Goal: Information Seeking & Learning: Find specific fact

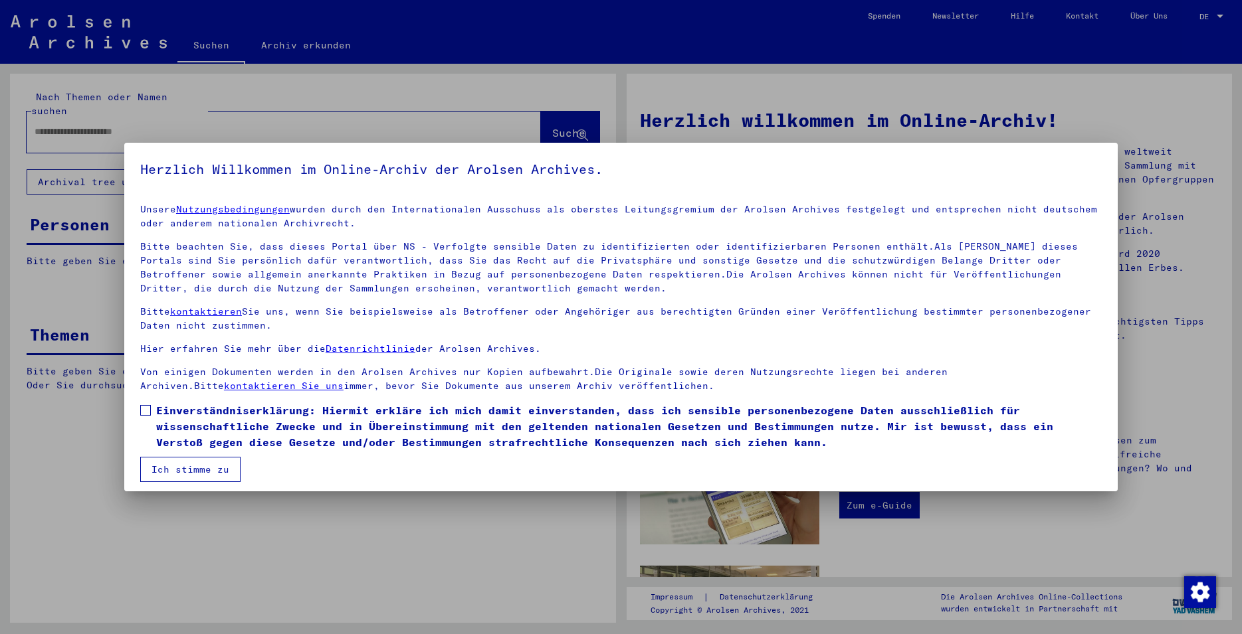
click at [148, 410] on span at bounding box center [145, 410] width 11 height 11
click at [172, 460] on button "Ich stimme zu" at bounding box center [190, 469] width 100 height 25
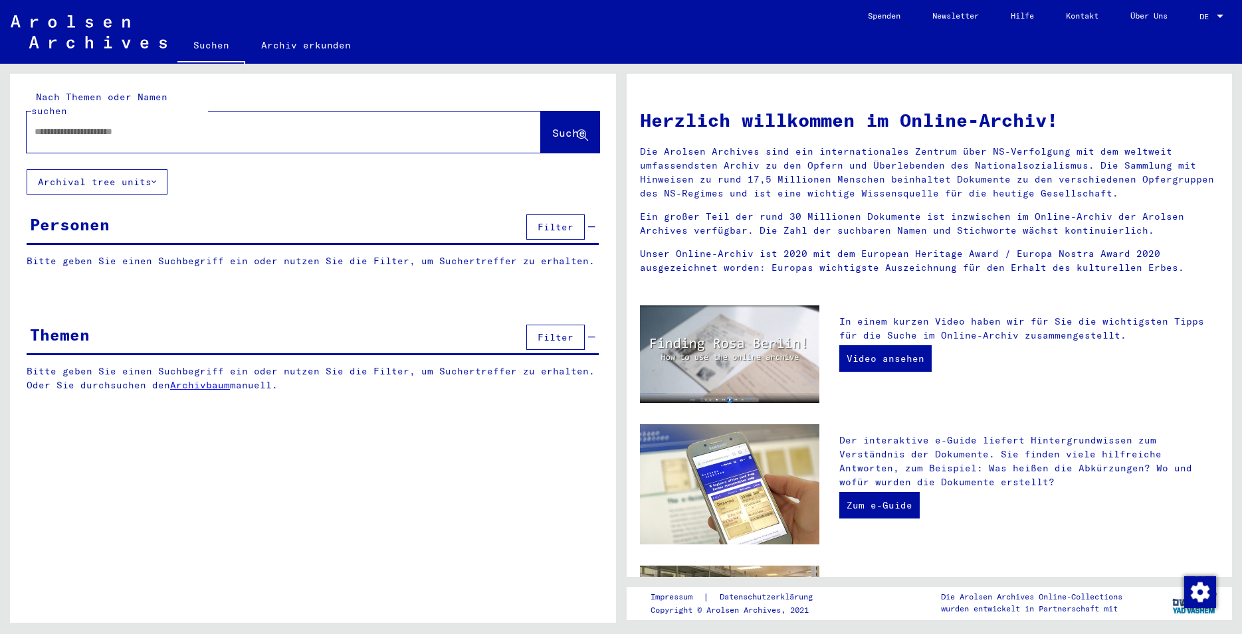
click at [84, 117] on div at bounding box center [264, 132] width 474 height 30
click at [88, 125] on input "text" at bounding box center [268, 132] width 466 height 14
paste input "**********"
type input "**********"
click at [587, 130] on icon at bounding box center [582, 135] width 11 height 11
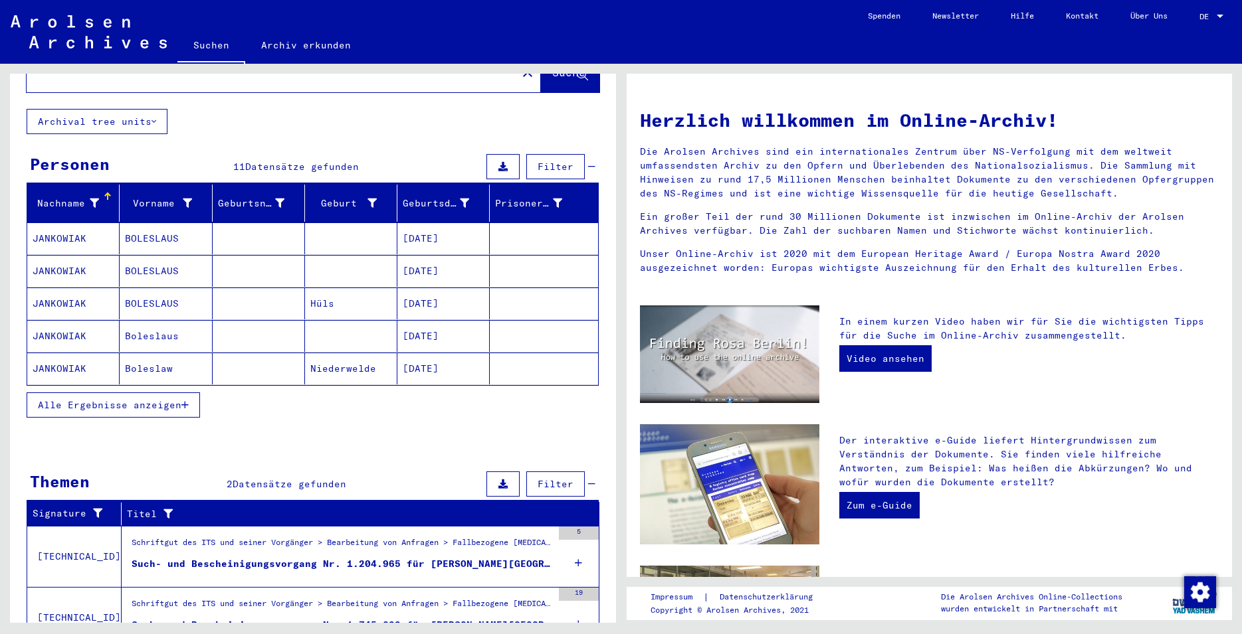
scroll to position [112, 0]
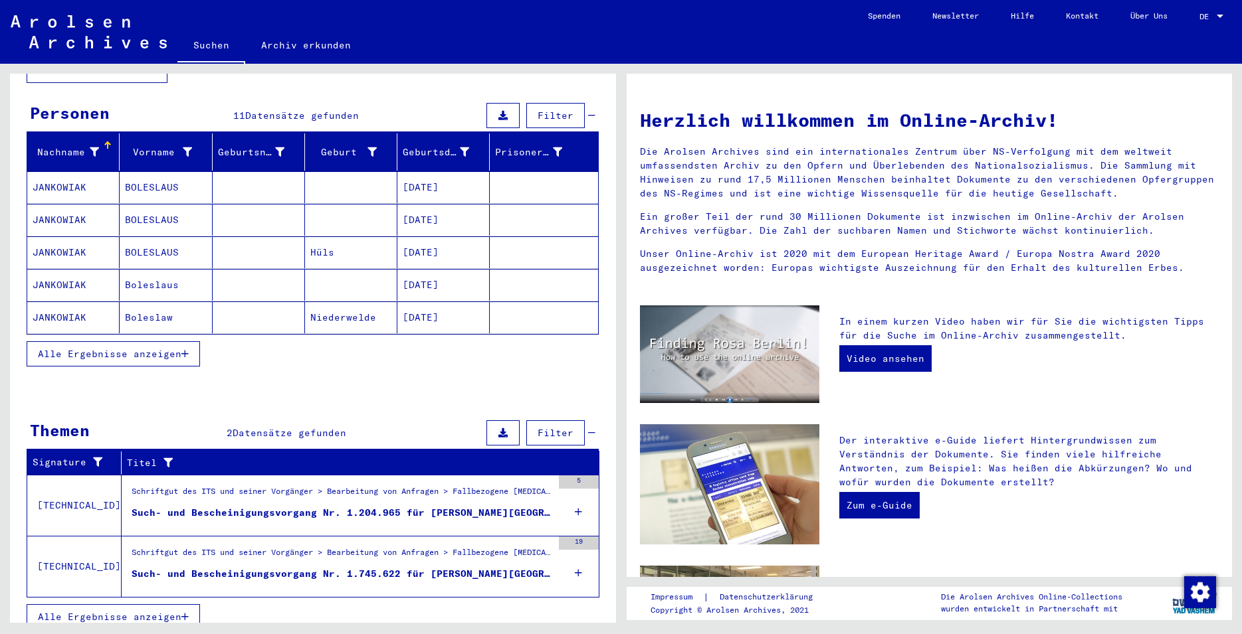
click at [416, 488] on div "Schriftgut des ITS und seiner Vorgänger > Bearbeitung von Anfragen > Fallbezoge…" at bounding box center [342, 495] width 420 height 19
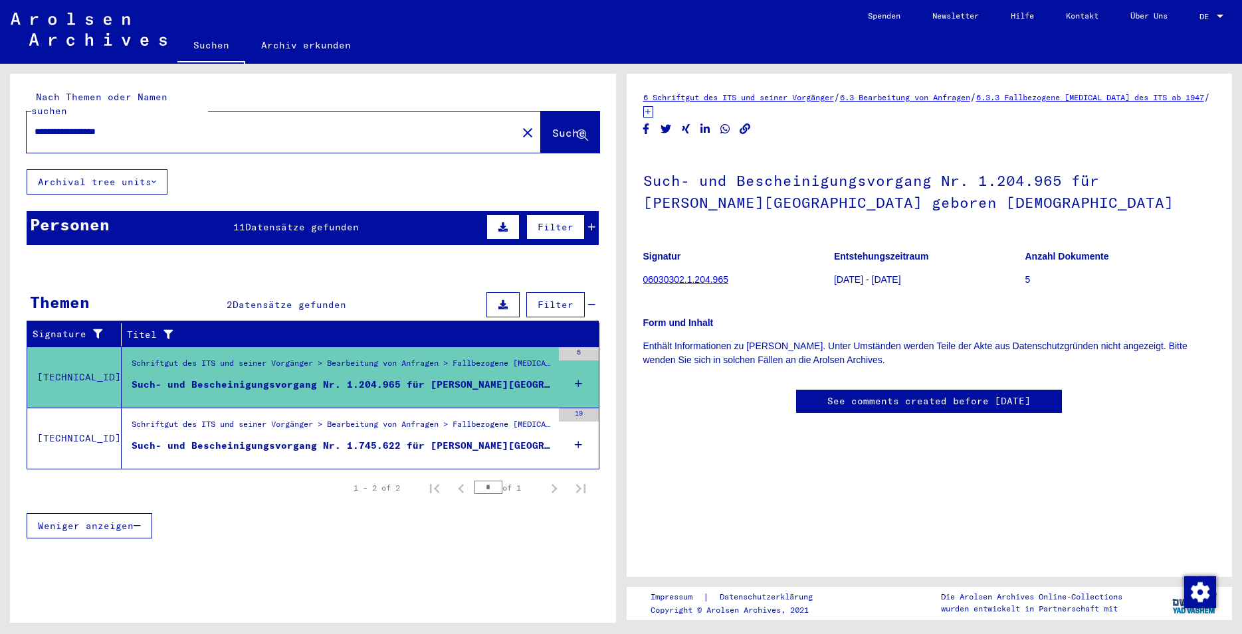
click at [393, 439] on div "Such- und Bescheinigungsvorgang Nr. 1.745.622 für [PERSON_NAME][GEOGRAPHIC_DATA…" at bounding box center [342, 446] width 420 height 14
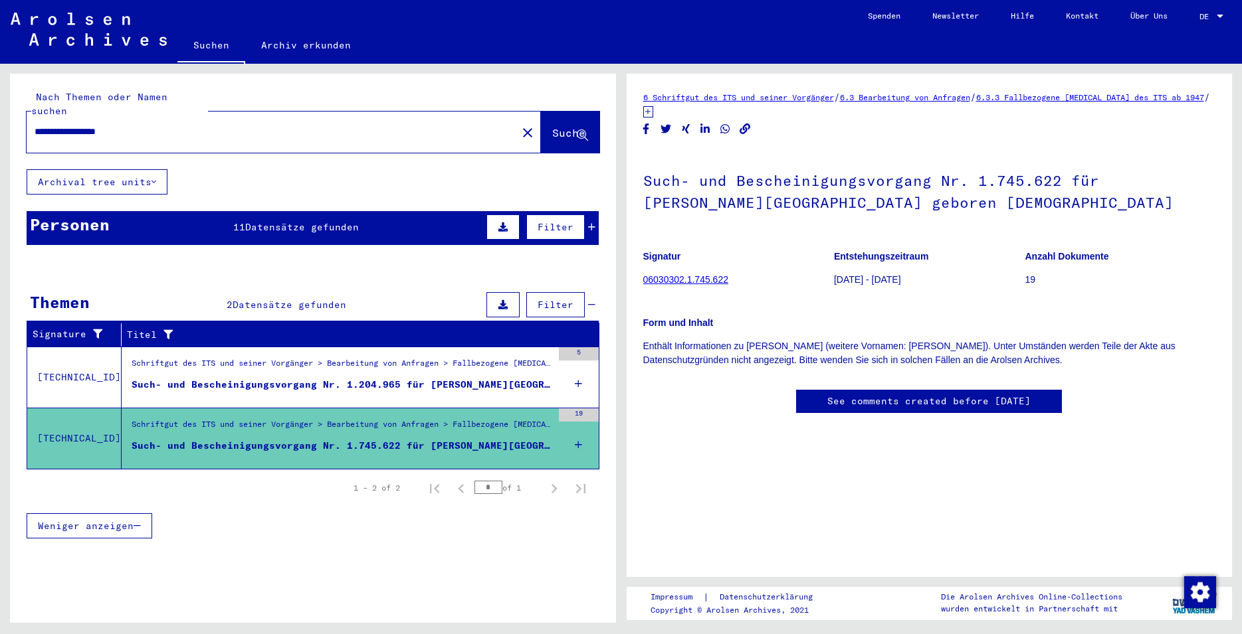
click at [286, 221] on span "Datensätze gefunden" at bounding box center [302, 227] width 114 height 12
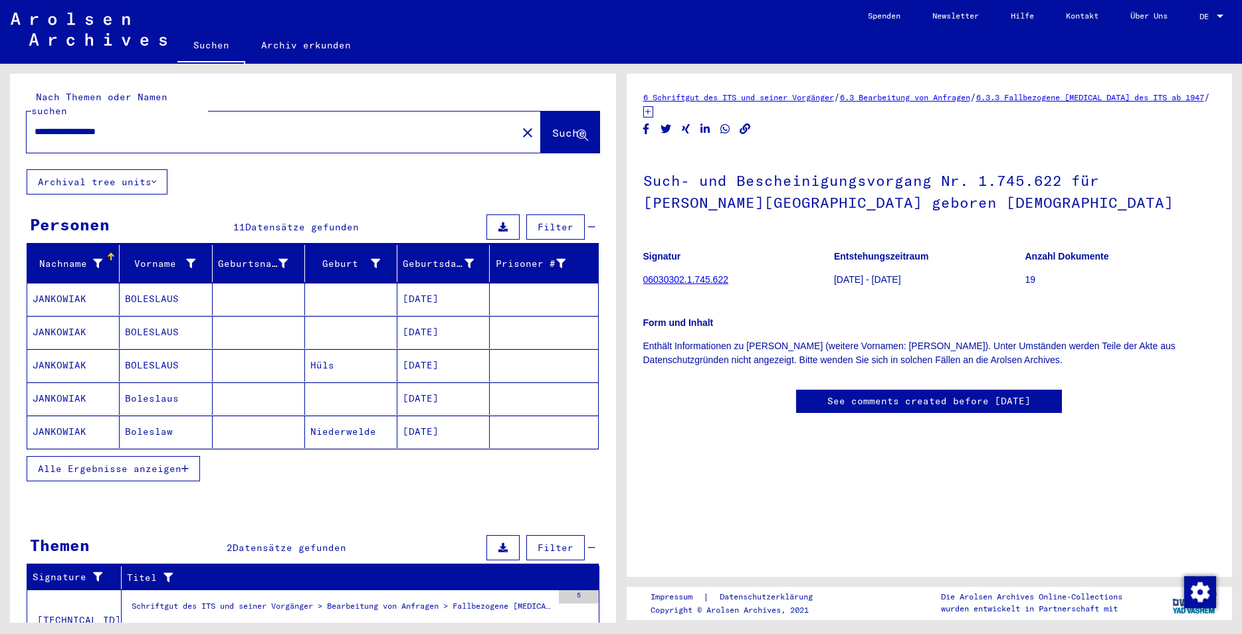
click at [135, 463] on span "Alle Ergebnisse anzeigen" at bounding box center [109, 469] width 143 height 12
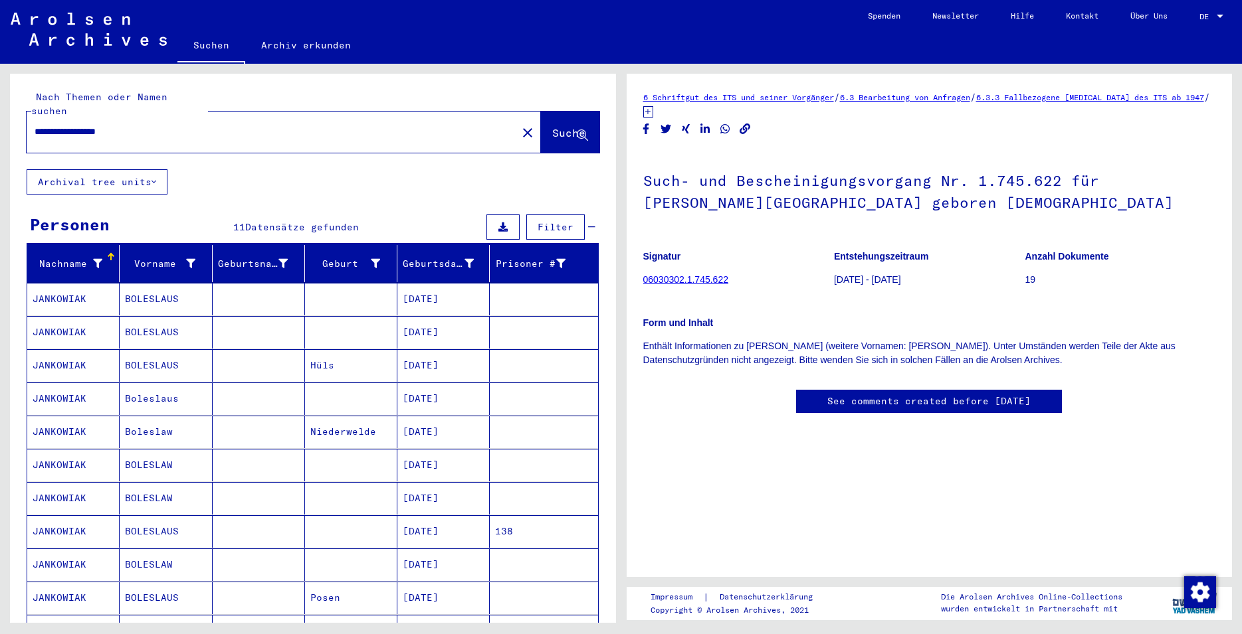
click at [221, 520] on mat-cell at bounding box center [259, 531] width 92 height 33
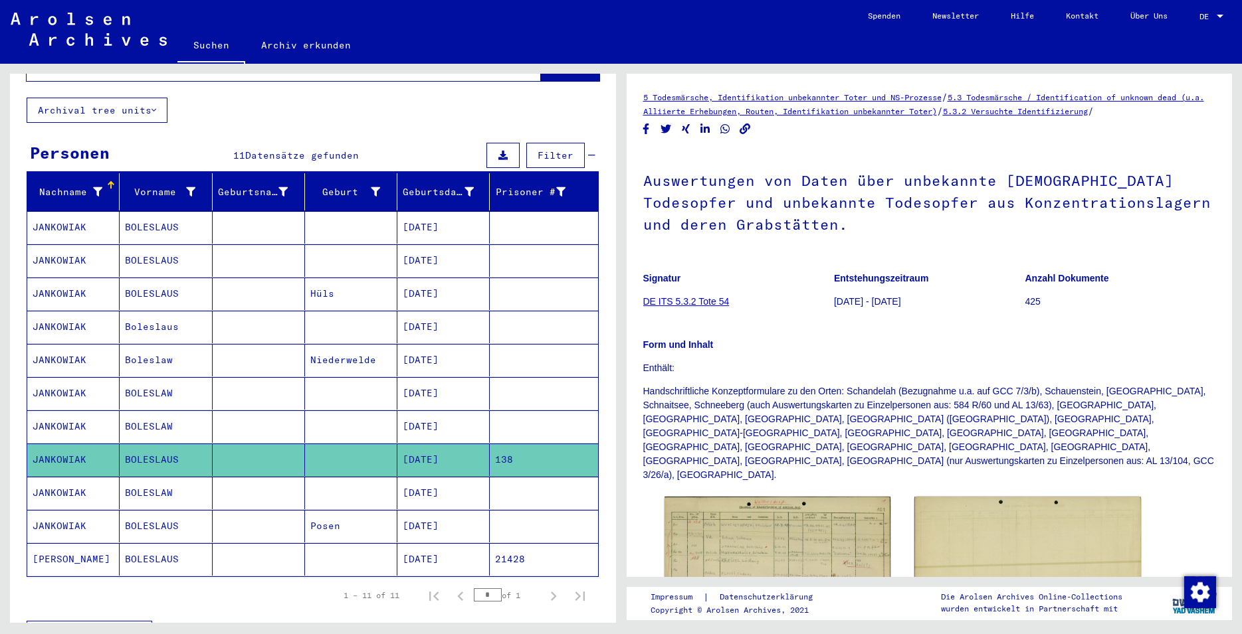
drag, startPoint x: 848, startPoint y: 228, endPoint x: 646, endPoint y: 184, distance: 206.6
click at [646, 184] on h1 "Auswertungen von Daten über unbekannte [DEMOGRAPHIC_DATA] Todesopfer und unbeka…" at bounding box center [929, 201] width 573 height 102
copy h1 "Auswertungen von Daten über unbekannte [DEMOGRAPHIC_DATA] Todesopfer und unbeka…"
drag, startPoint x: 741, startPoint y: 302, endPoint x: 646, endPoint y: 300, distance: 95.0
click at [646, 300] on figure "Signatur DE ITS 5.3.2 Tote 54" at bounding box center [738, 292] width 190 height 60
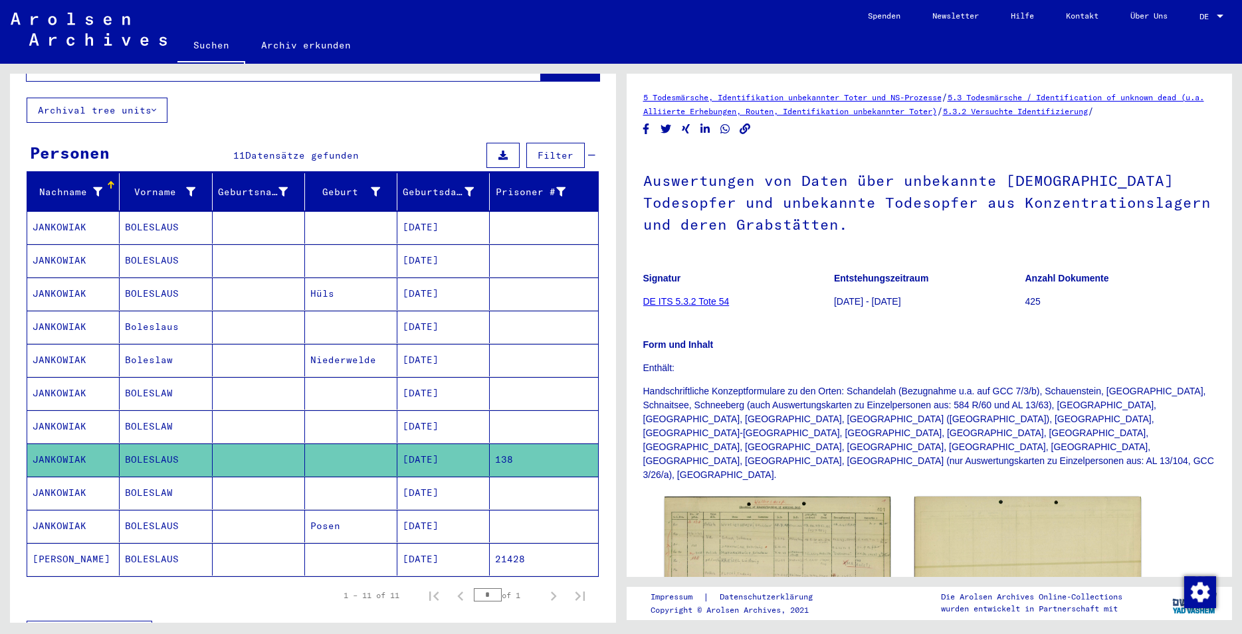
copy link "DE ITS 5.3.2 Tote 54"
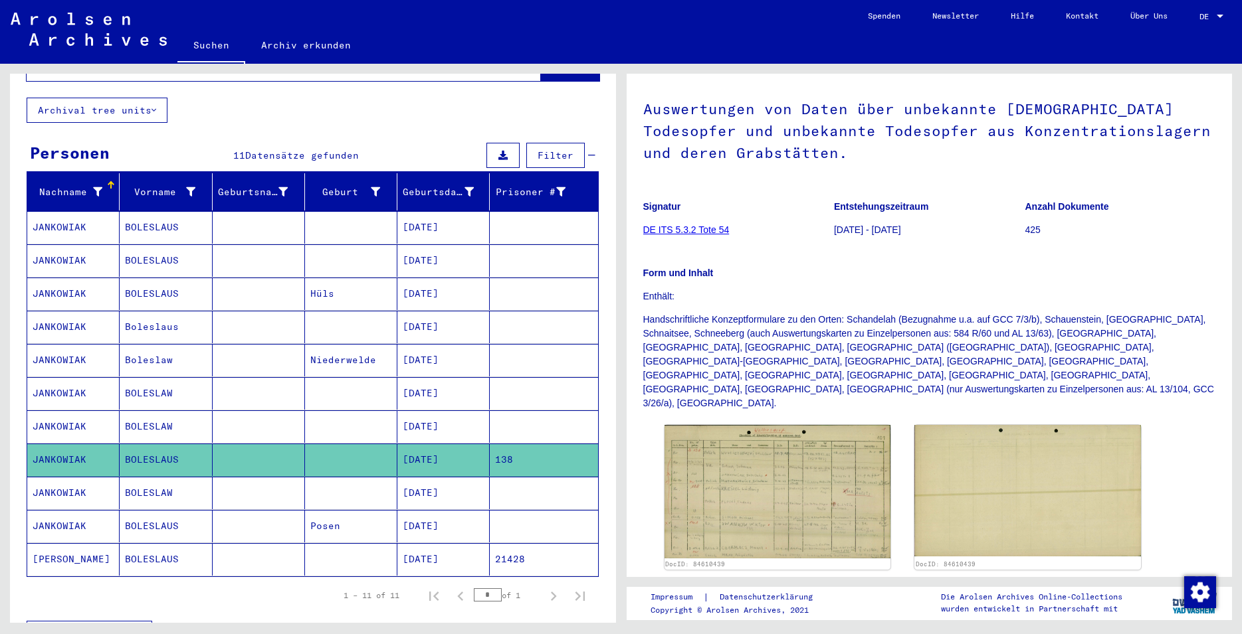
scroll to position [143, 0]
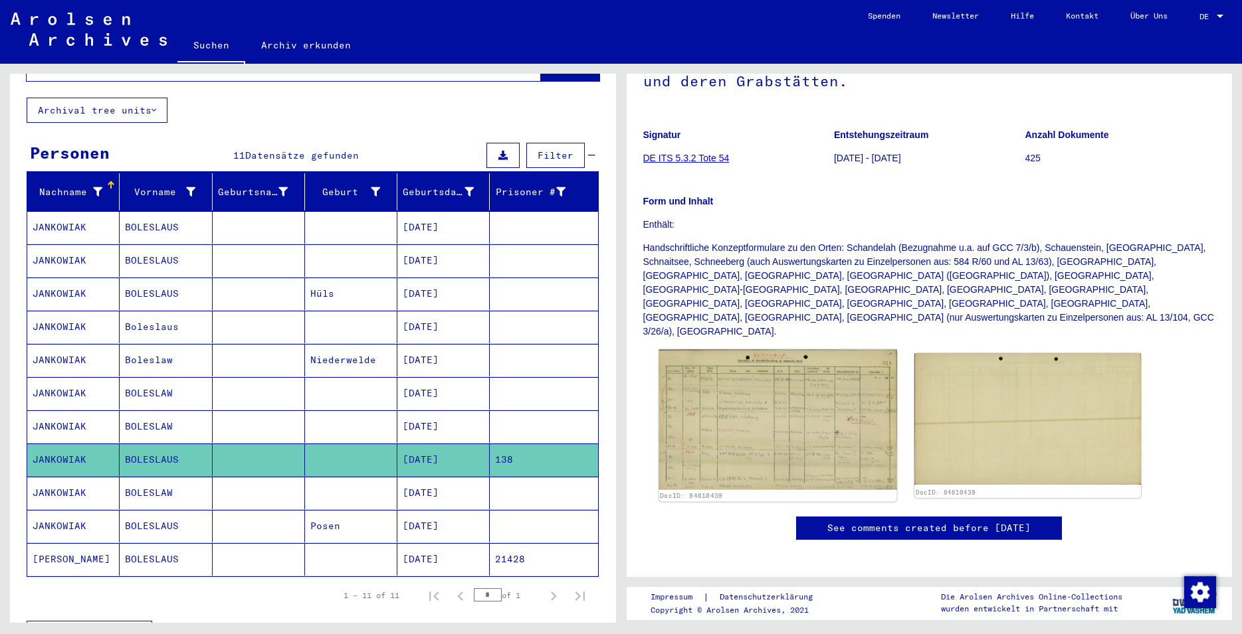
click at [819, 391] on img at bounding box center [777, 420] width 238 height 140
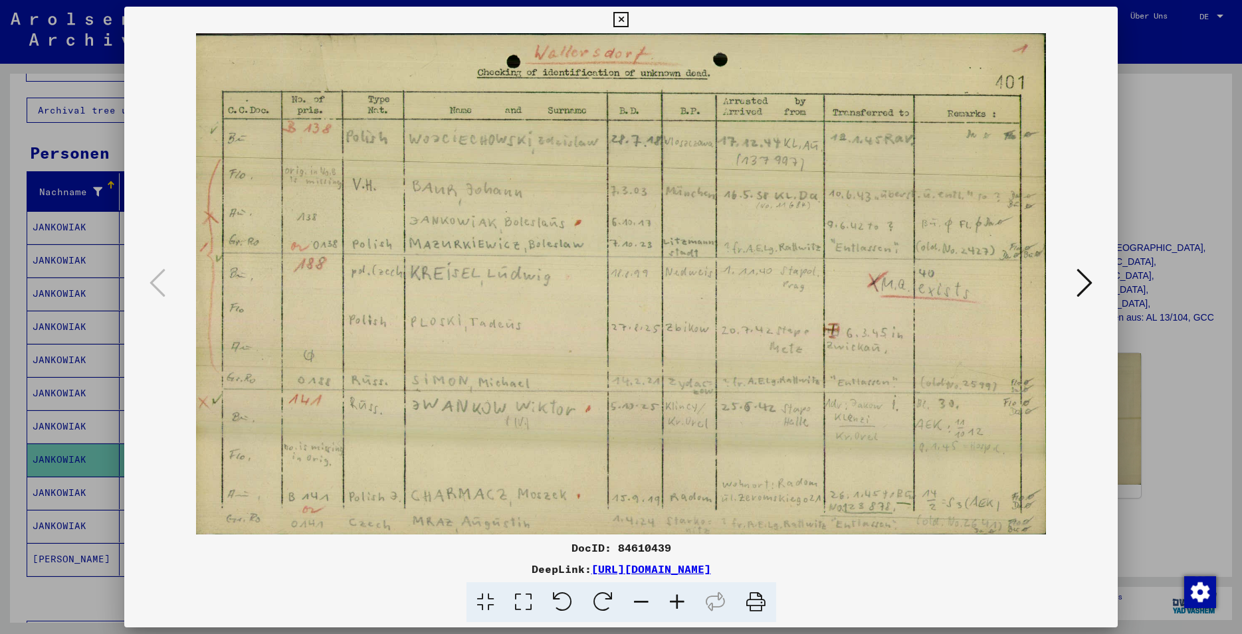
drag, startPoint x: 669, startPoint y: 549, endPoint x: 618, endPoint y: 547, distance: 50.5
click at [618, 547] on div "DocID: 84610439" at bounding box center [620, 548] width 993 height 16
copy div "84610439"
click at [1082, 286] on icon at bounding box center [1084, 283] width 16 height 32
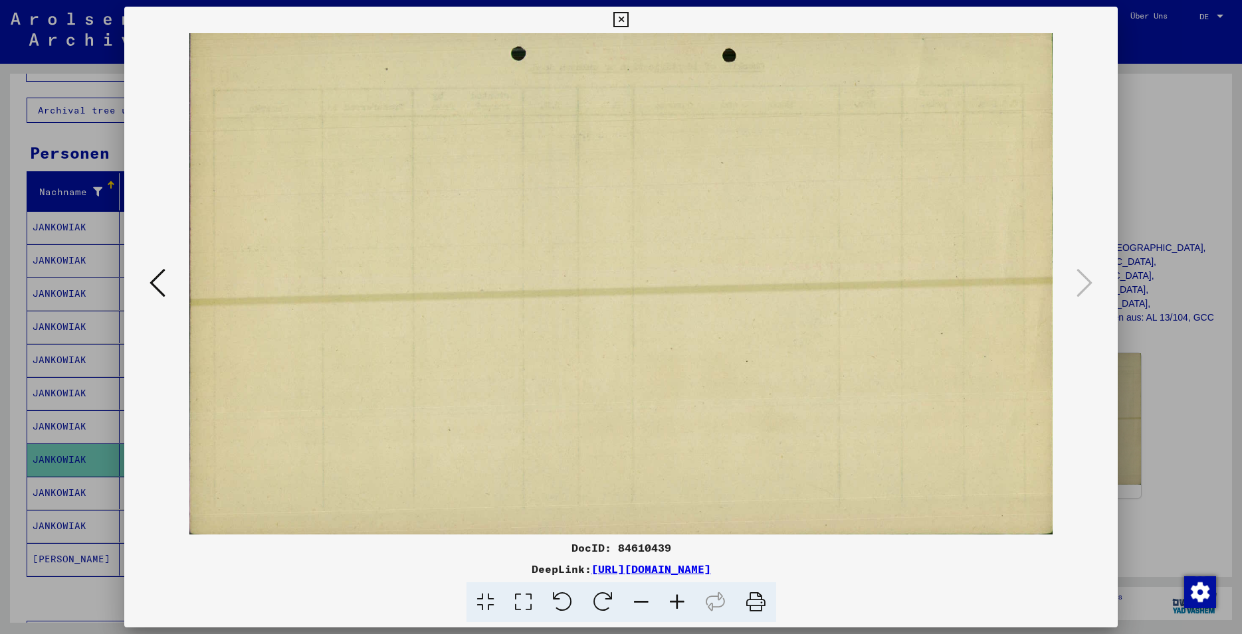
click at [628, 21] on icon at bounding box center [620, 20] width 15 height 16
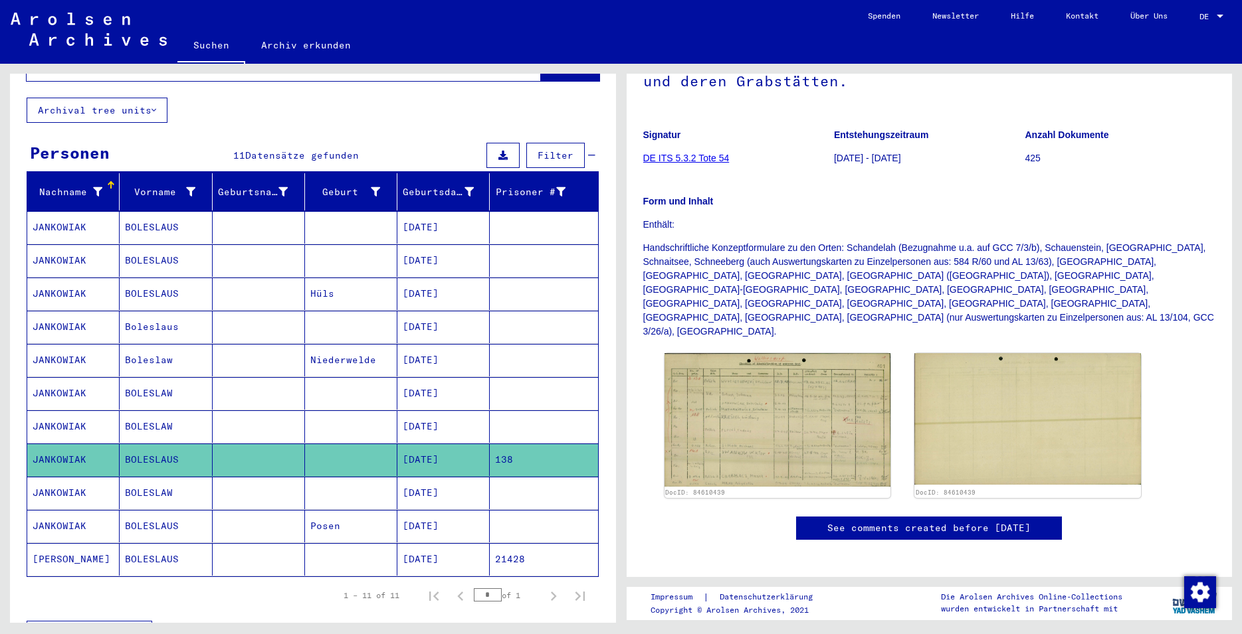
click at [717, 159] on link "DE ITS 5.3.2 Tote 54" at bounding box center [686, 158] width 86 height 11
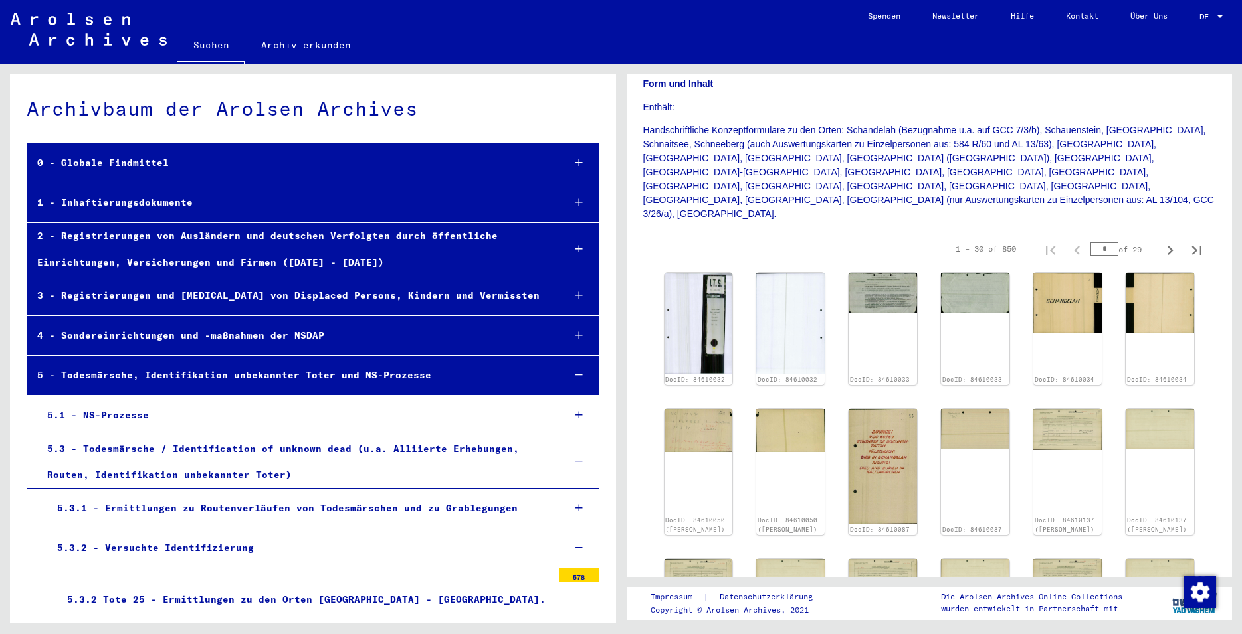
scroll to position [359, 0]
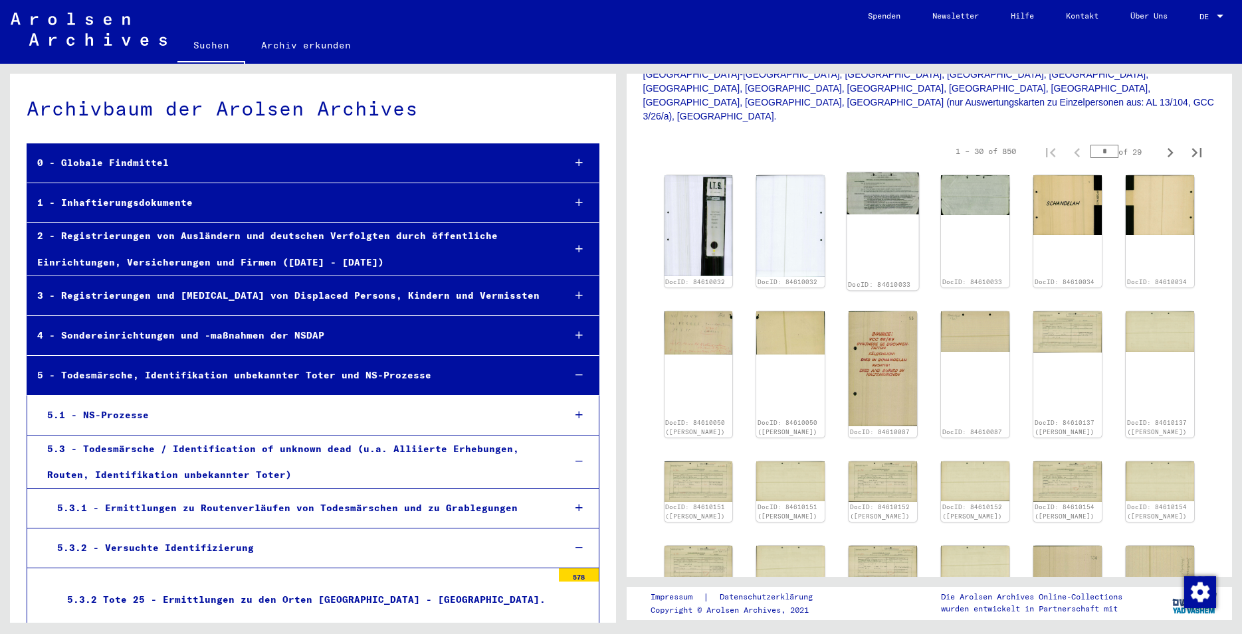
click at [866, 203] on div "DocID: 84610033" at bounding box center [883, 232] width 72 height 118
click at [864, 215] on div "DocID: 84610033" at bounding box center [883, 232] width 72 height 118
click at [692, 195] on img at bounding box center [698, 226] width 72 height 106
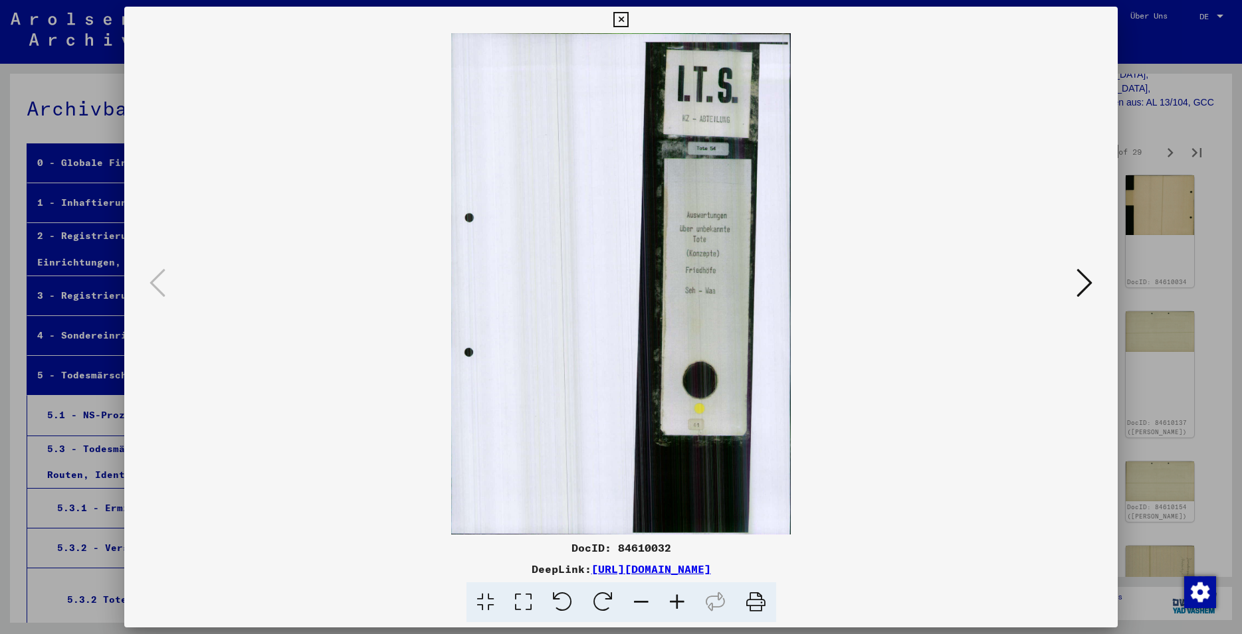
click at [628, 22] on icon at bounding box center [620, 20] width 15 height 16
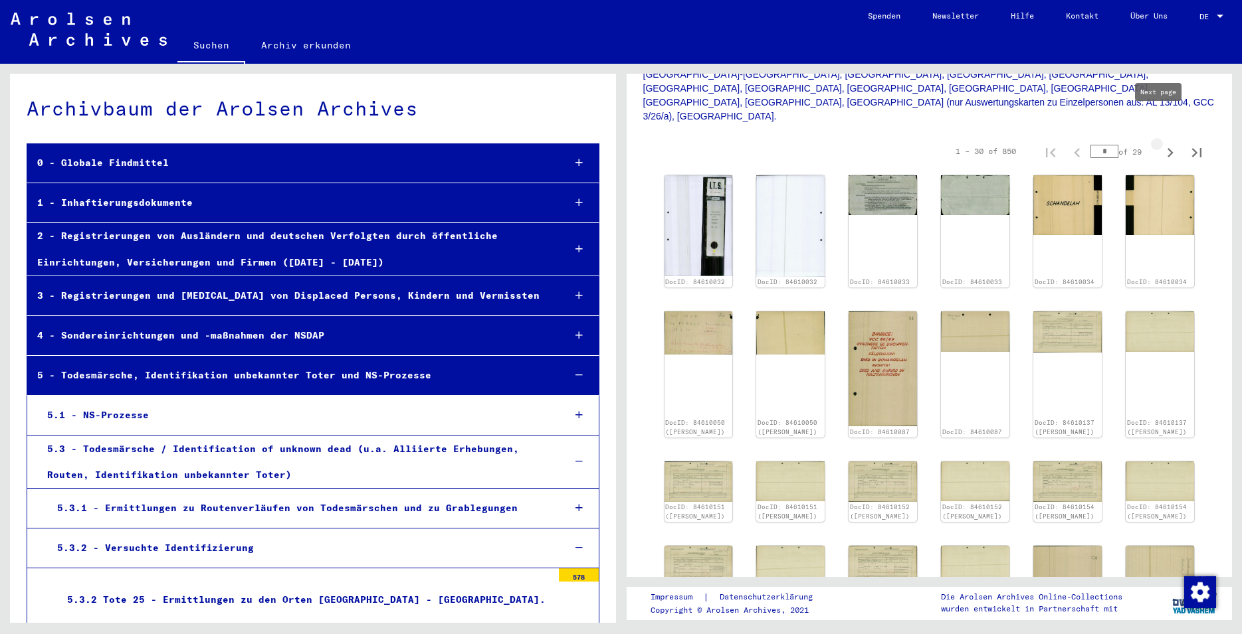
click at [1160, 143] on icon "Next page" at bounding box center [1169, 152] width 19 height 19
type input "*"
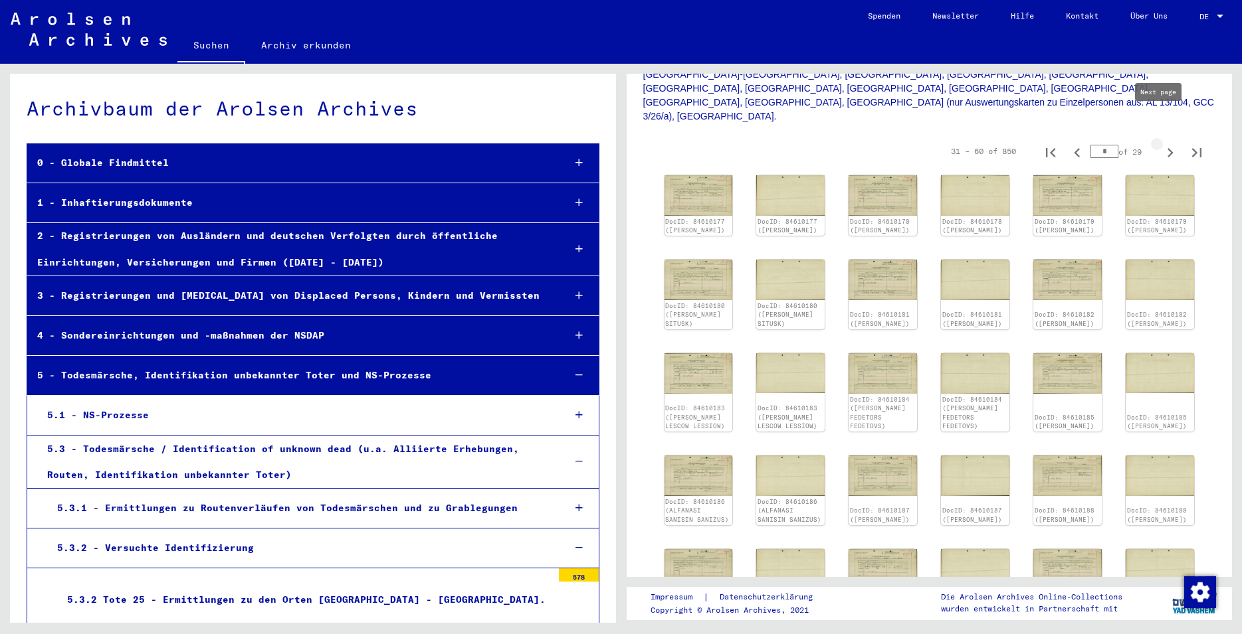
click at [1160, 143] on icon "Next page" at bounding box center [1169, 152] width 19 height 19
type input "*"
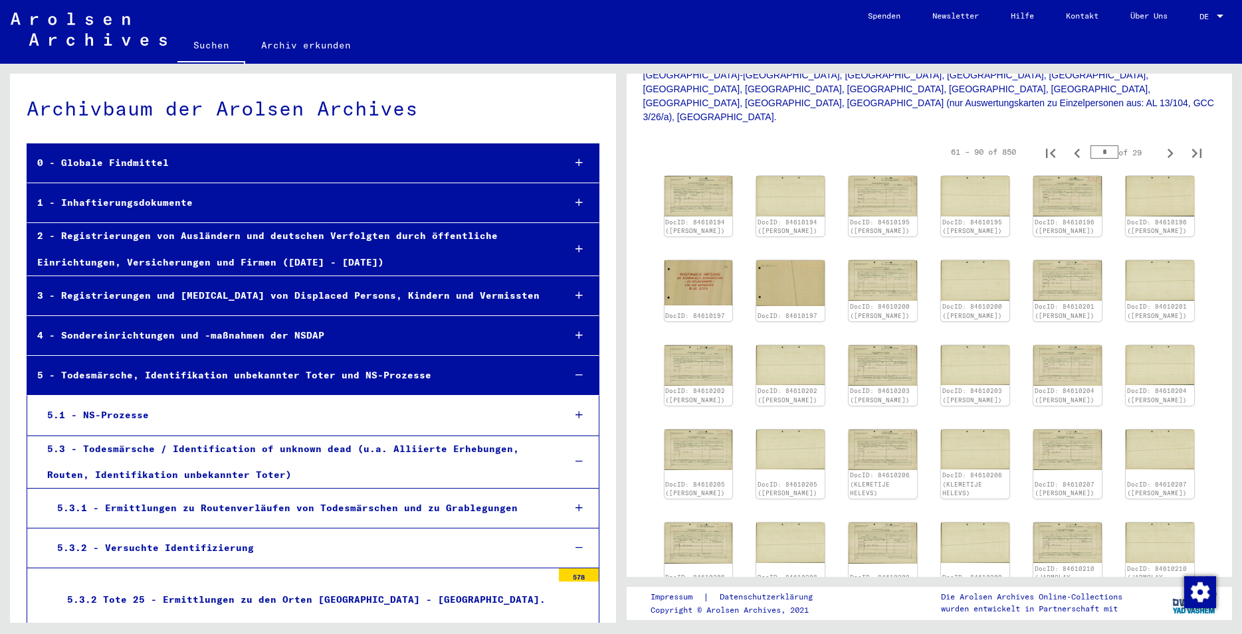
scroll to position [287, 0]
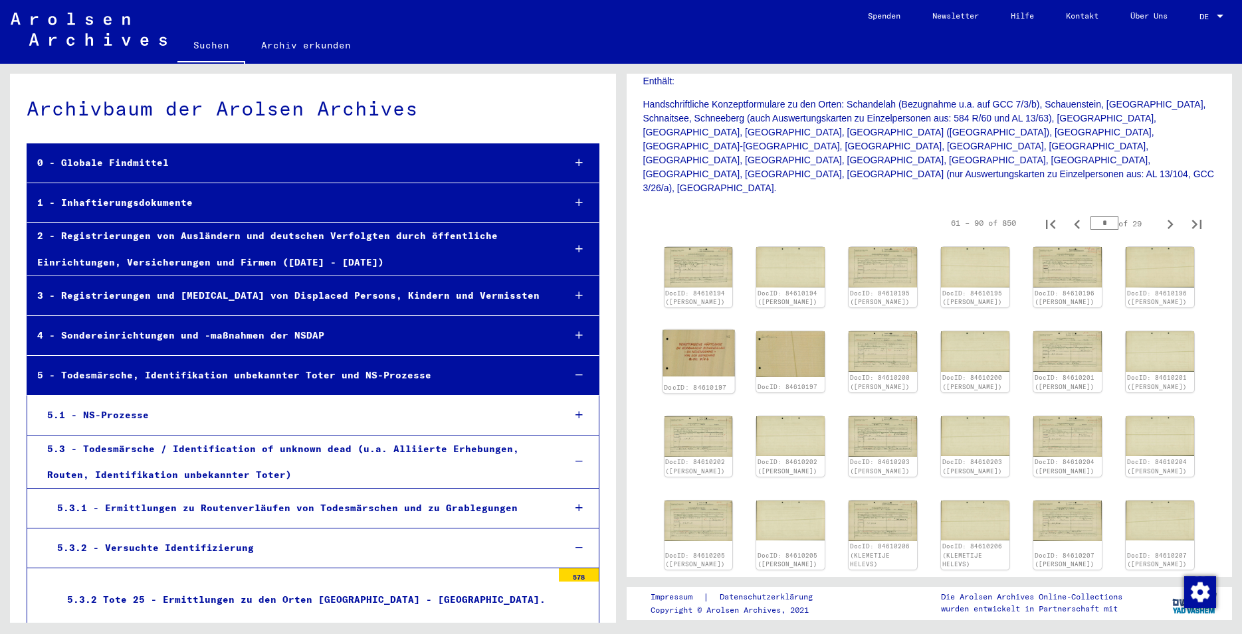
click at [686, 337] on img at bounding box center [698, 353] width 72 height 47
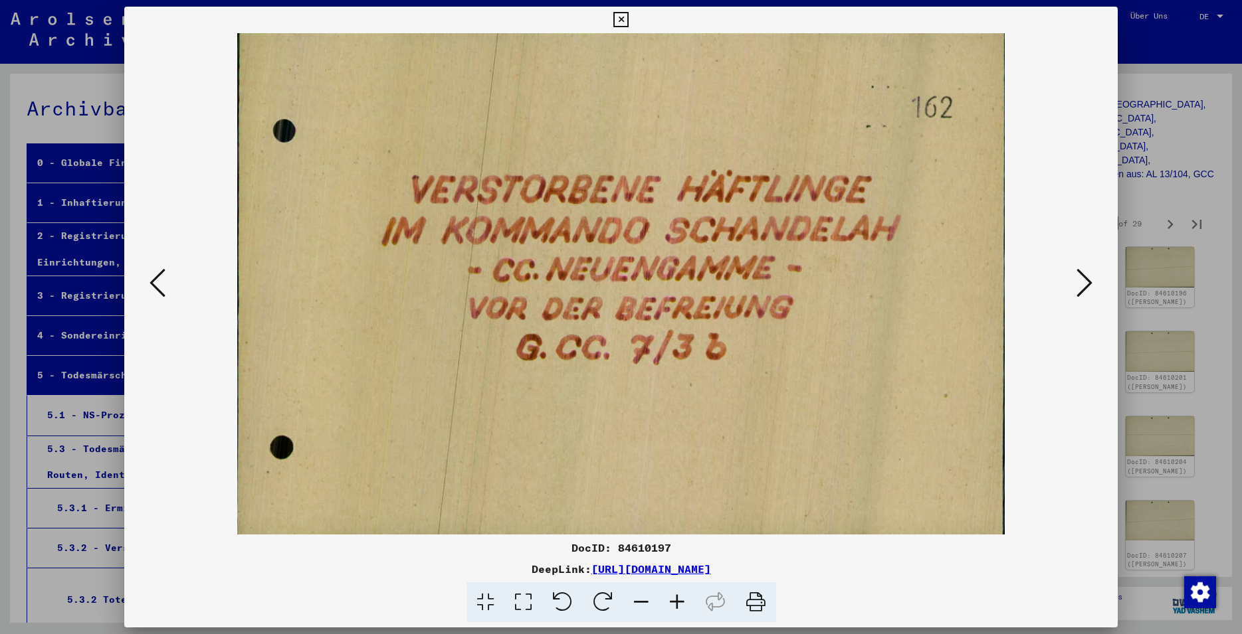
click at [628, 19] on icon at bounding box center [620, 20] width 15 height 16
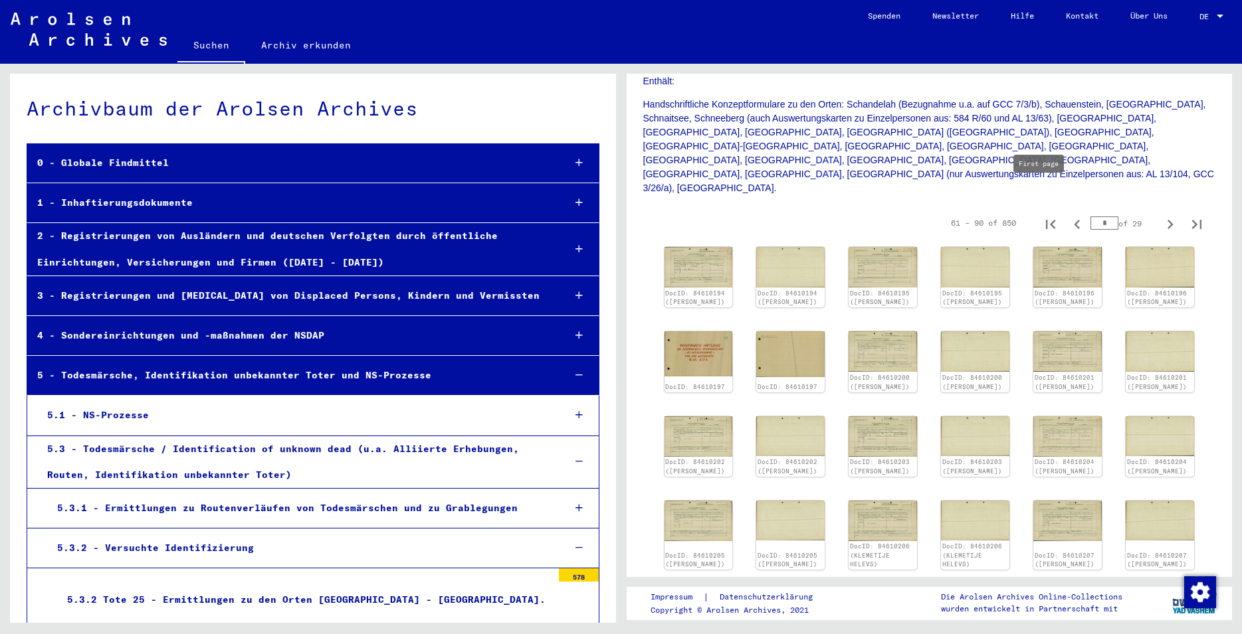
click at [1046, 220] on icon "First page" at bounding box center [1050, 224] width 9 height 9
type input "*"
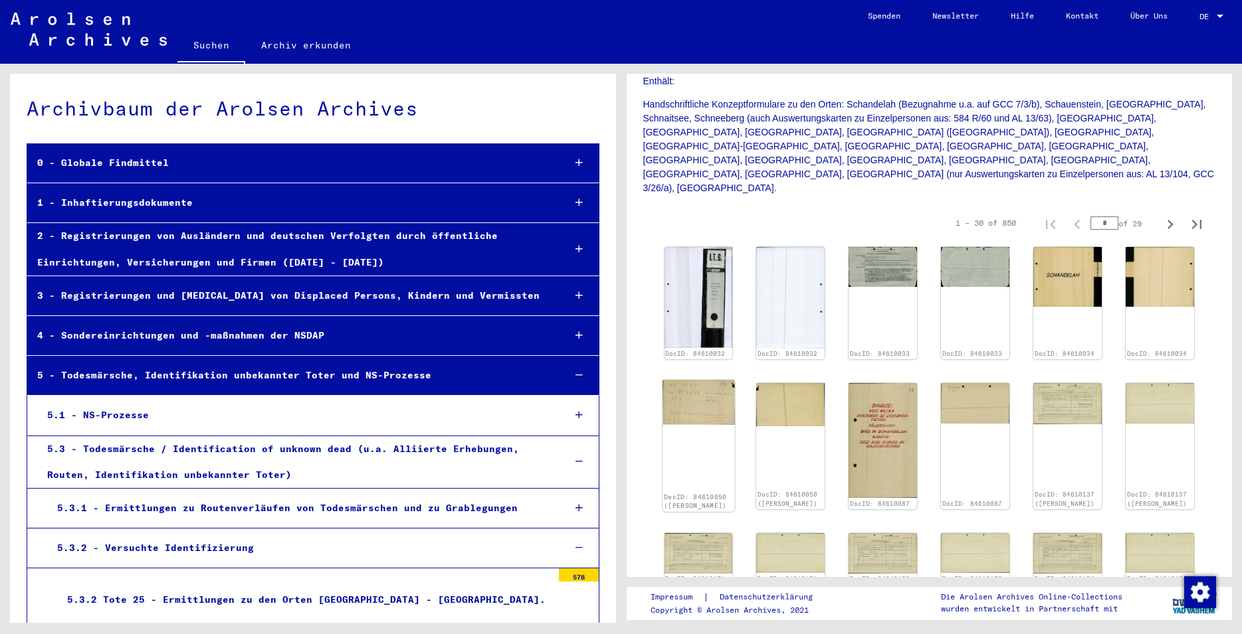
click at [724, 397] on div "DocID: 84610050 ([PERSON_NAME])" at bounding box center [698, 447] width 72 height 132
click at [715, 393] on div "DocID: 84610050 ([PERSON_NAME])" at bounding box center [698, 447] width 72 height 132
click at [717, 391] on img at bounding box center [698, 403] width 72 height 45
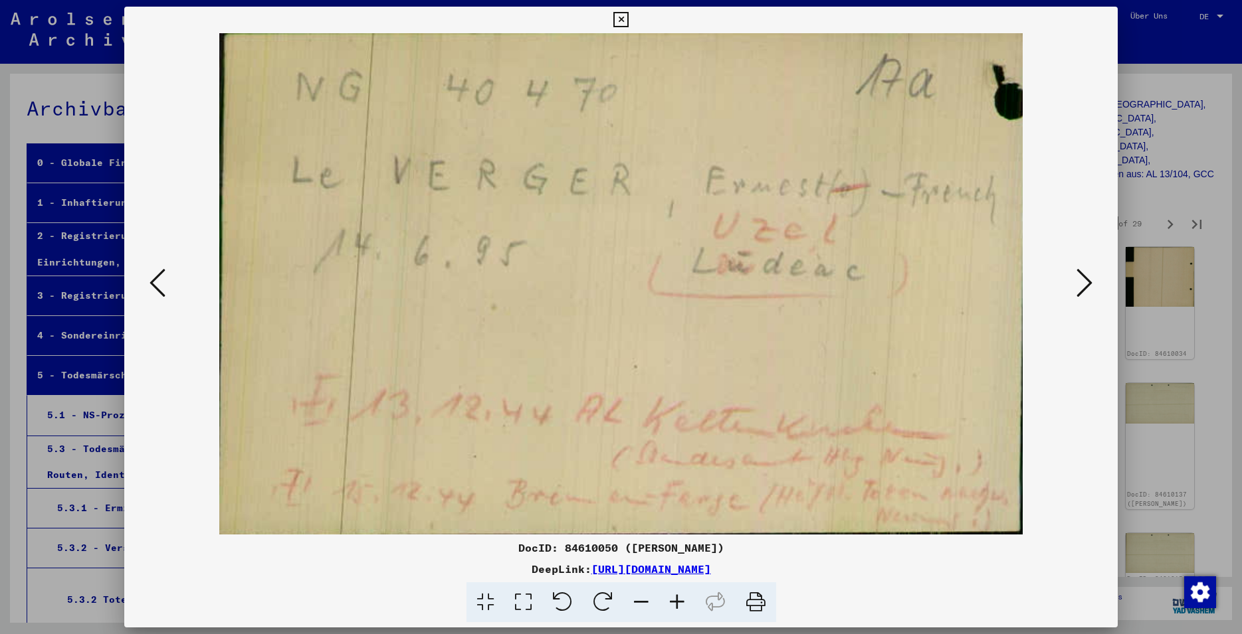
click at [628, 22] on icon at bounding box center [620, 20] width 15 height 16
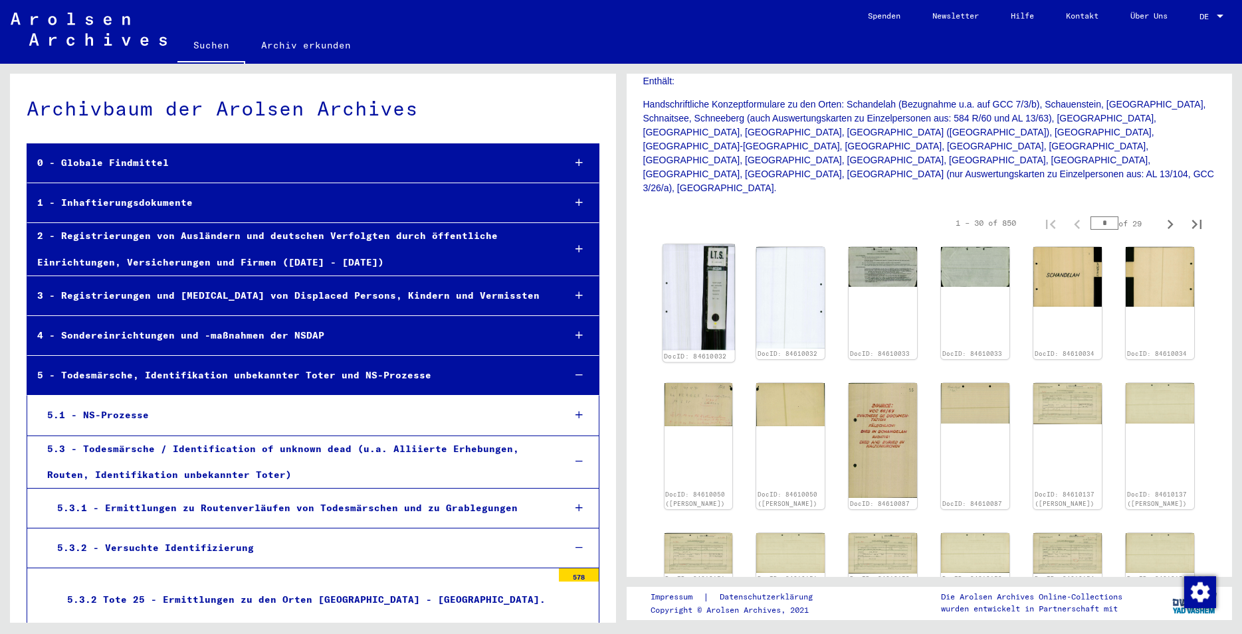
click at [717, 283] on img at bounding box center [698, 297] width 72 height 106
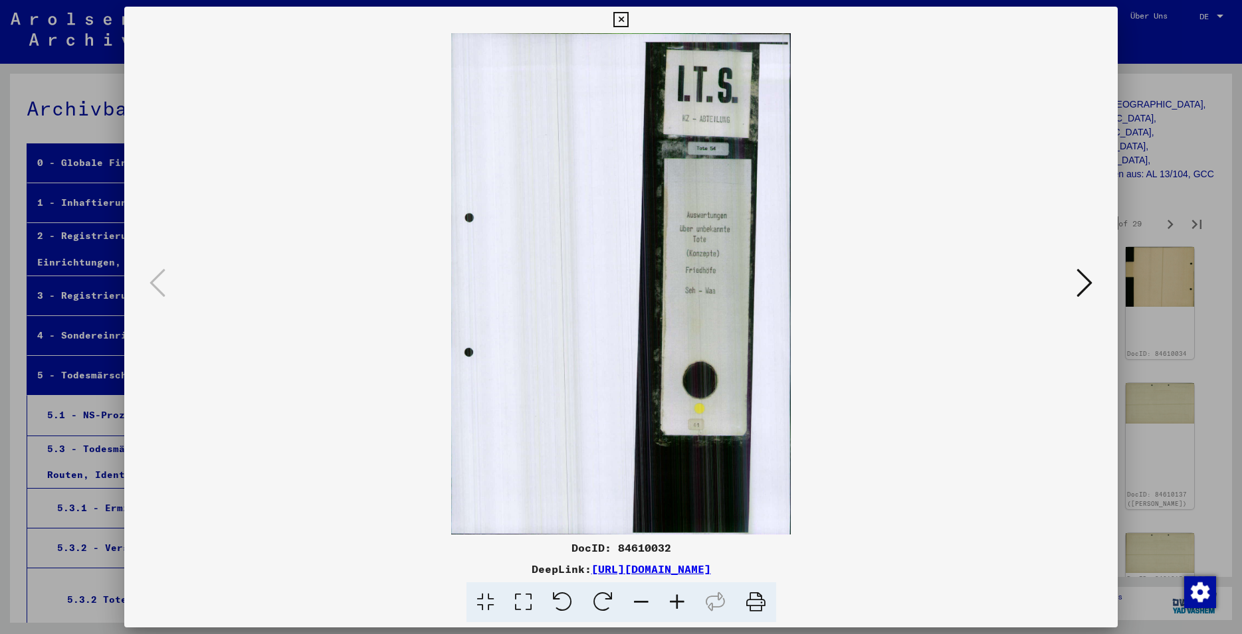
drag, startPoint x: 669, startPoint y: 550, endPoint x: 620, endPoint y: 548, distance: 49.2
click at [620, 548] on div "DocID: 84610032" at bounding box center [620, 548] width 993 height 16
copy div "84610032"
click at [1091, 286] on icon at bounding box center [1084, 283] width 16 height 32
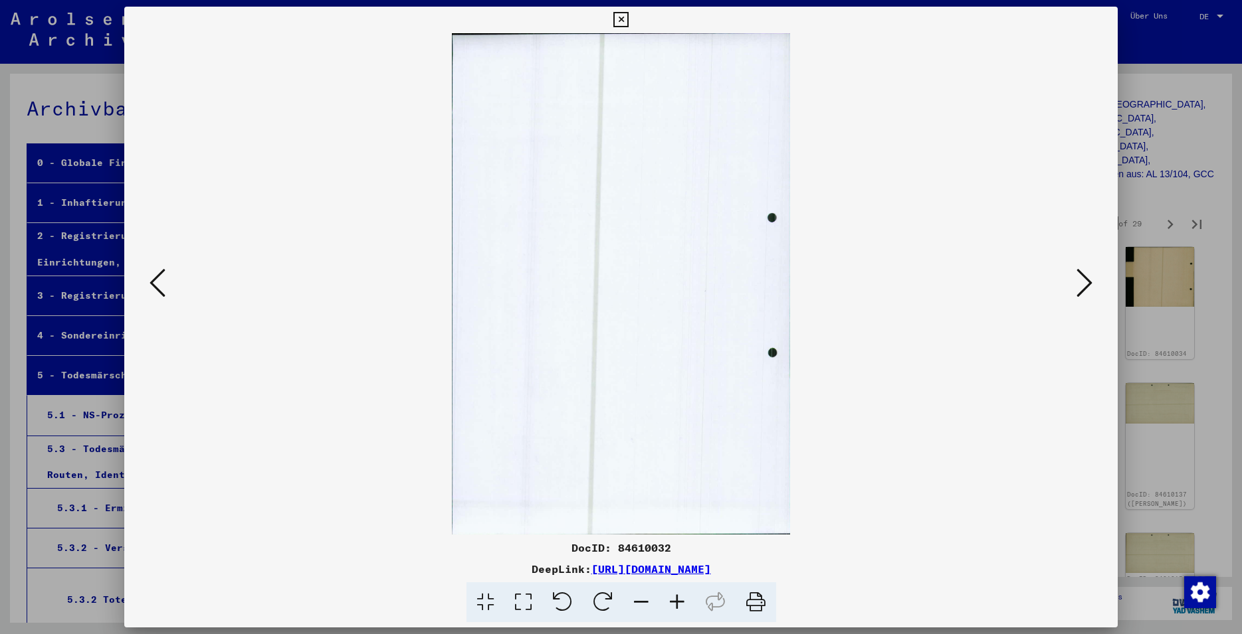
click at [1092, 284] on icon at bounding box center [1084, 283] width 16 height 32
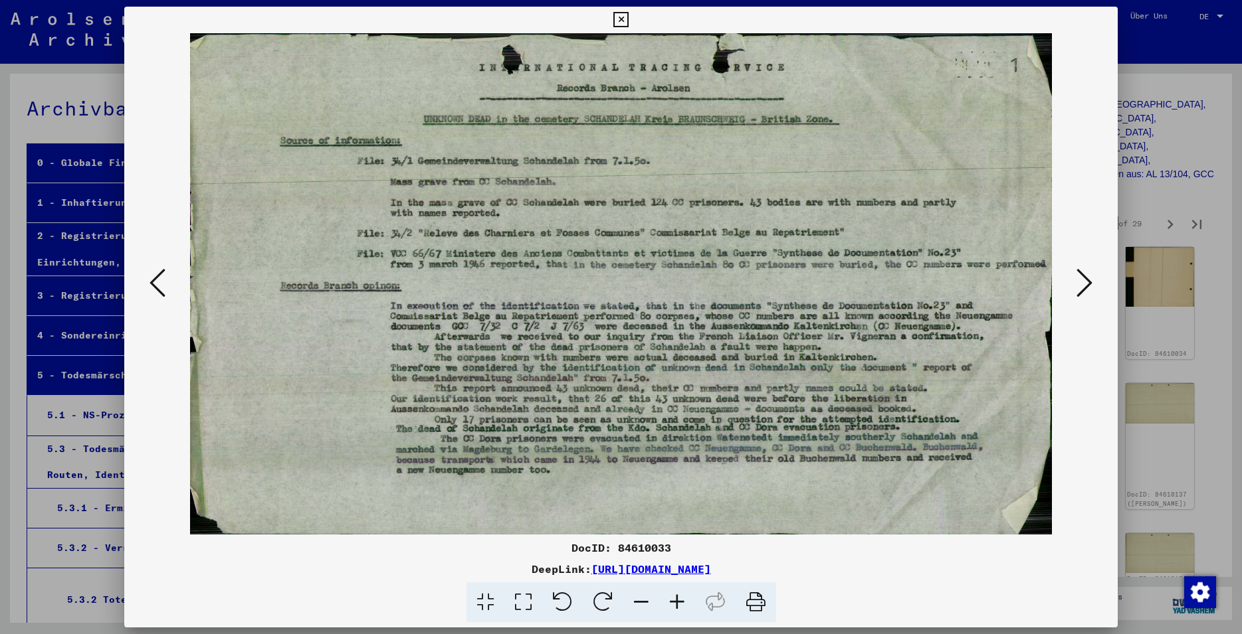
click at [1077, 285] on button at bounding box center [1084, 284] width 24 height 38
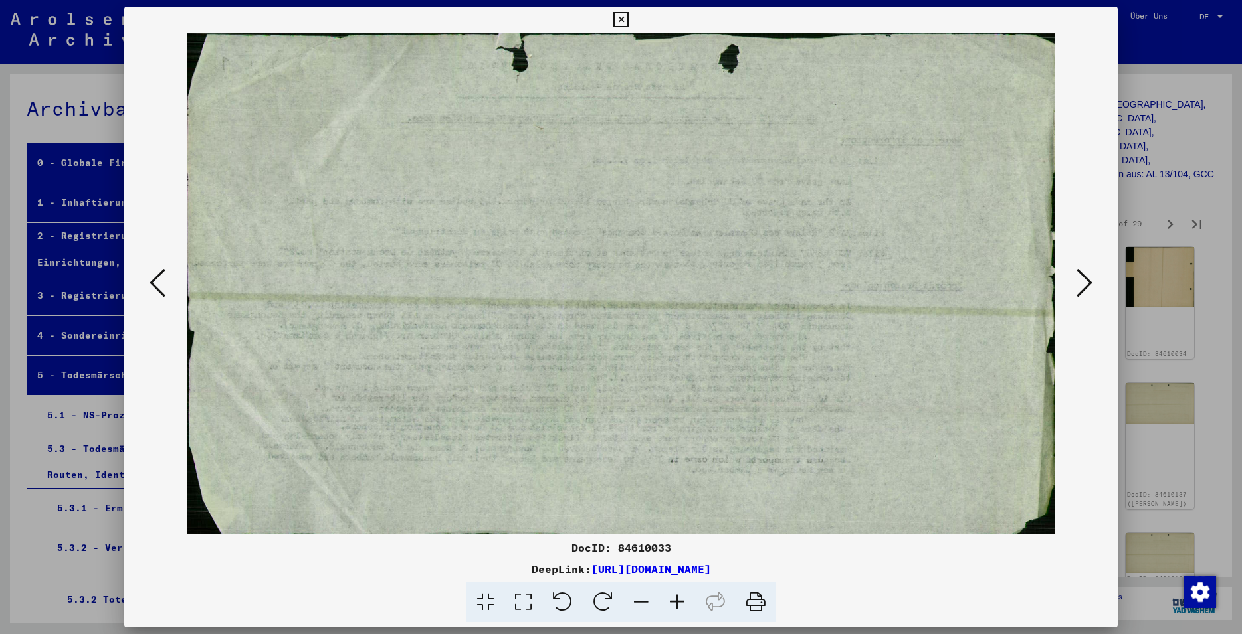
click at [1077, 288] on button at bounding box center [1084, 284] width 24 height 38
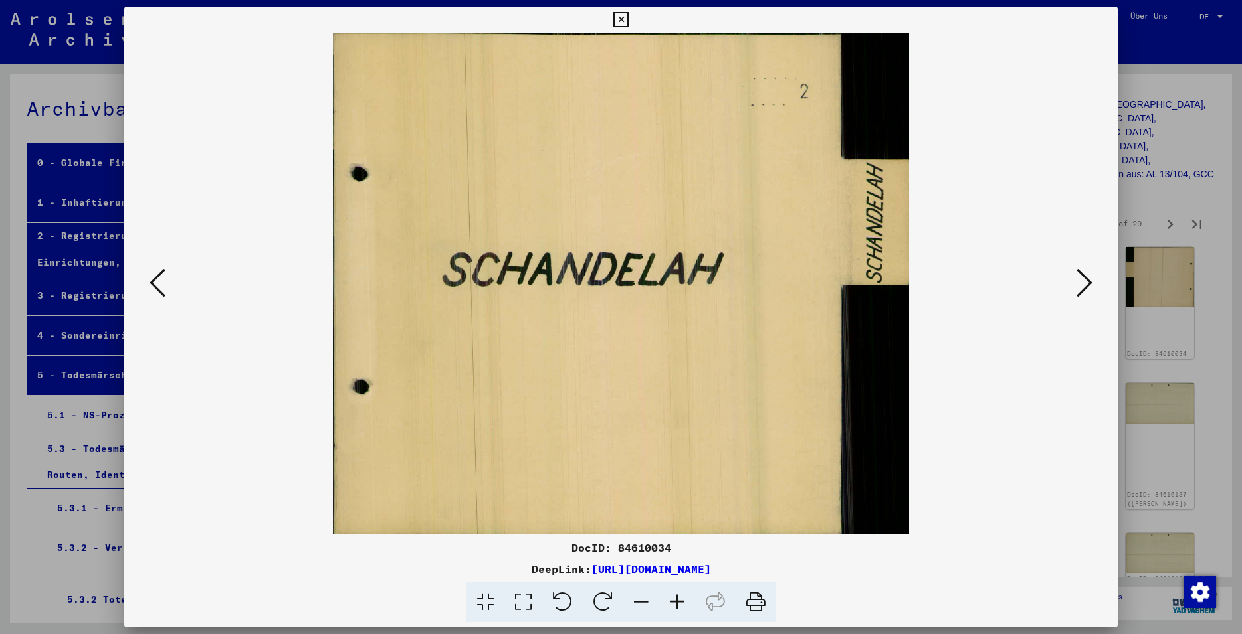
click at [1081, 286] on icon at bounding box center [1084, 283] width 16 height 32
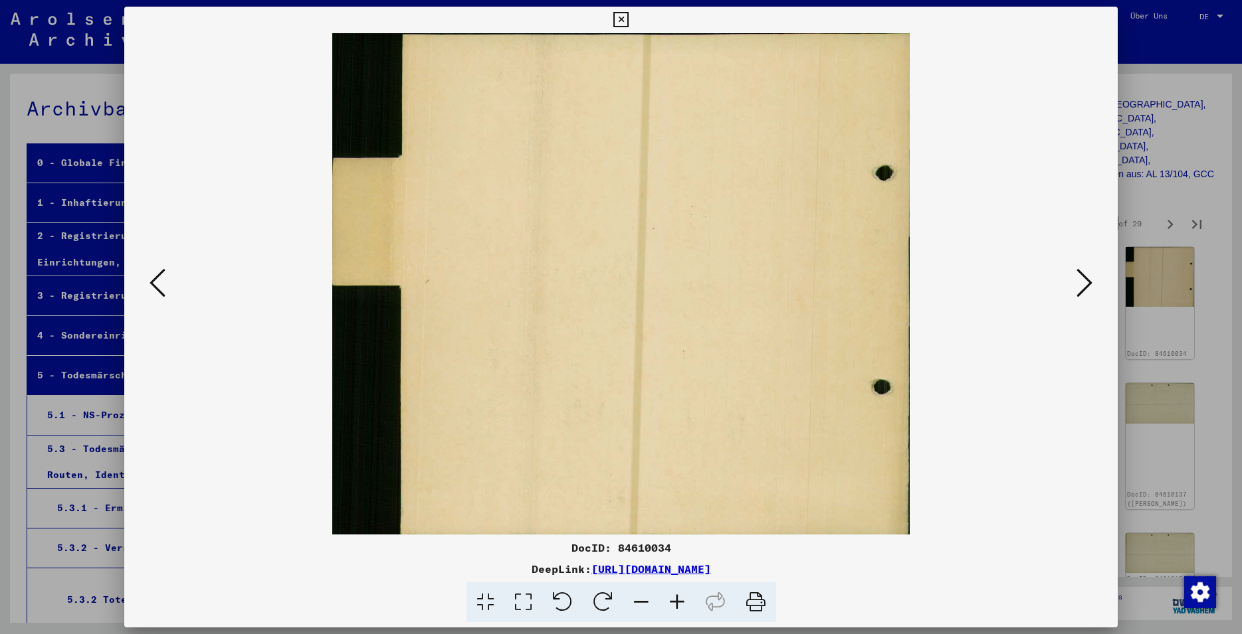
click at [153, 281] on icon at bounding box center [157, 283] width 16 height 32
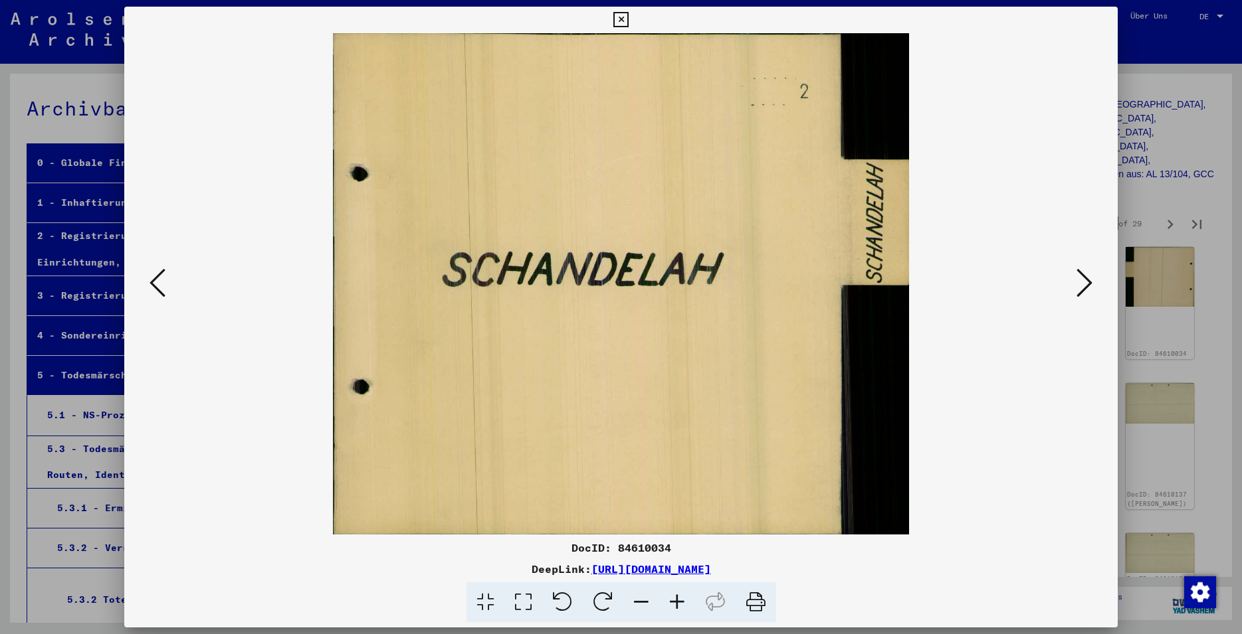
click at [628, 19] on icon at bounding box center [620, 20] width 15 height 16
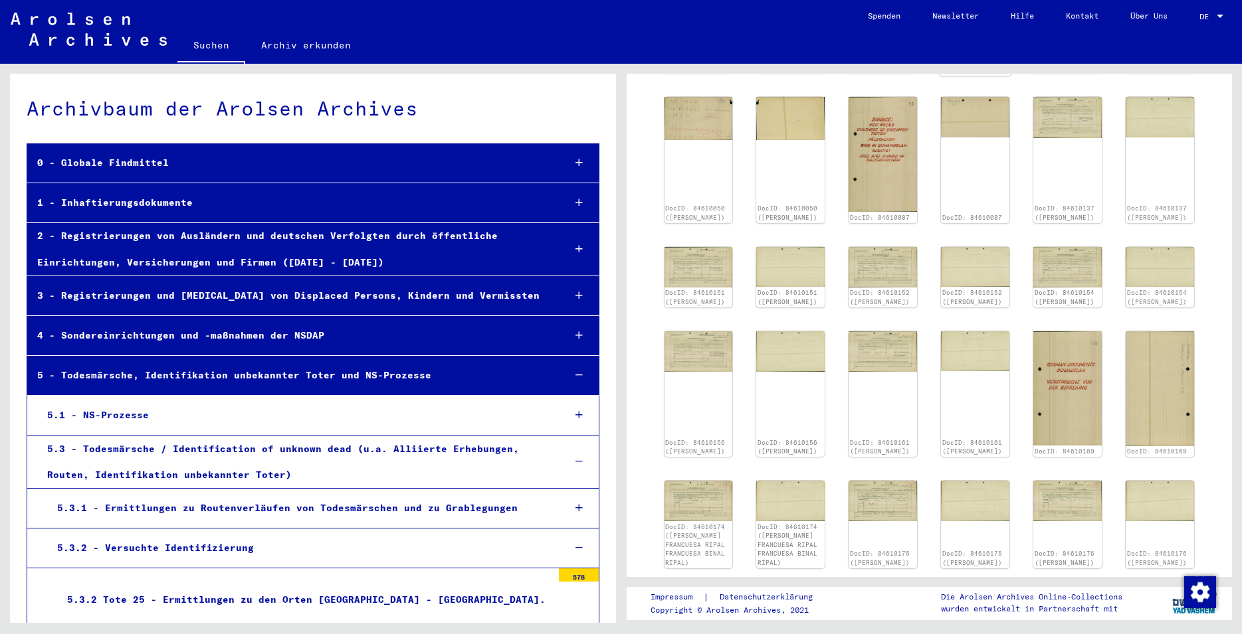
scroll to position [574, 0]
click at [1050, 369] on img at bounding box center [1068, 387] width 72 height 120
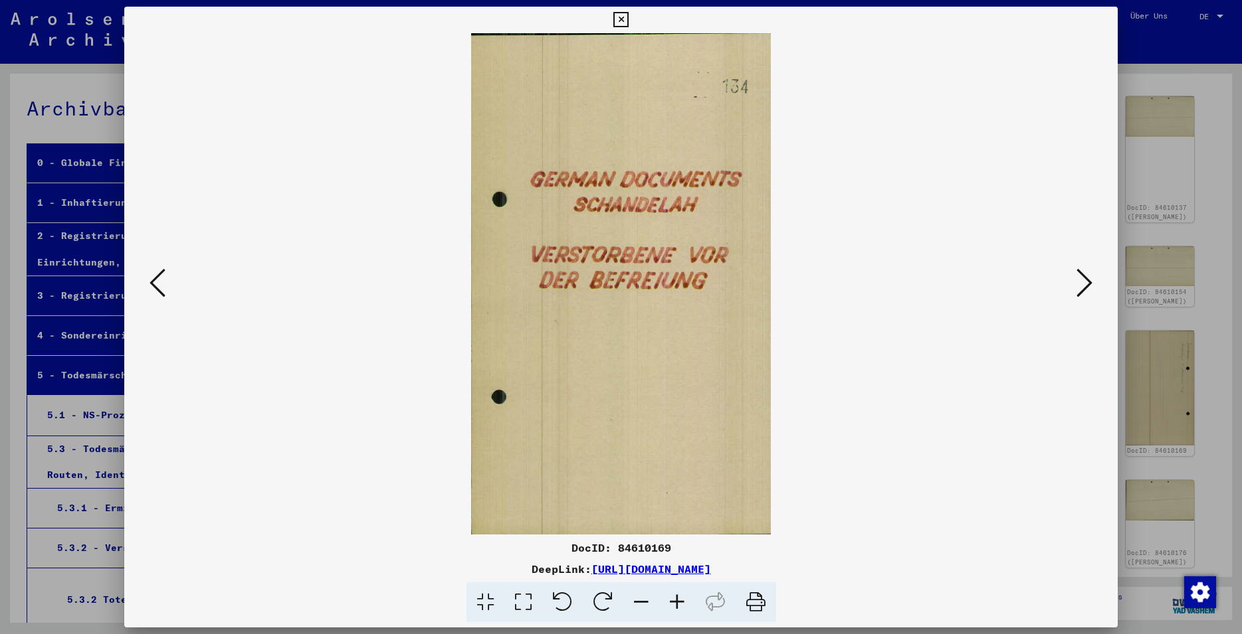
click at [628, 20] on icon at bounding box center [620, 20] width 15 height 16
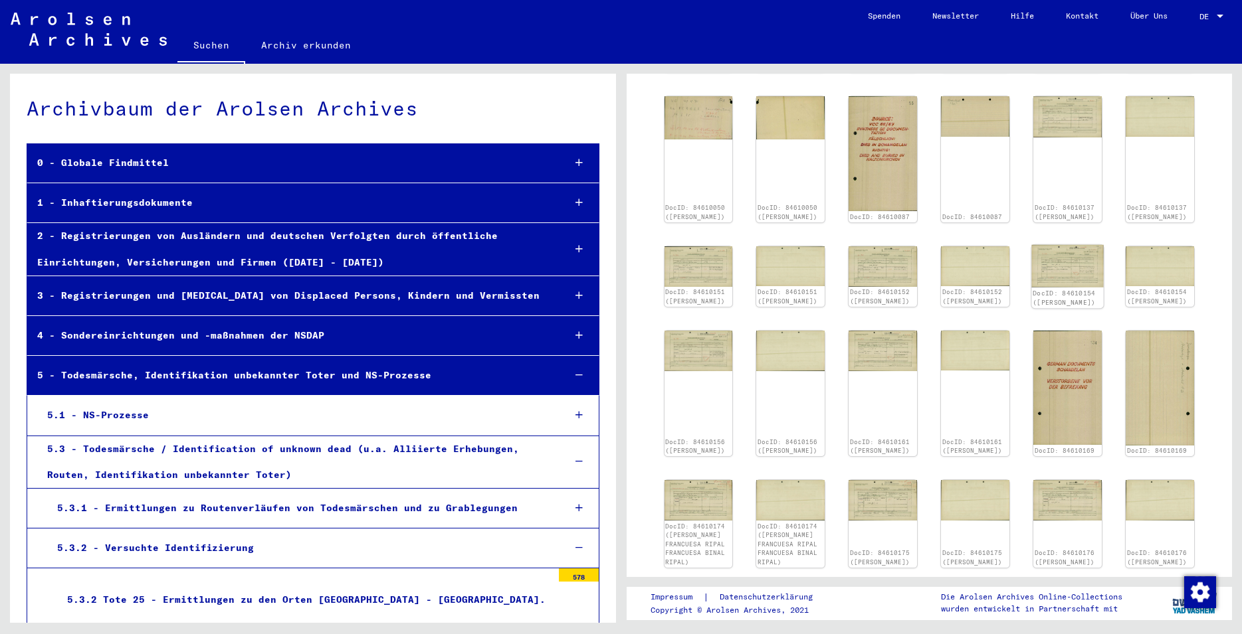
scroll to position [646, 0]
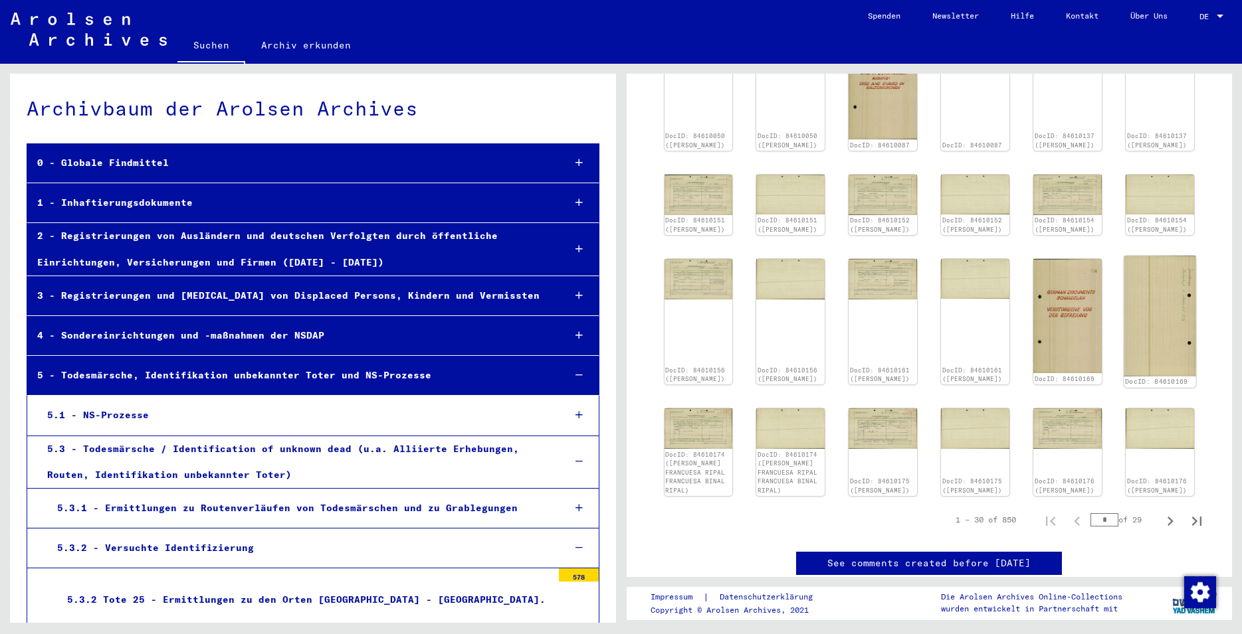
click at [1145, 294] on img at bounding box center [1160, 316] width 72 height 120
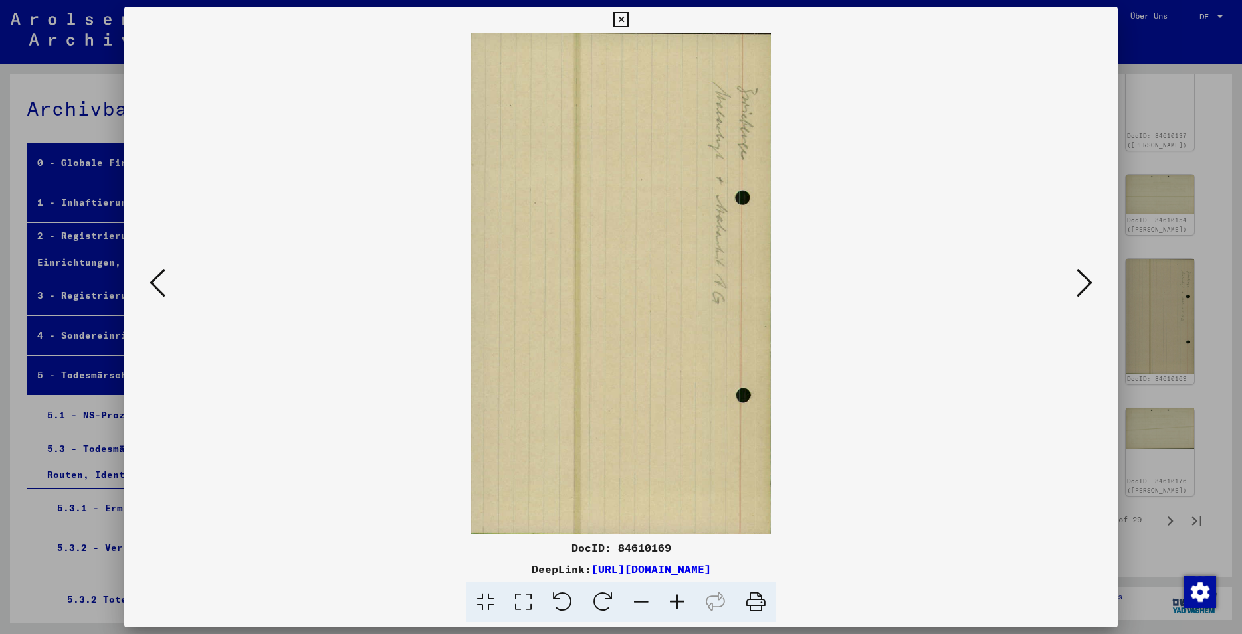
click at [628, 23] on icon at bounding box center [620, 20] width 15 height 16
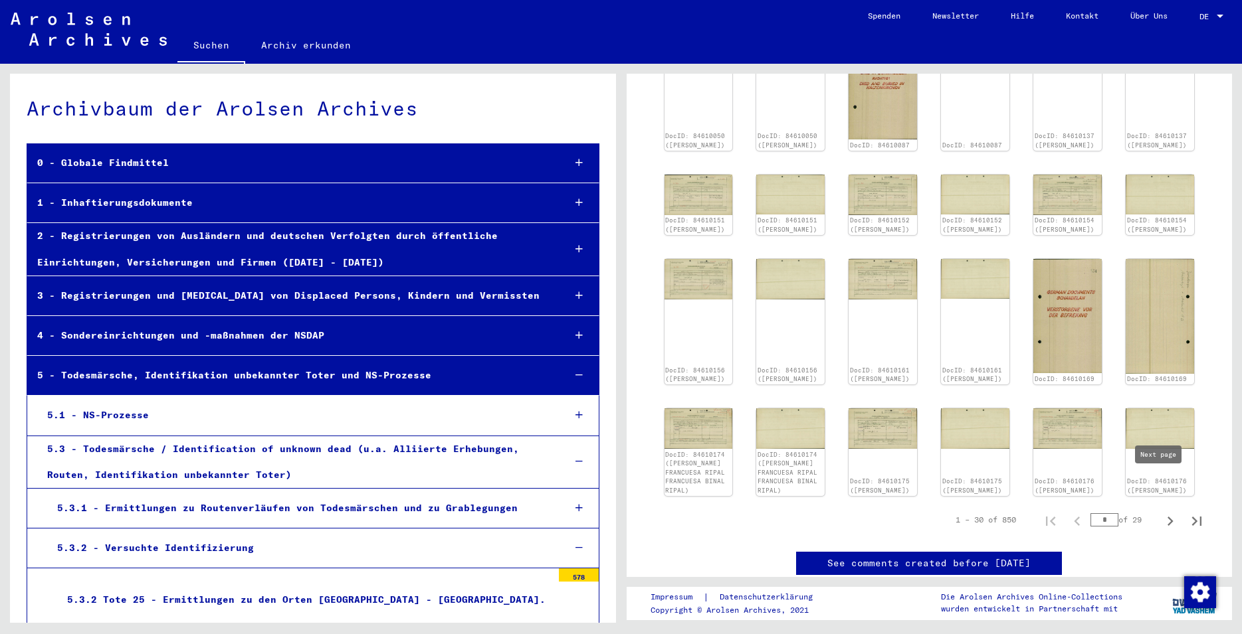
click at [1160, 512] on icon "Next page" at bounding box center [1169, 521] width 19 height 19
type input "*"
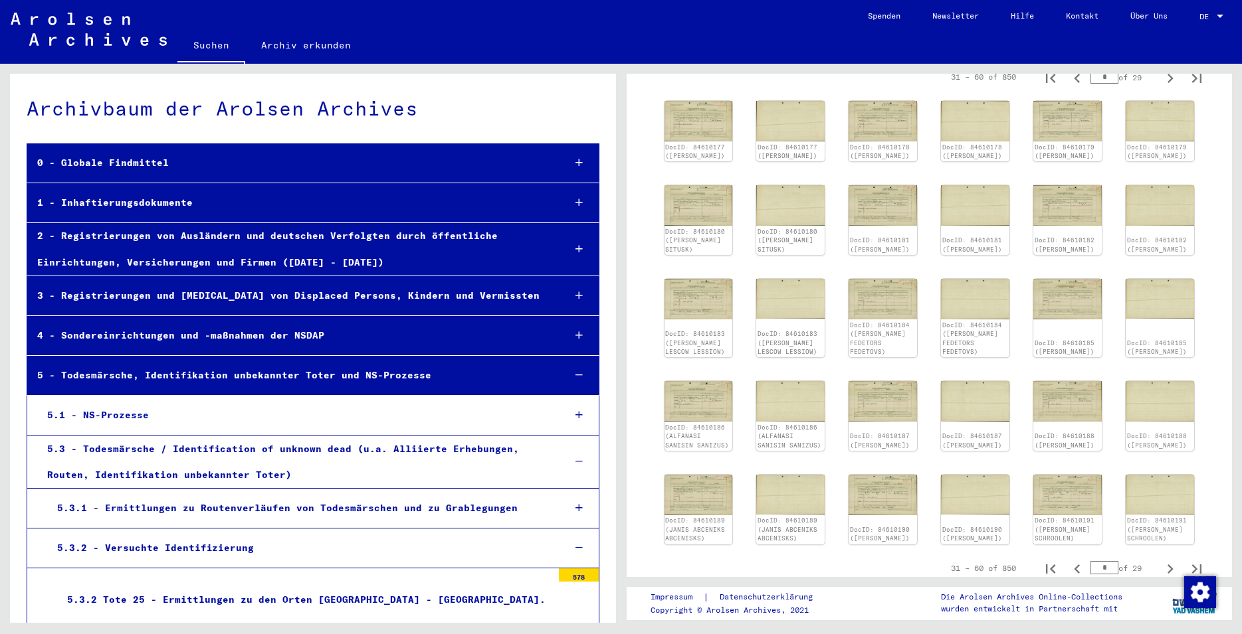
scroll to position [592, 0]
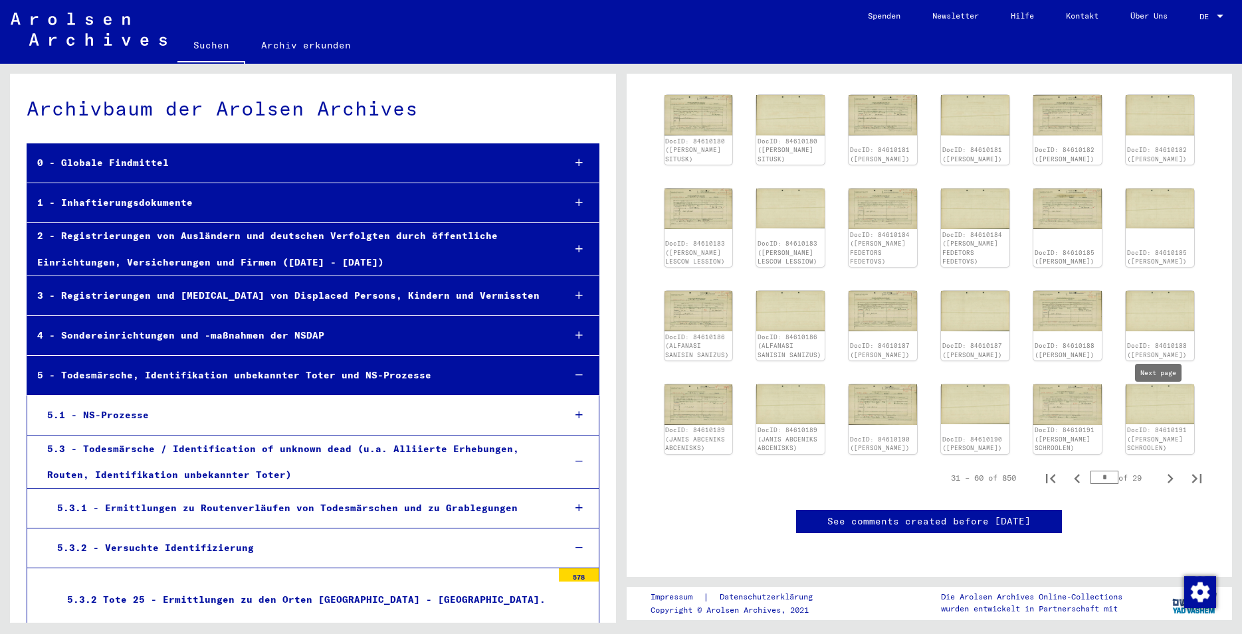
click at [1160, 470] on icon "Next page" at bounding box center [1169, 479] width 19 height 19
type input "*"
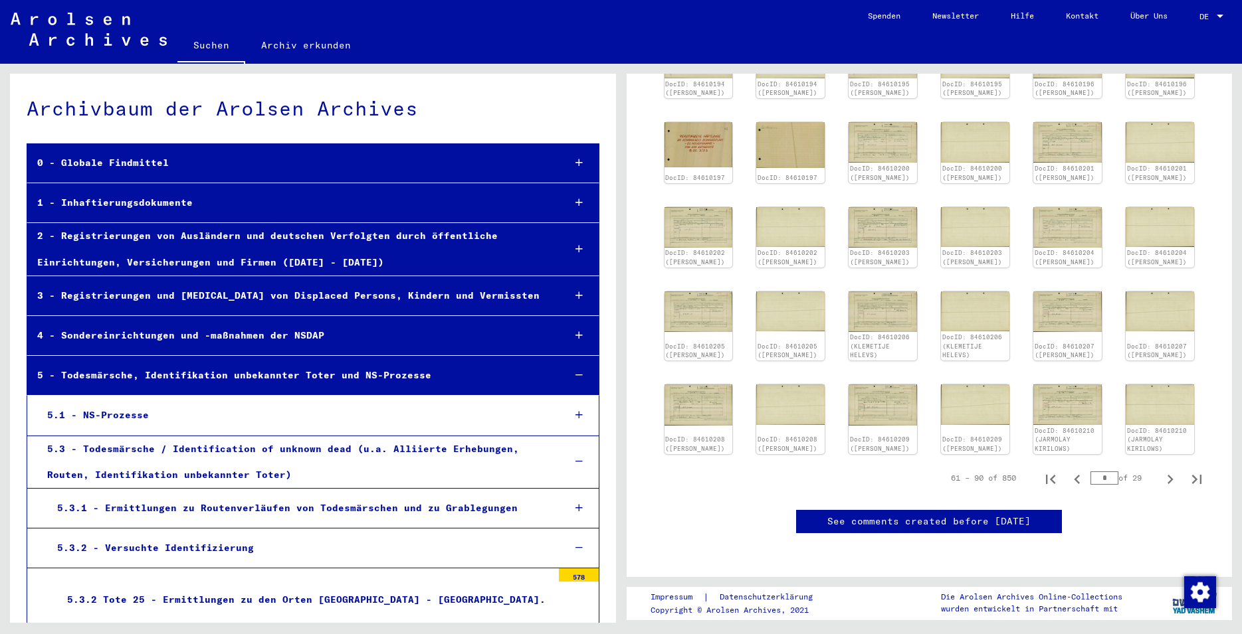
scroll to position [610, 0]
click at [1160, 470] on icon "Next page" at bounding box center [1169, 479] width 19 height 19
type input "*"
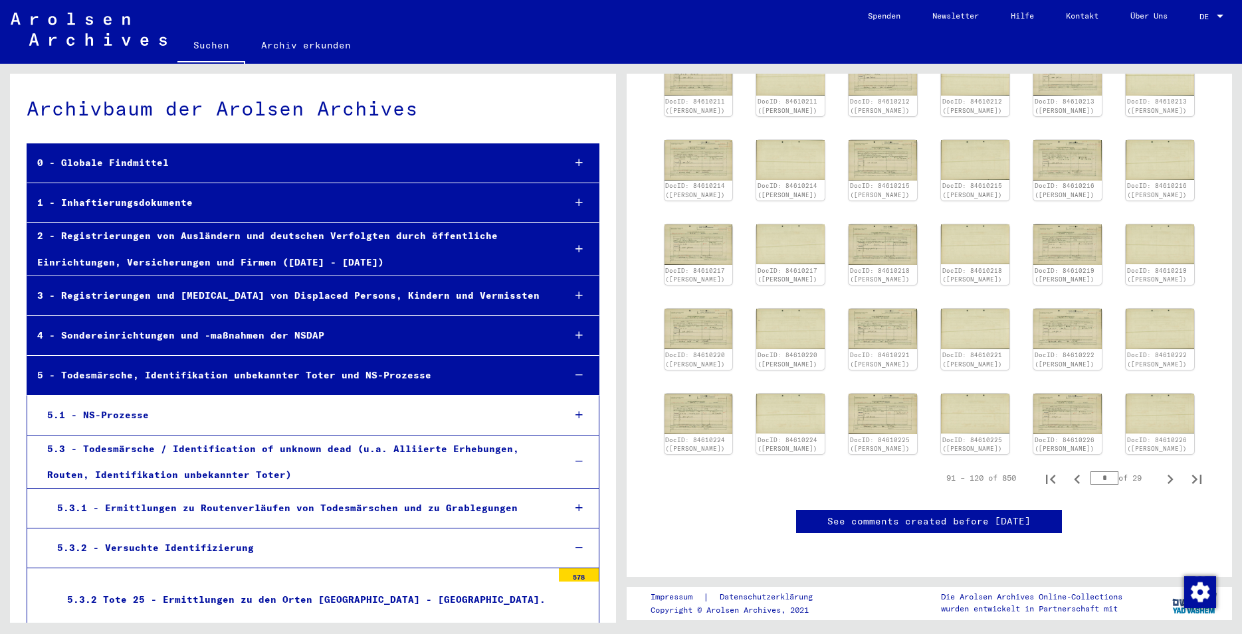
scroll to position [552, 0]
click at [1160, 470] on icon "Next page" at bounding box center [1169, 479] width 19 height 19
type input "*"
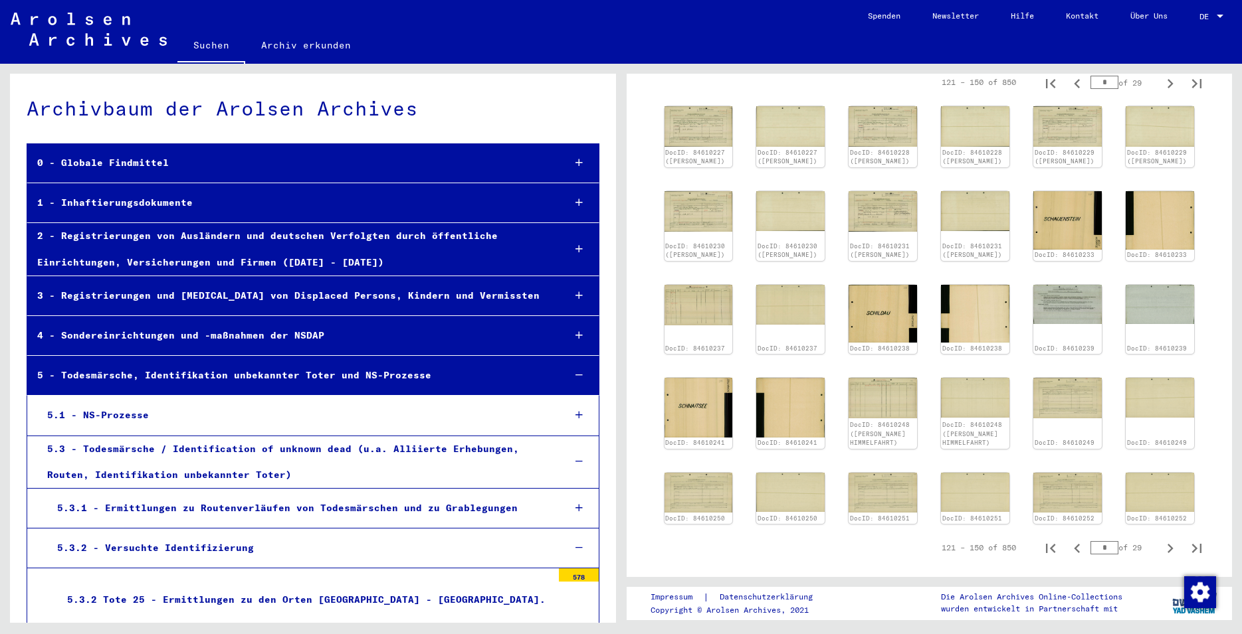
scroll to position [453, 0]
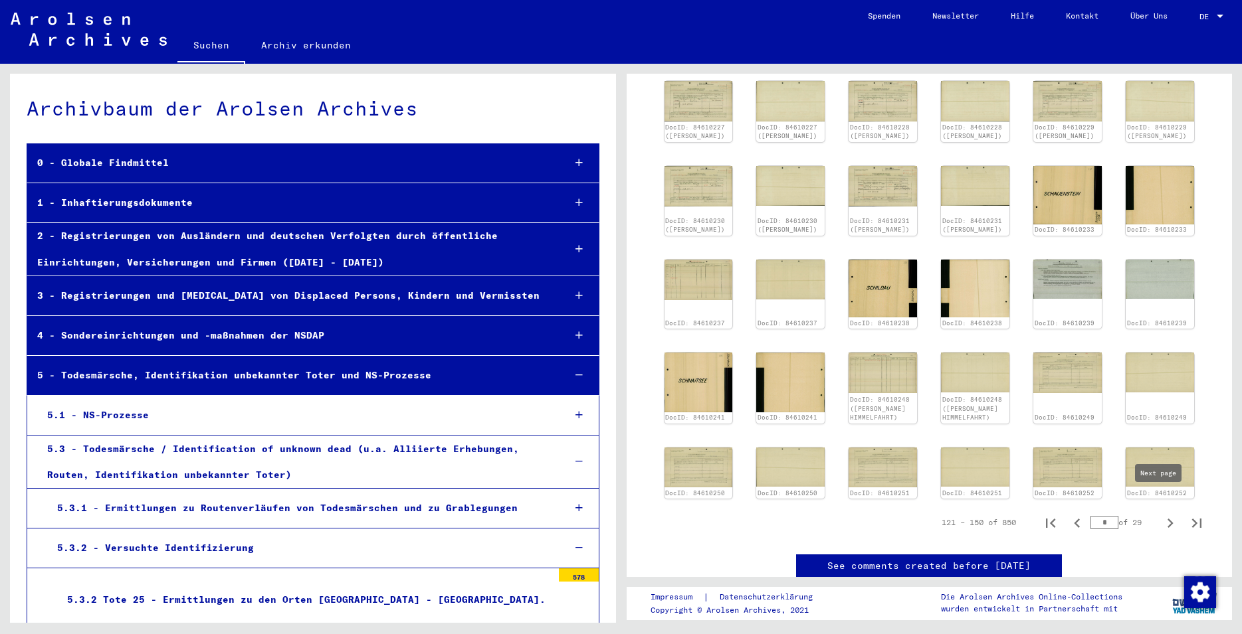
click at [1162, 514] on icon "Next page" at bounding box center [1169, 523] width 19 height 19
type input "*"
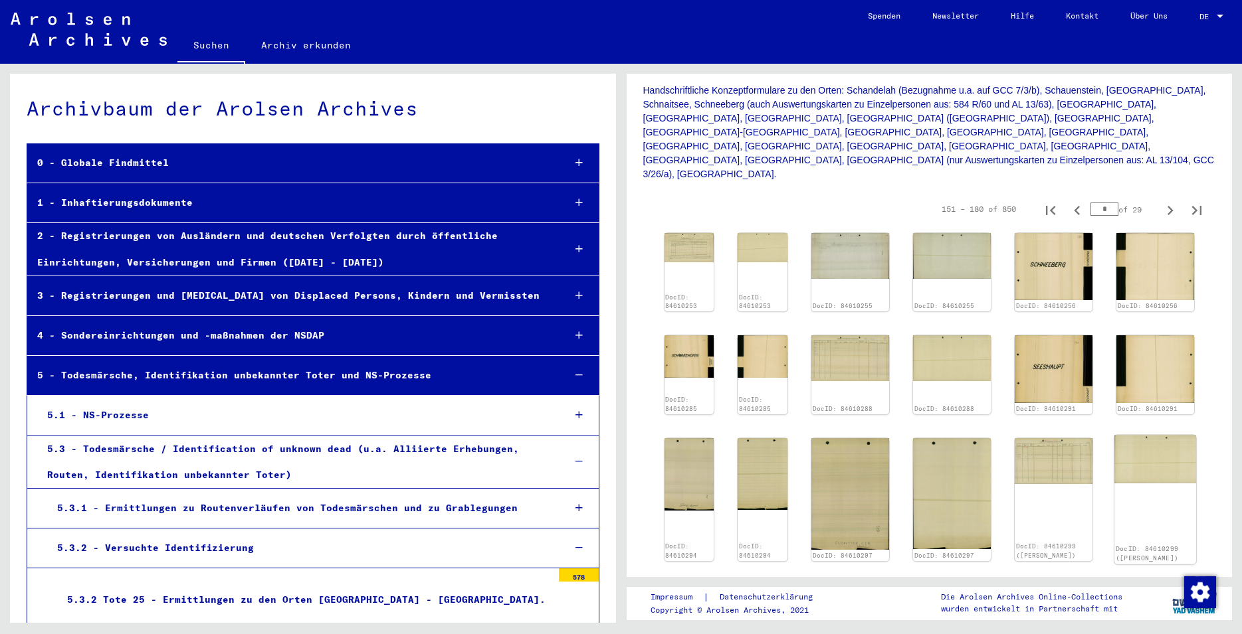
scroll to position [516, 0]
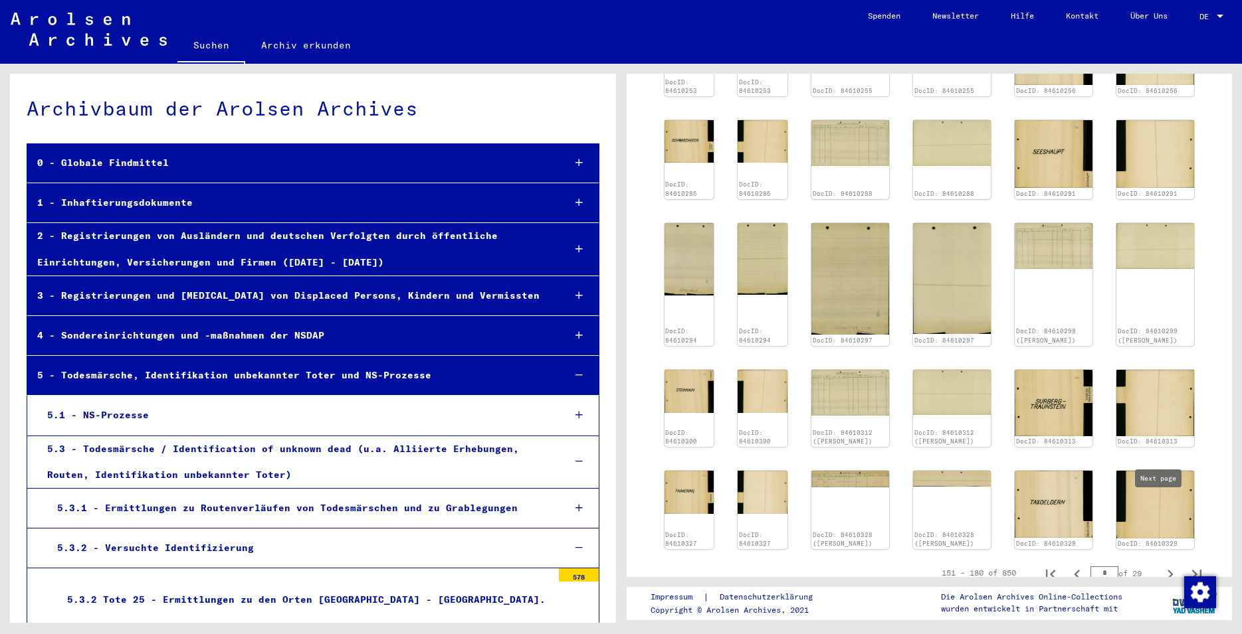
click at [1160, 565] on icon "Next page" at bounding box center [1169, 574] width 19 height 19
type input "*"
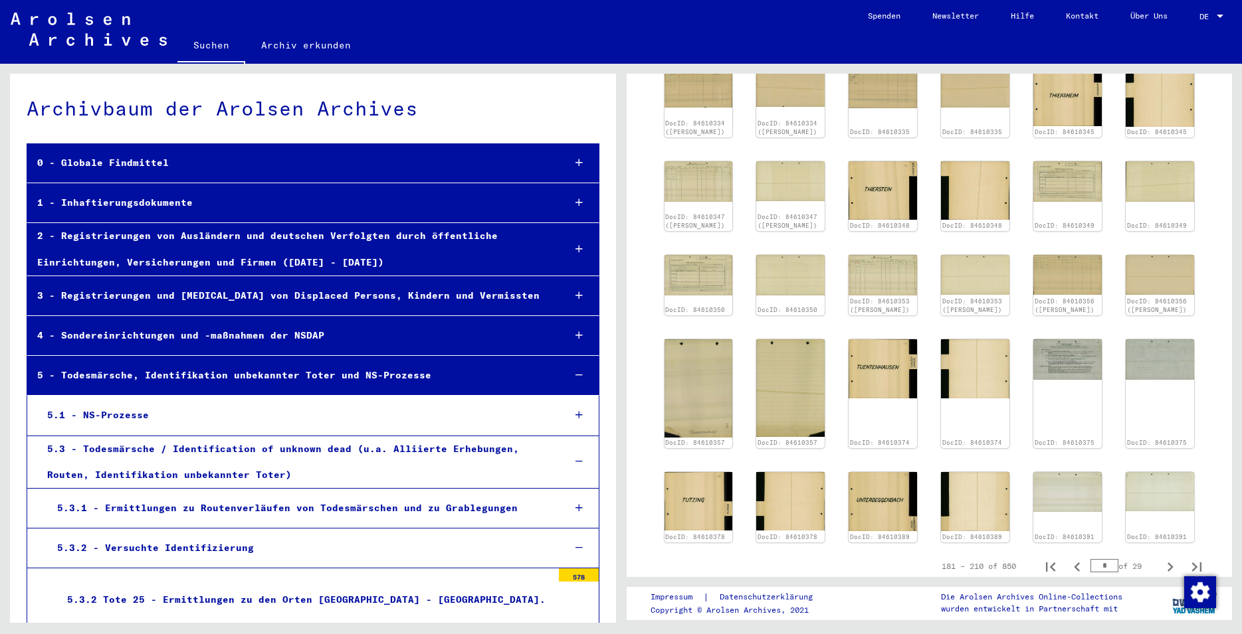
scroll to position [538, 0]
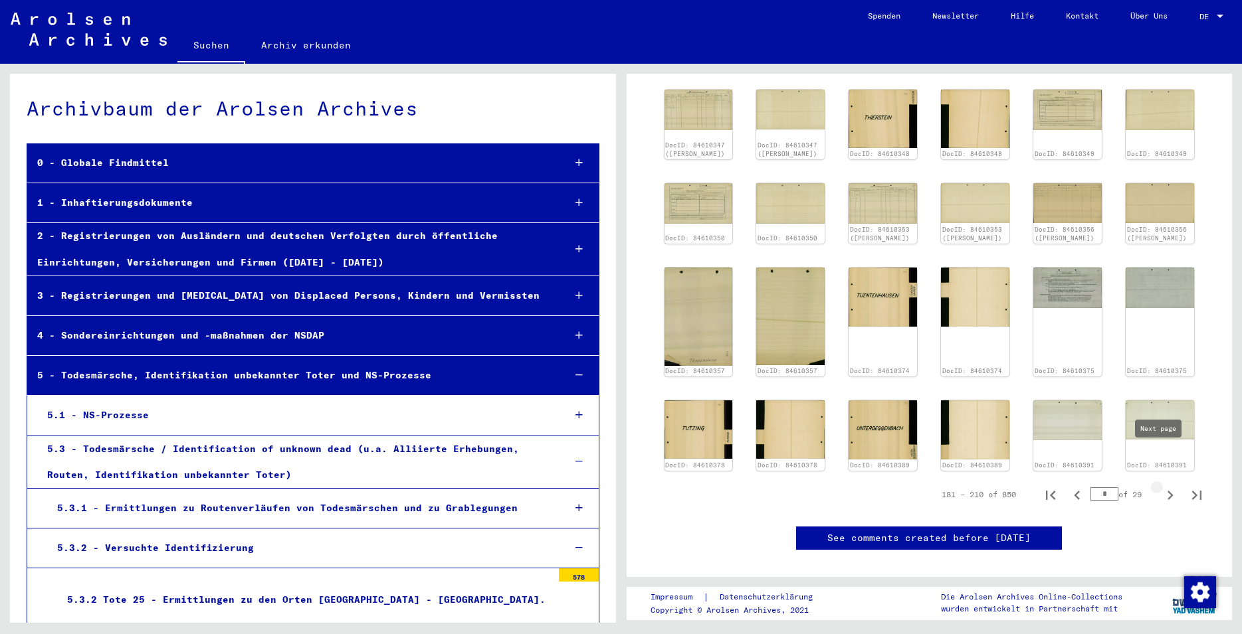
click at [1160, 486] on icon "Next page" at bounding box center [1169, 495] width 19 height 19
type input "*"
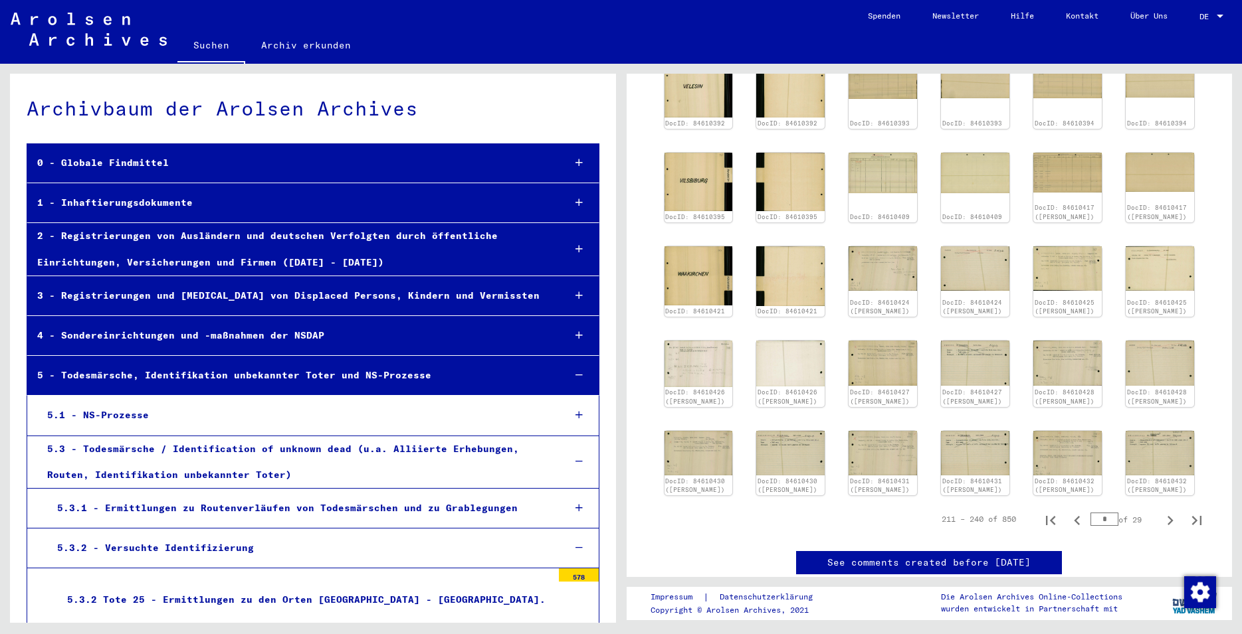
scroll to position [485, 0]
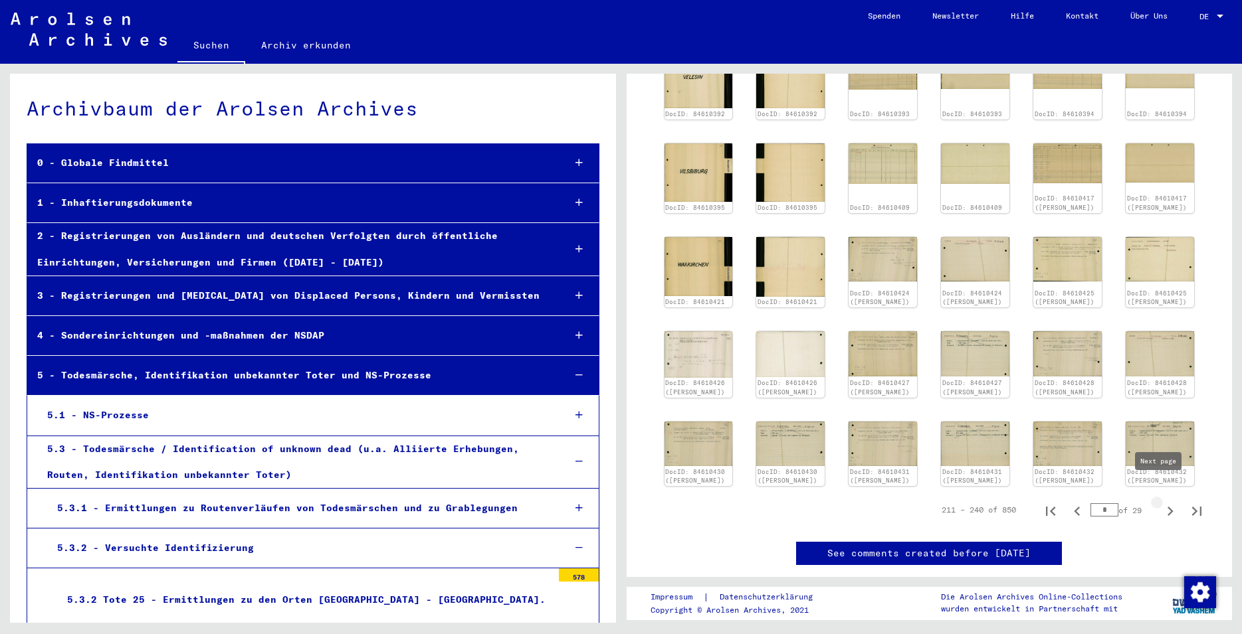
click at [1160, 502] on icon "Next page" at bounding box center [1169, 511] width 19 height 19
type input "*"
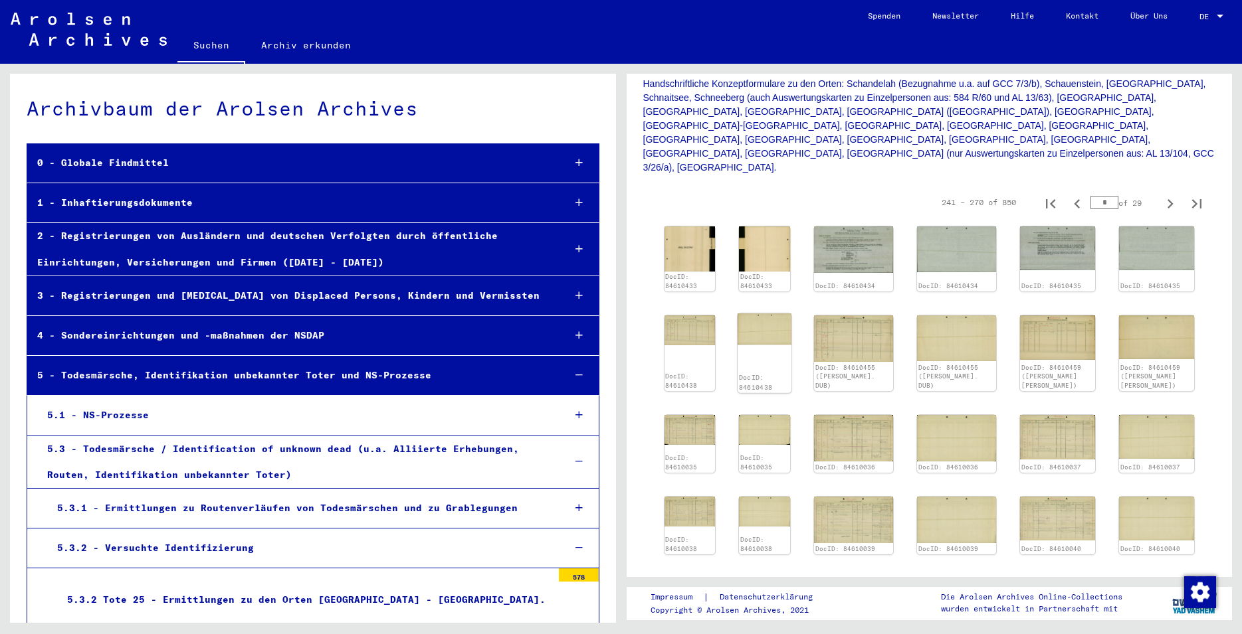
scroll to position [367, 0]
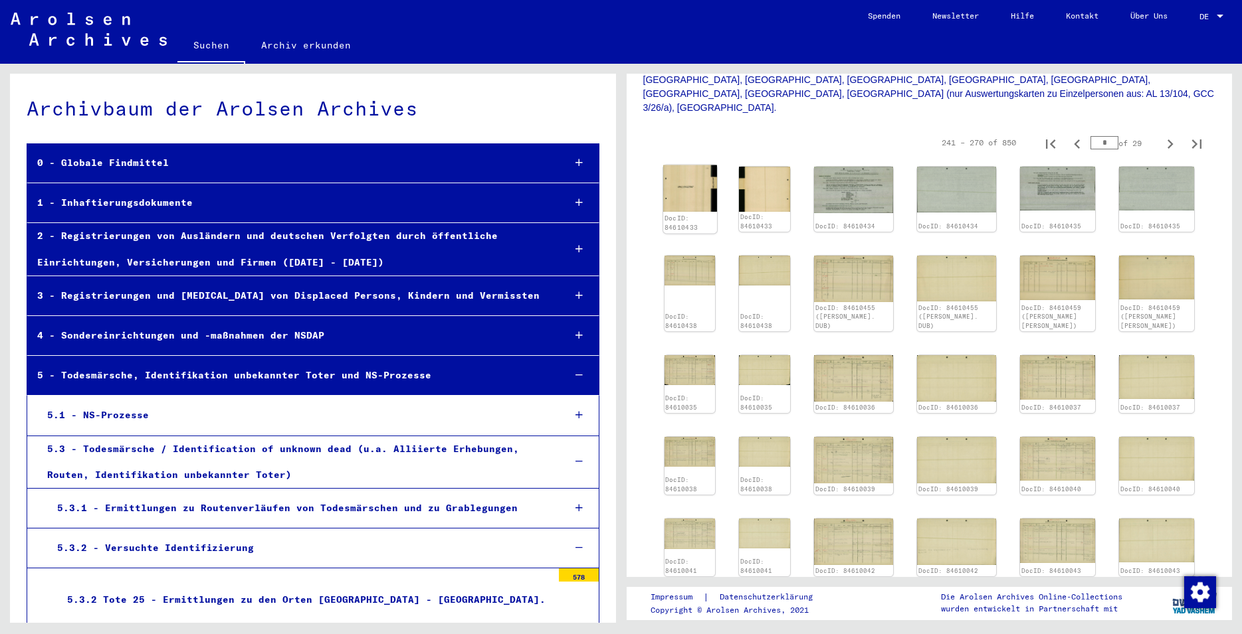
click at [713, 175] on img at bounding box center [690, 188] width 54 height 47
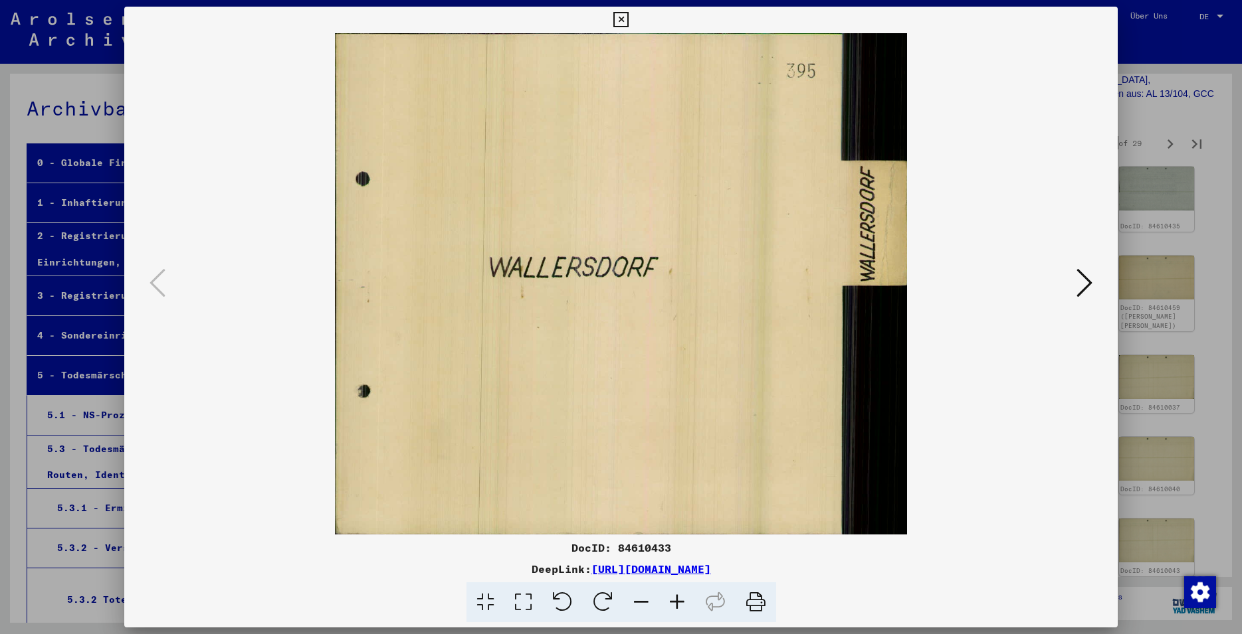
drag, startPoint x: 668, startPoint y: 546, endPoint x: 619, endPoint y: 548, distance: 48.5
click at [619, 548] on div "DocID: 84610433" at bounding box center [620, 548] width 993 height 16
copy div "84610433"
click at [1089, 286] on icon at bounding box center [1084, 283] width 16 height 32
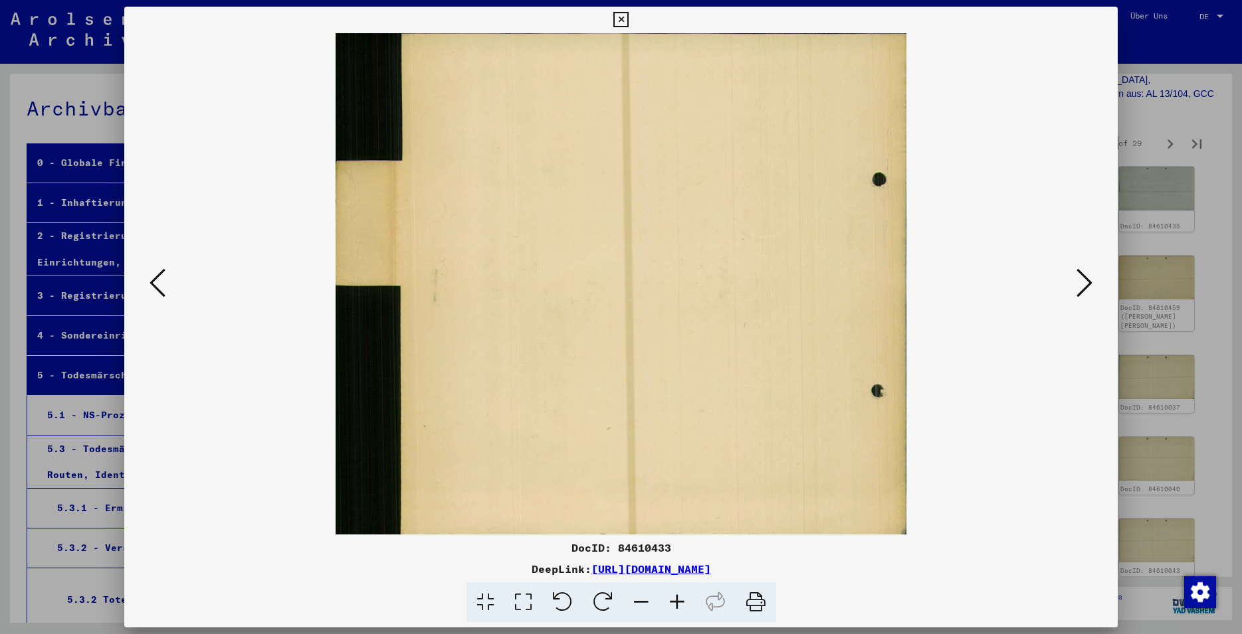
click at [1081, 287] on icon at bounding box center [1084, 283] width 16 height 32
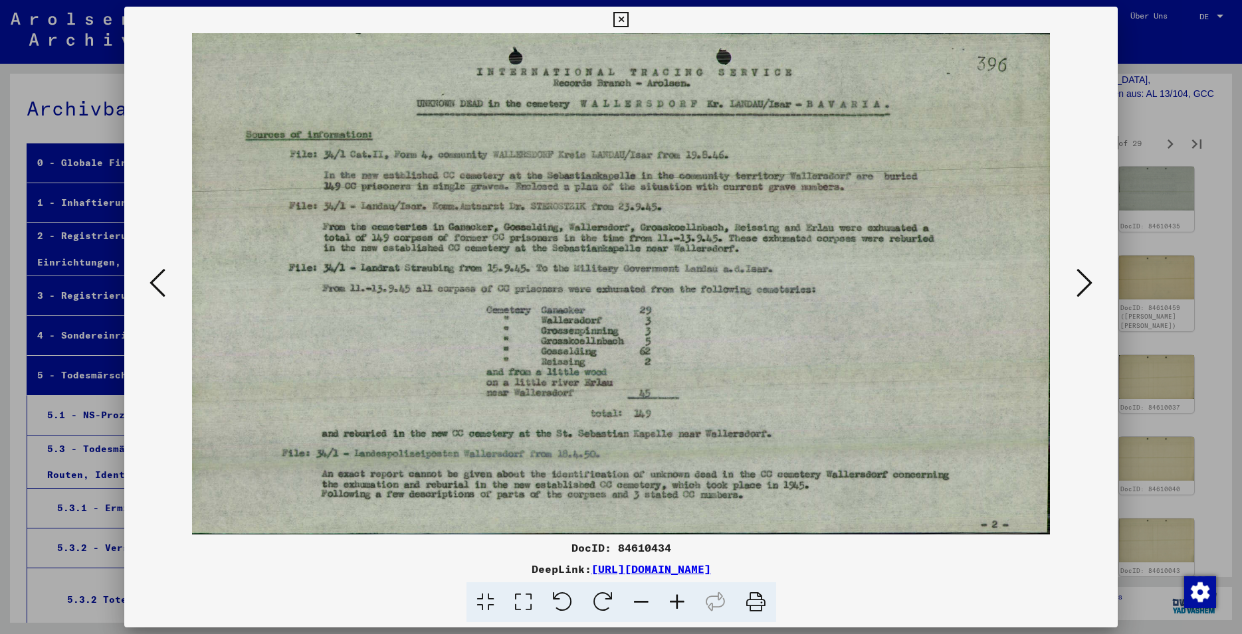
click at [1082, 278] on icon at bounding box center [1084, 283] width 16 height 32
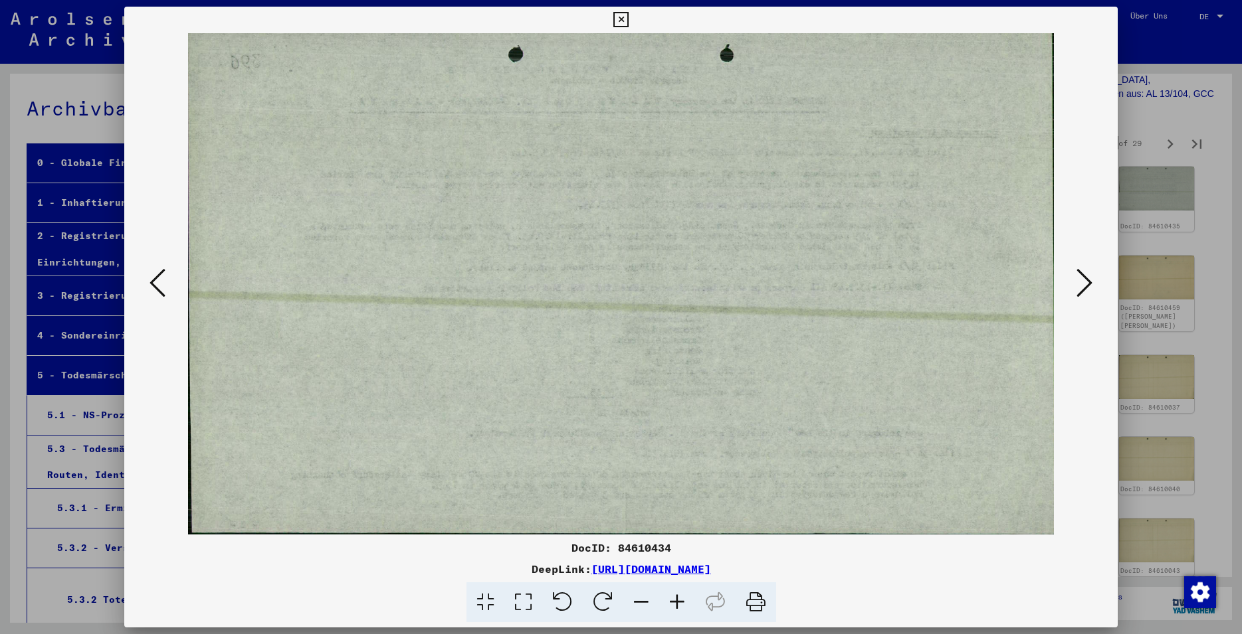
click at [1081, 287] on icon at bounding box center [1084, 283] width 16 height 32
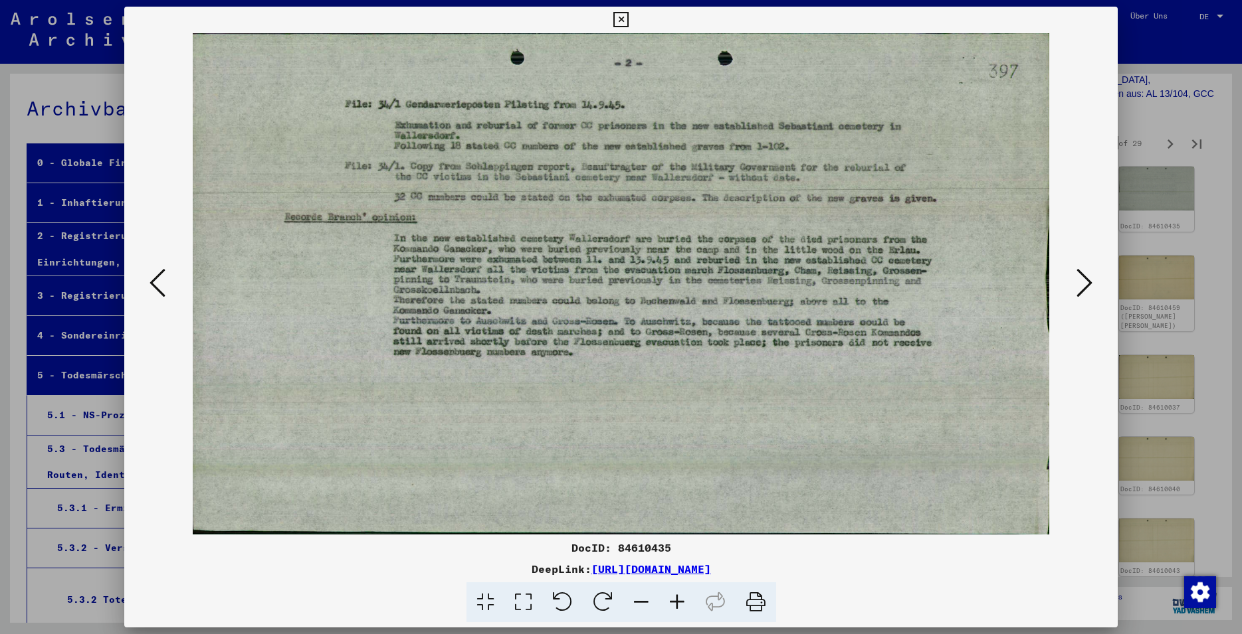
click at [1089, 278] on icon at bounding box center [1084, 283] width 16 height 32
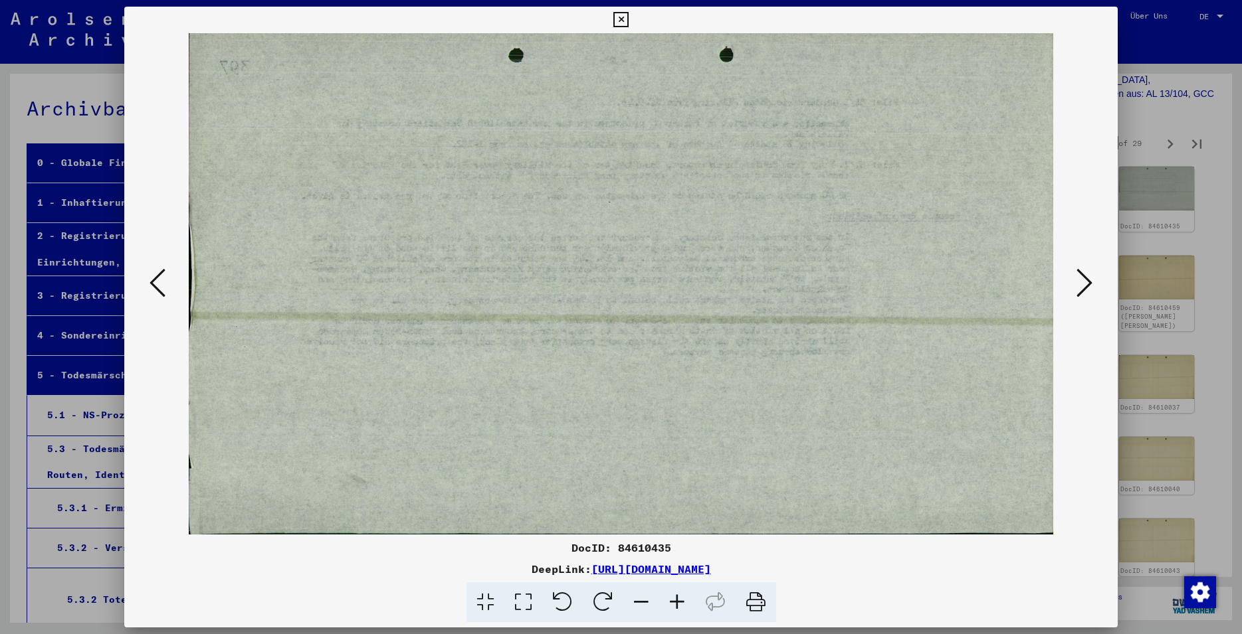
click at [1082, 291] on icon at bounding box center [1084, 283] width 16 height 32
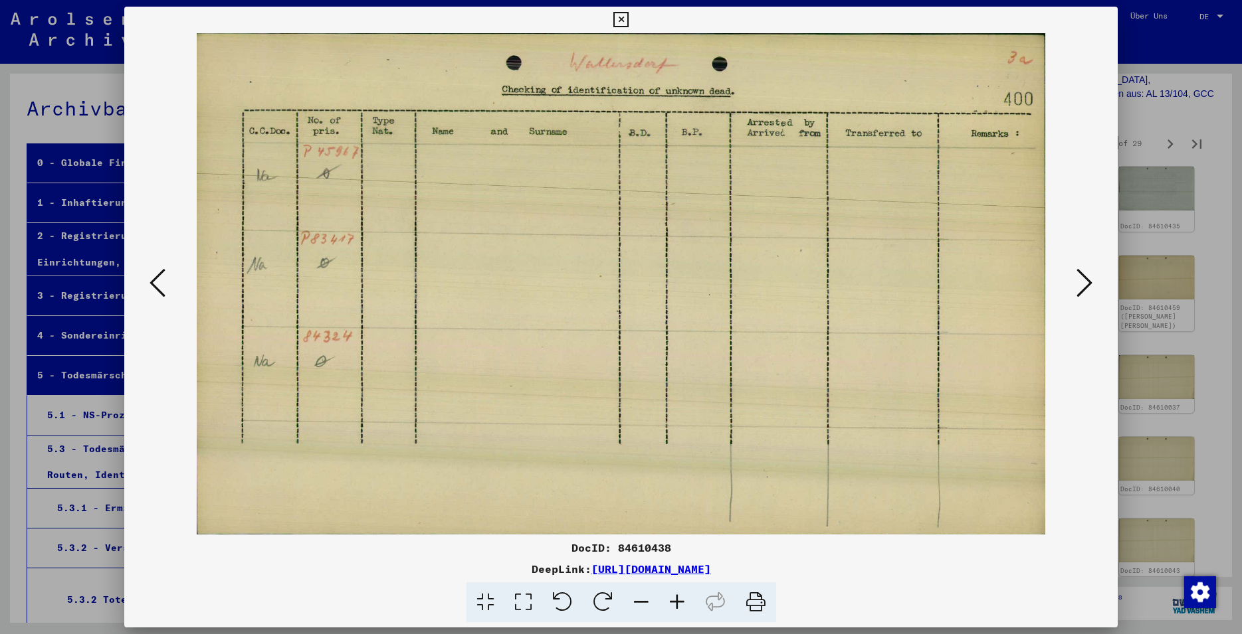
click at [1095, 291] on button at bounding box center [1084, 284] width 24 height 38
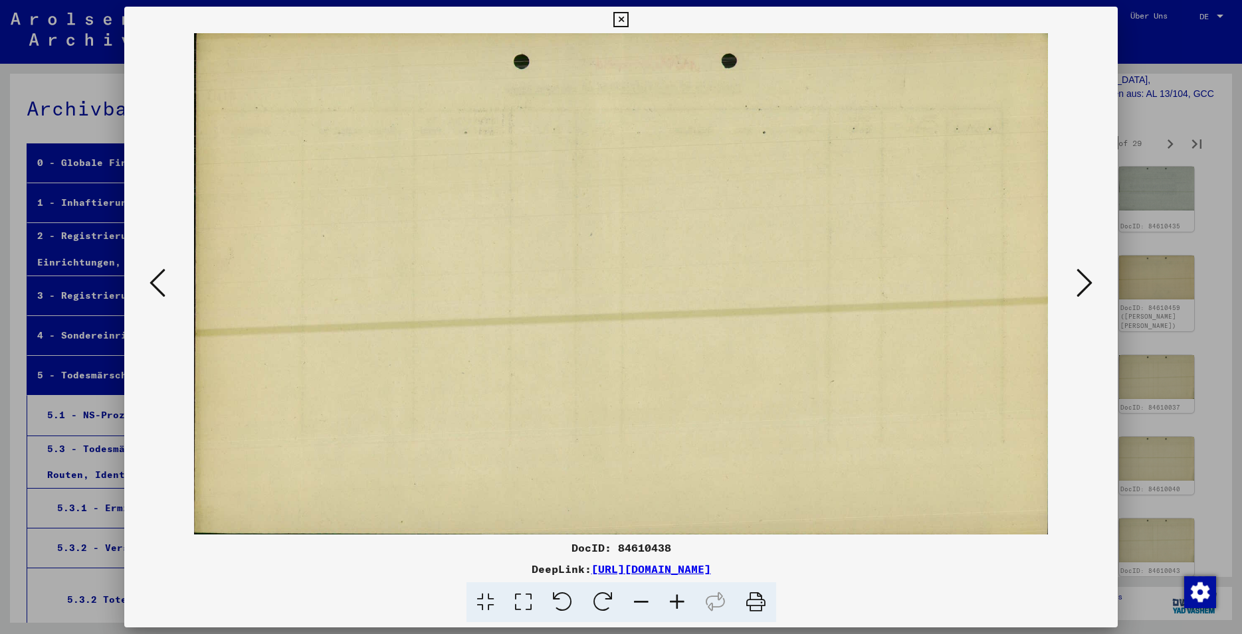
click at [1082, 286] on icon at bounding box center [1084, 283] width 16 height 32
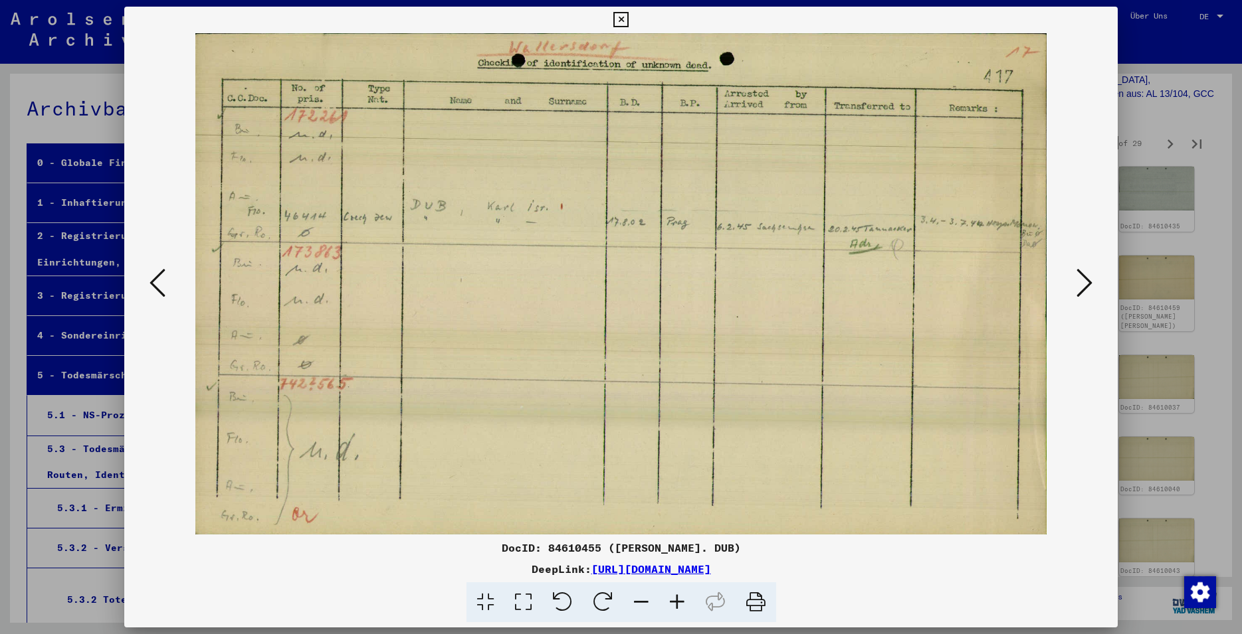
click at [632, 27] on button at bounding box center [620, 20] width 23 height 27
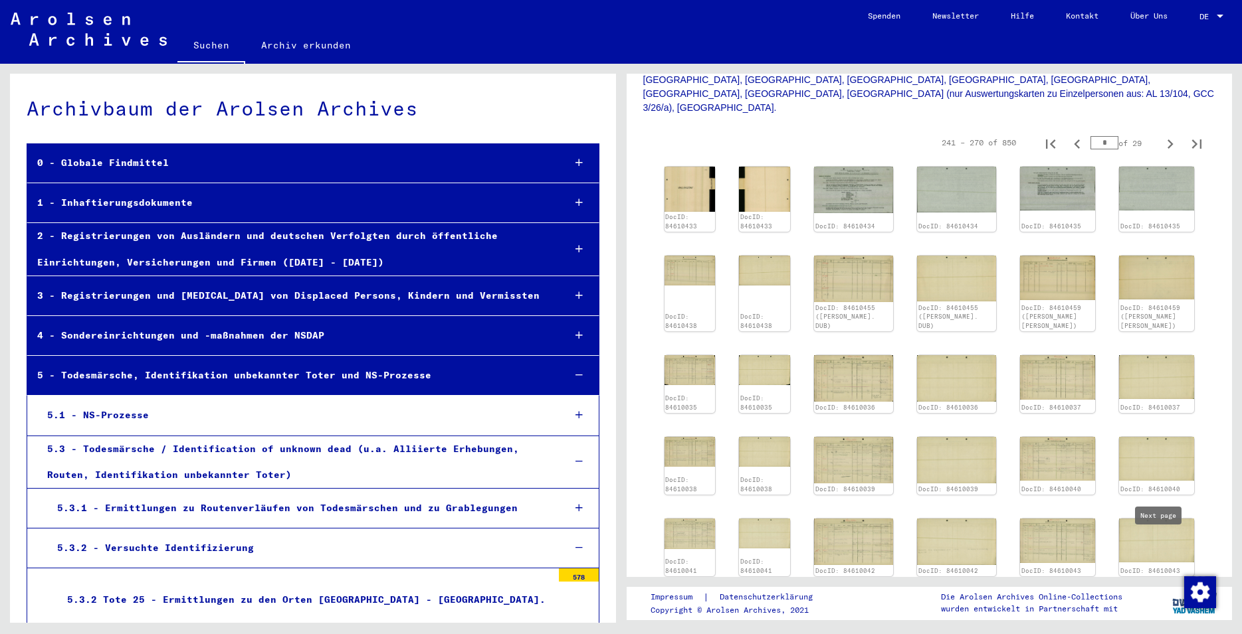
click at [1167, 597] on icon "Next page" at bounding box center [1170, 601] width 6 height 9
type input "**"
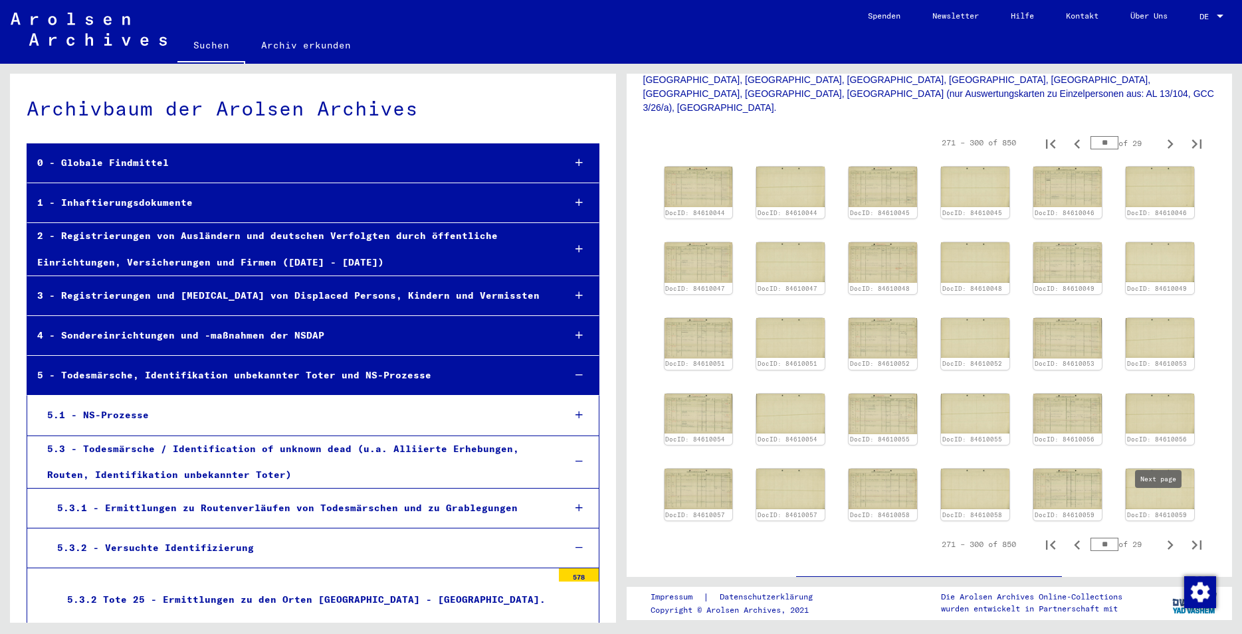
click at [1160, 536] on icon "Next page" at bounding box center [1169, 545] width 19 height 19
type input "**"
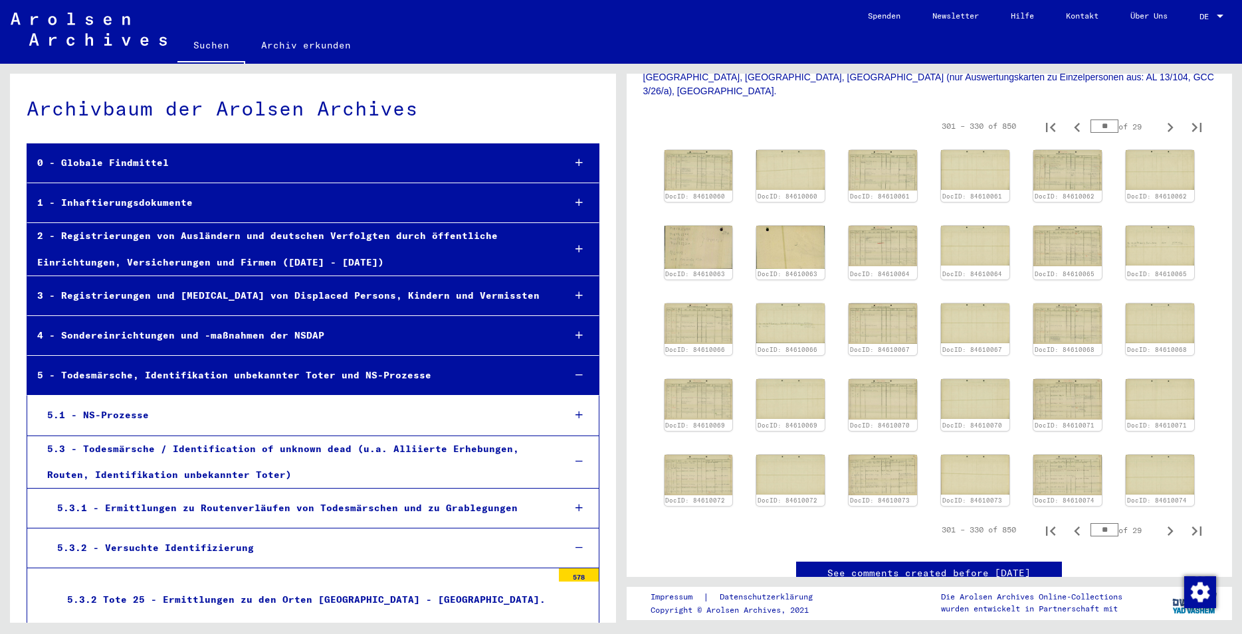
scroll to position [439, 0]
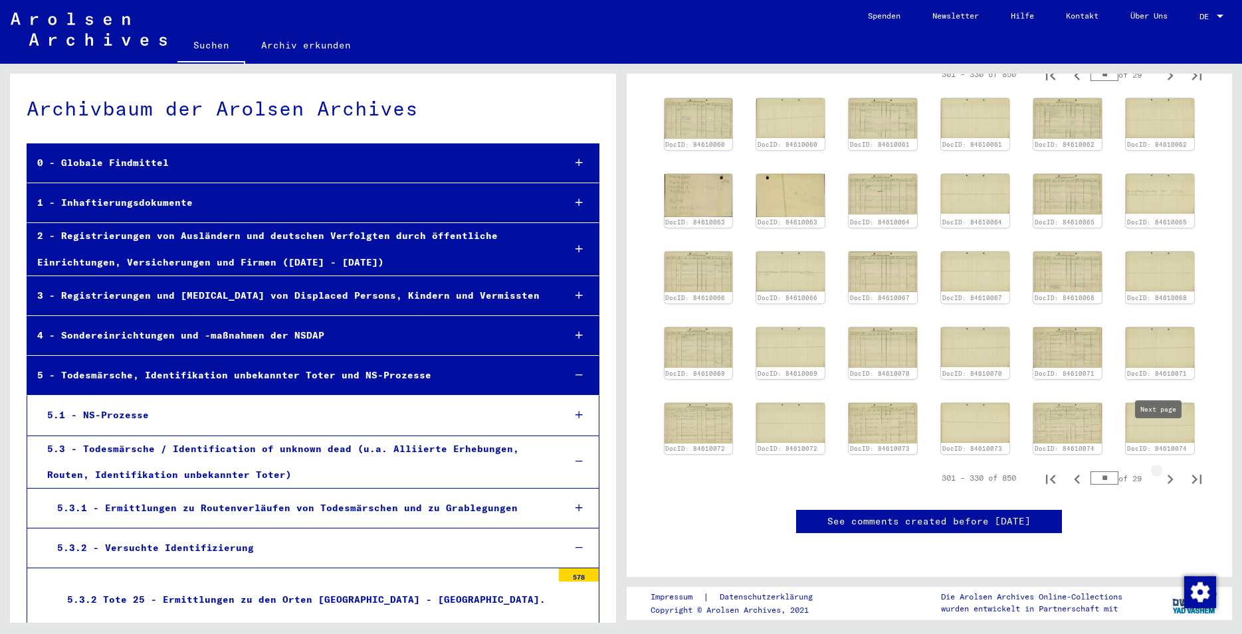
click at [1160, 470] on icon "Next page" at bounding box center [1169, 479] width 19 height 19
type input "**"
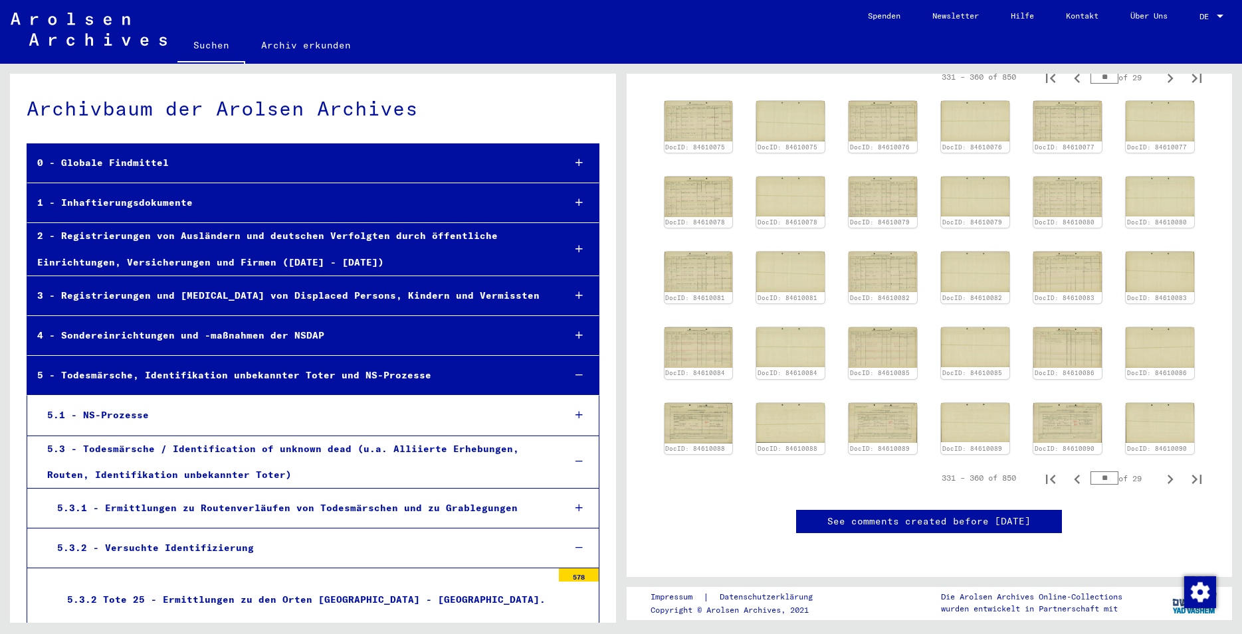
scroll to position [479, 0]
click at [1160, 470] on icon "Next page" at bounding box center [1169, 479] width 19 height 19
type input "**"
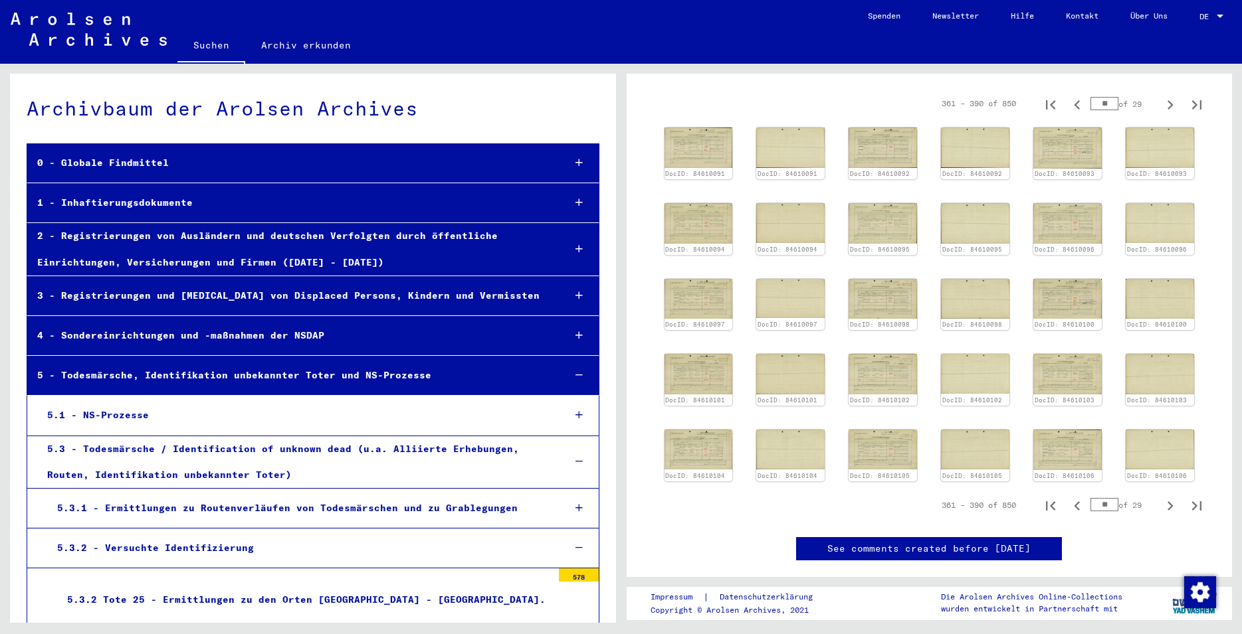
scroll to position [407, 0]
click at [1167, 501] on icon "Next page" at bounding box center [1170, 505] width 6 height 9
type input "**"
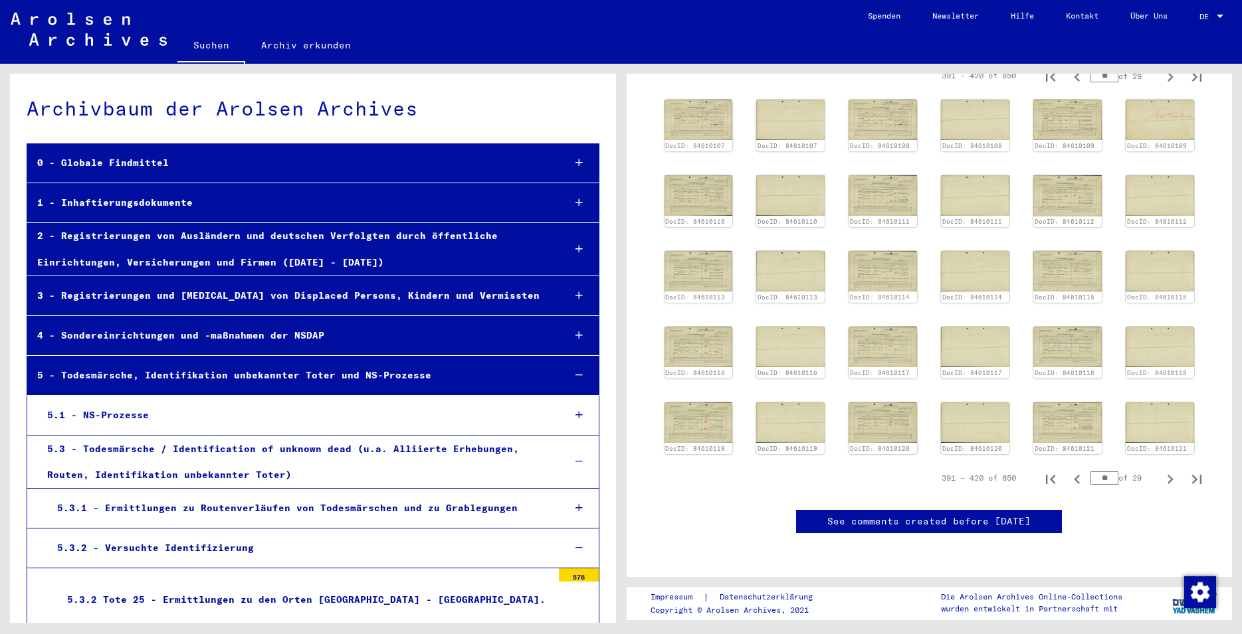
scroll to position [479, 0]
click at [1160, 470] on icon "Next page" at bounding box center [1169, 479] width 19 height 19
type input "**"
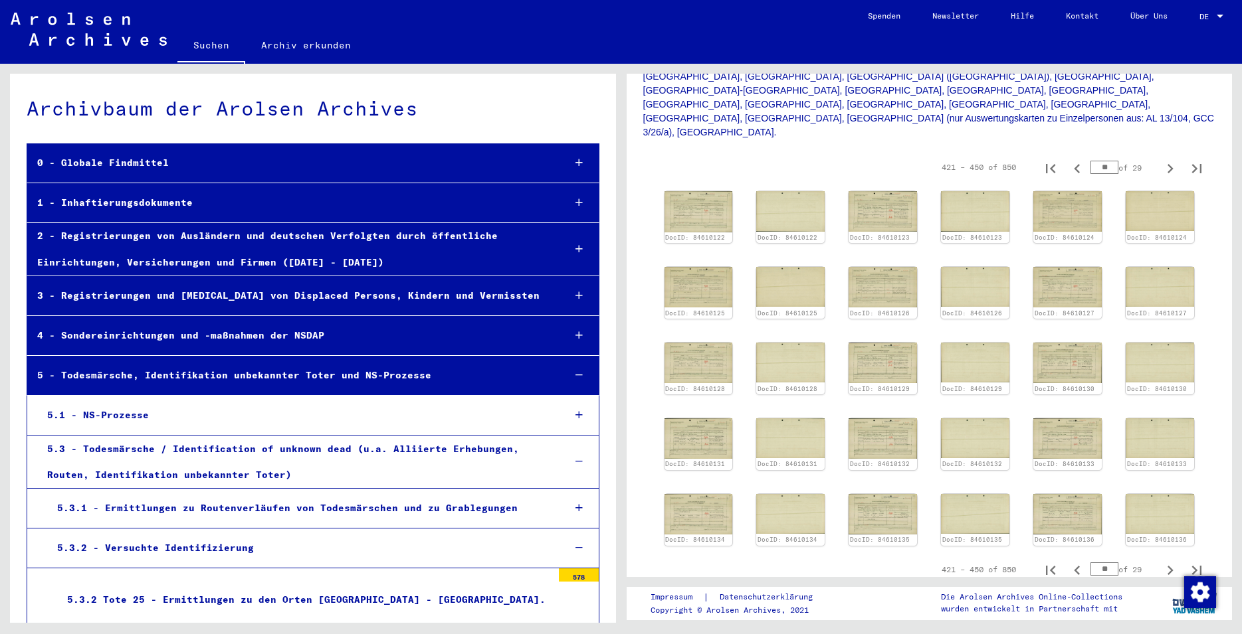
scroll to position [415, 0]
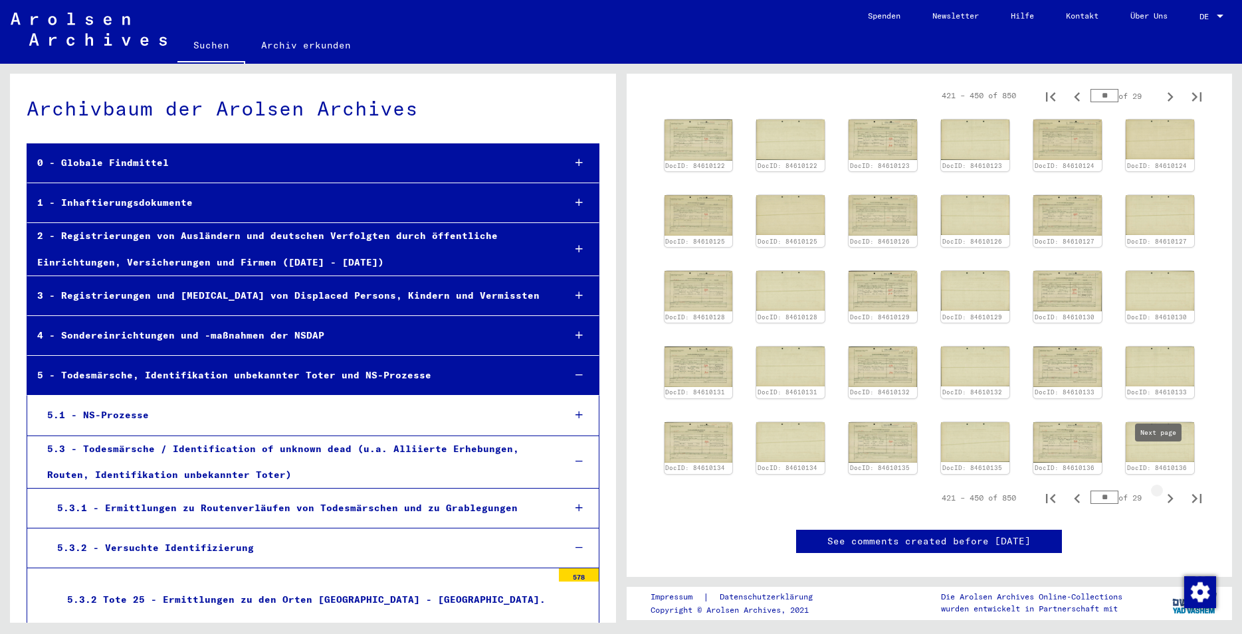
click at [1160, 490] on icon "Next page" at bounding box center [1169, 499] width 19 height 19
type input "**"
click at [1164, 490] on icon "Next page" at bounding box center [1169, 499] width 19 height 19
type input "**"
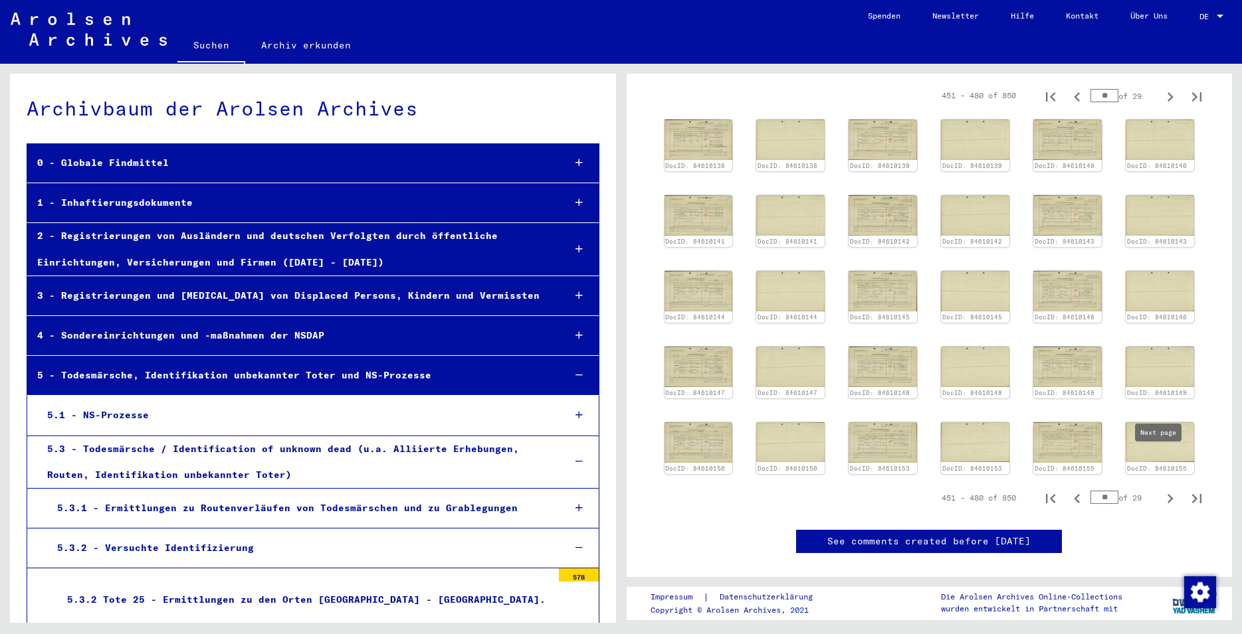
type input "**"
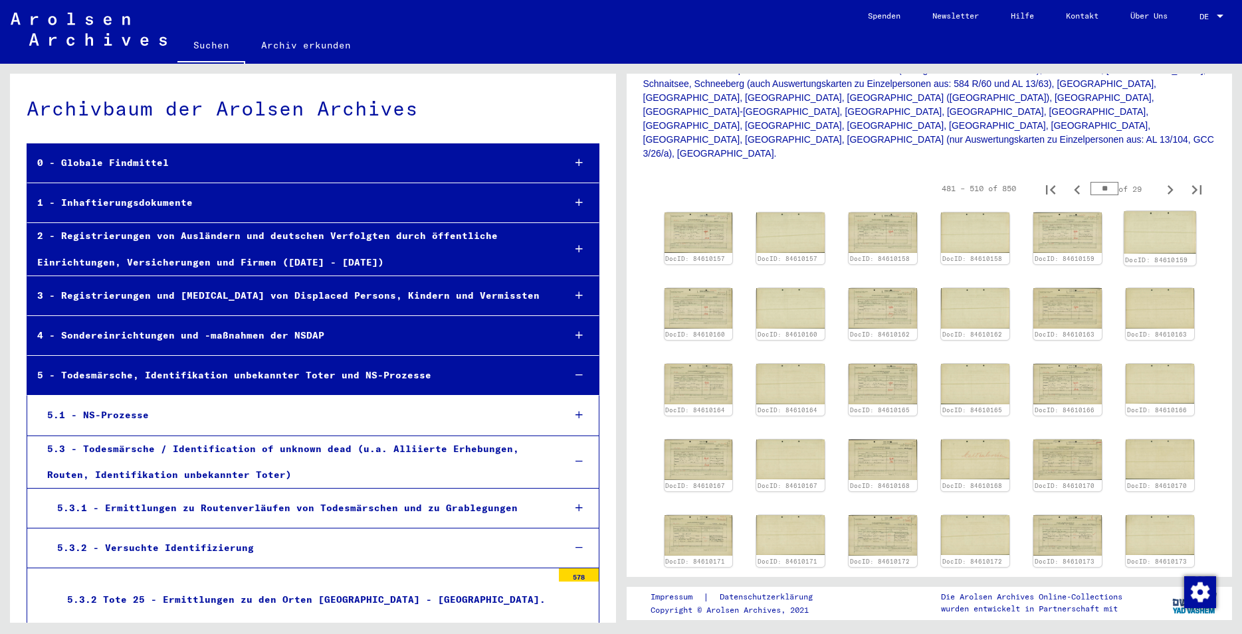
scroll to position [343, 0]
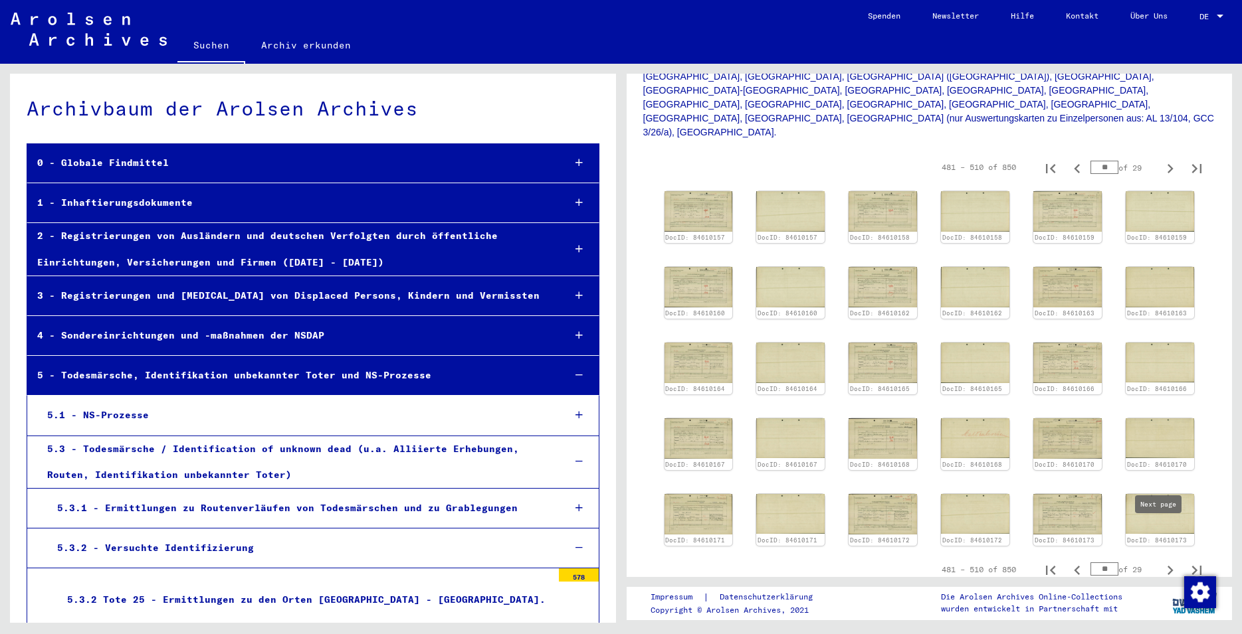
click at [1160, 561] on icon "Next page" at bounding box center [1169, 570] width 19 height 19
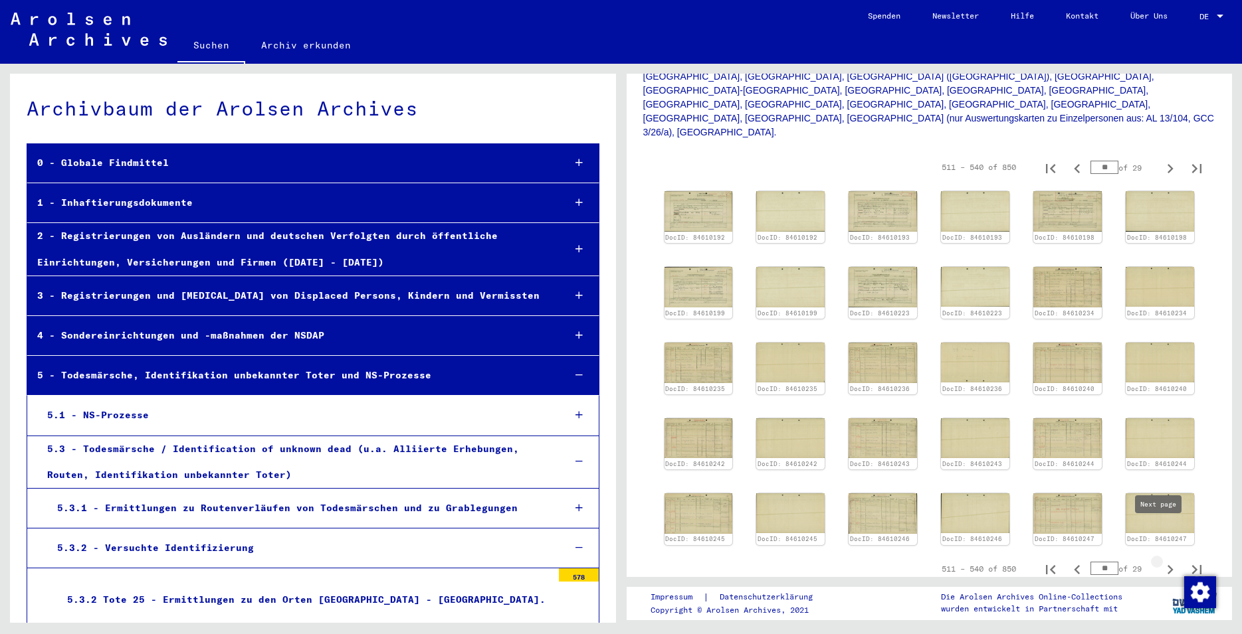
type input "**"
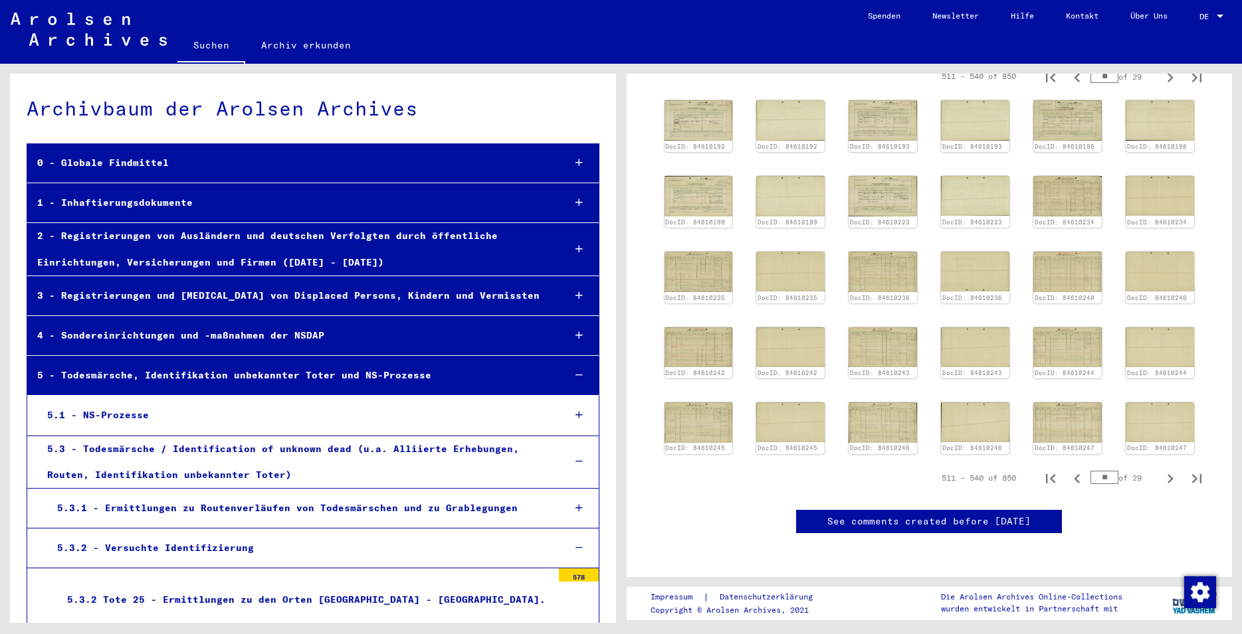
scroll to position [486, 0]
click at [1167, 474] on icon "Next page" at bounding box center [1170, 478] width 6 height 9
type input "**"
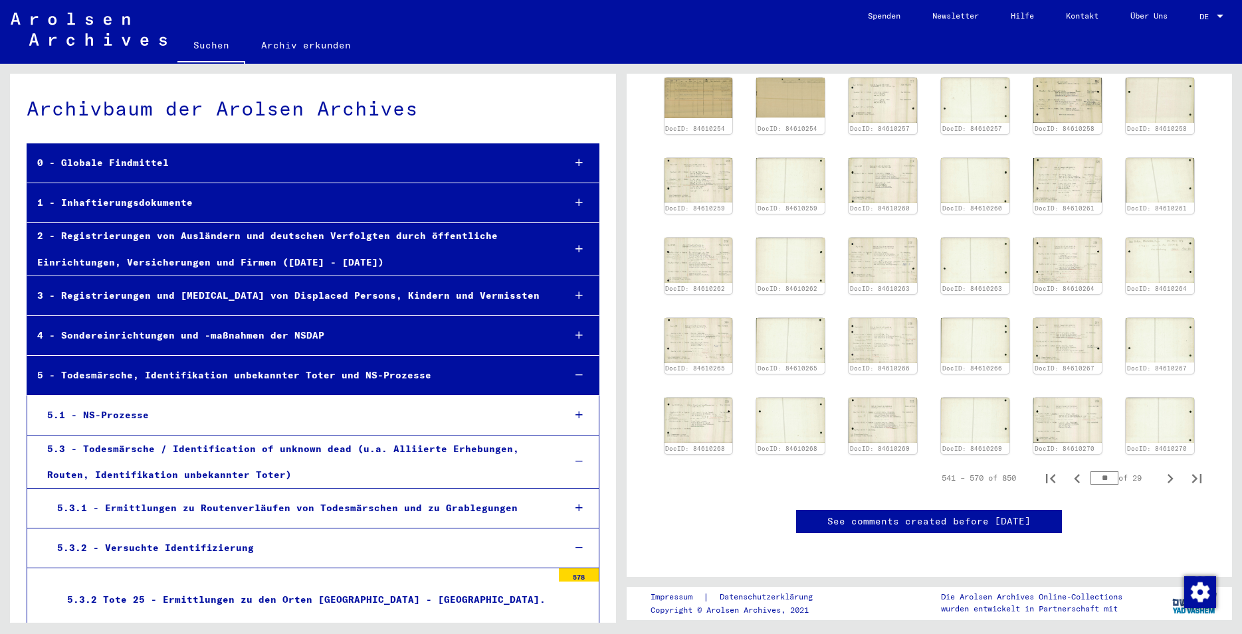
scroll to position [502, 0]
click at [1160, 470] on icon "Next page" at bounding box center [1169, 479] width 19 height 19
type input "**"
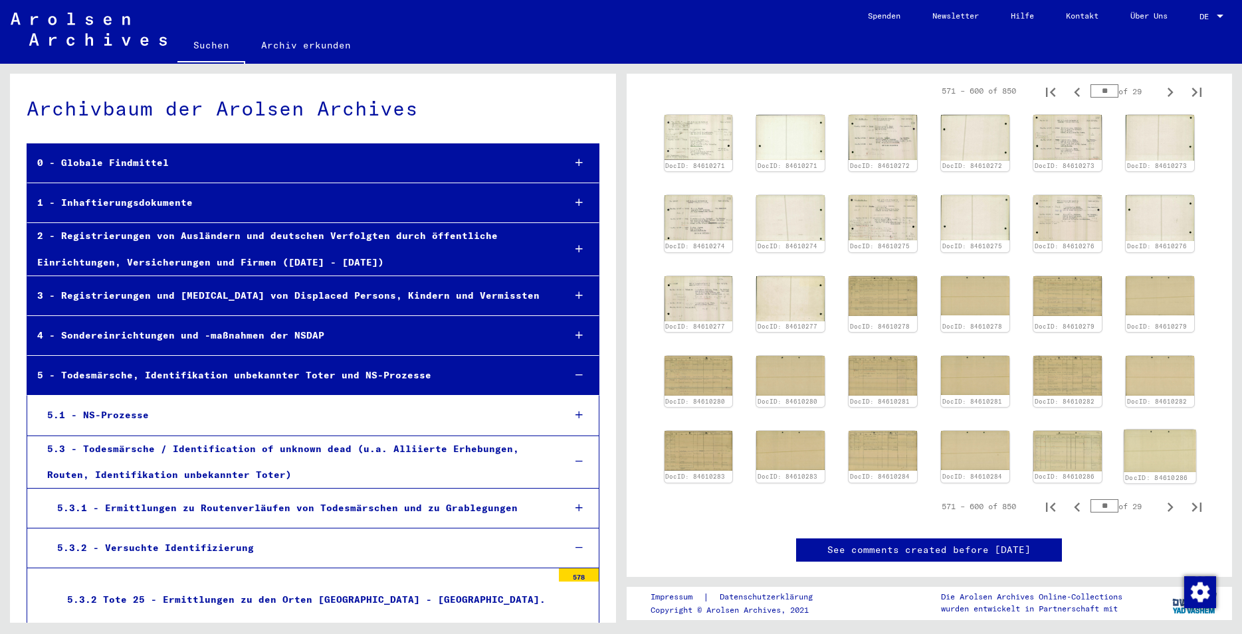
scroll to position [519, 0]
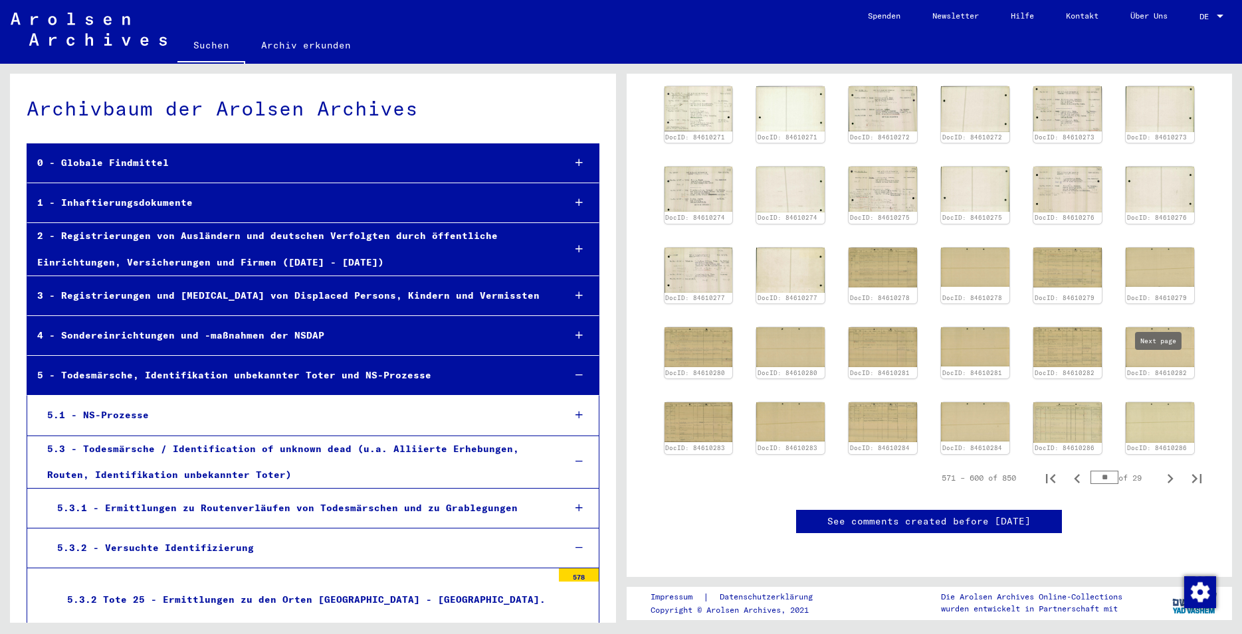
click at [1167, 474] on icon "Next page" at bounding box center [1170, 478] width 6 height 9
type input "**"
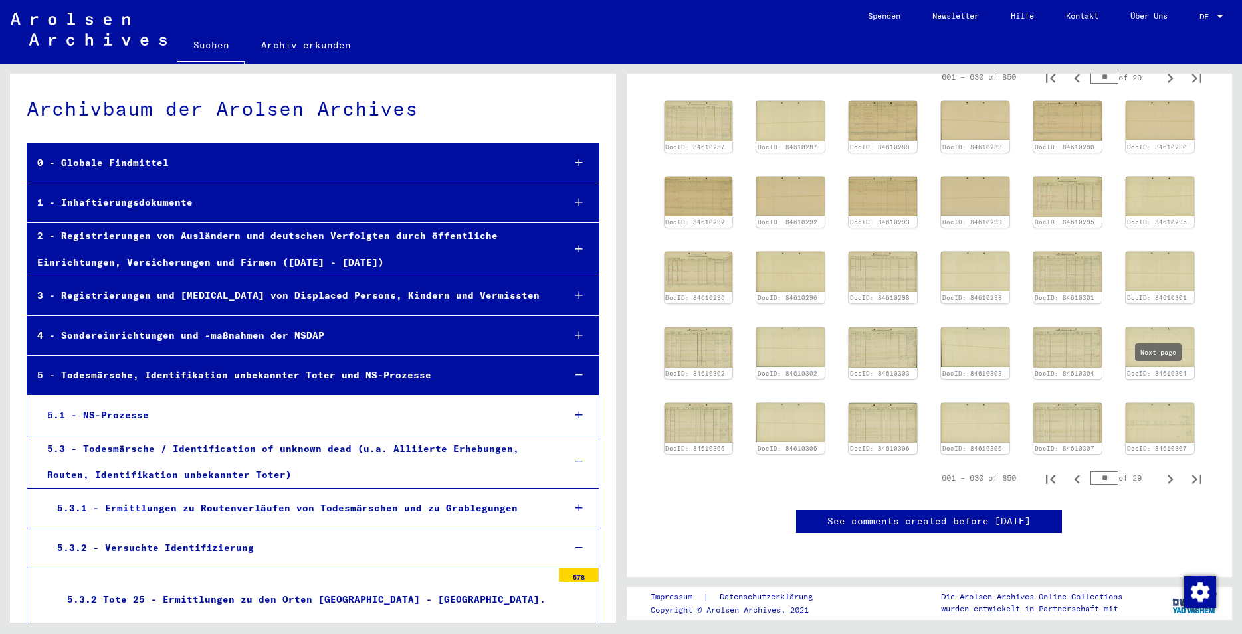
scroll to position [422, 0]
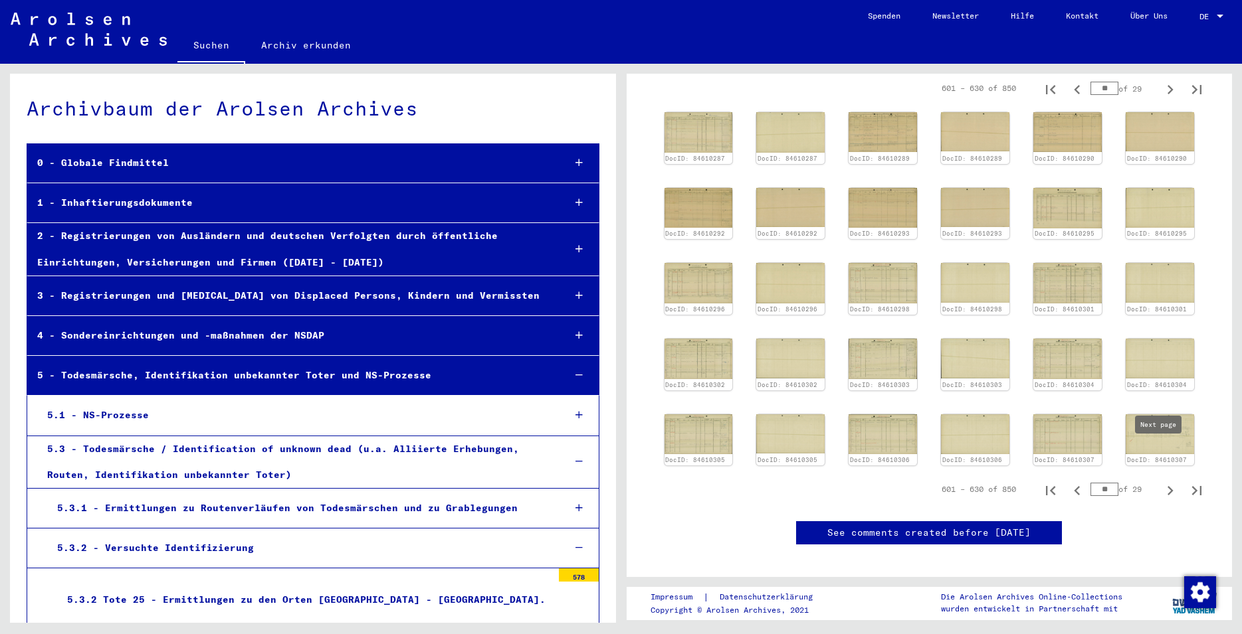
click at [1160, 482] on icon "Next page" at bounding box center [1169, 491] width 19 height 19
type input "**"
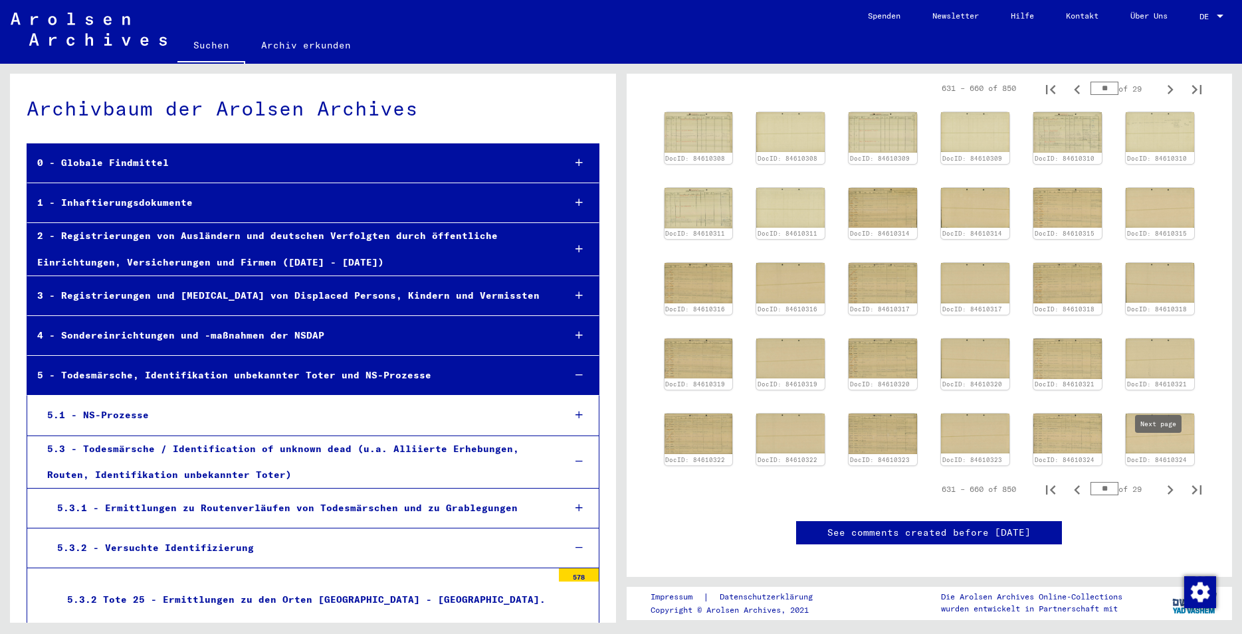
click at [1160, 481] on icon "Next page" at bounding box center [1169, 490] width 19 height 19
type input "**"
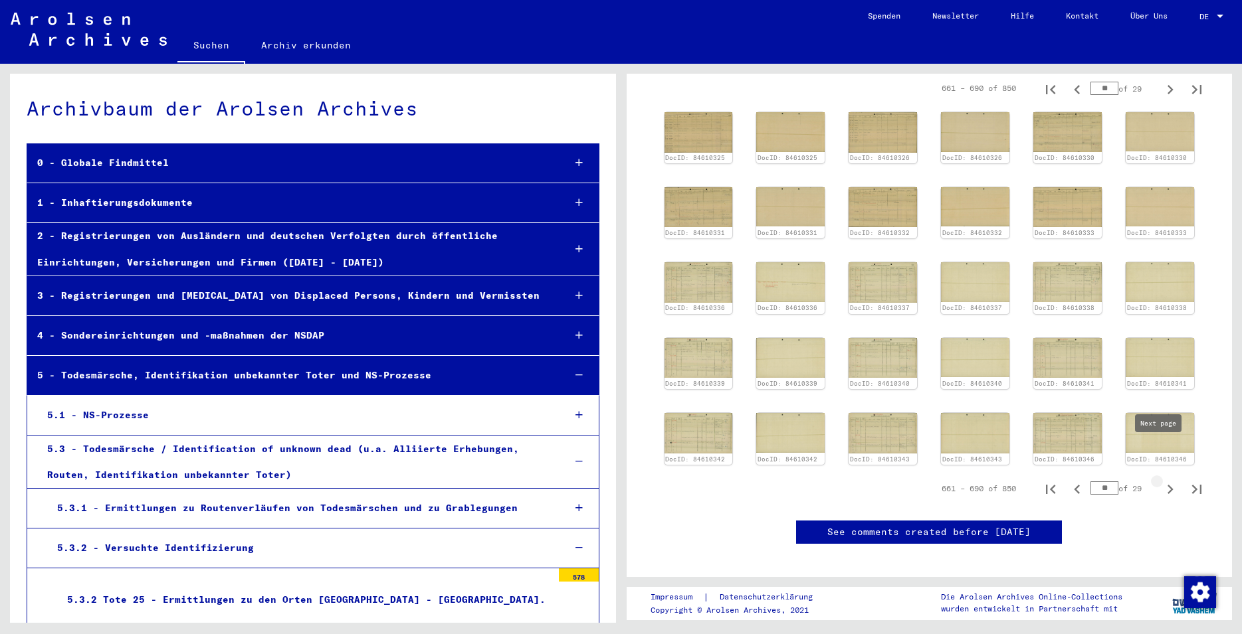
click at [1160, 480] on icon "Next page" at bounding box center [1169, 489] width 19 height 19
type input "**"
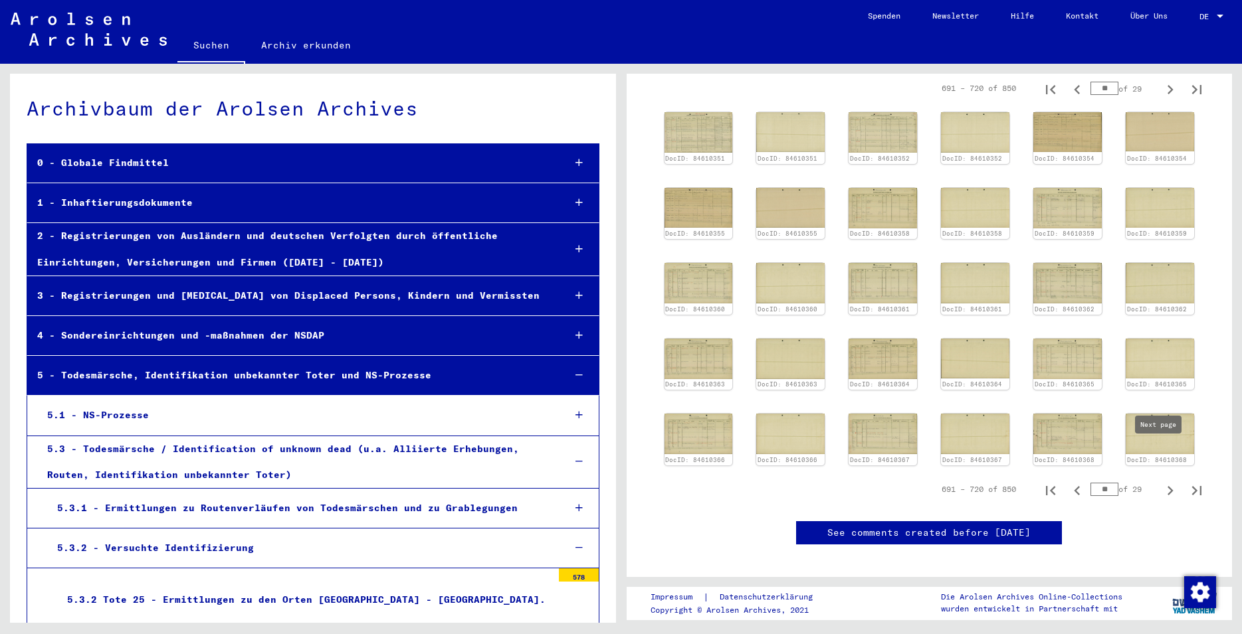
click at [1167, 486] on icon "Next page" at bounding box center [1170, 490] width 6 height 9
type input "**"
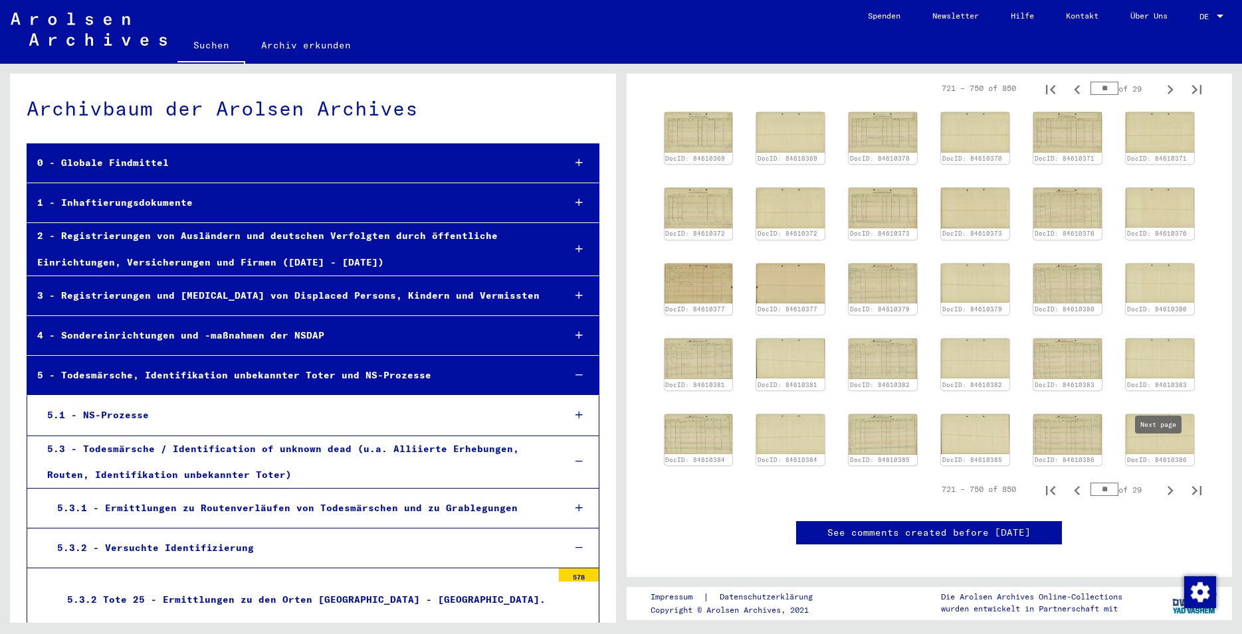
click at [1158, 476] on button "Next page" at bounding box center [1169, 489] width 27 height 27
type input "**"
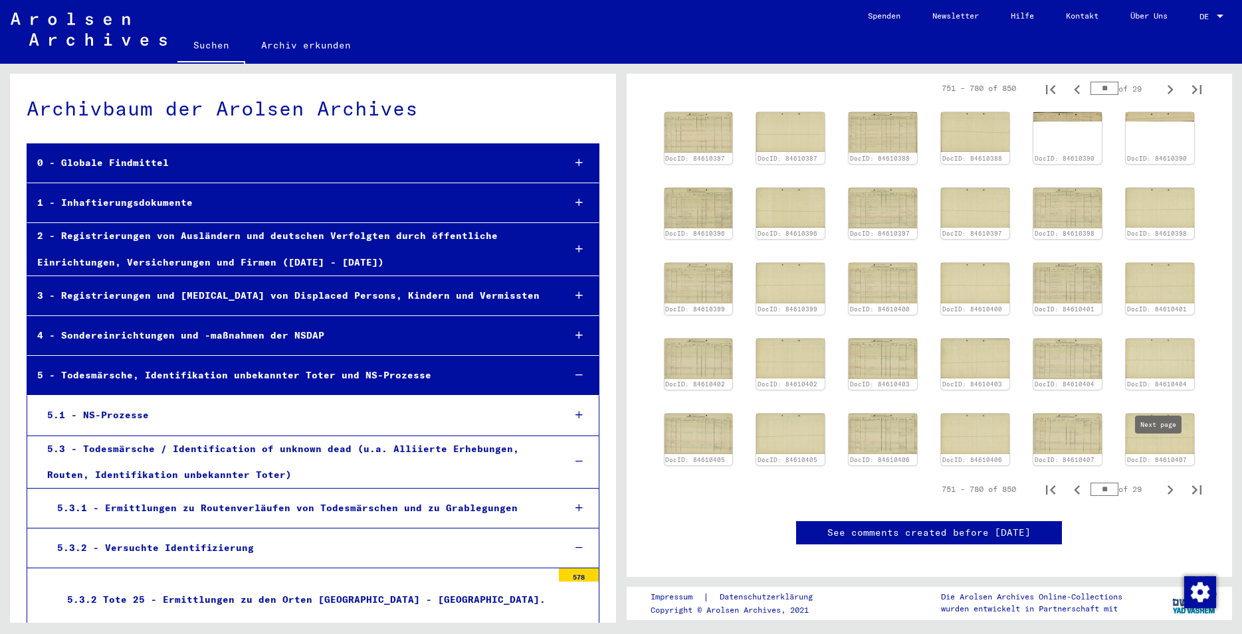
click at [1162, 481] on icon "Next page" at bounding box center [1169, 490] width 19 height 19
type input "**"
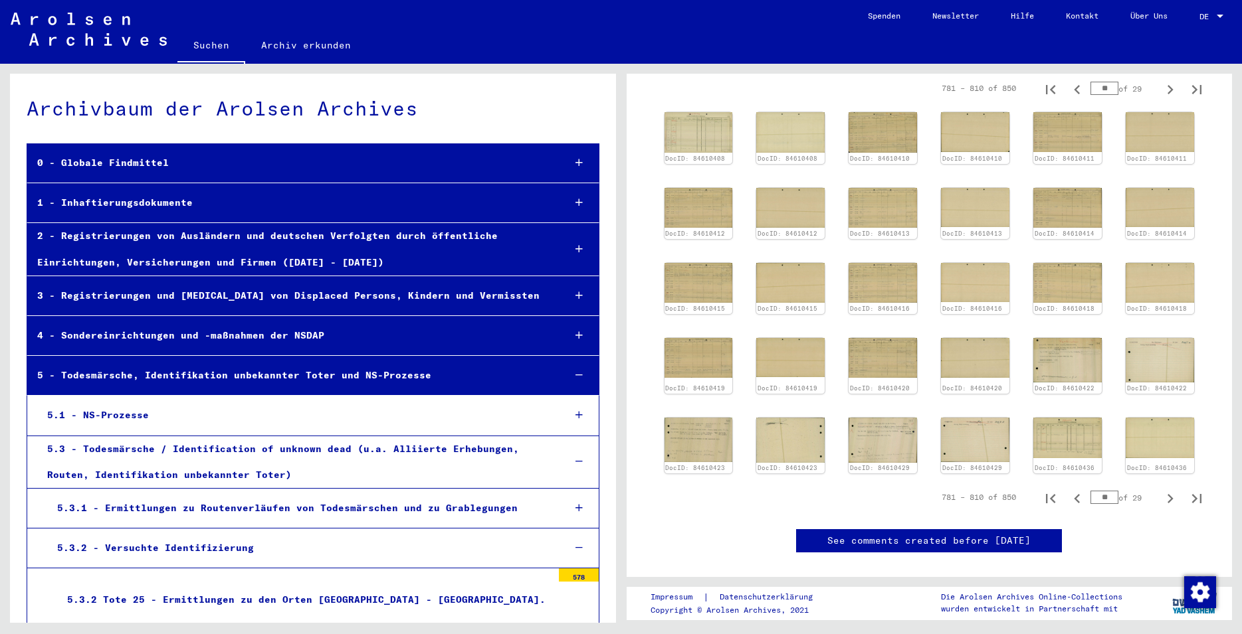
scroll to position [350, 0]
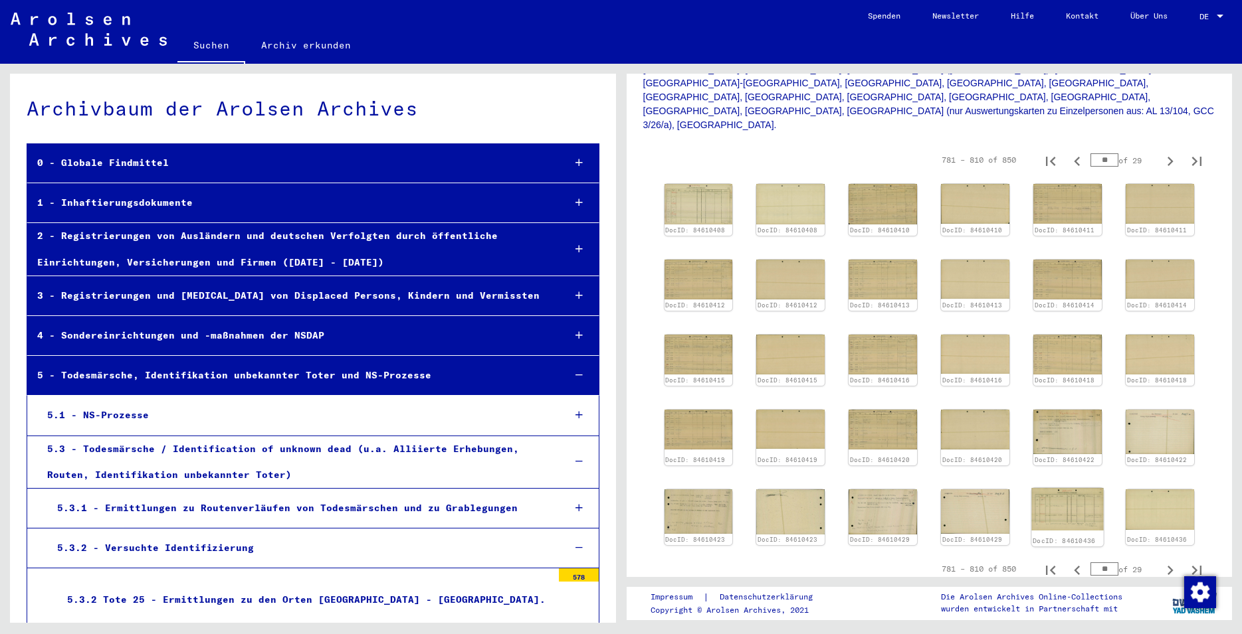
click at [1061, 488] on img at bounding box center [1068, 509] width 72 height 43
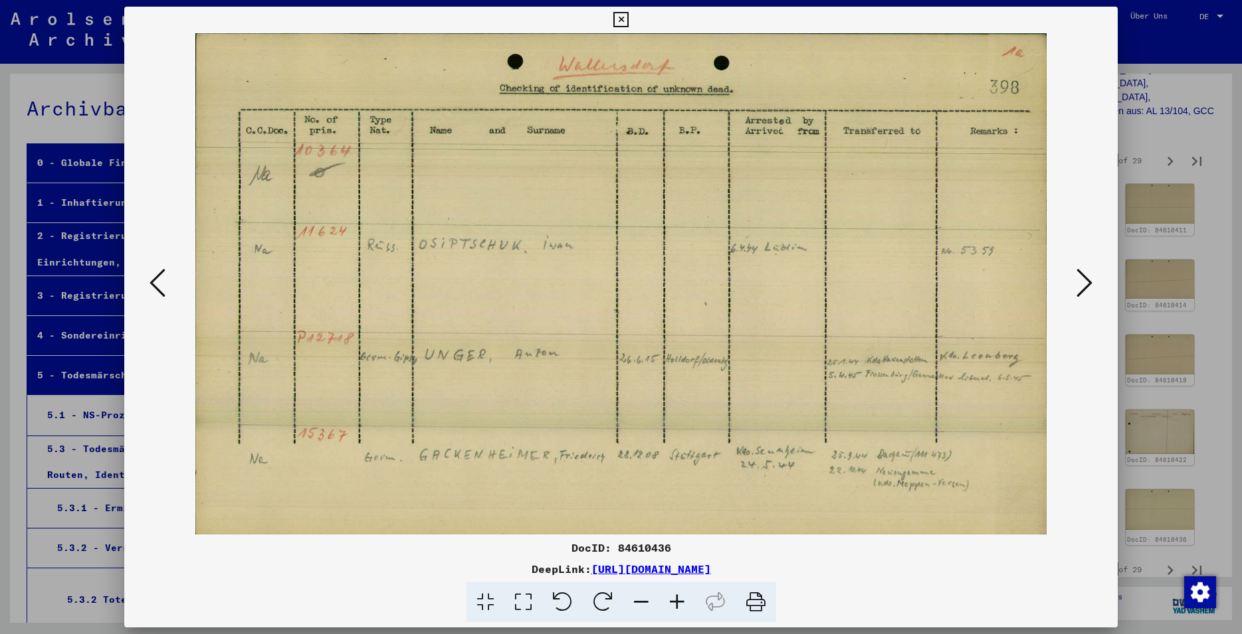
click at [1090, 281] on icon at bounding box center [1084, 283] width 16 height 32
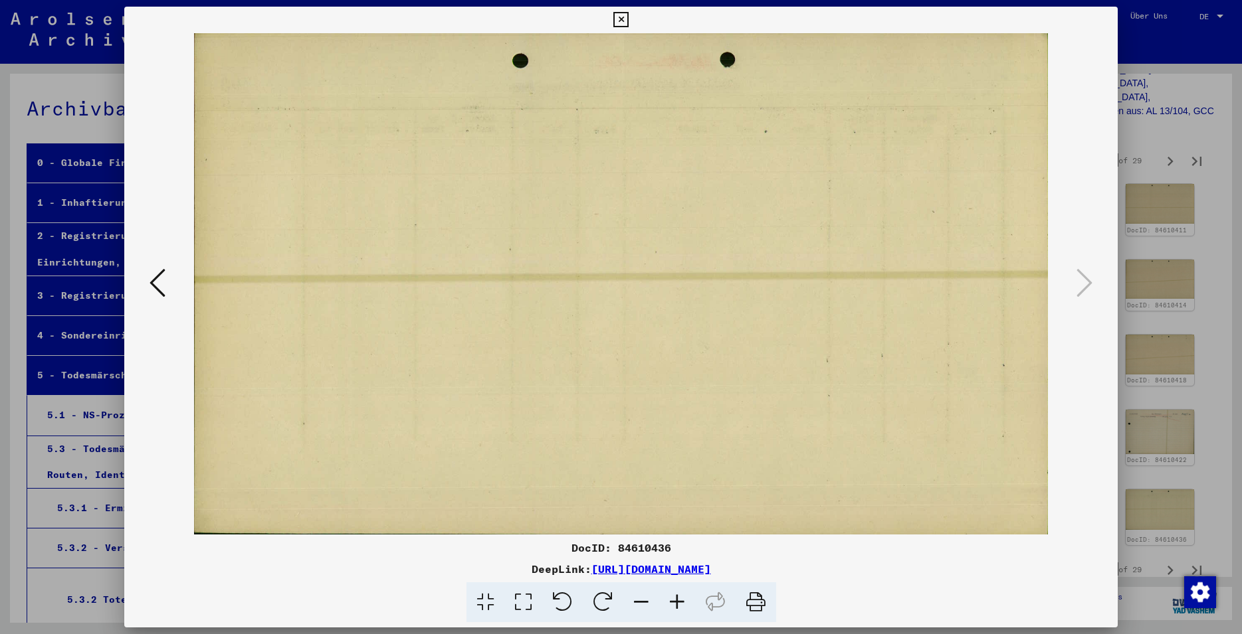
click at [628, 21] on icon at bounding box center [620, 20] width 15 height 16
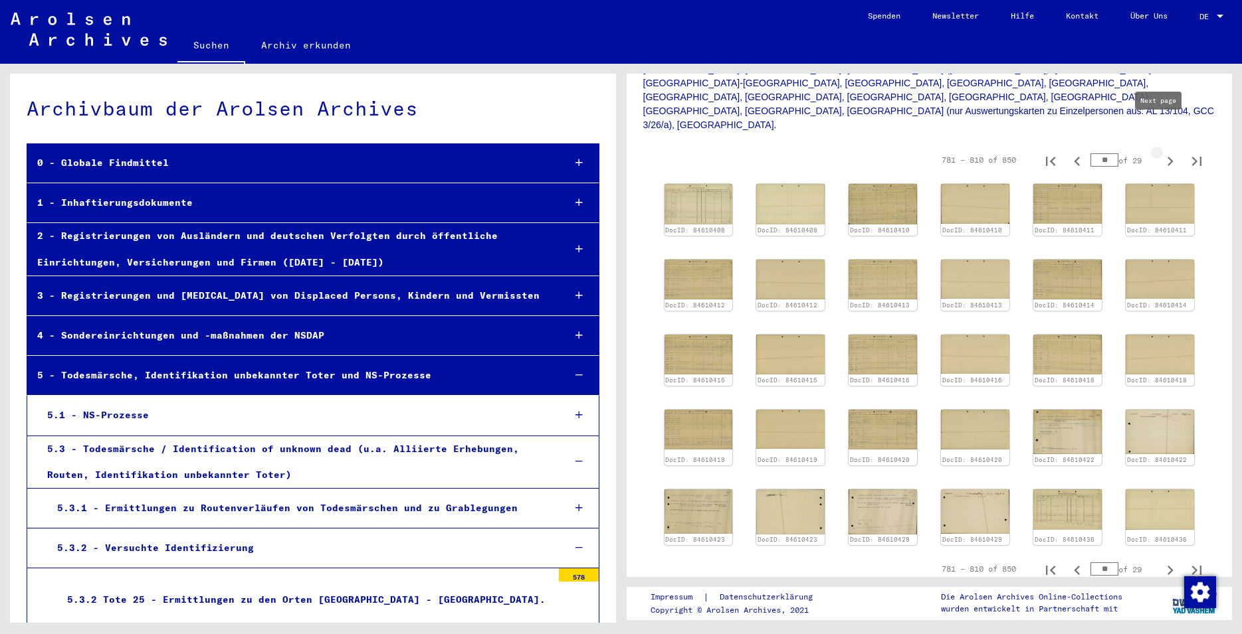
click at [1160, 152] on icon "Next page" at bounding box center [1169, 161] width 19 height 19
type input "**"
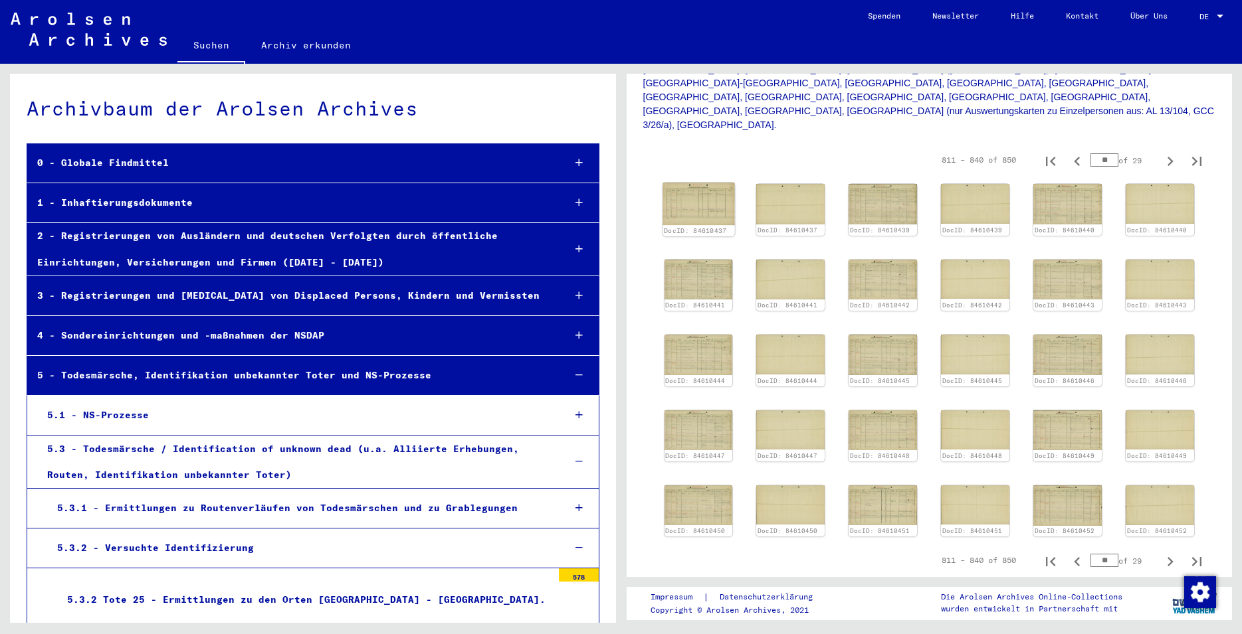
click at [696, 183] on img at bounding box center [698, 204] width 72 height 43
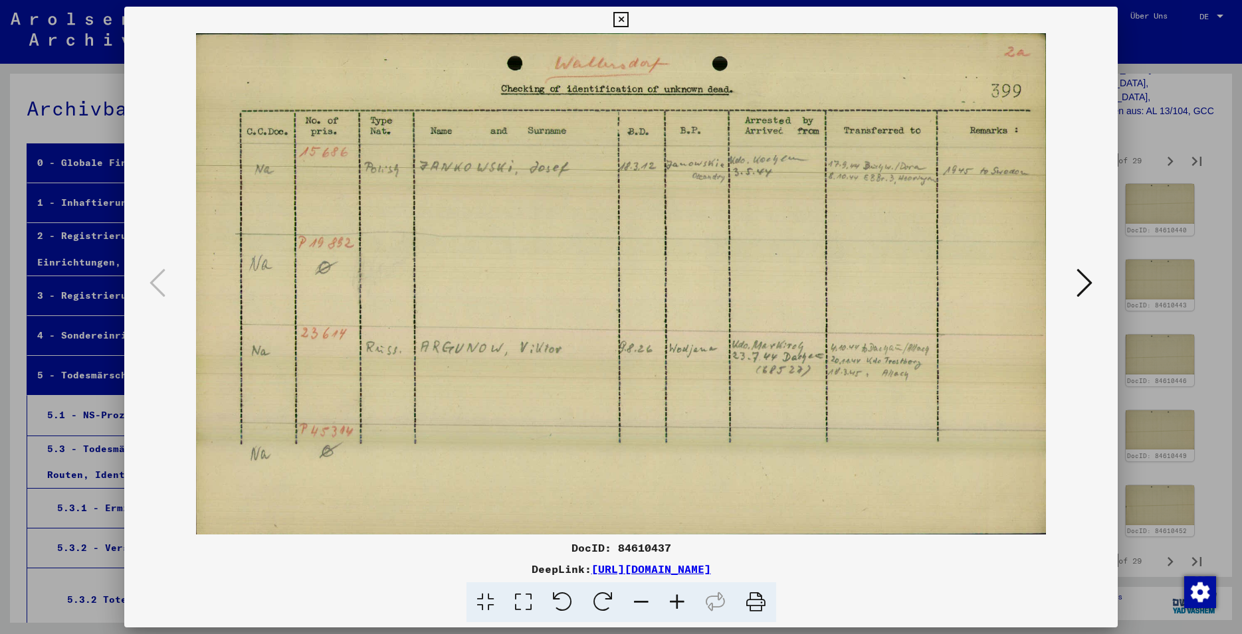
click at [1092, 294] on icon at bounding box center [1084, 283] width 16 height 32
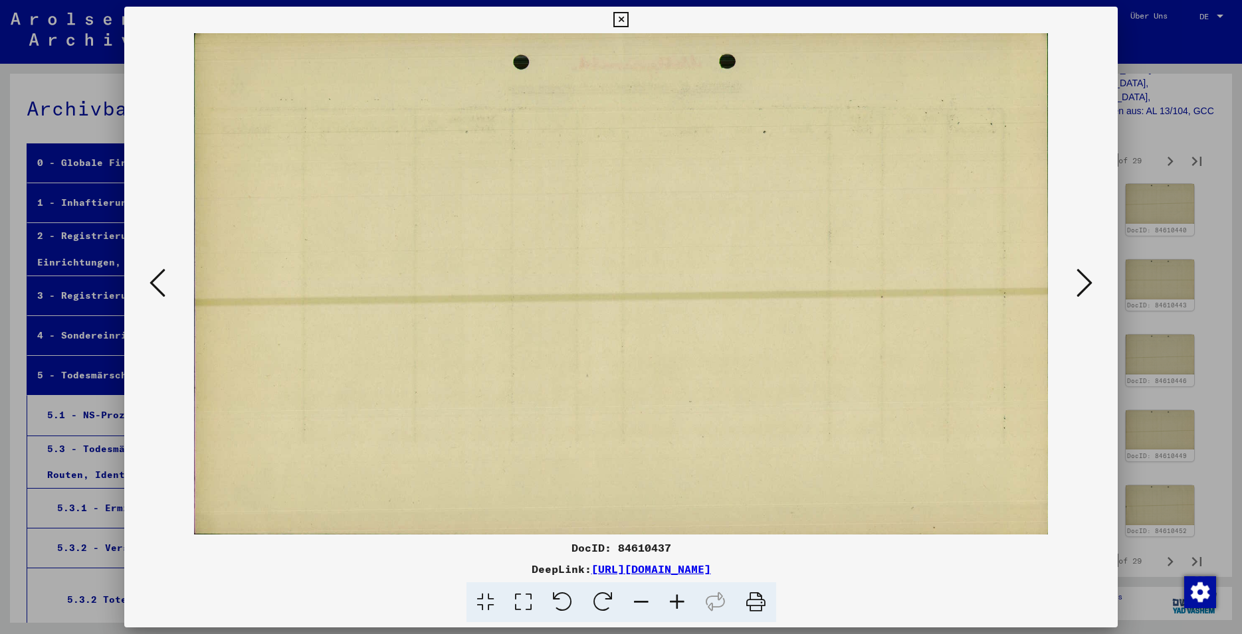
click at [1081, 280] on icon at bounding box center [1084, 283] width 16 height 32
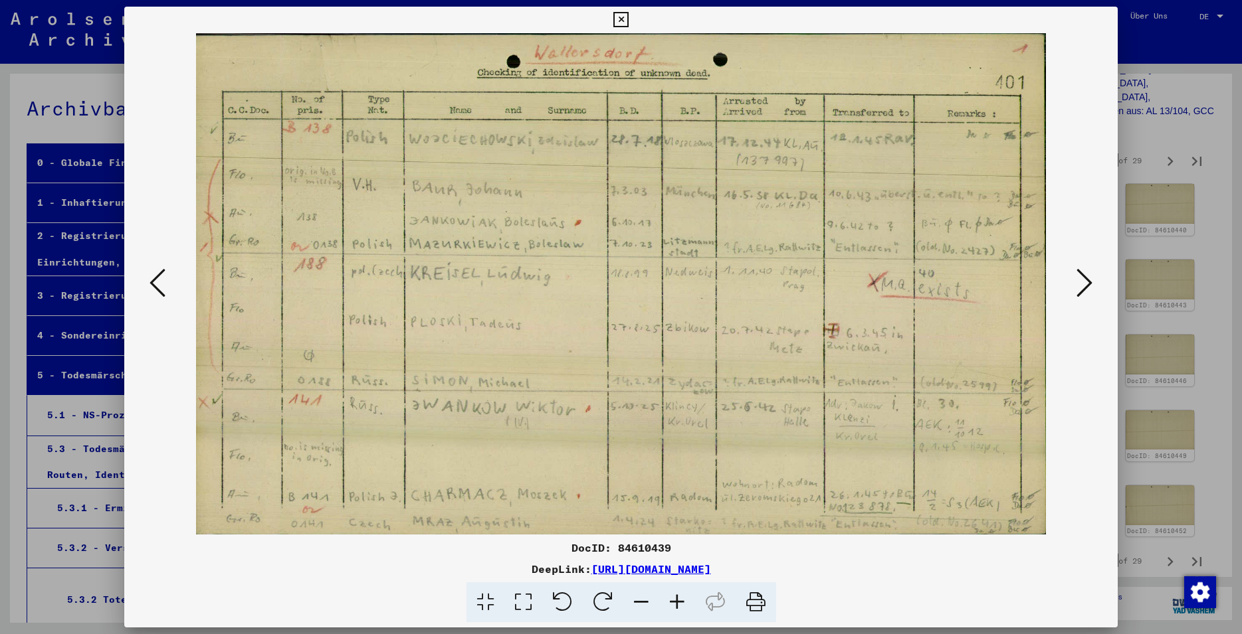
click at [1087, 282] on icon at bounding box center [1084, 283] width 16 height 32
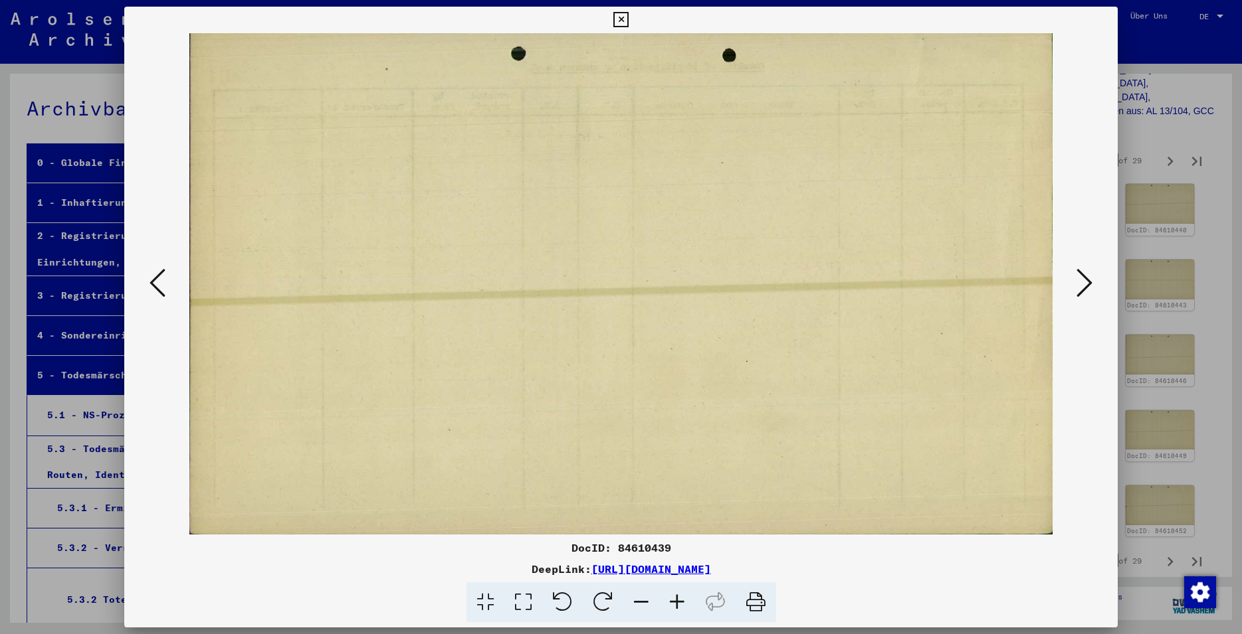
click at [1087, 282] on icon at bounding box center [1084, 283] width 16 height 32
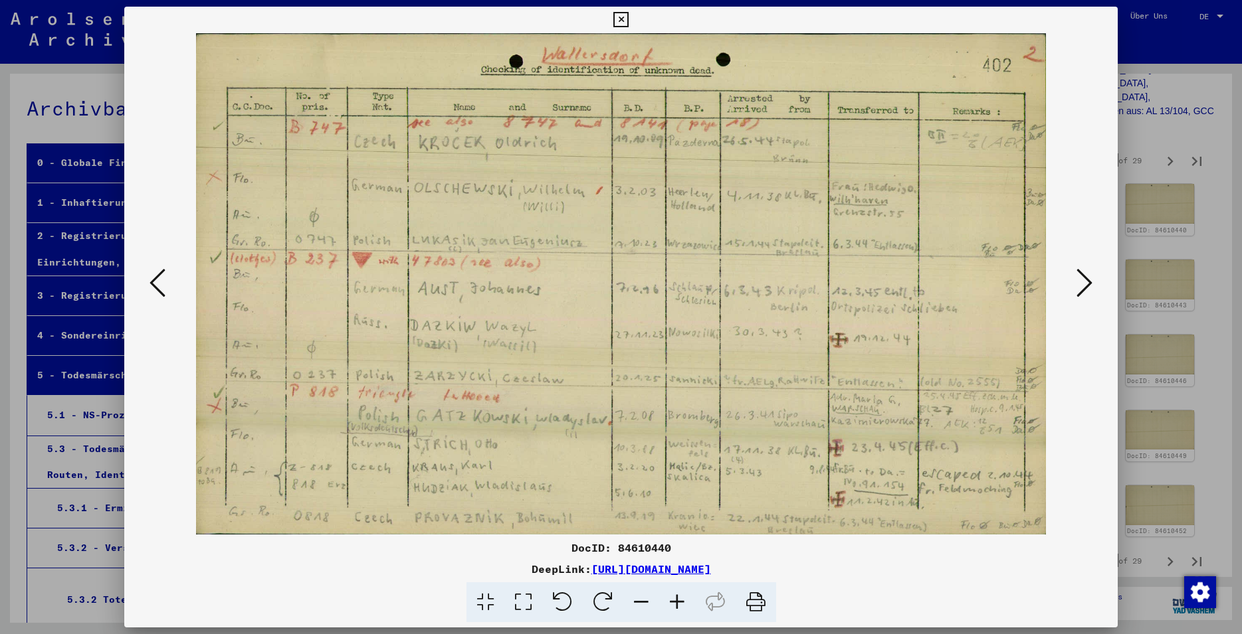
click at [1087, 281] on icon at bounding box center [1084, 283] width 16 height 32
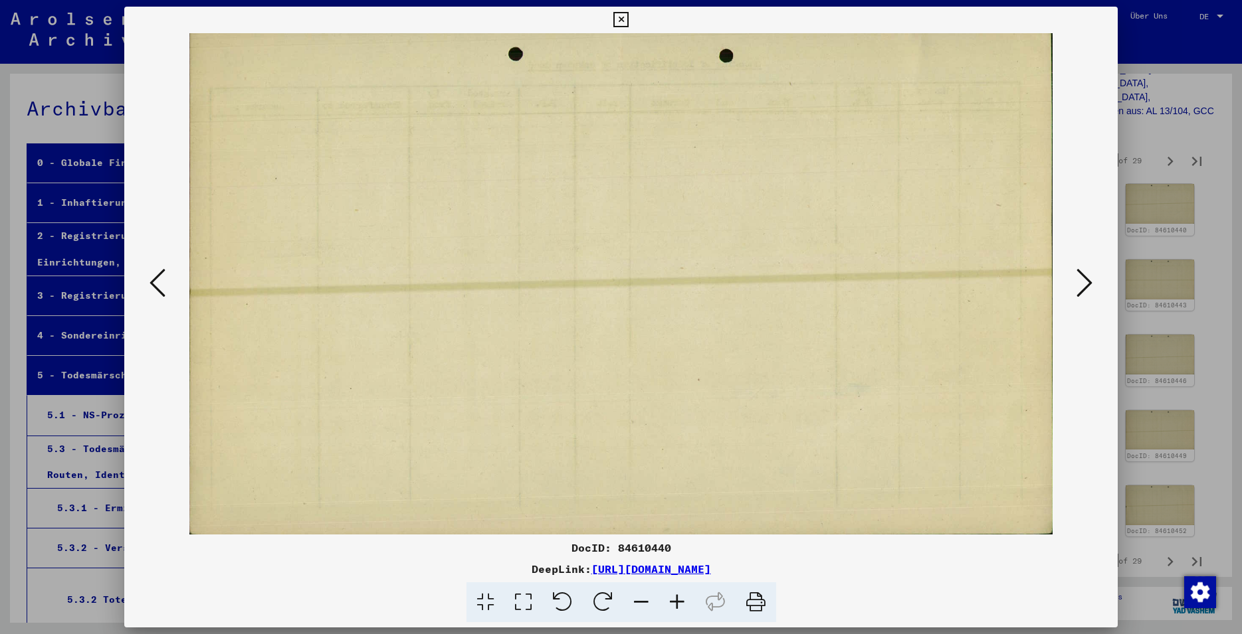
click at [1087, 281] on icon at bounding box center [1084, 283] width 16 height 32
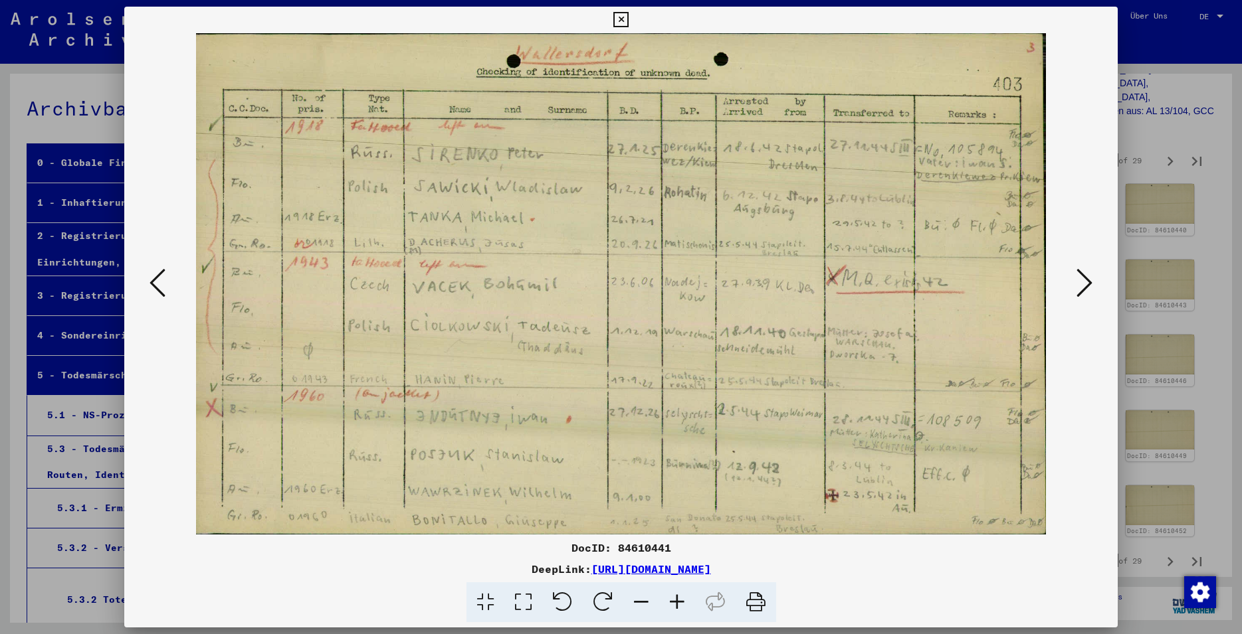
click at [1087, 281] on icon at bounding box center [1084, 283] width 16 height 32
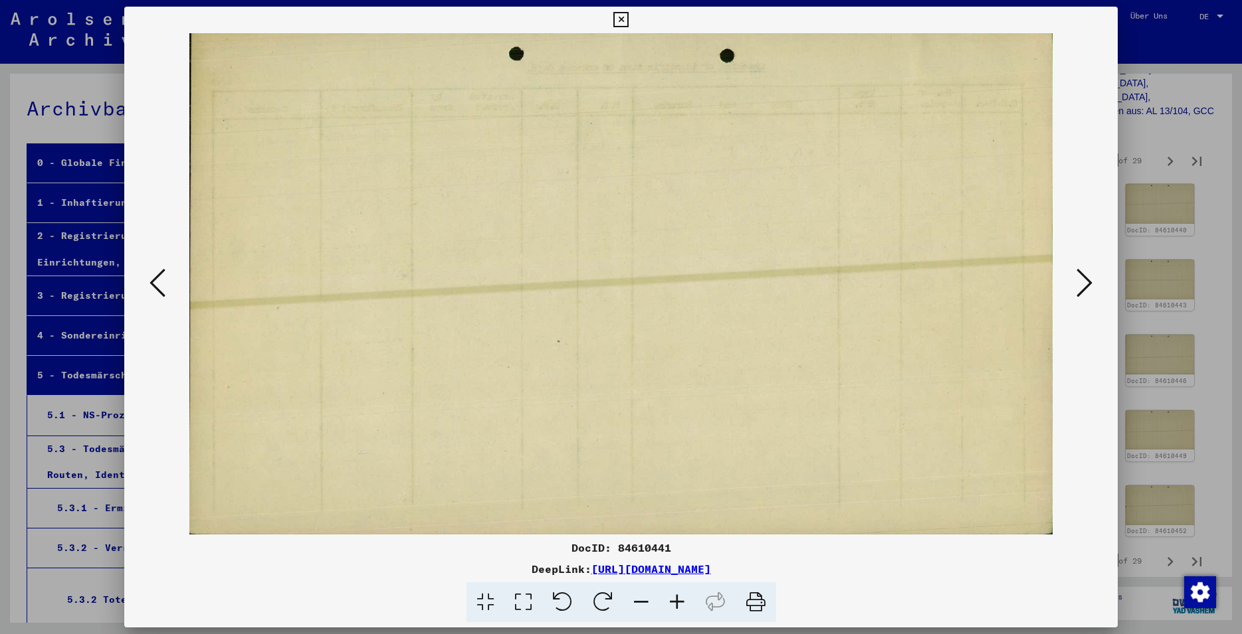
click at [1087, 281] on icon at bounding box center [1084, 283] width 16 height 32
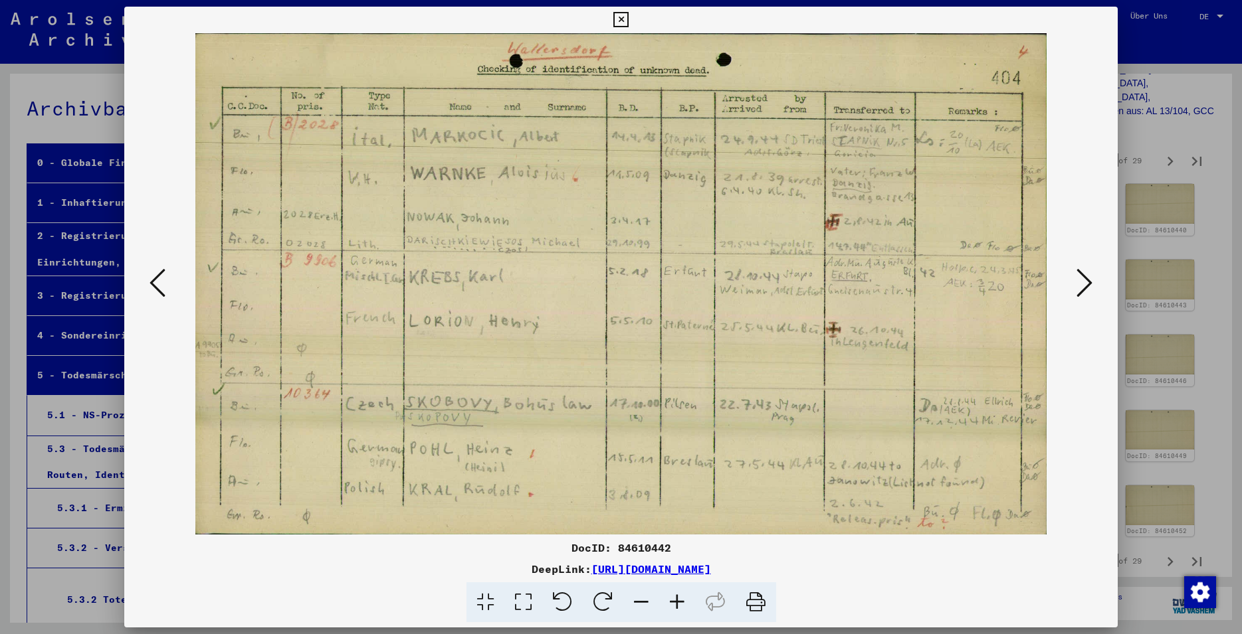
click at [1087, 281] on icon at bounding box center [1084, 283] width 16 height 32
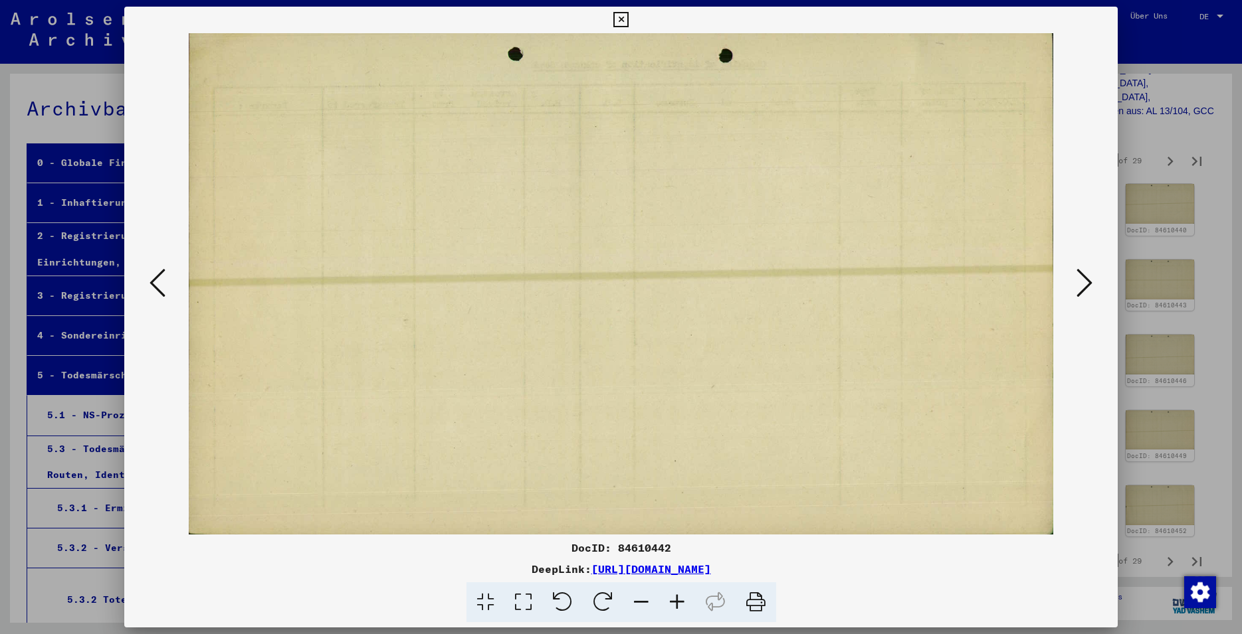
click at [1087, 281] on icon at bounding box center [1084, 283] width 16 height 32
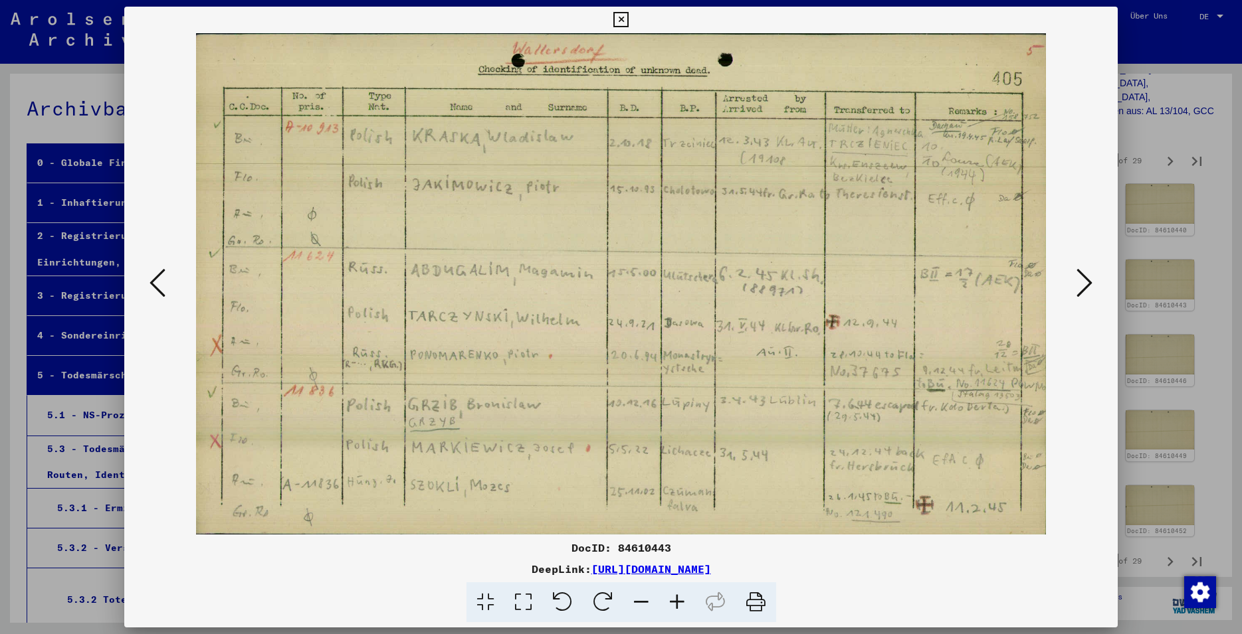
click at [628, 23] on icon at bounding box center [620, 20] width 15 height 16
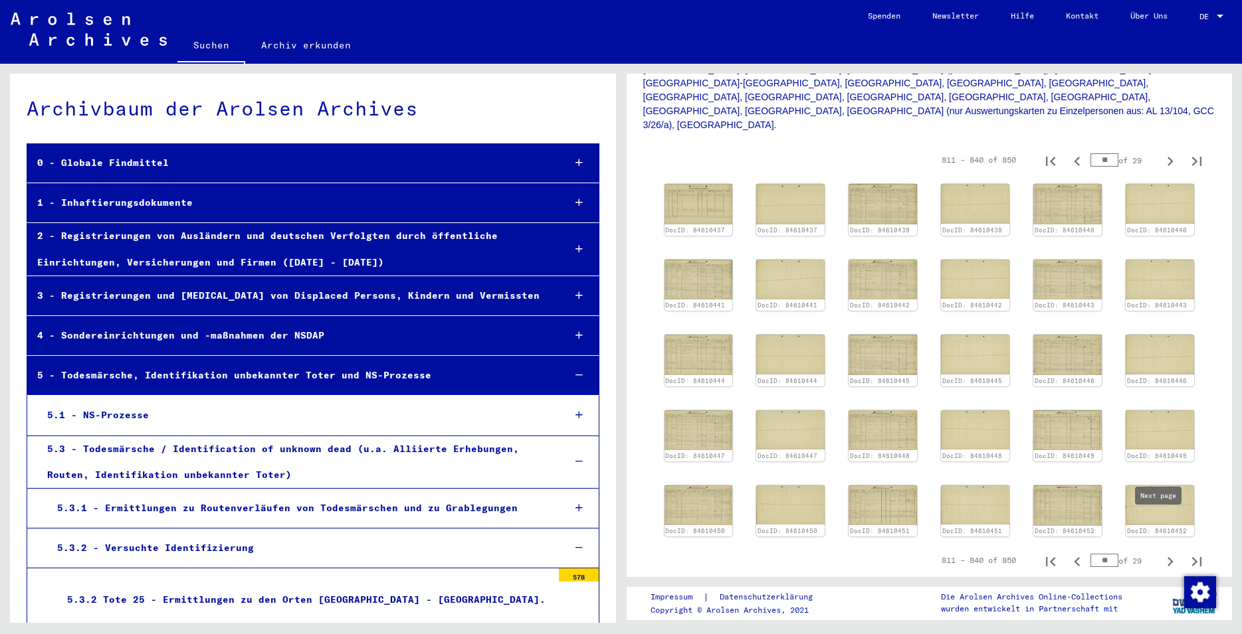
click at [1160, 553] on icon "Next page" at bounding box center [1169, 562] width 19 height 19
type input "**"
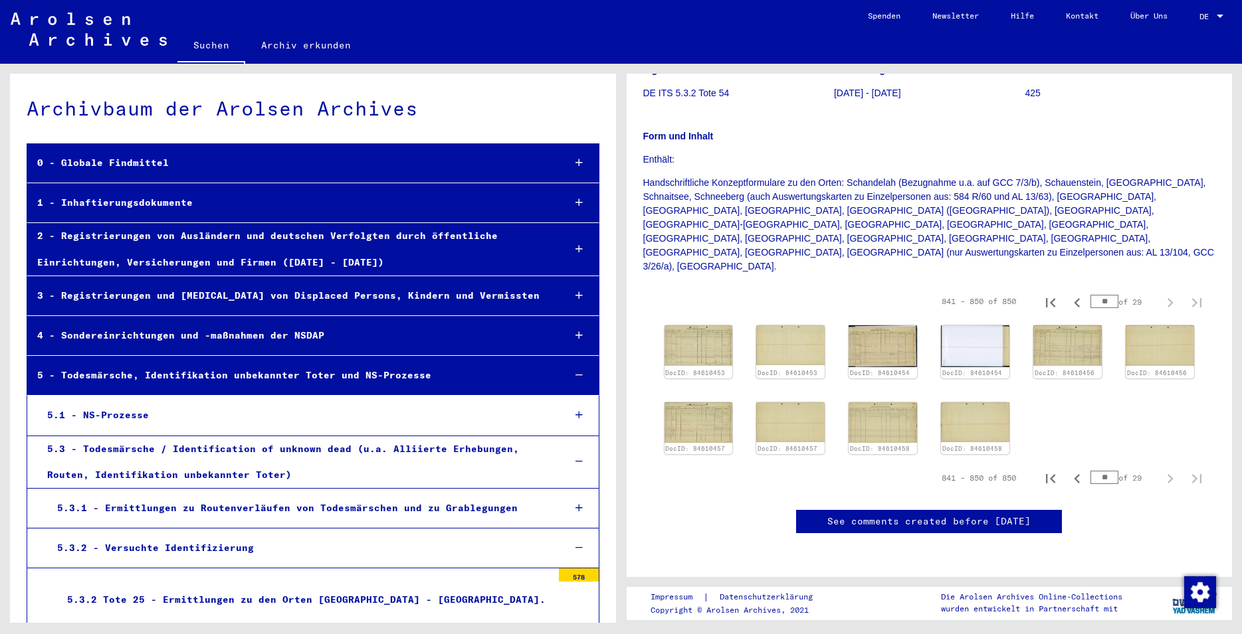
scroll to position [207, 0]
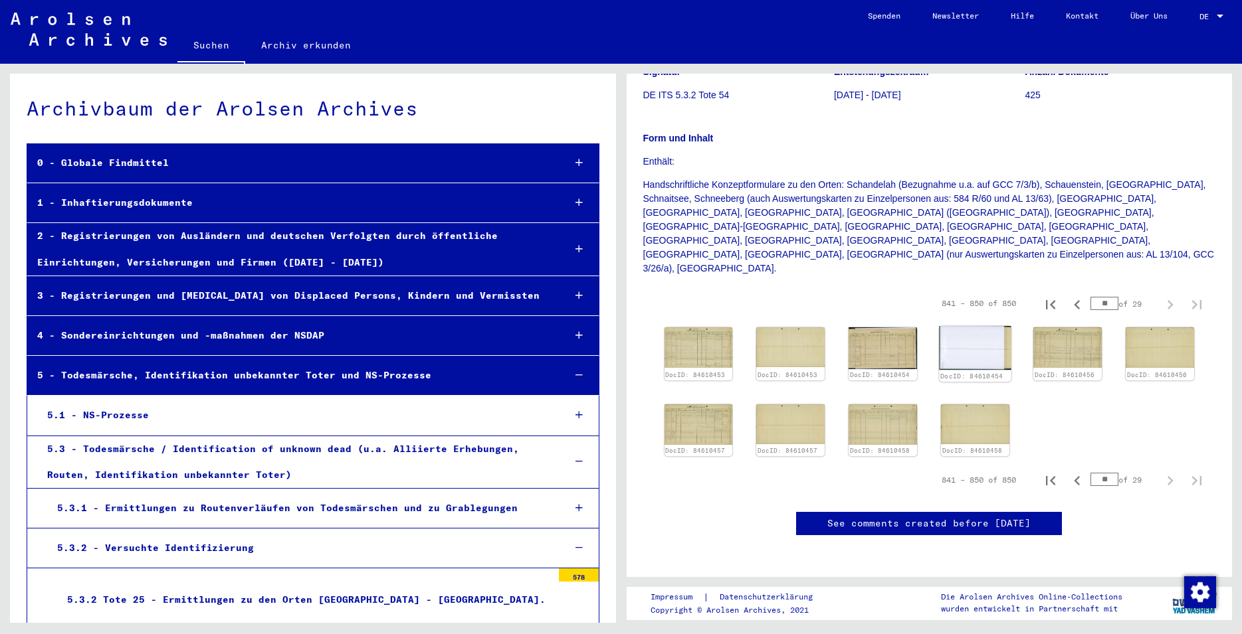
click at [963, 326] on img at bounding box center [975, 348] width 72 height 44
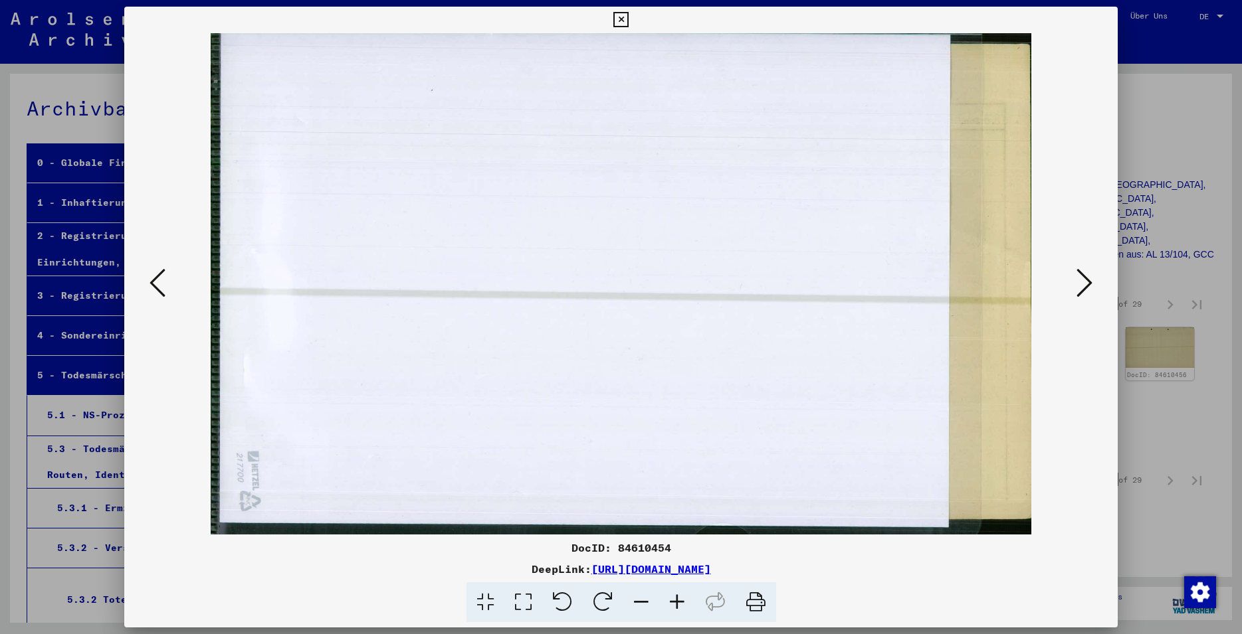
click at [628, 18] on icon at bounding box center [620, 20] width 15 height 16
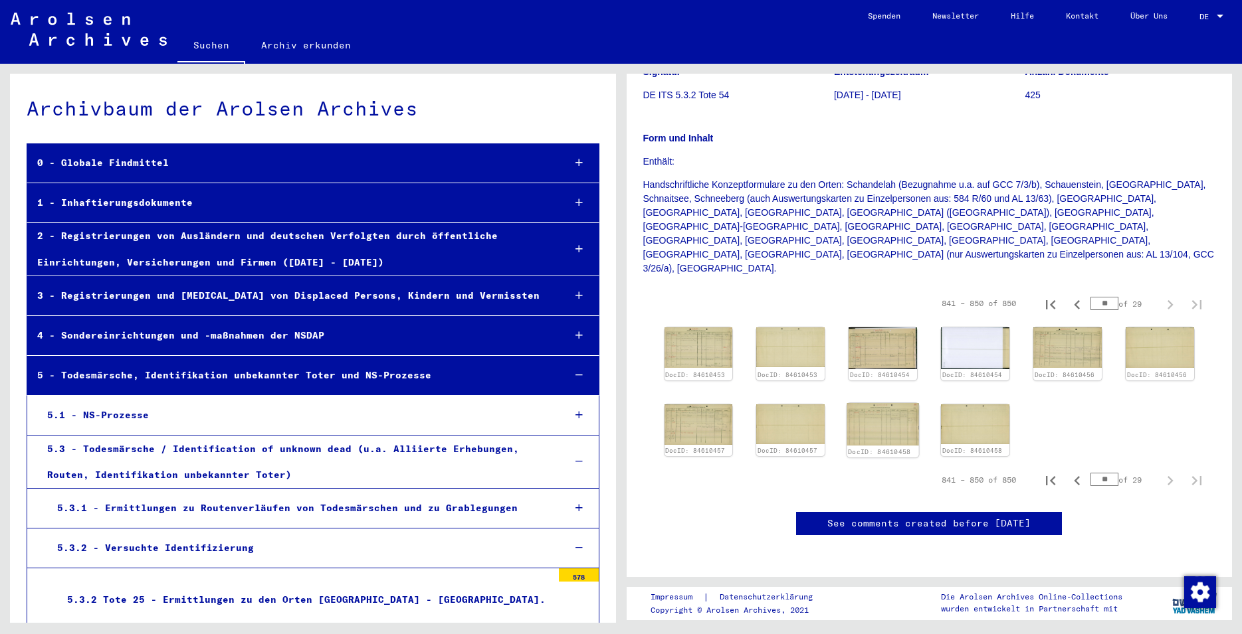
click at [872, 403] on img at bounding box center [883, 424] width 72 height 43
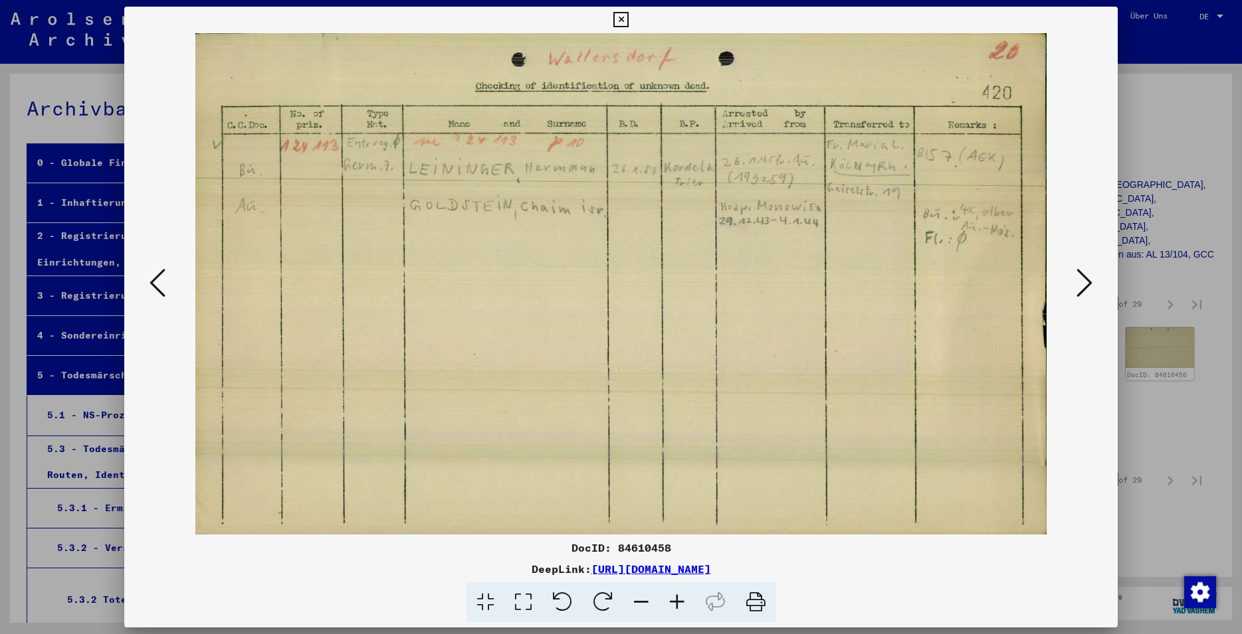
click at [628, 21] on icon at bounding box center [620, 20] width 15 height 16
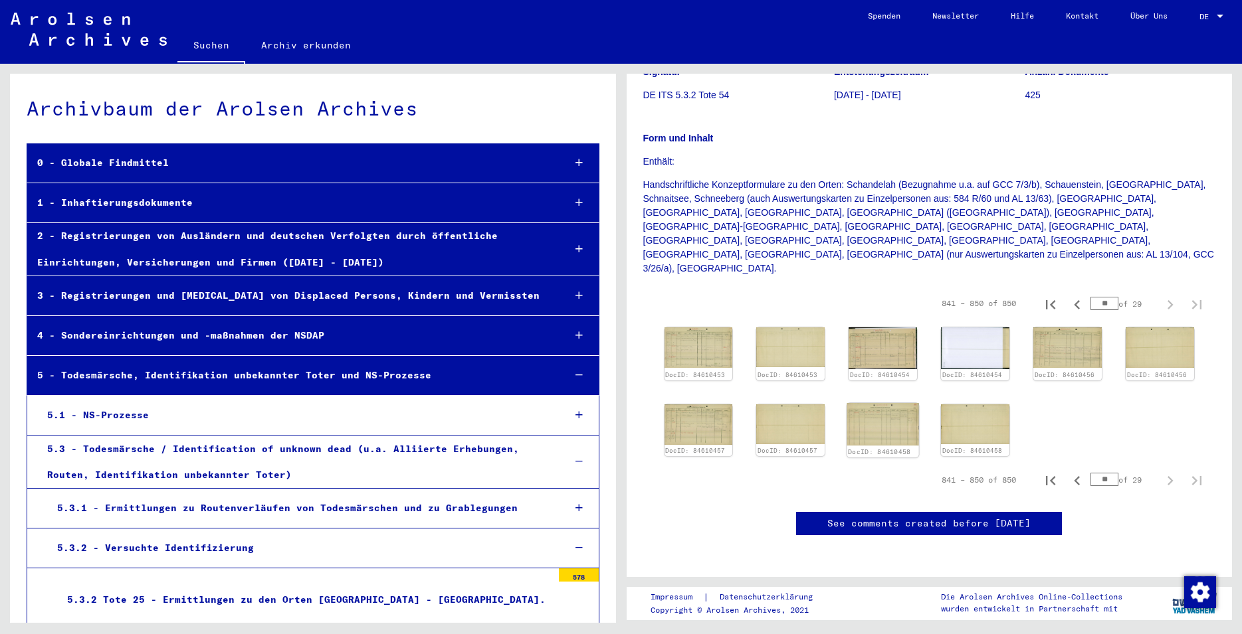
click at [893, 405] on img at bounding box center [883, 424] width 72 height 43
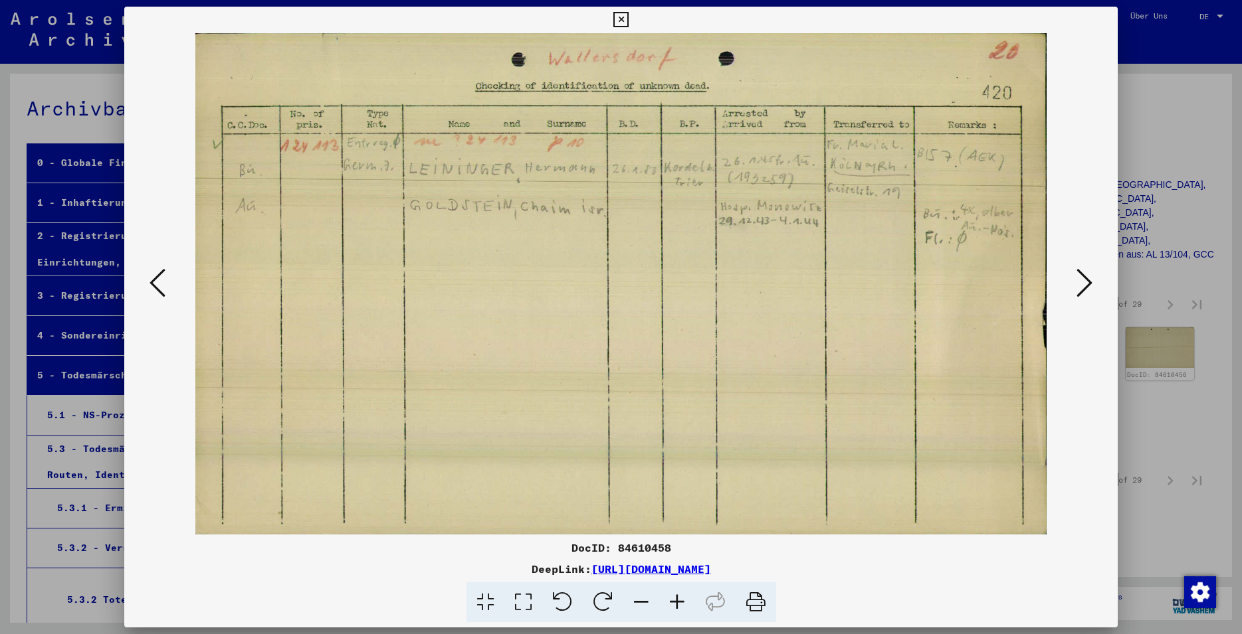
drag, startPoint x: 670, startPoint y: 549, endPoint x: 619, endPoint y: 551, distance: 50.5
click at [619, 551] on div "DocID: 84610458" at bounding box center [620, 548] width 993 height 16
copy div "84610458"
click at [1083, 292] on icon at bounding box center [1084, 283] width 16 height 32
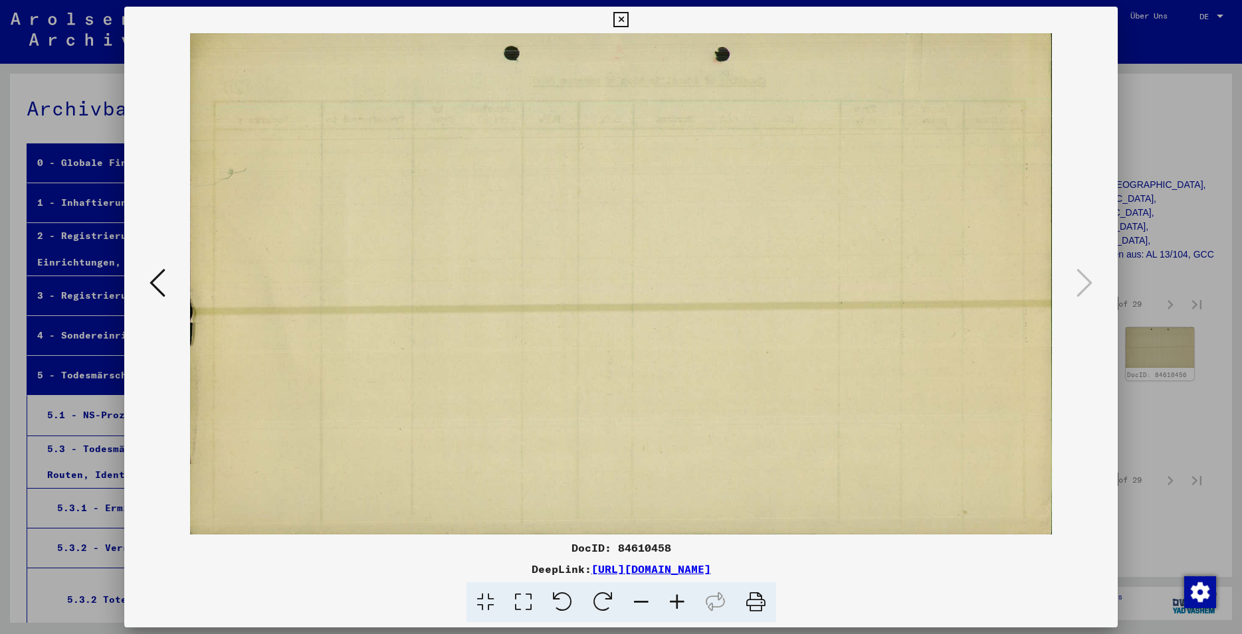
click at [628, 23] on icon at bounding box center [620, 20] width 15 height 16
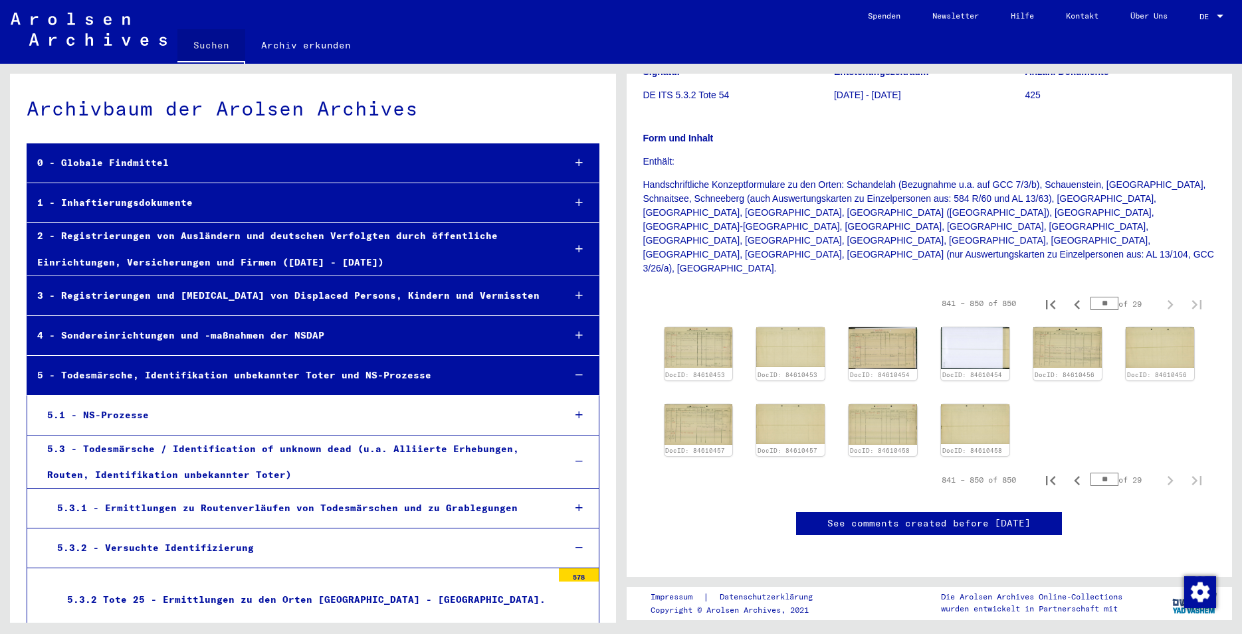
click at [213, 45] on link "Suchen" at bounding box center [211, 46] width 68 height 35
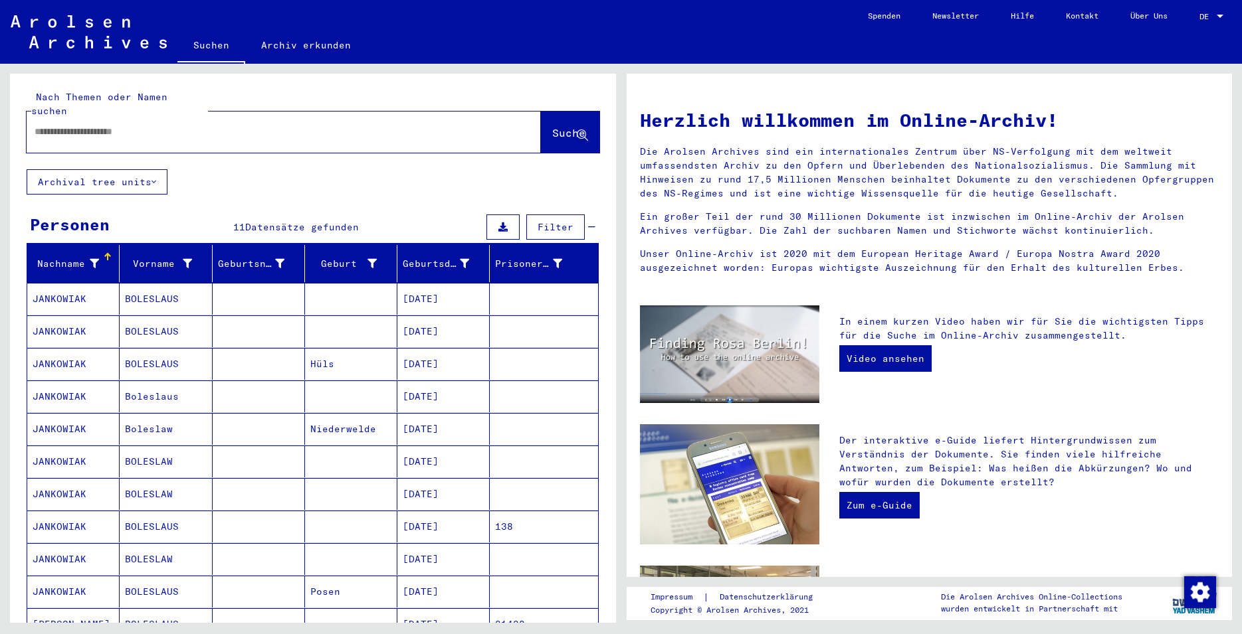
click at [109, 125] on input "text" at bounding box center [268, 132] width 466 height 14
type input "********"
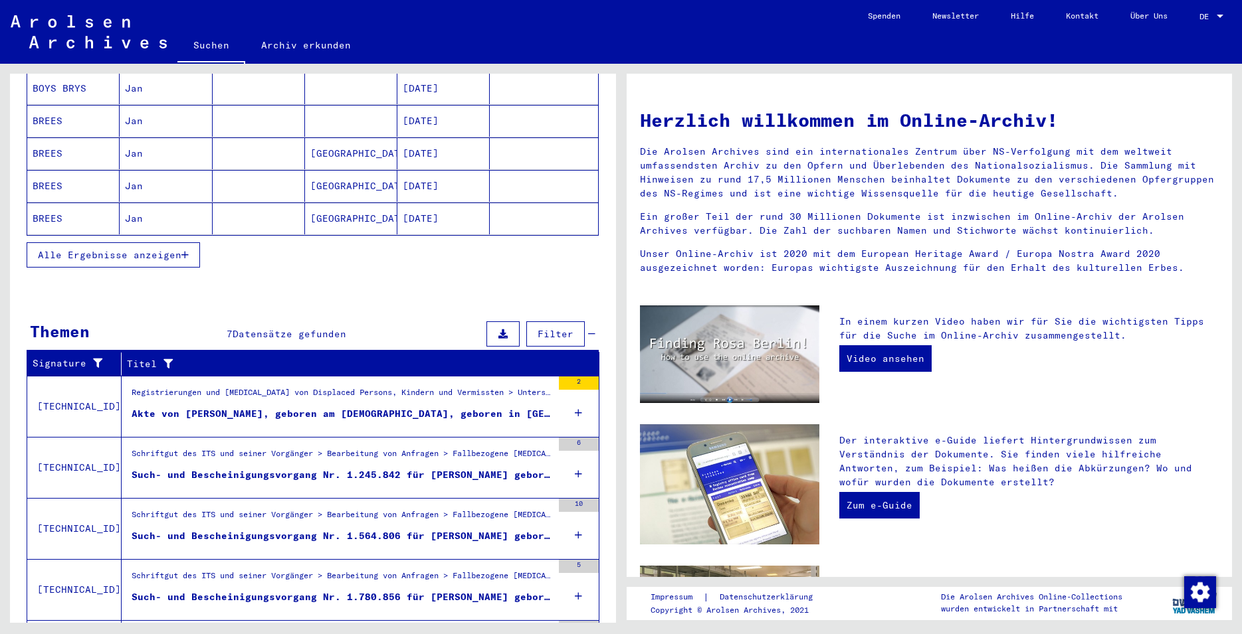
scroll to position [215, 0]
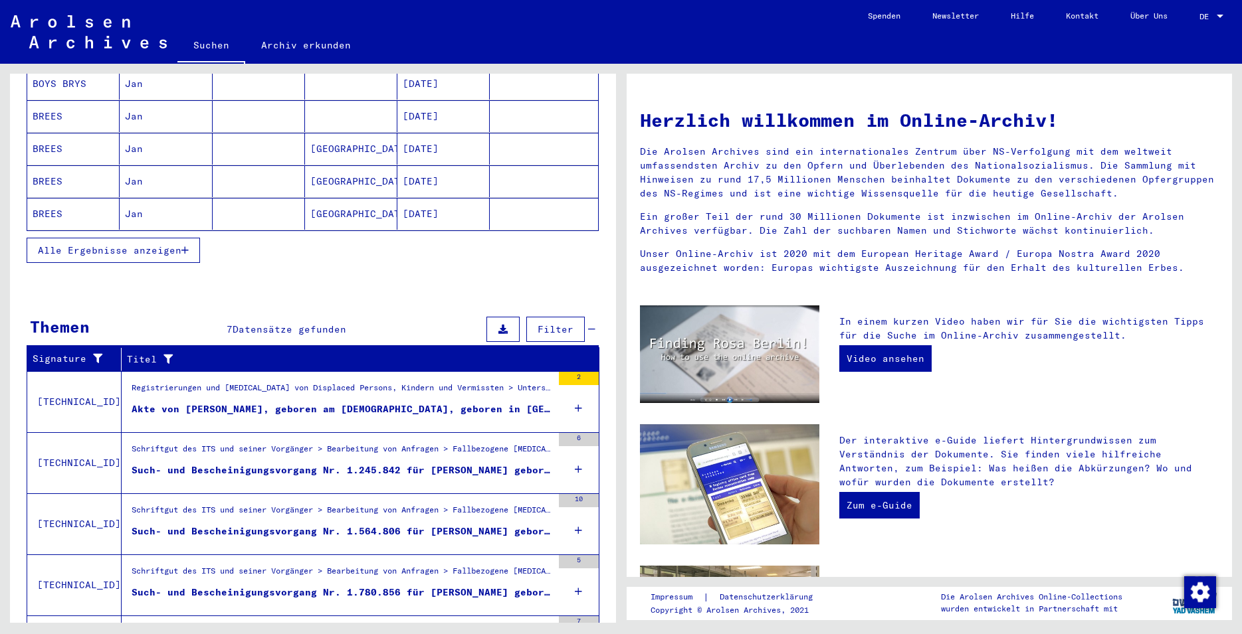
click at [407, 464] on div "Such- und Bescheinigungsvorgang Nr. 1.245.842 für [PERSON_NAME] geboren [DEMOGR…" at bounding box center [342, 471] width 420 height 14
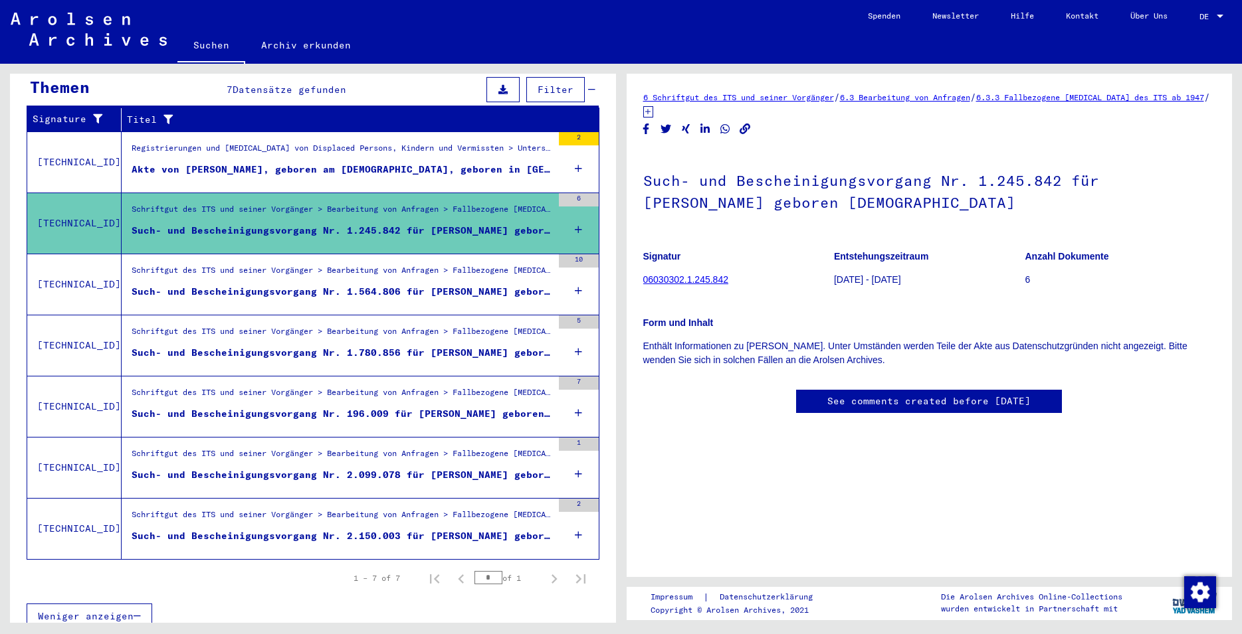
scroll to position [215, 0]
click at [389, 286] on div "Such- und Bescheinigungsvorgang Nr. 1.564.806 für [PERSON_NAME] geboren [DEMOGR…" at bounding box center [342, 293] width 420 height 14
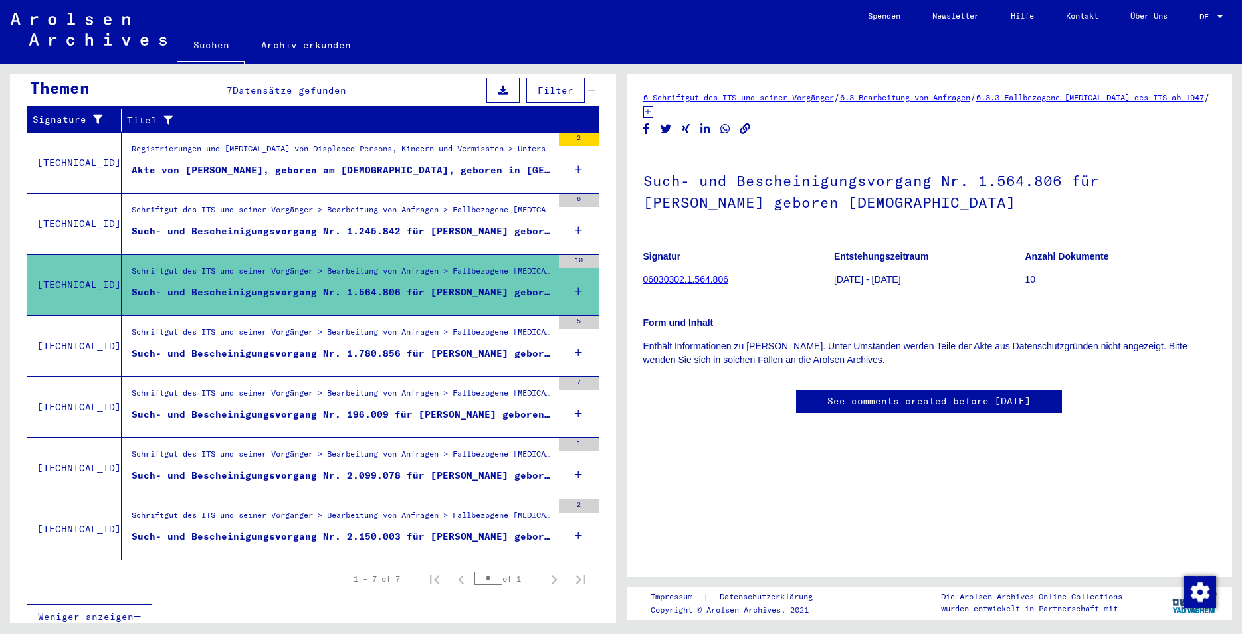
click at [368, 329] on div "Schriftgut des ITS und seiner Vorgänger > Bearbeitung von Anfragen > Fallbezoge…" at bounding box center [342, 335] width 420 height 19
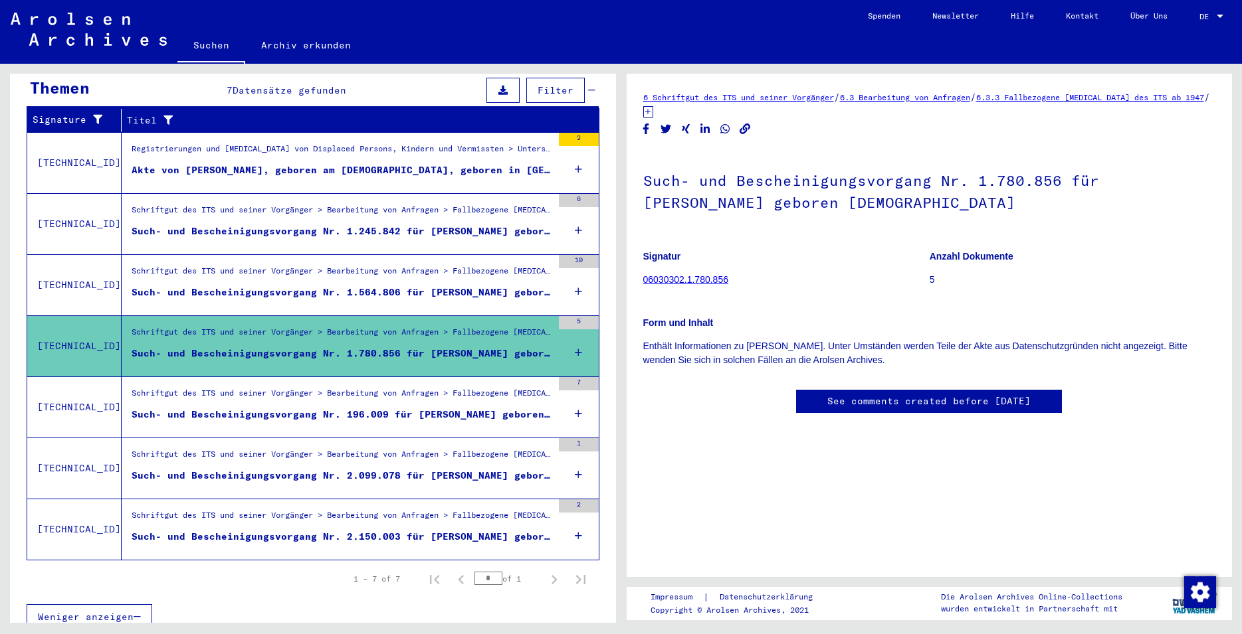
click at [375, 408] on div "Such- und Bescheinigungsvorgang Nr. 196.009 für [PERSON_NAME] geboren [DEMOGRAP…" at bounding box center [342, 415] width 420 height 14
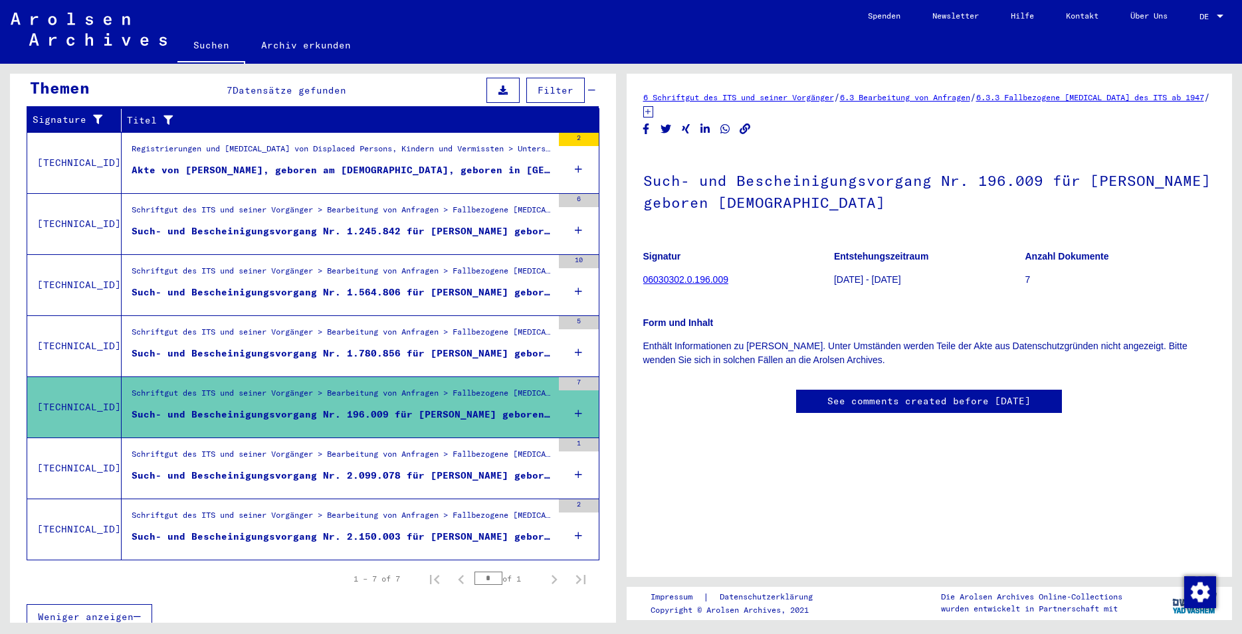
click at [379, 454] on figure "Schriftgut des ITS und seiner Vorgänger > Bearbeitung von Anfragen > Fallbezoge…" at bounding box center [342, 458] width 420 height 20
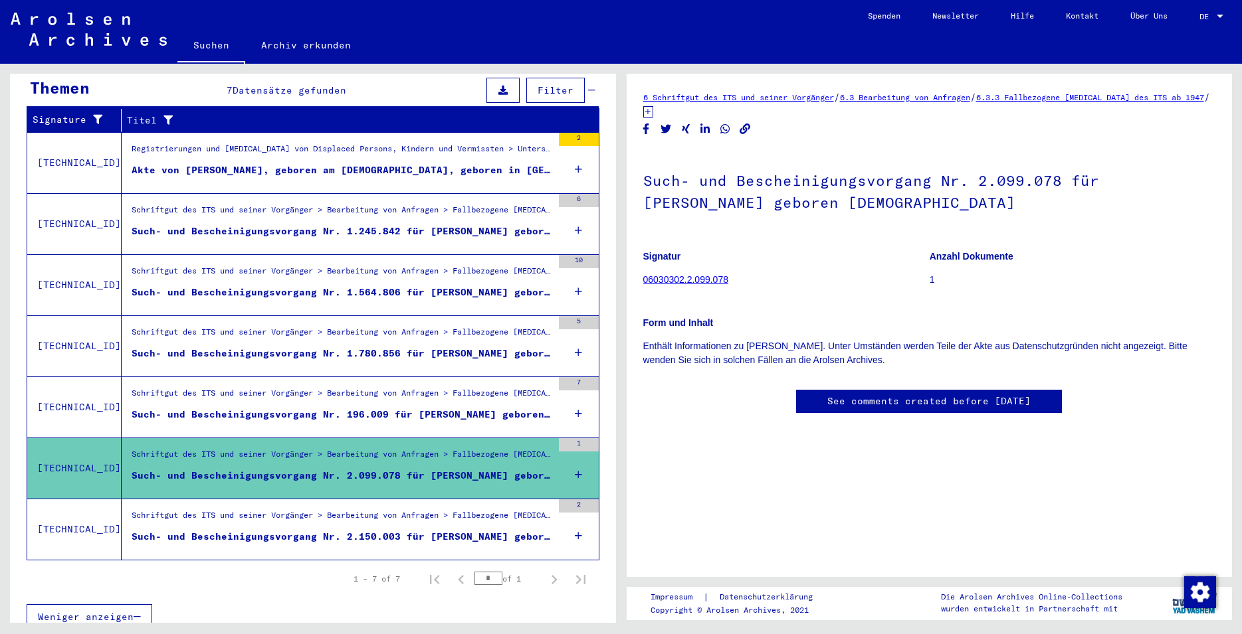
click at [388, 509] on div "Schriftgut des ITS und seiner Vorgänger > Bearbeitung von Anfragen > Fallbezoge…" at bounding box center [342, 518] width 420 height 19
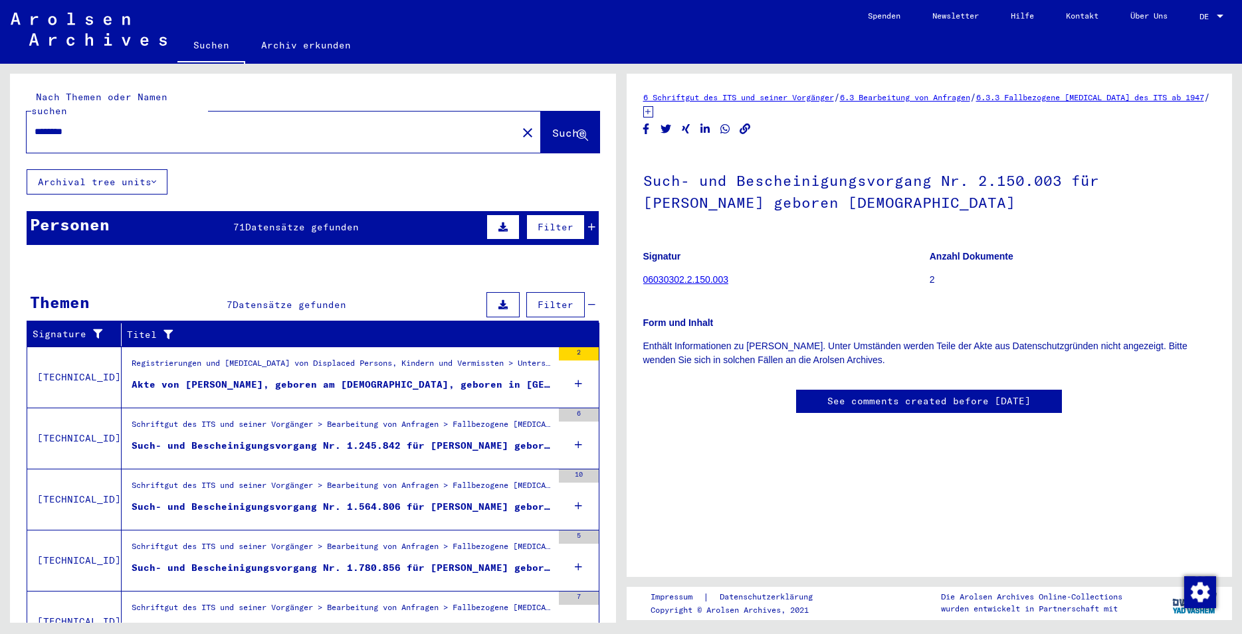
click at [240, 226] on div "Personen 71 Datensätze gefunden Filter" at bounding box center [313, 228] width 572 height 34
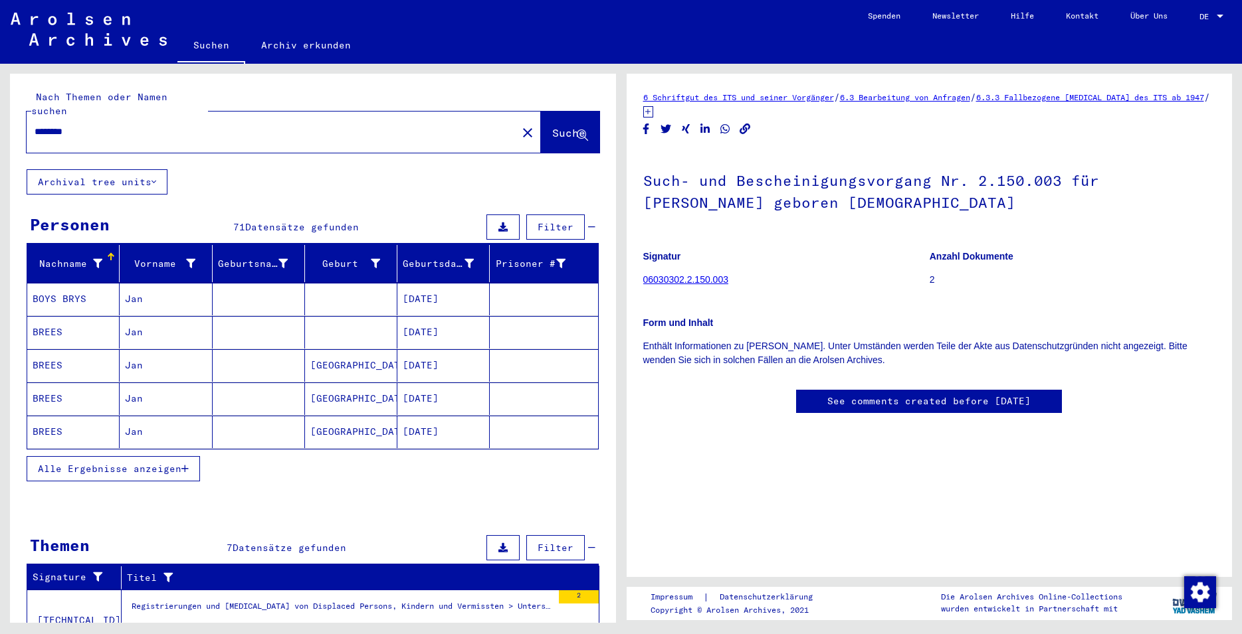
click at [236, 288] on mat-cell at bounding box center [259, 299] width 92 height 33
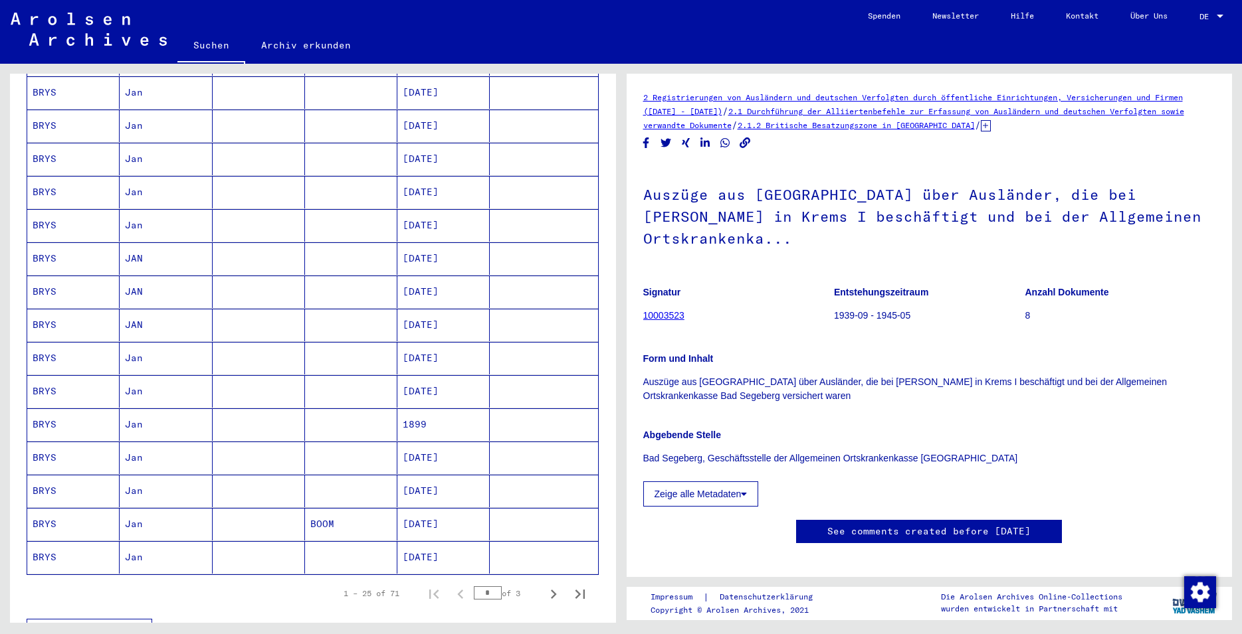
scroll to position [574, 0]
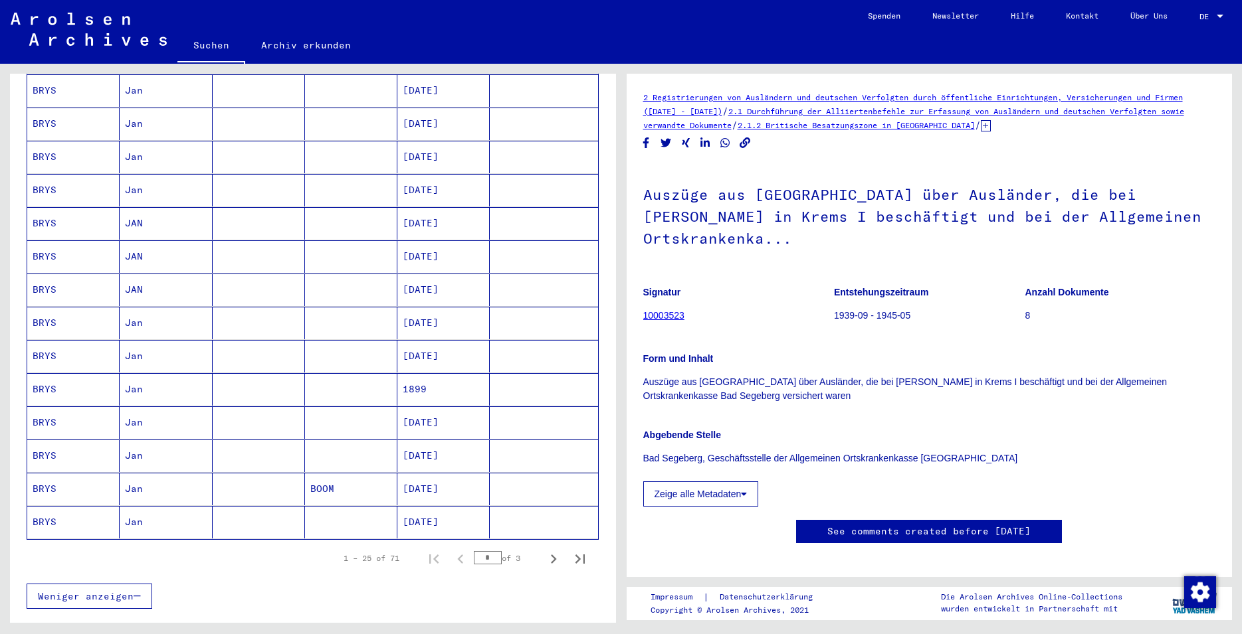
click at [276, 509] on mat-cell at bounding box center [259, 522] width 92 height 33
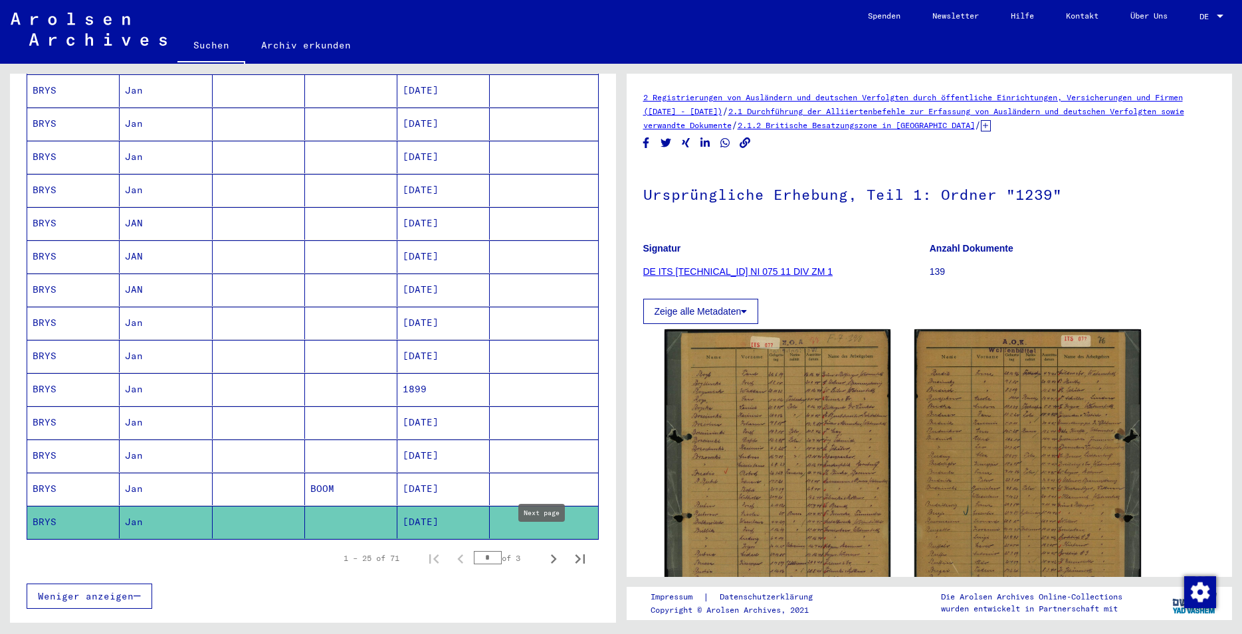
click at [551, 555] on icon "Next page" at bounding box center [554, 559] width 6 height 9
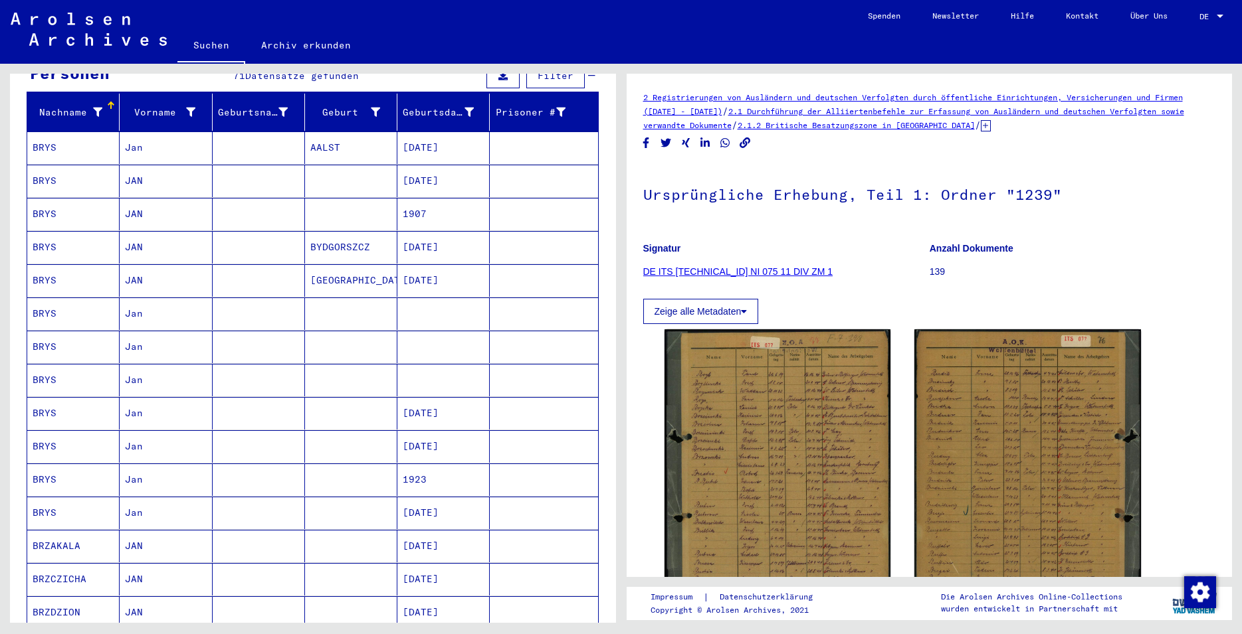
scroll to position [143, 0]
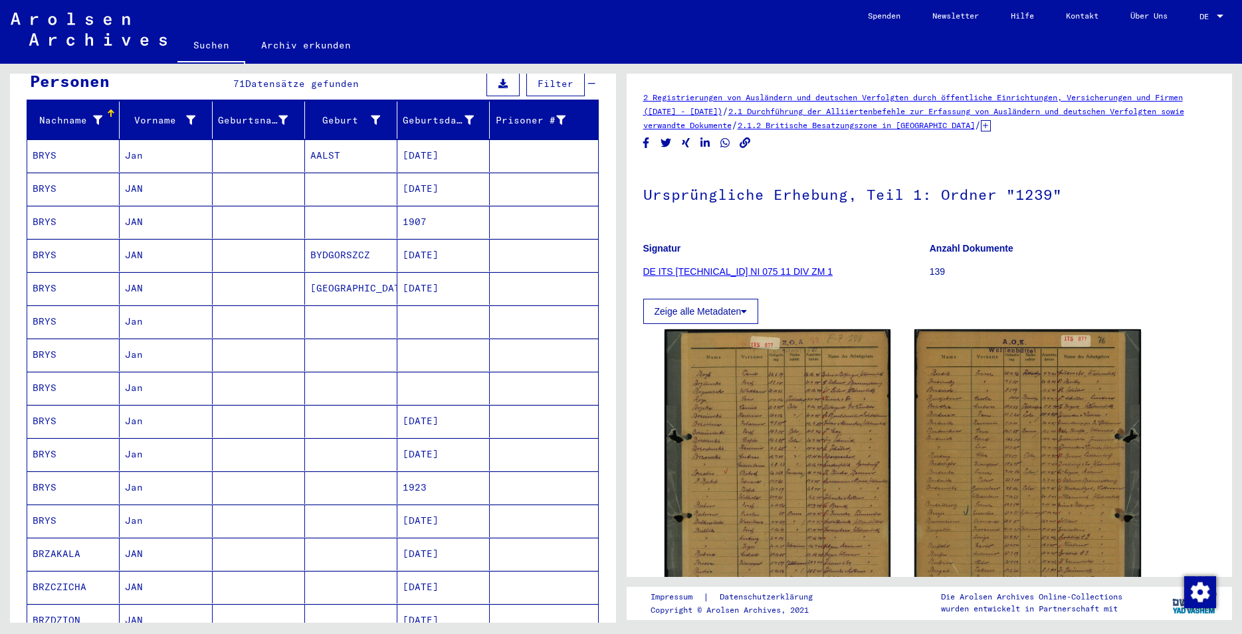
click at [410, 306] on mat-cell at bounding box center [443, 322] width 92 height 33
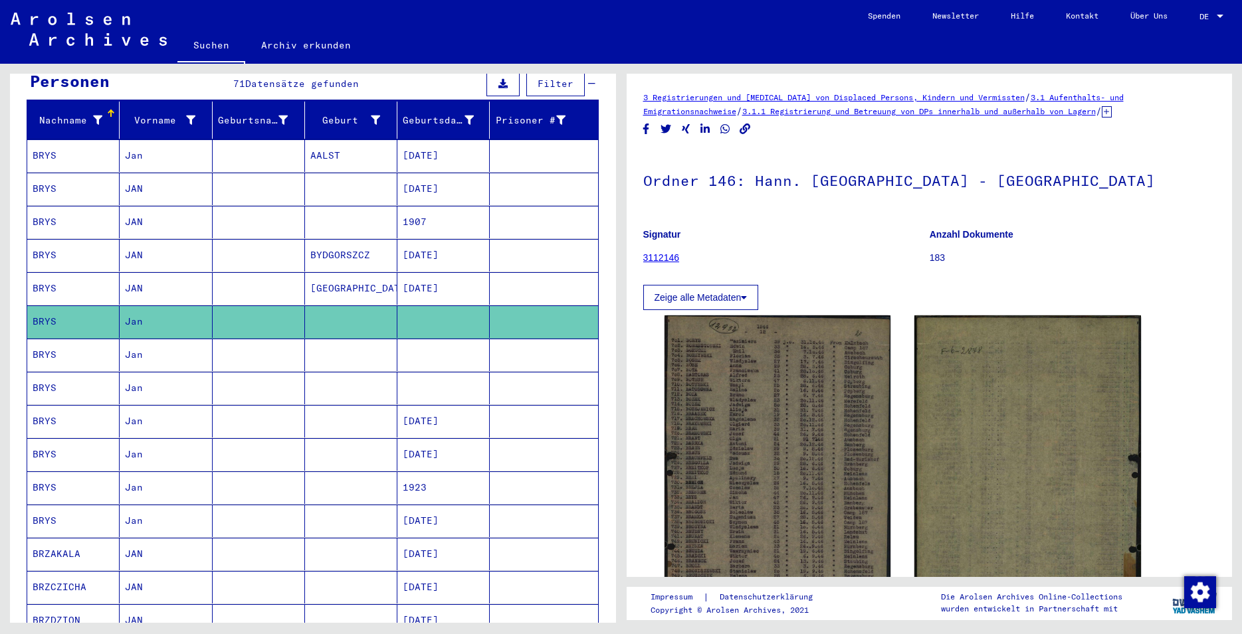
click at [411, 339] on mat-cell at bounding box center [443, 355] width 92 height 33
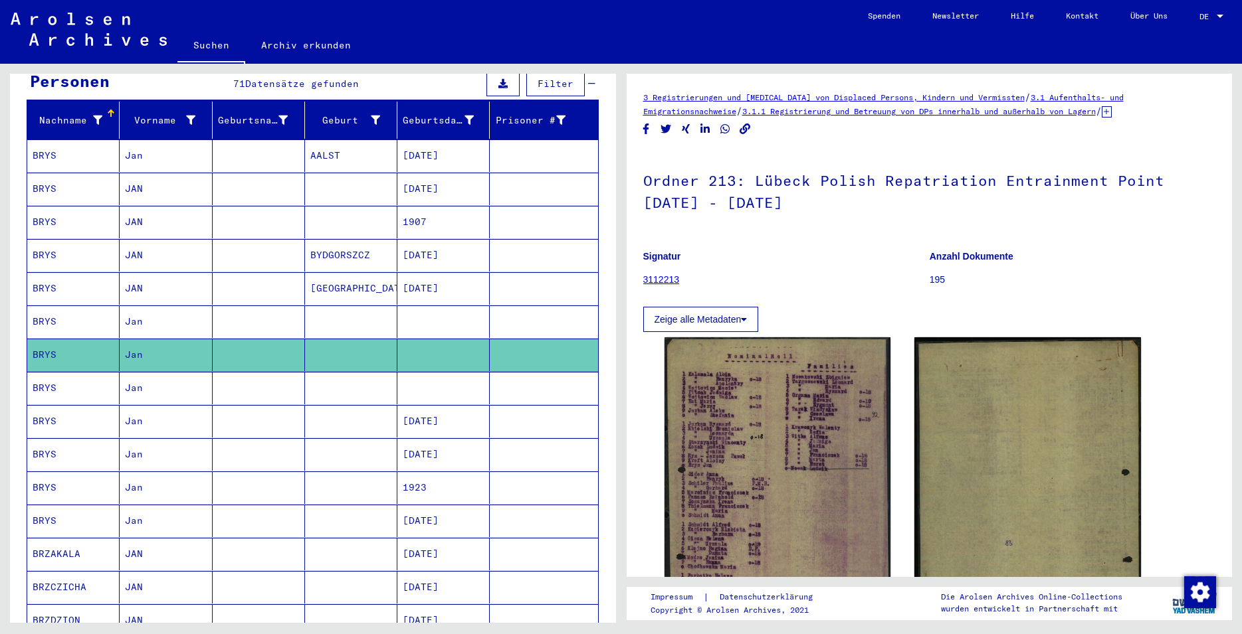
click at [415, 372] on mat-cell at bounding box center [443, 388] width 92 height 33
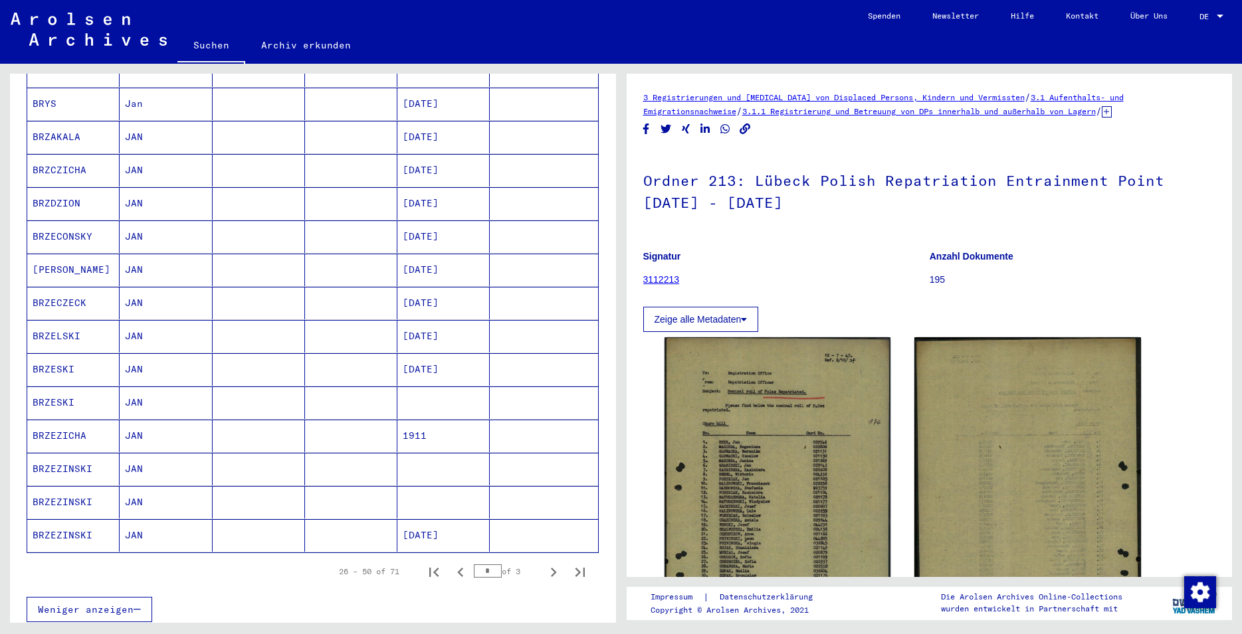
scroll to position [574, 0]
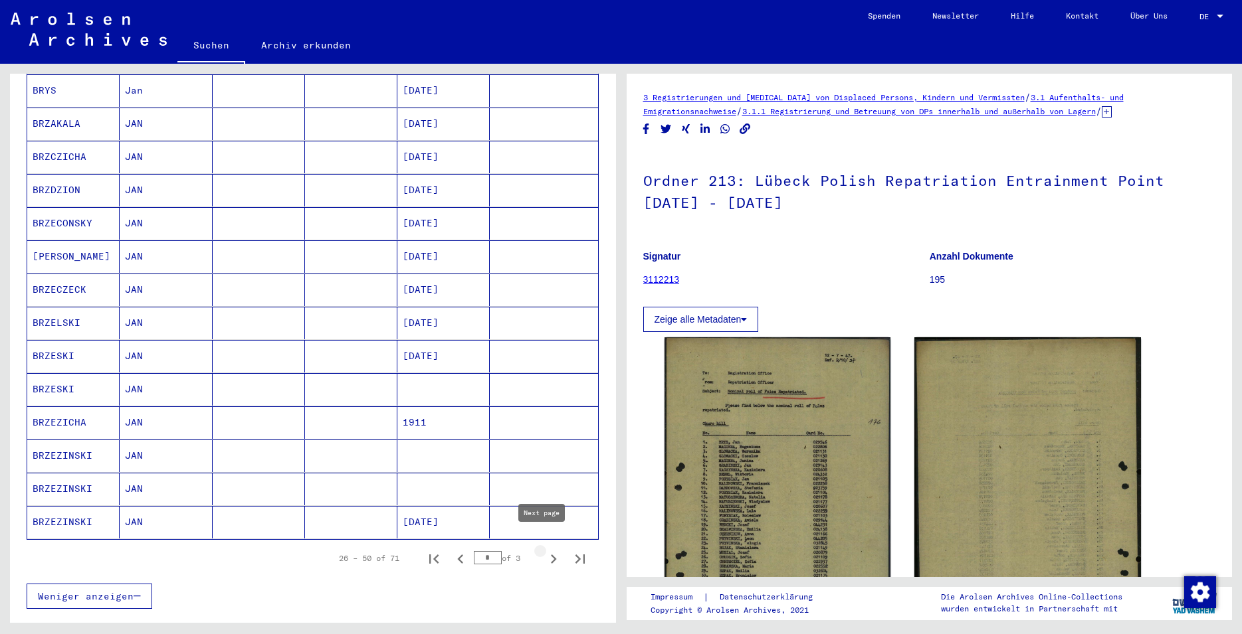
click at [551, 555] on icon "Next page" at bounding box center [554, 559] width 6 height 9
type input "*"
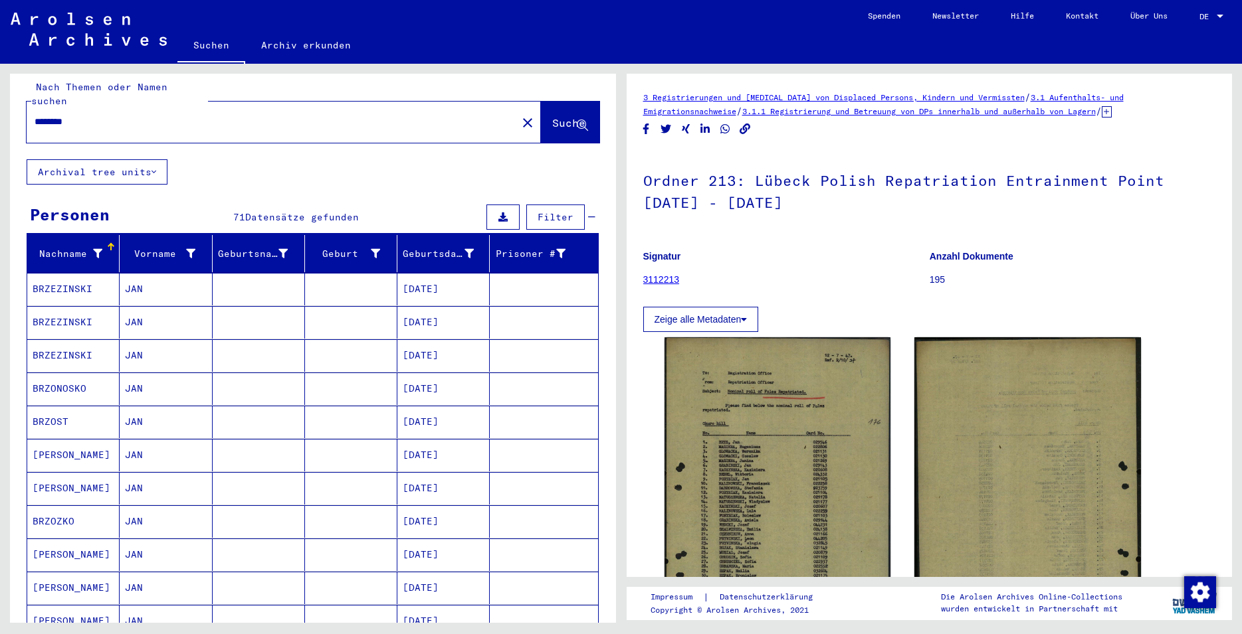
scroll to position [0, 0]
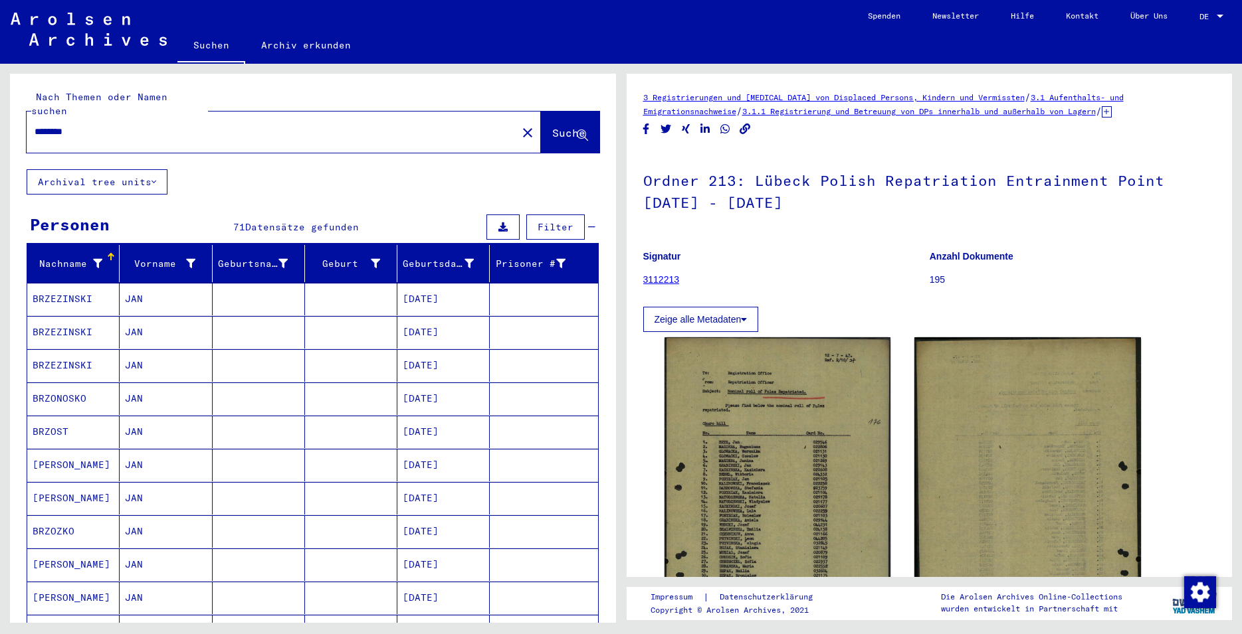
drag, startPoint x: 87, startPoint y: 122, endPoint x: -11, endPoint y: 122, distance: 97.6
click at [35, 125] on input "********" at bounding box center [272, 132] width 474 height 14
click at [151, 125] on input "text" at bounding box center [272, 132] width 474 height 14
paste input "**********"
type input "**********"
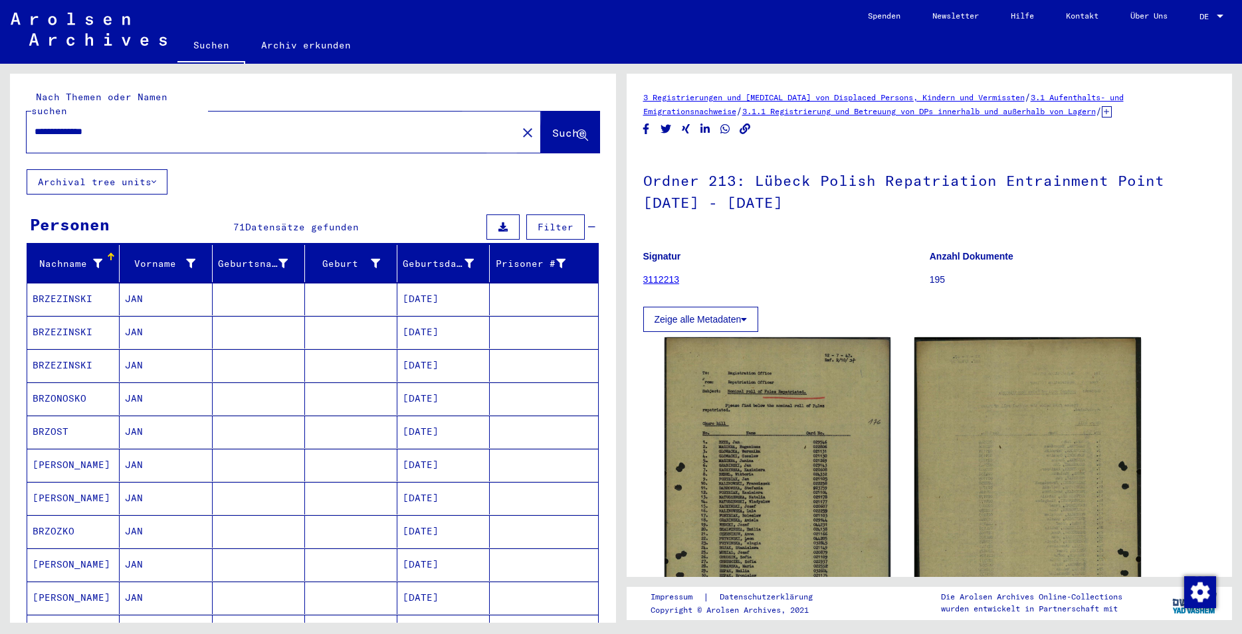
click at [552, 126] on span "Suche" at bounding box center [568, 132] width 33 height 13
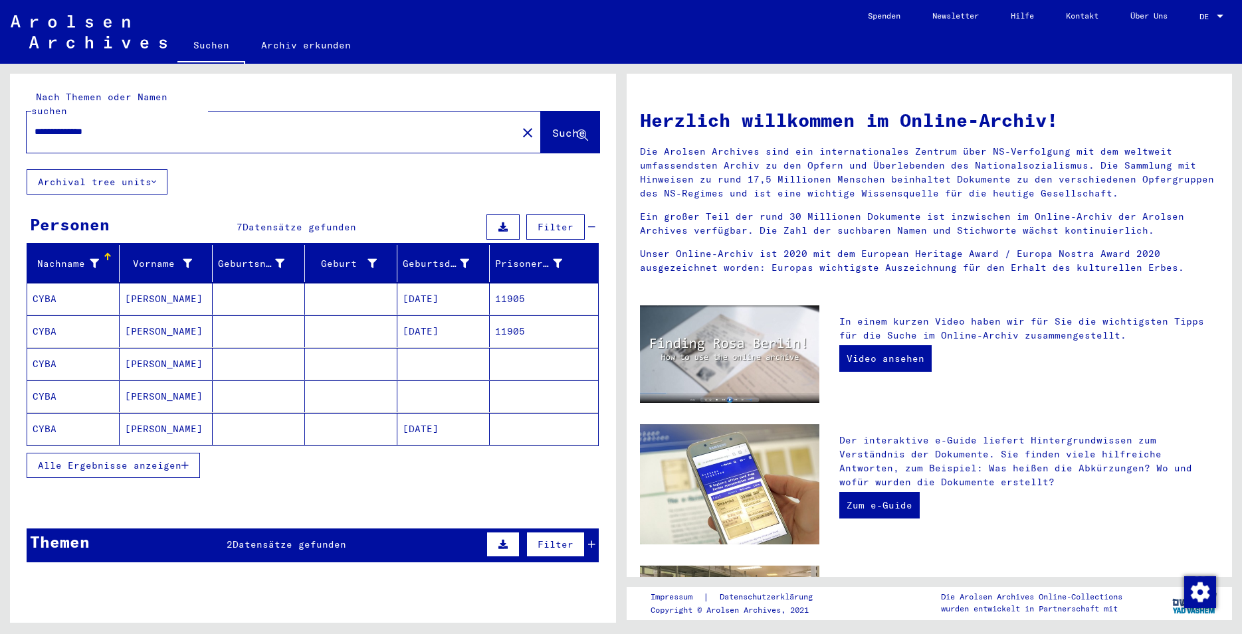
click at [339, 538] on div "2 Datensätze gefunden" at bounding box center [287, 545] width 120 height 14
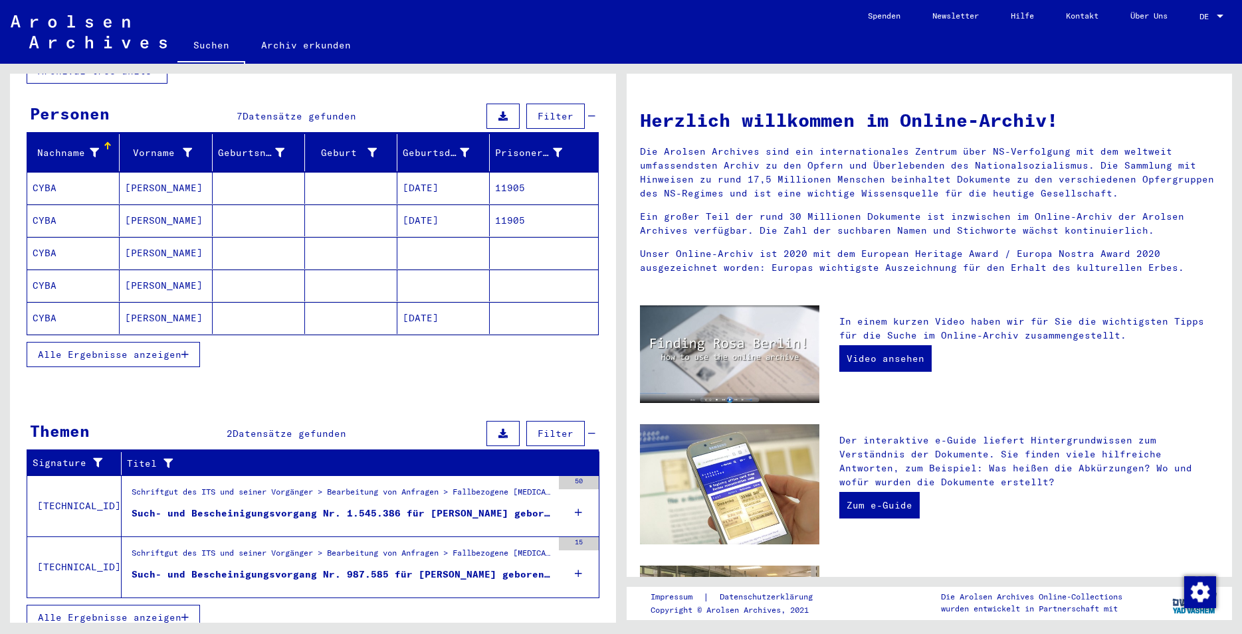
scroll to position [112, 0]
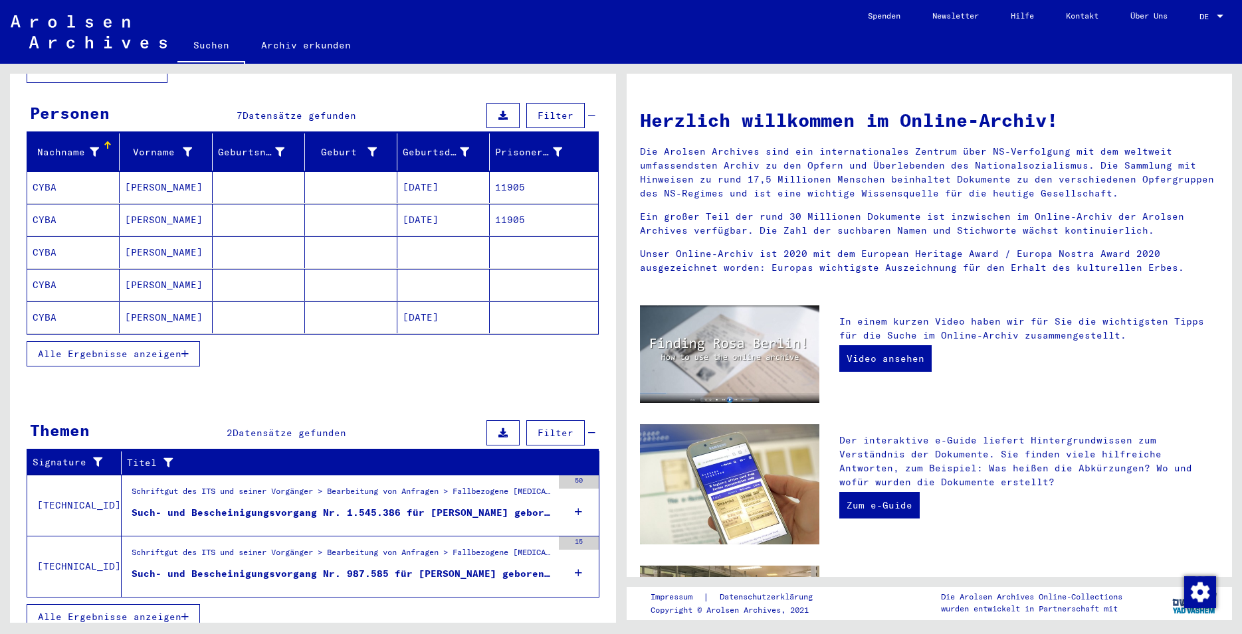
click at [354, 486] on div "Schriftgut des ITS und seiner Vorgänger > Bearbeitung von Anfragen > Fallbezoge…" at bounding box center [342, 495] width 420 height 19
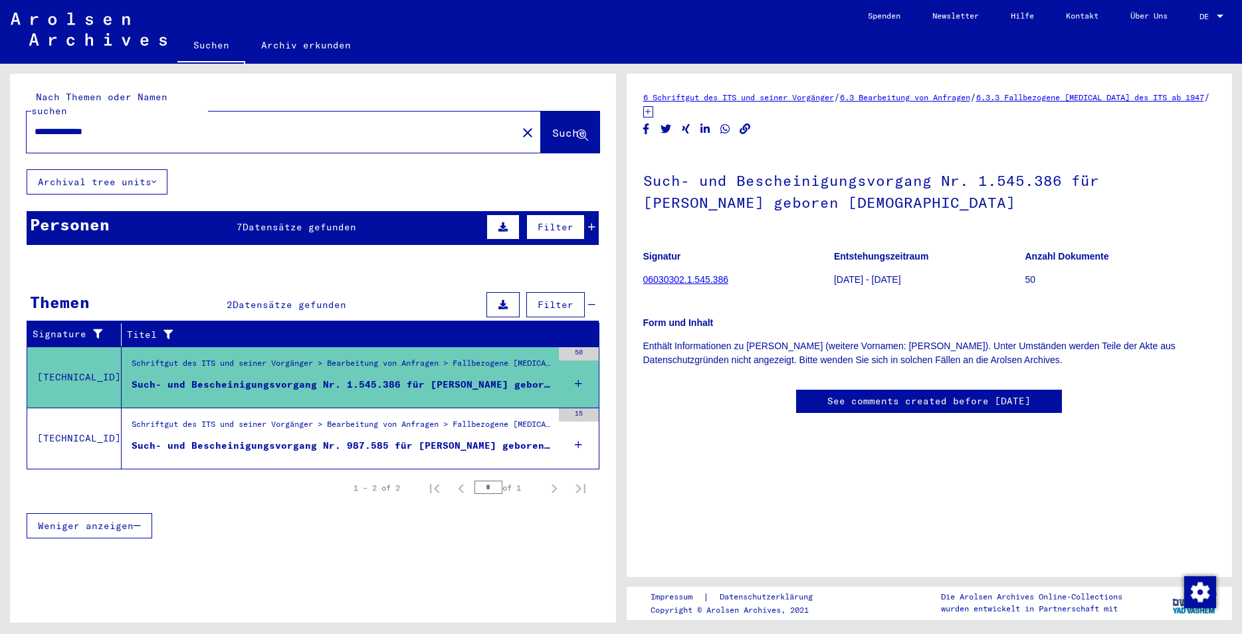
click at [327, 419] on div "Schriftgut des ITS und seiner Vorgänger > Bearbeitung von Anfragen > Fallbezoge…" at bounding box center [342, 427] width 420 height 19
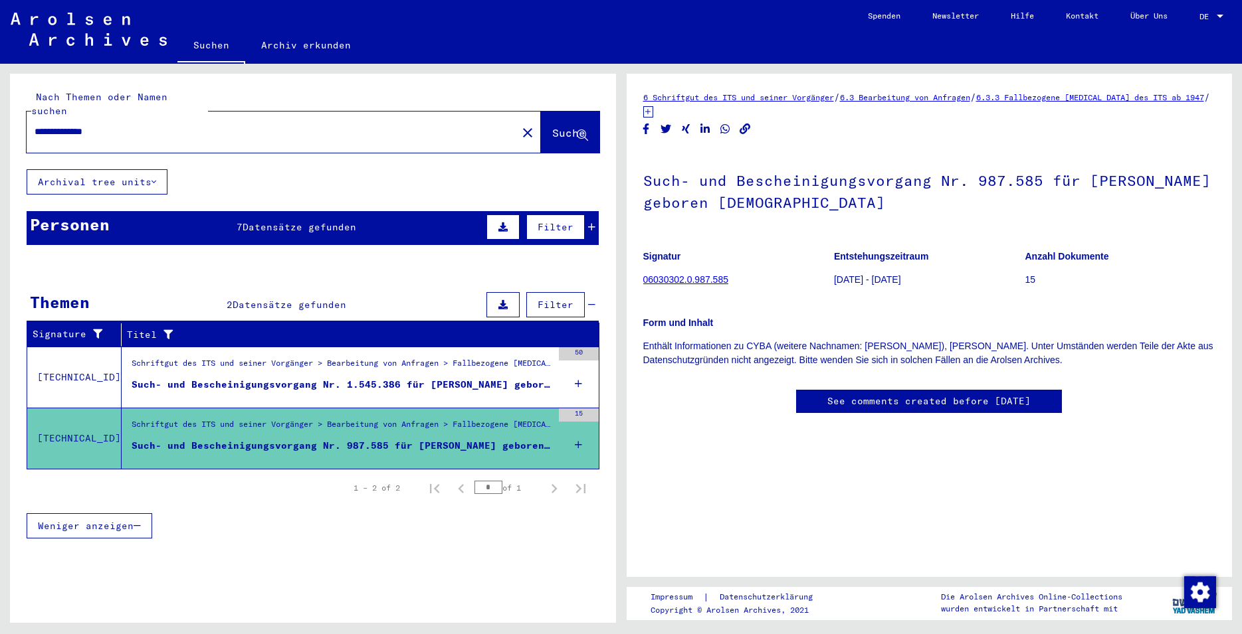
drag, startPoint x: 894, startPoint y: 204, endPoint x: 645, endPoint y: 184, distance: 249.9
click at [645, 184] on h1 "Such- und Bescheinigungsvorgang Nr. 987.585 für [PERSON_NAME] geboren [DEMOGRAP…" at bounding box center [929, 190] width 573 height 80
copy h1 "Such- und Bescheinigungsvorgang Nr. 987.585 für [PERSON_NAME] geboren [DEMOGRAP…"
drag, startPoint x: 734, startPoint y: 278, endPoint x: 644, endPoint y: 281, distance: 89.7
click at [644, 281] on figure "Signatur 06030302.0.987.585" at bounding box center [738, 270] width 190 height 60
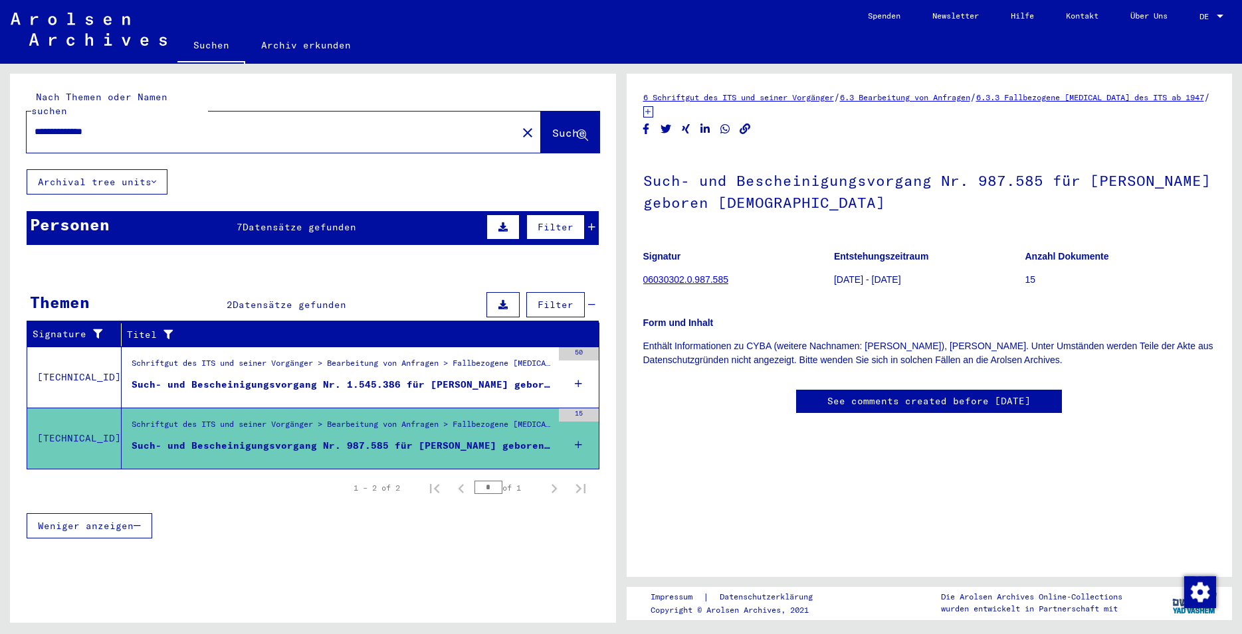
copy link "06030302.0.987.585"
drag, startPoint x: 1060, startPoint y: 358, endPoint x: 644, endPoint y: 347, distance: 416.6
click at [644, 347] on p "Enthält Informationen zu CYBA (weitere Nachnamen: [PERSON_NAME]), [PERSON_NAME]…" at bounding box center [929, 353] width 573 height 28
copy p "Enthält Informationen zu CYBA (weitere Nachnamen: [PERSON_NAME]), [PERSON_NAME]…"
click at [246, 221] on div "Personen 7 Datensätze gefunden Filter" at bounding box center [313, 228] width 572 height 34
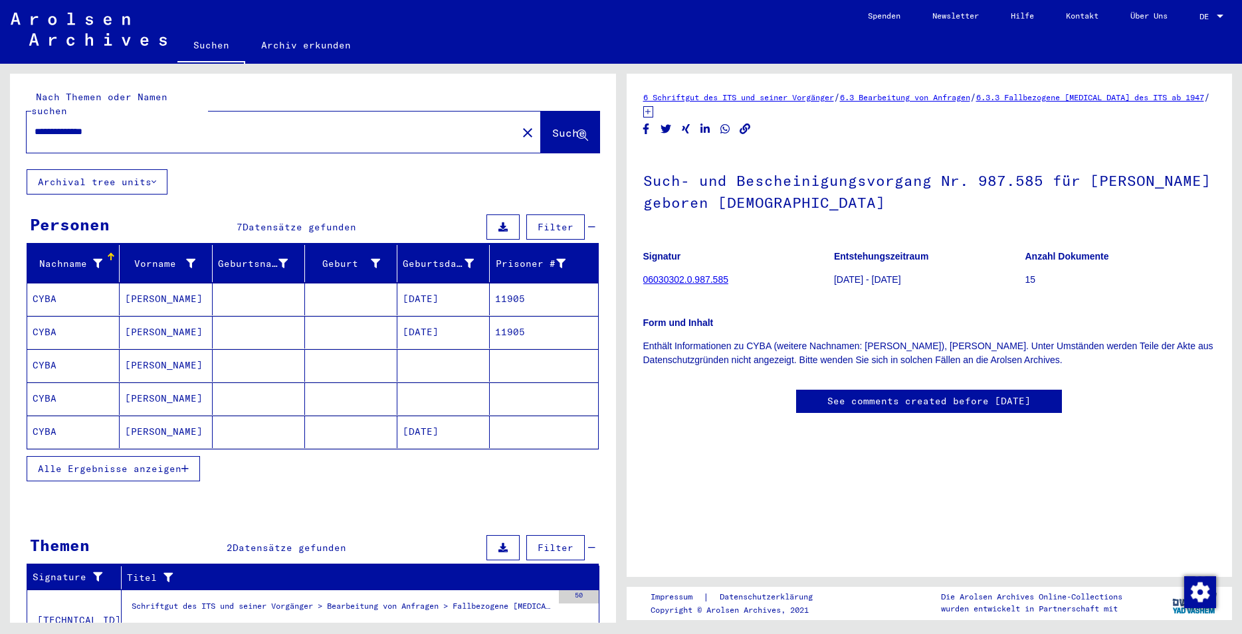
click at [157, 463] on span "Alle Ergebnisse anzeigen" at bounding box center [109, 469] width 143 height 12
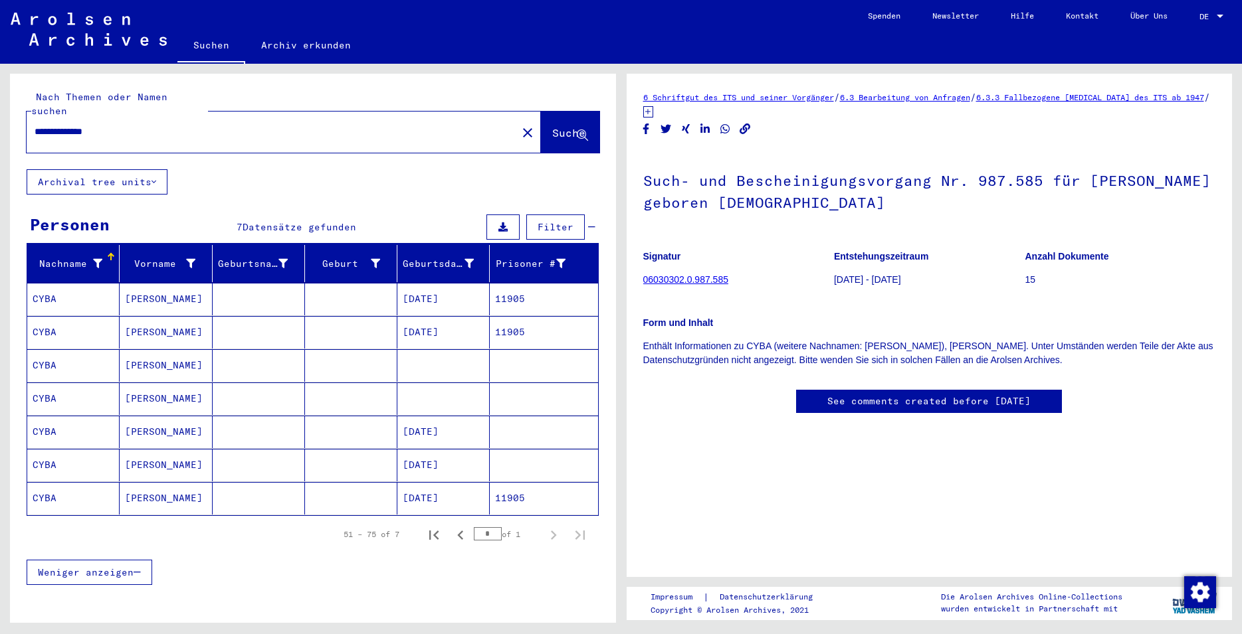
click at [308, 284] on mat-cell at bounding box center [351, 299] width 92 height 33
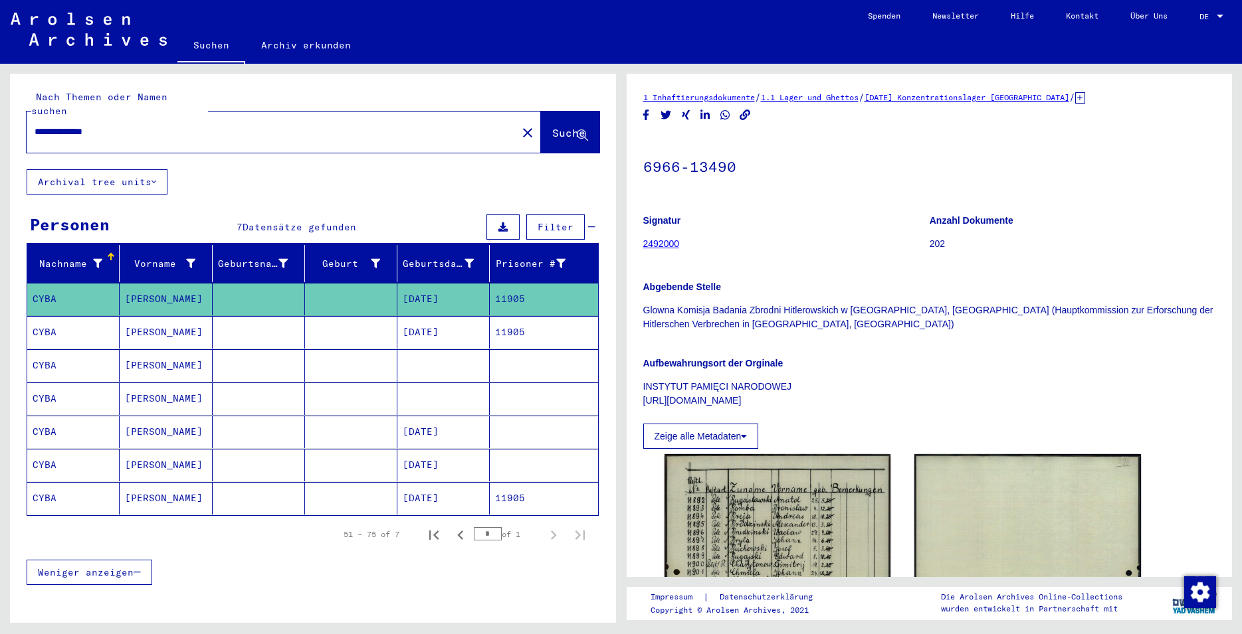
drag, startPoint x: 682, startPoint y: 246, endPoint x: 644, endPoint y: 245, distance: 37.9
click at [644, 245] on figure "Signatur 2492000" at bounding box center [786, 235] width 286 height 60
copy link "2492000"
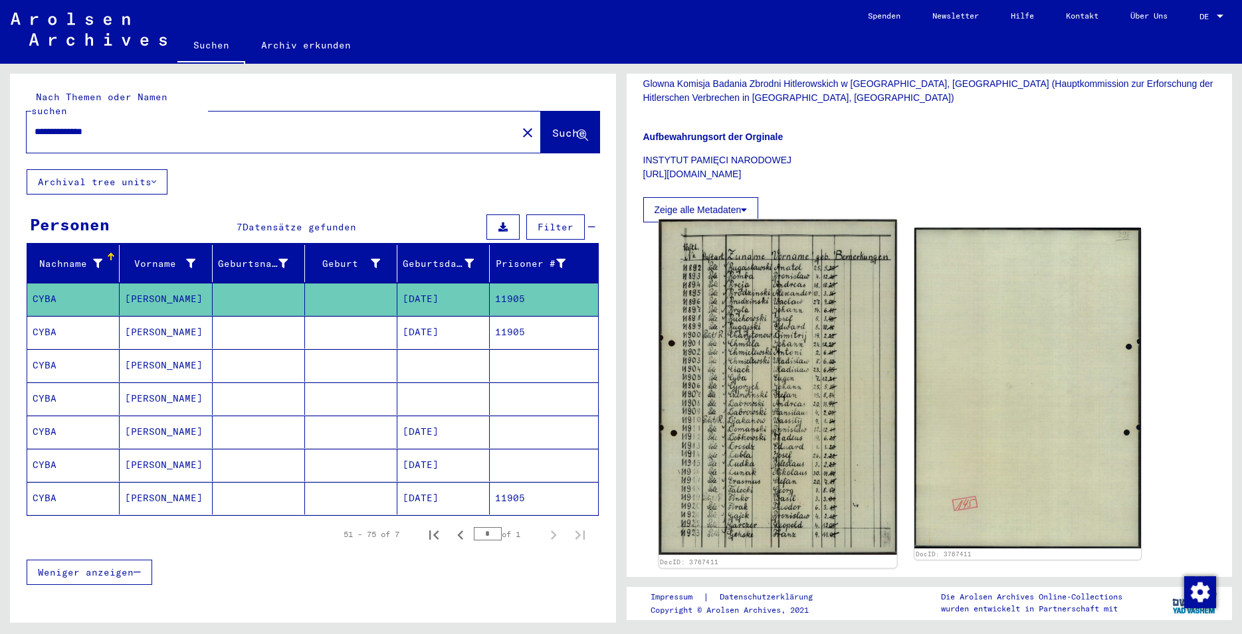
scroll to position [359, 0]
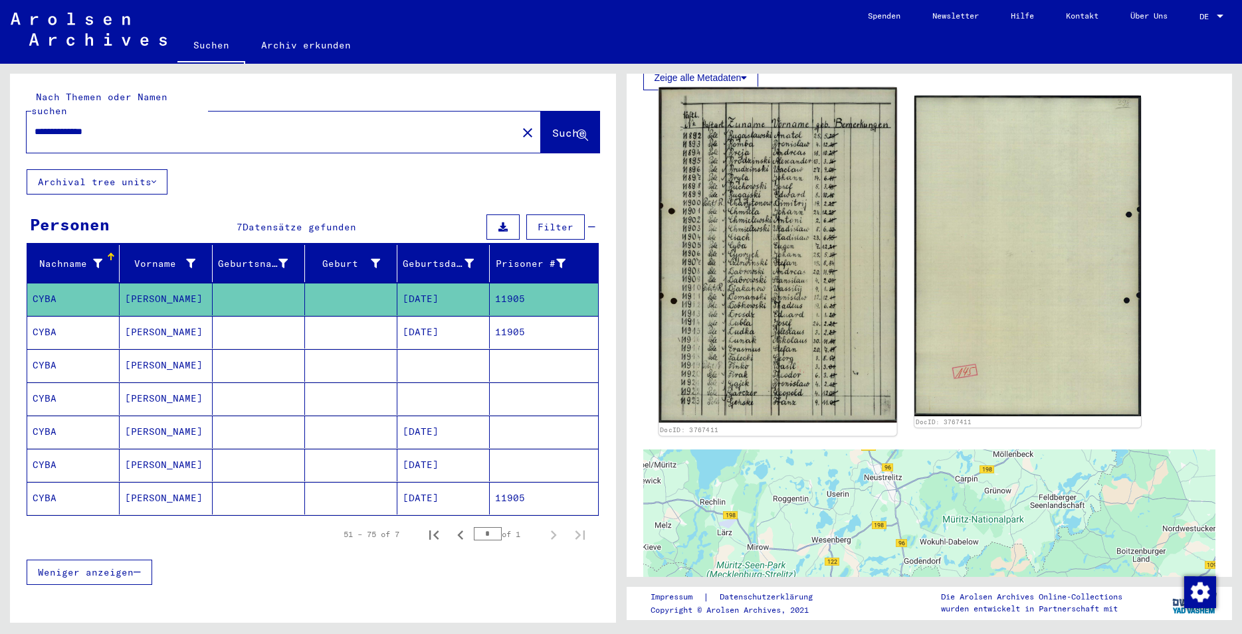
click at [808, 289] on img at bounding box center [777, 255] width 238 height 335
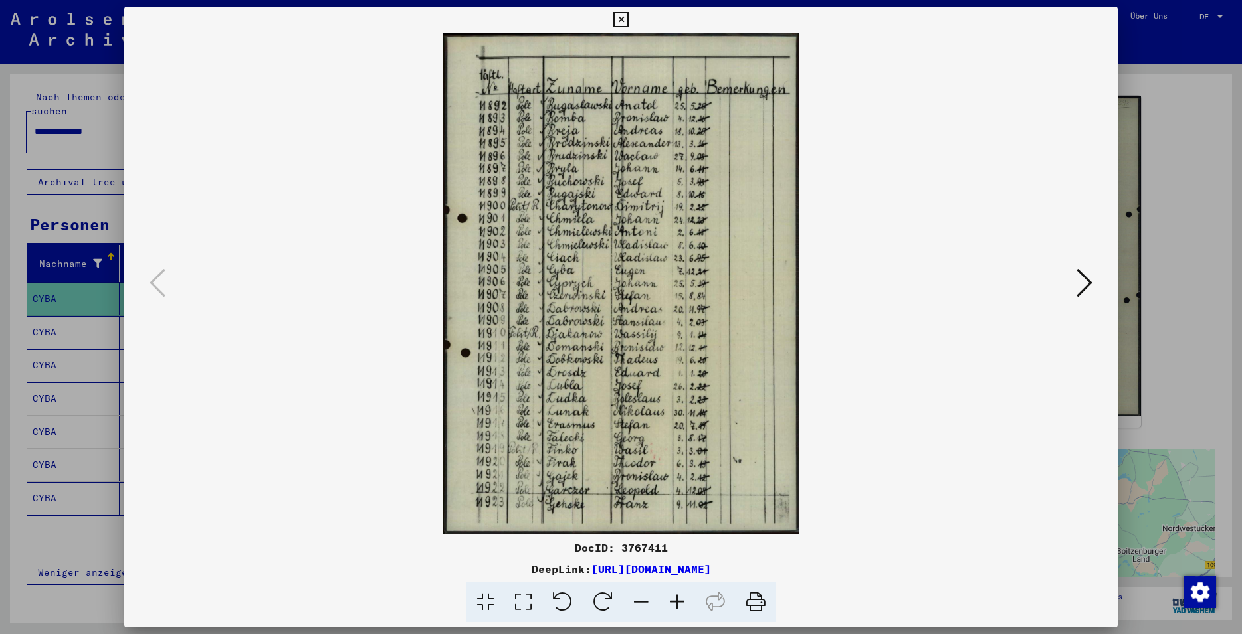
drag, startPoint x: 668, startPoint y: 547, endPoint x: 621, endPoint y: 551, distance: 46.7
click at [621, 551] on div "DocID: 3767411" at bounding box center [620, 548] width 993 height 16
click at [628, 22] on icon at bounding box center [620, 20] width 15 height 16
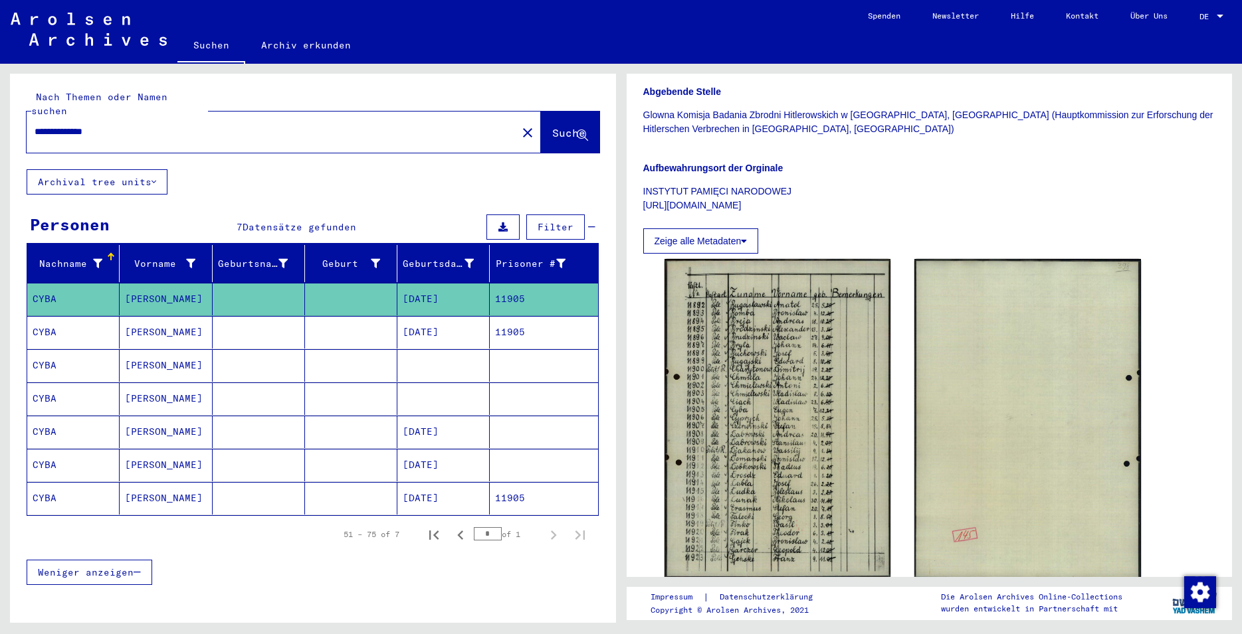
scroll to position [0, 0]
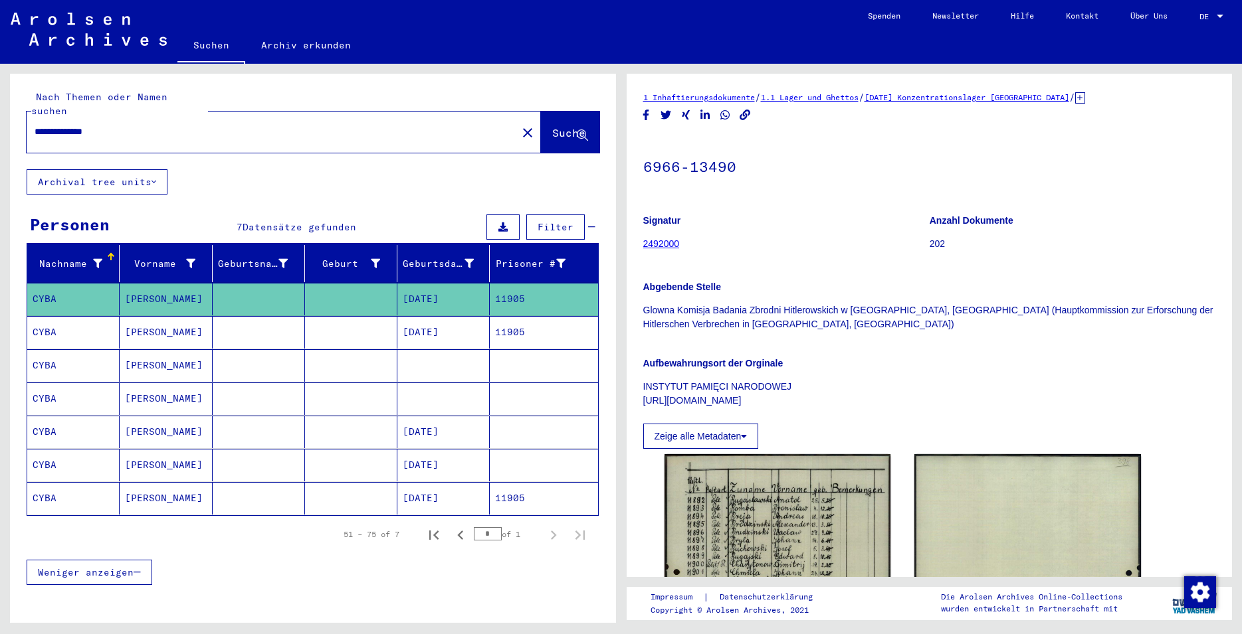
click at [666, 240] on link "2492000" at bounding box center [661, 243] width 37 height 11
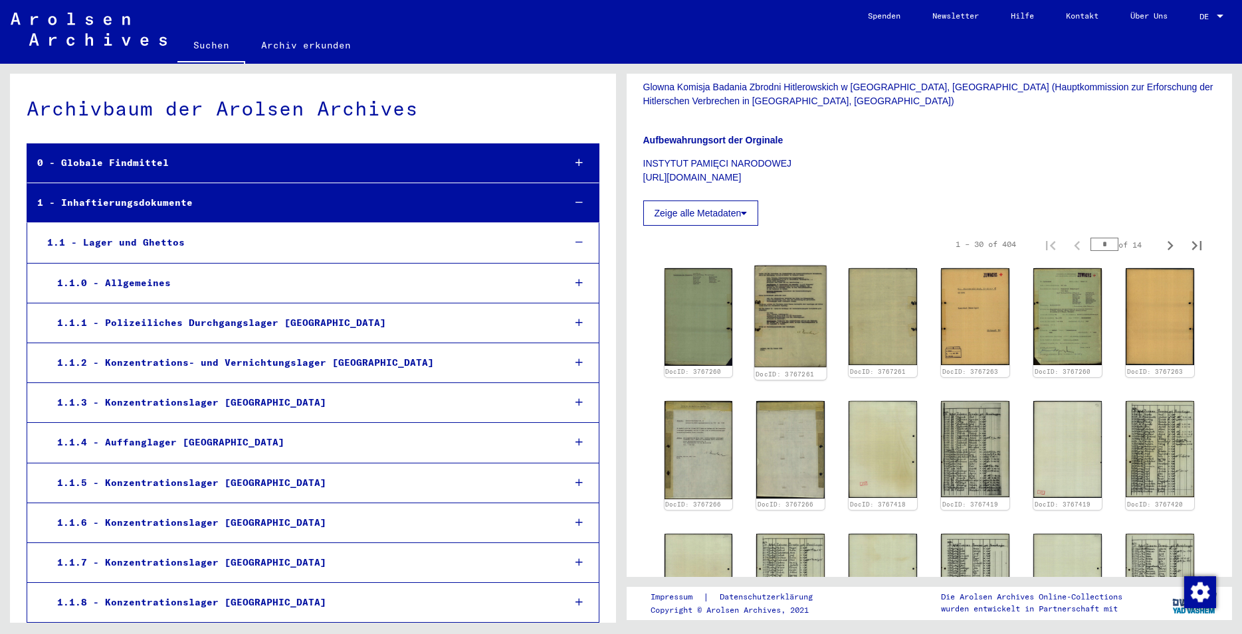
scroll to position [287, 0]
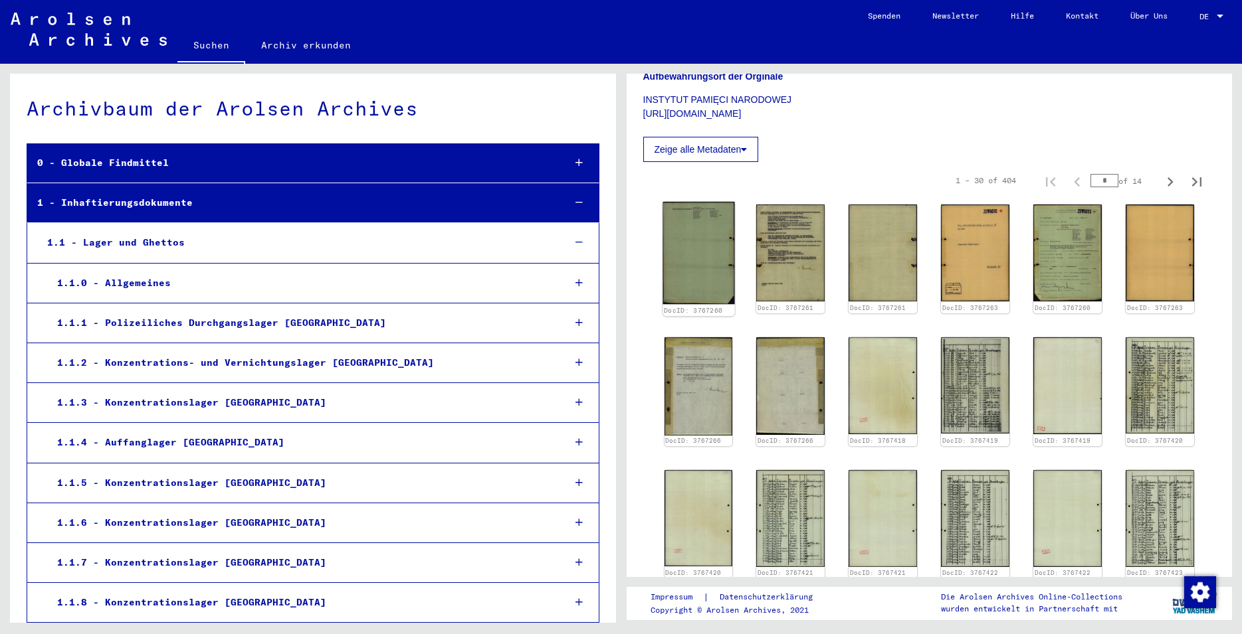
click at [682, 258] on img at bounding box center [698, 253] width 72 height 102
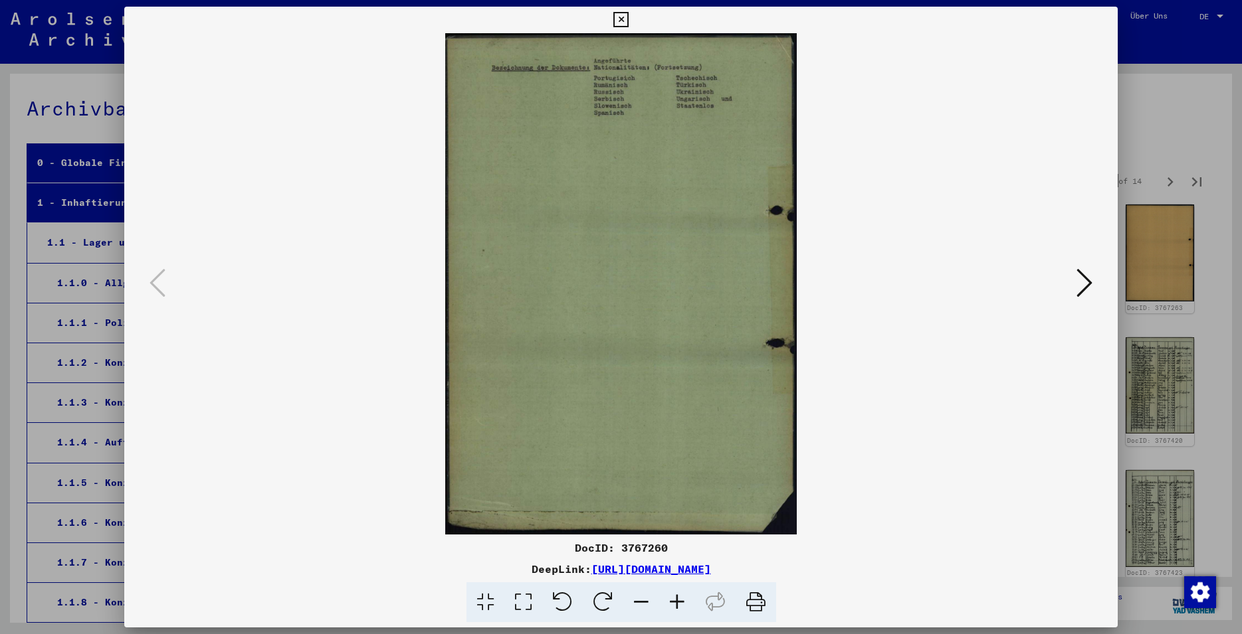
click at [628, 27] on icon at bounding box center [620, 20] width 15 height 16
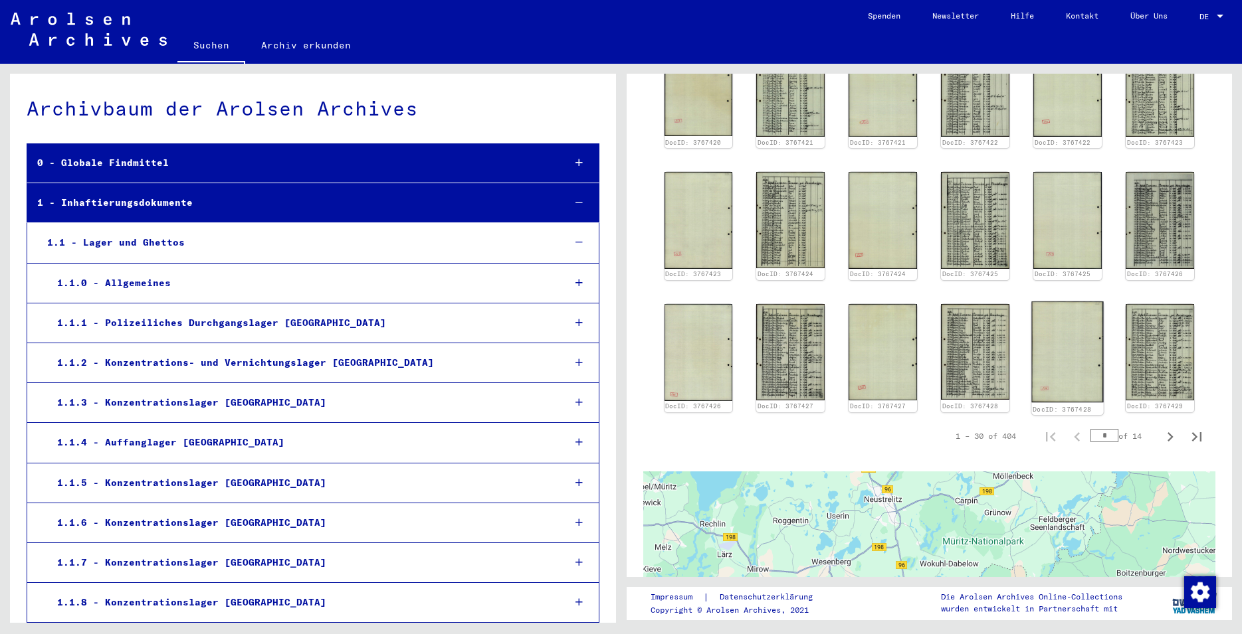
scroll to position [143, 0]
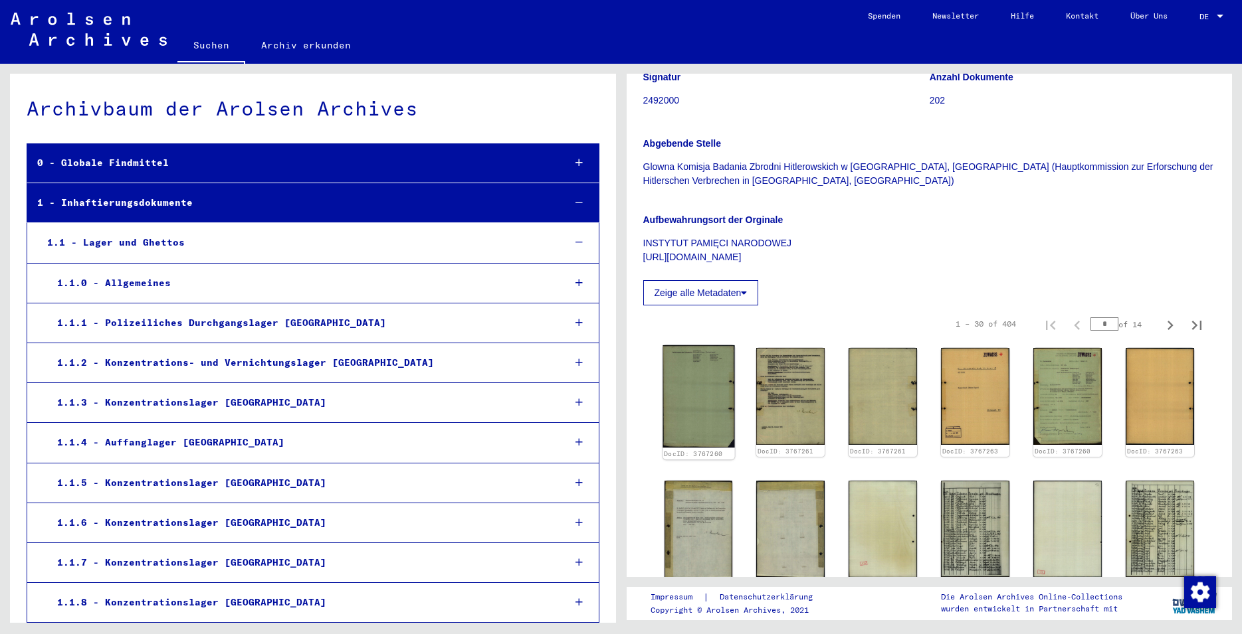
click at [694, 403] on img at bounding box center [698, 396] width 72 height 102
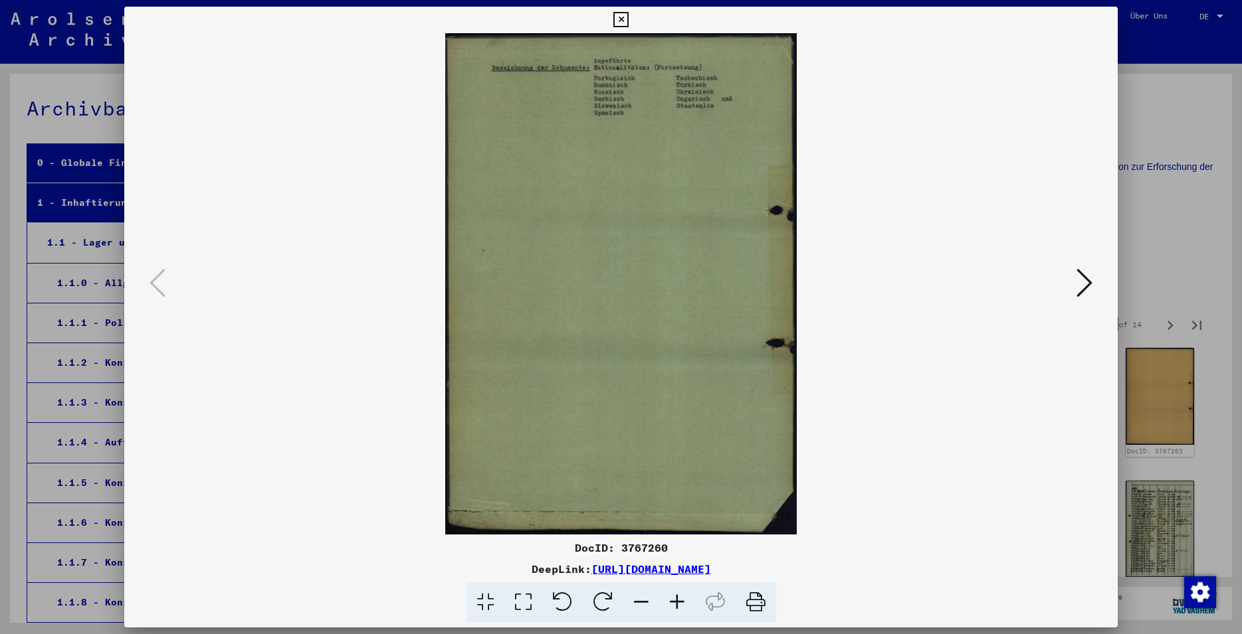
drag, startPoint x: 666, startPoint y: 547, endPoint x: 620, endPoint y: 545, distance: 46.5
click at [620, 545] on div "DocID: 3767260" at bounding box center [620, 548] width 993 height 16
drag, startPoint x: 632, startPoint y: 191, endPoint x: 706, endPoint y: 157, distance: 81.7
click at [1091, 286] on icon at bounding box center [1084, 283] width 16 height 32
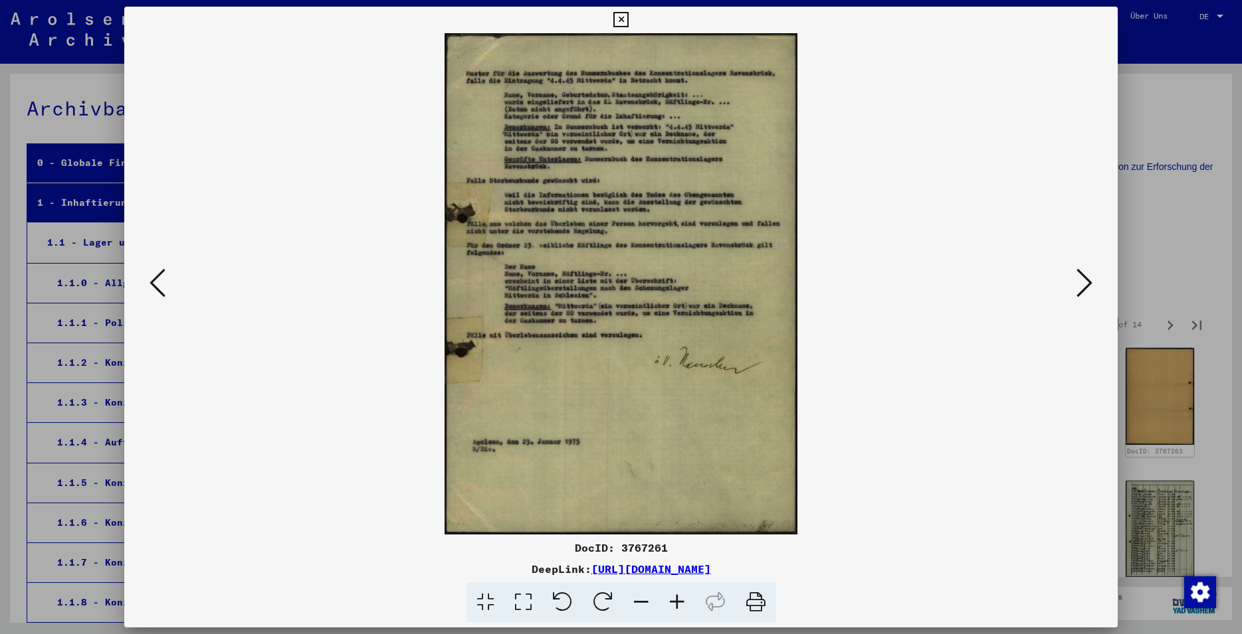
click at [1089, 287] on icon at bounding box center [1084, 283] width 16 height 32
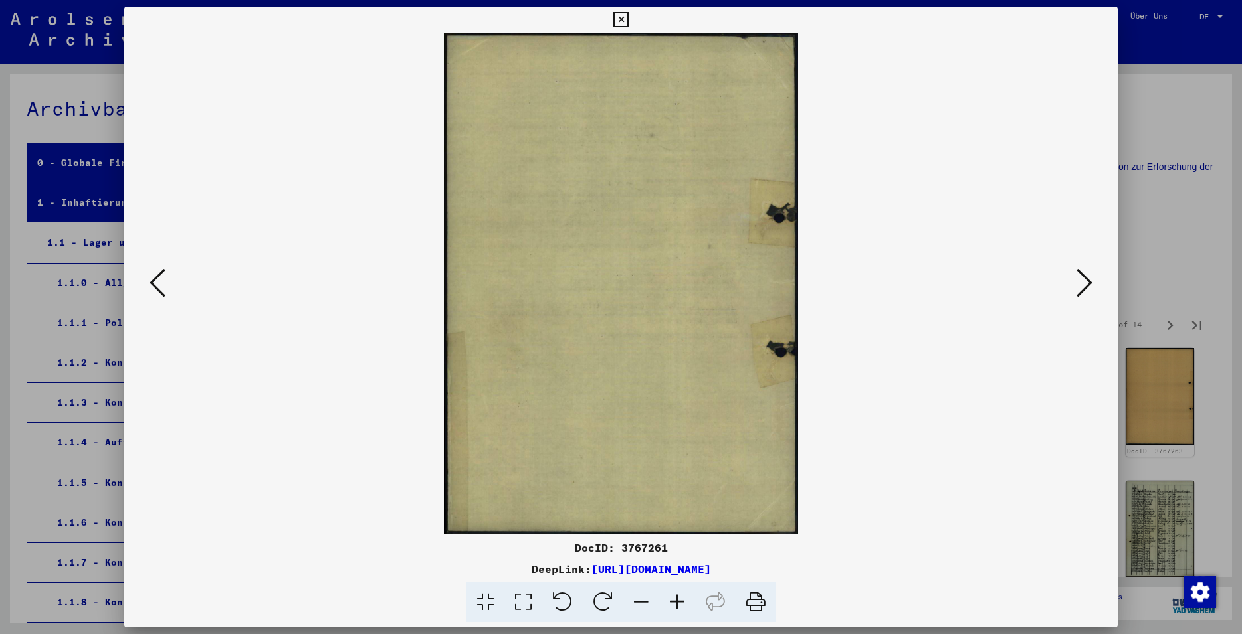
click at [1086, 286] on icon at bounding box center [1084, 283] width 16 height 32
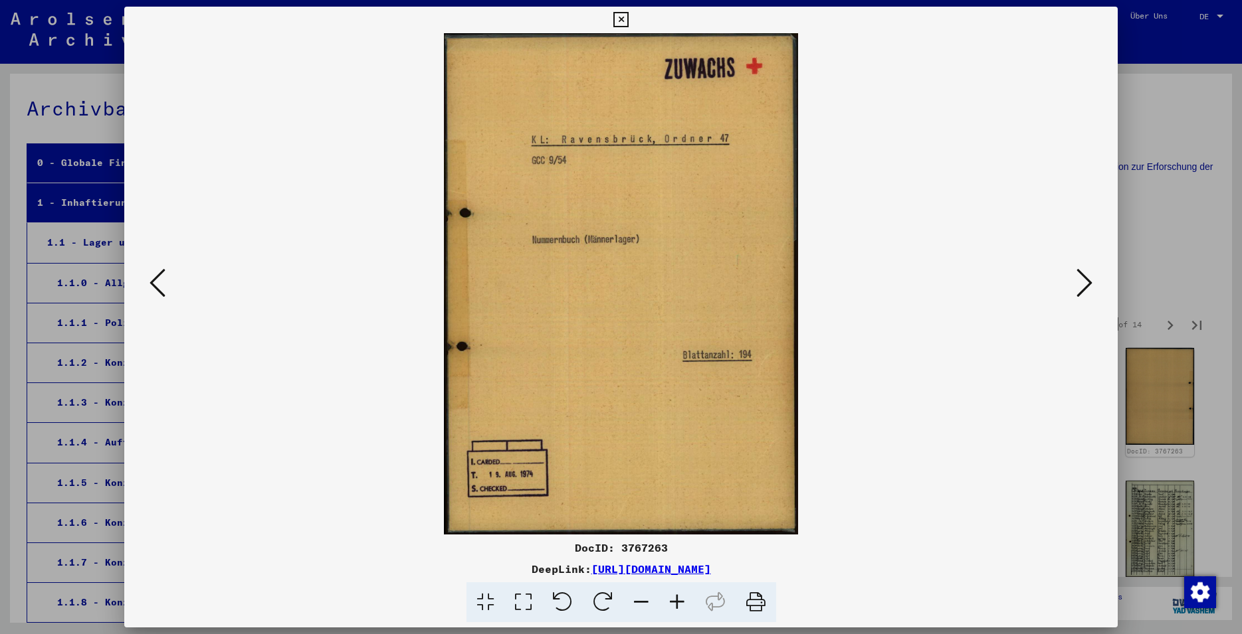
click at [1087, 288] on icon at bounding box center [1084, 283] width 16 height 32
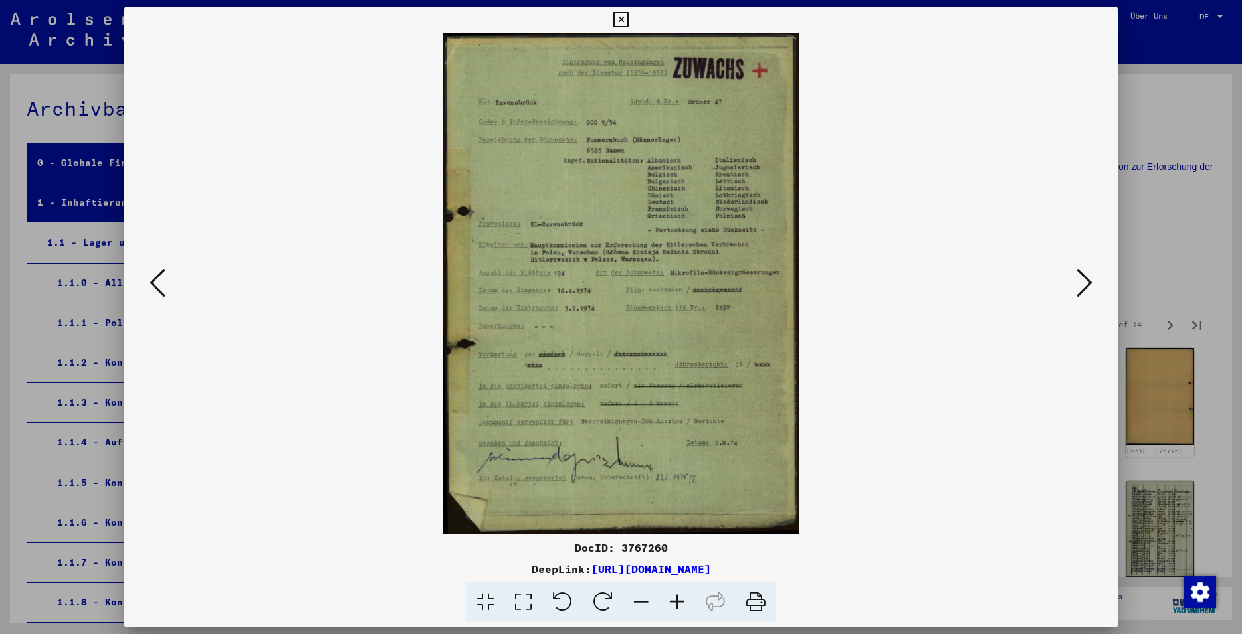
click at [1080, 278] on icon at bounding box center [1084, 283] width 16 height 32
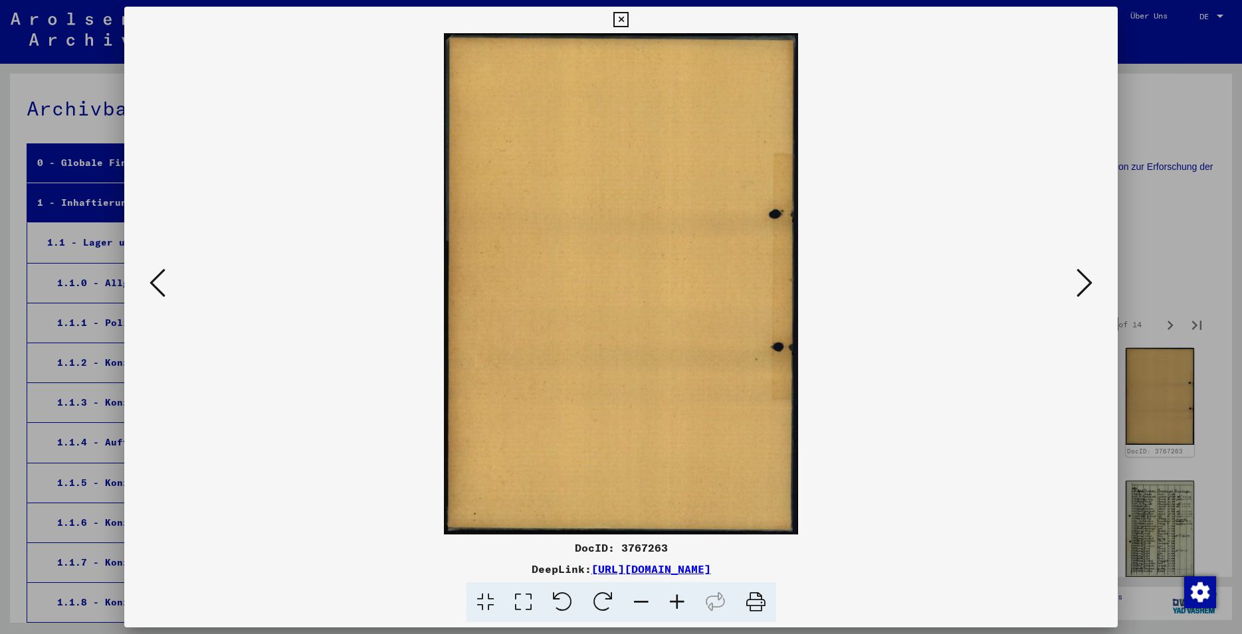
click at [1087, 290] on icon at bounding box center [1084, 283] width 16 height 32
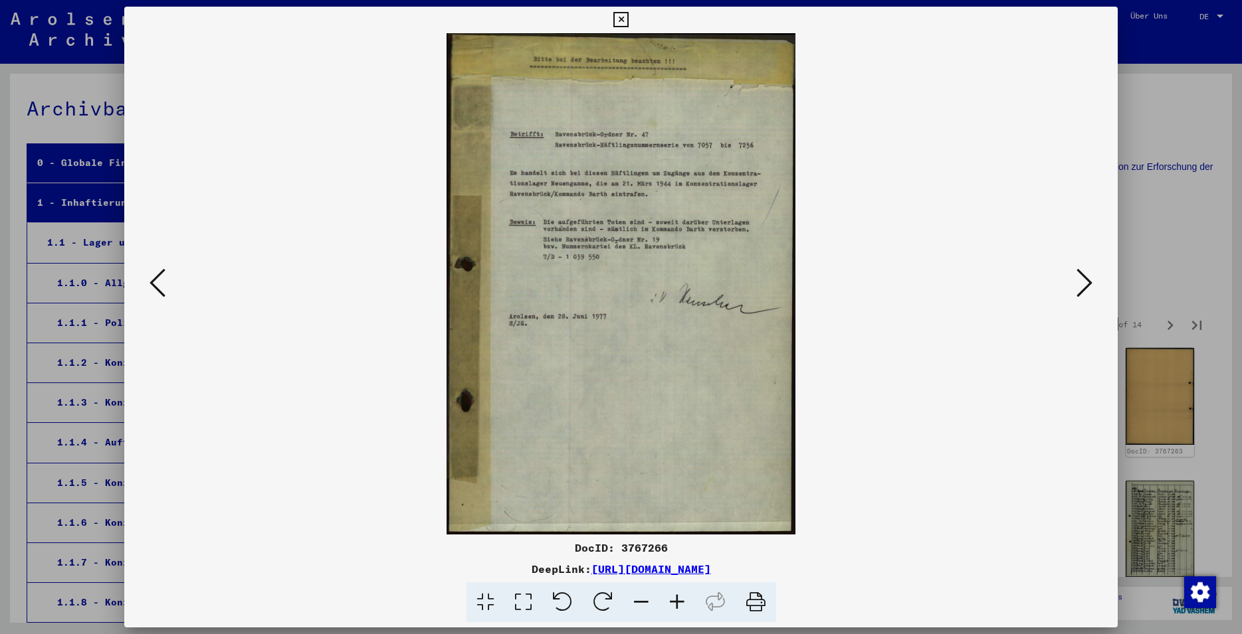
click at [1088, 284] on icon at bounding box center [1084, 283] width 16 height 32
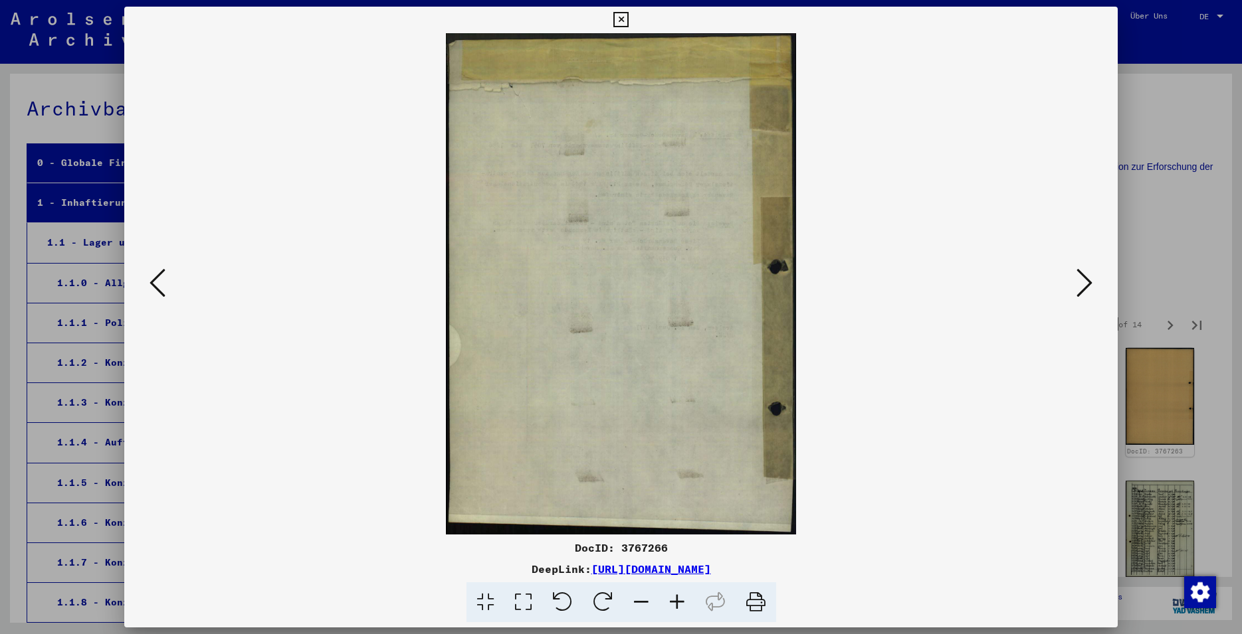
click at [1091, 290] on icon at bounding box center [1084, 283] width 16 height 32
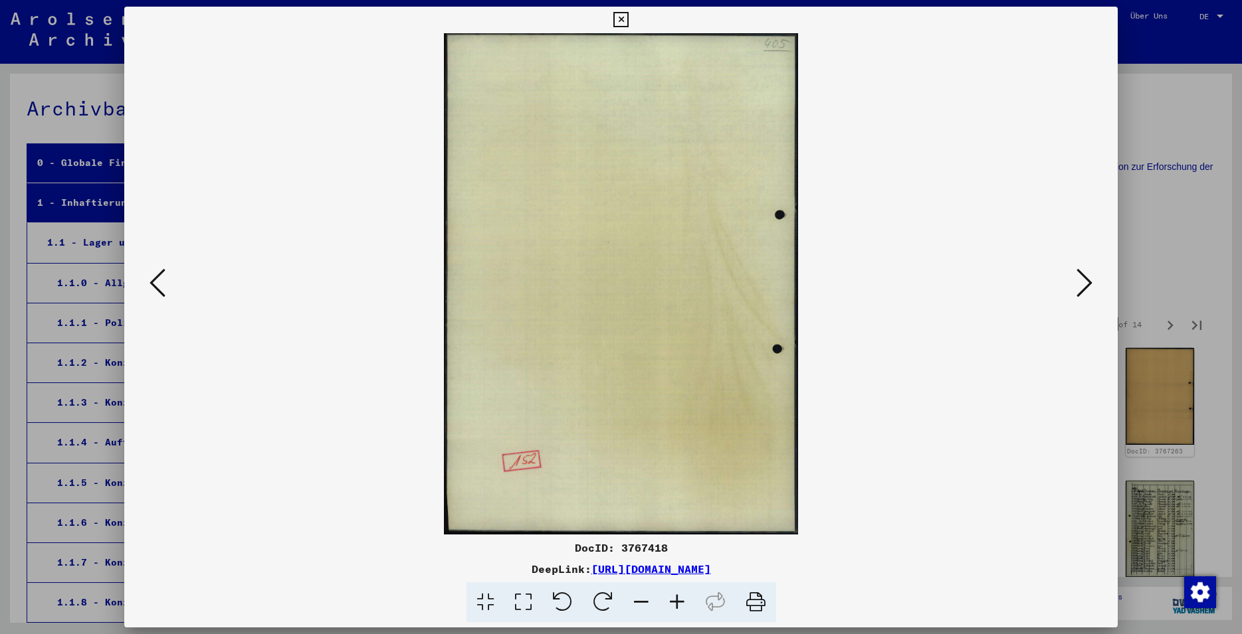
click at [628, 23] on icon at bounding box center [620, 20] width 15 height 16
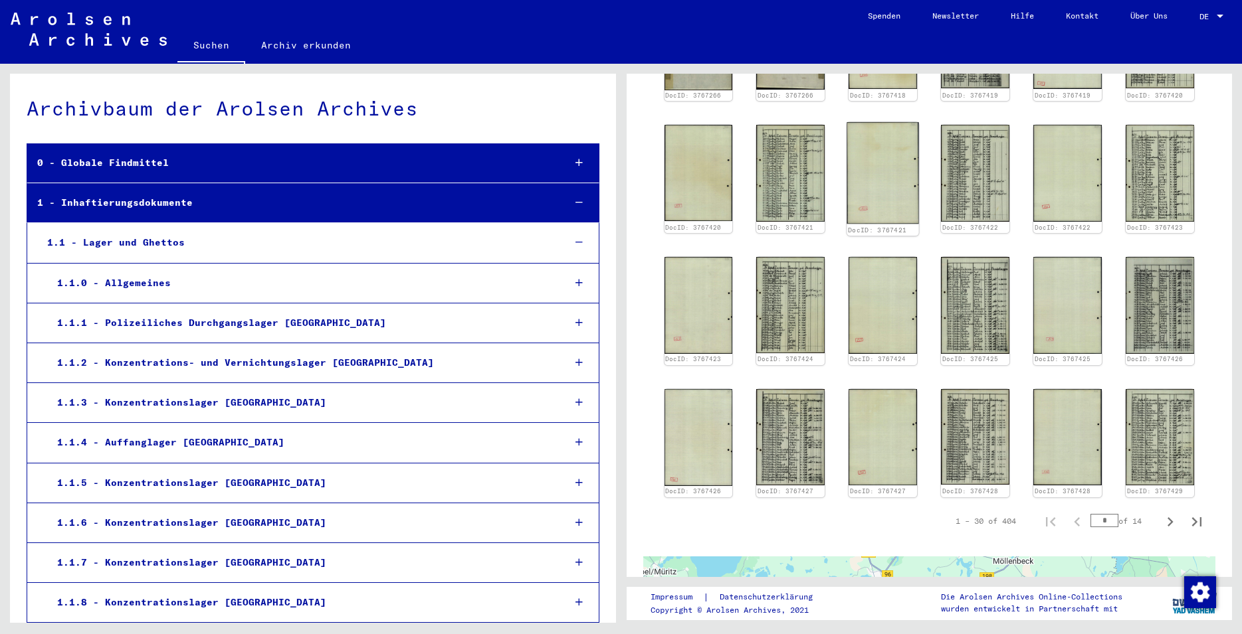
scroll to position [646, 0]
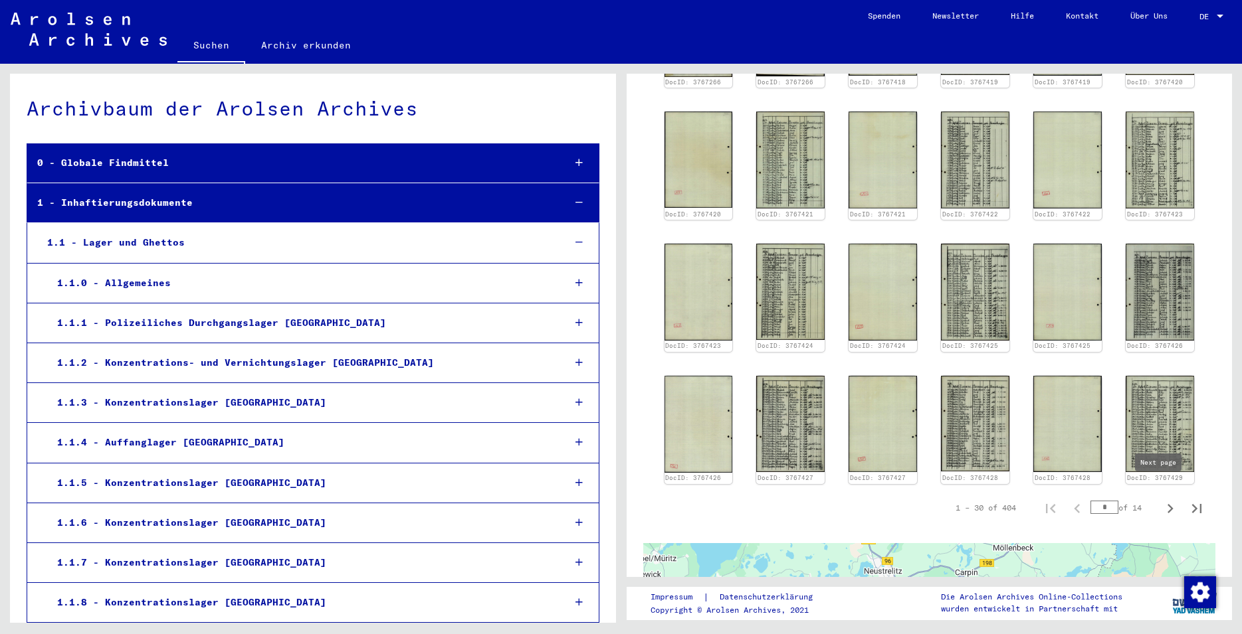
click at [1160, 500] on icon "Next page" at bounding box center [1169, 509] width 19 height 19
type input "*"
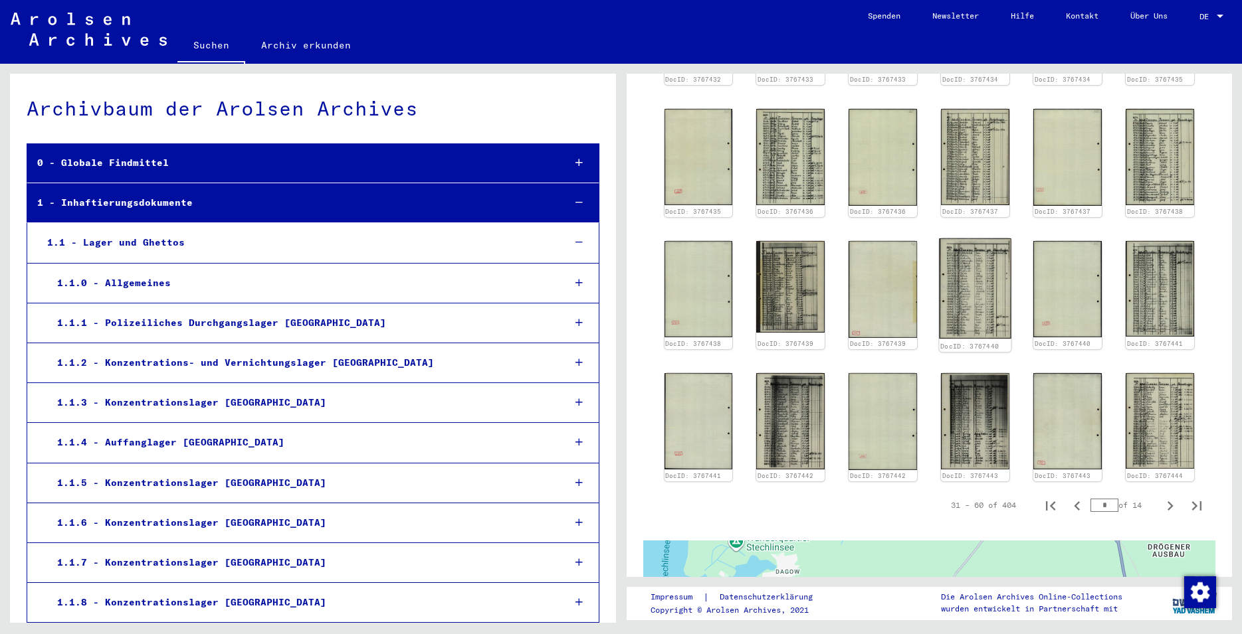
scroll to position [738, 0]
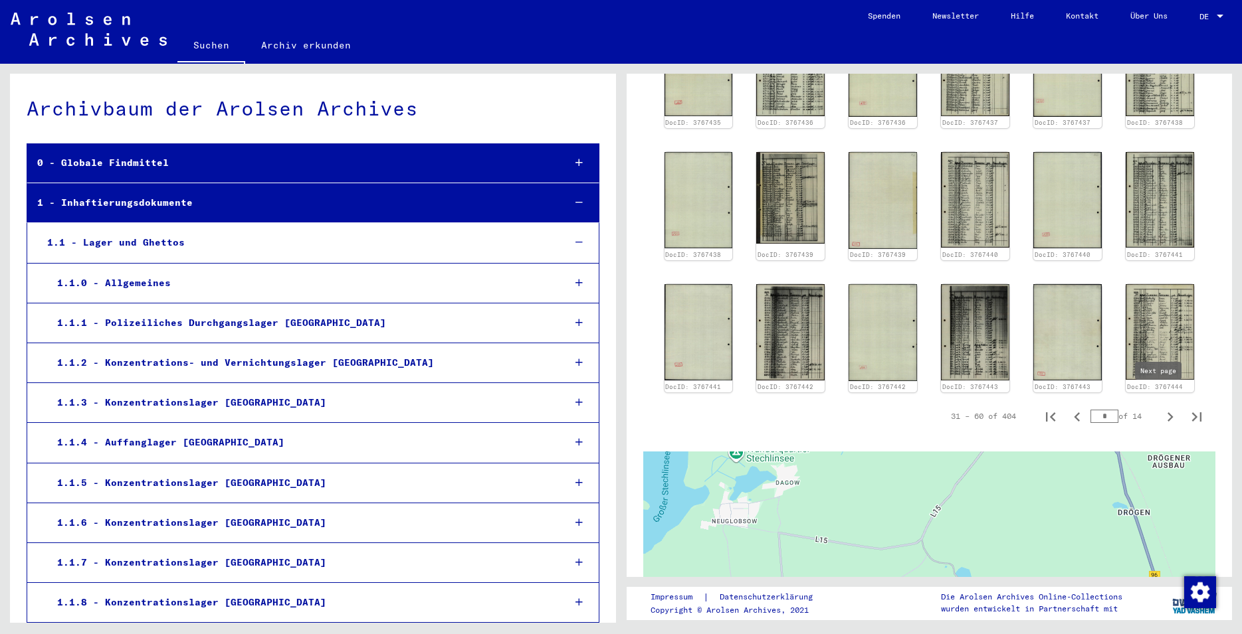
click at [1160, 408] on icon "Next page" at bounding box center [1169, 417] width 19 height 19
type input "*"
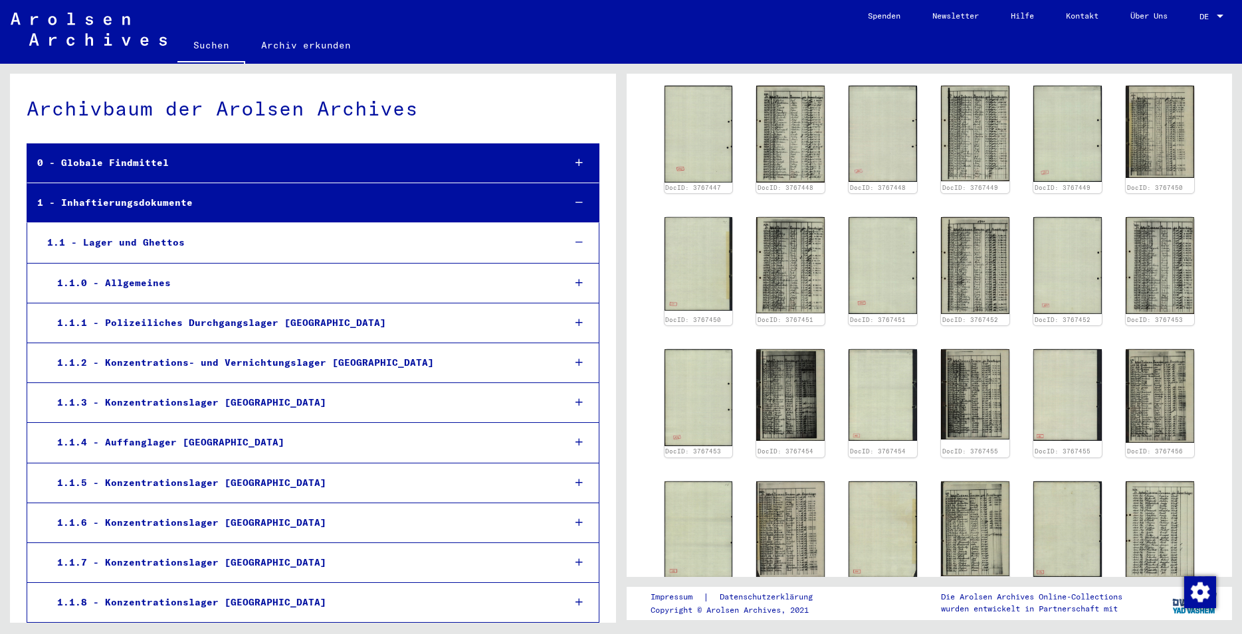
scroll to position [610, 0]
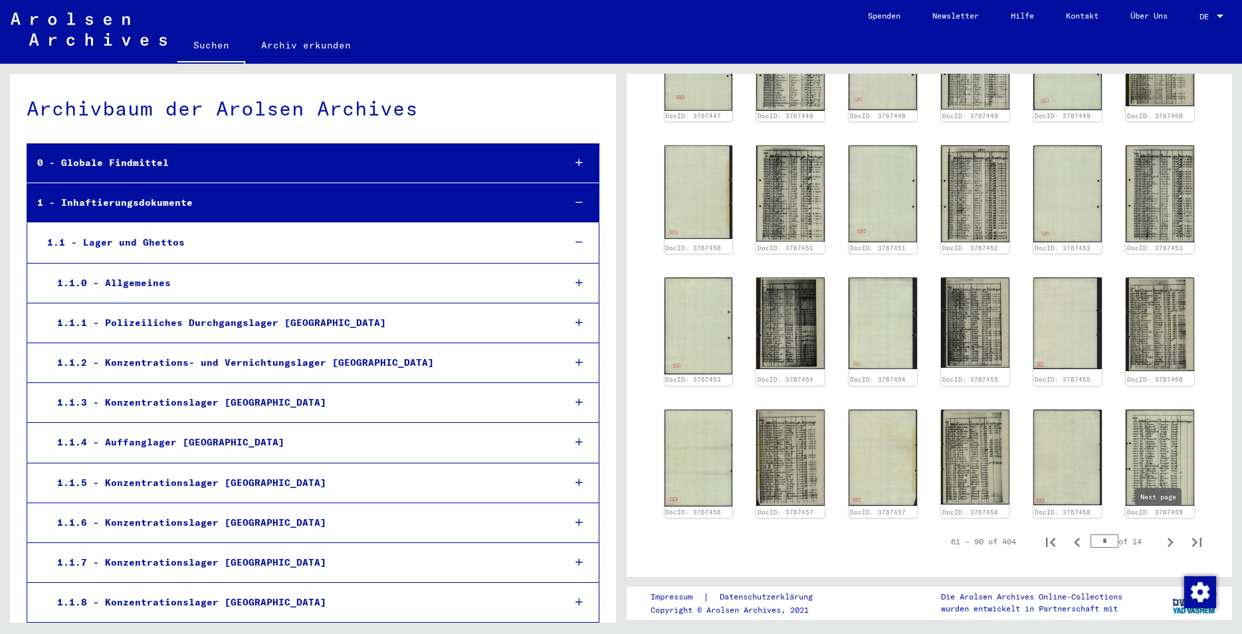
click at [1167, 538] on icon "Next page" at bounding box center [1170, 542] width 6 height 9
type input "*"
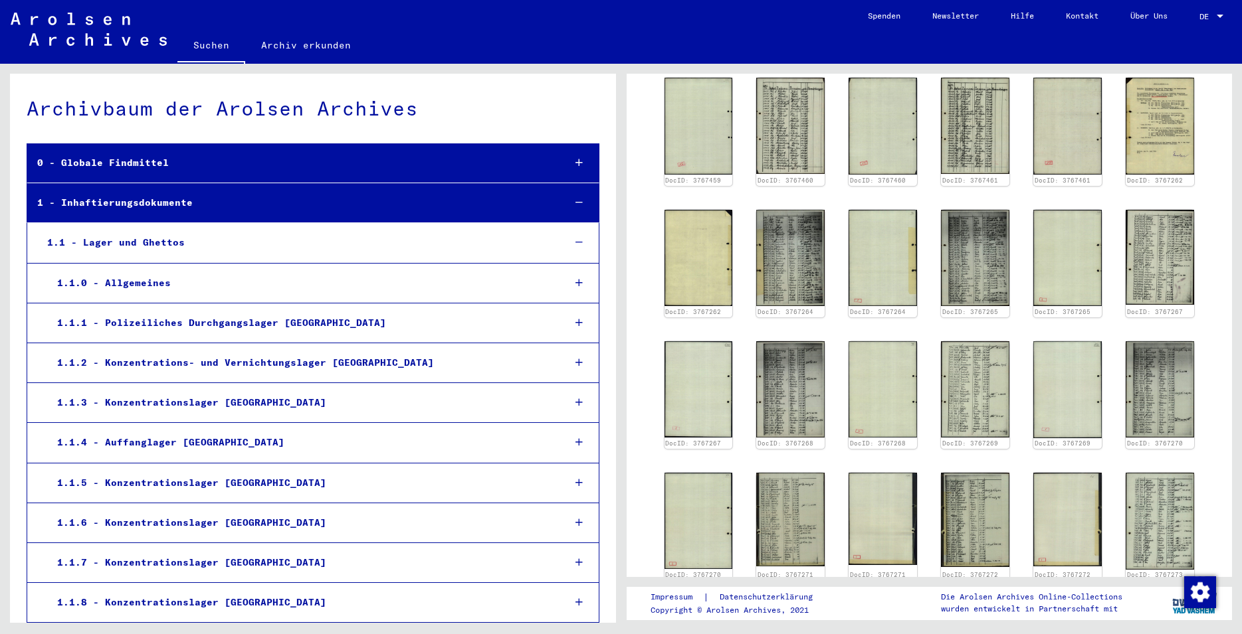
scroll to position [412, 0]
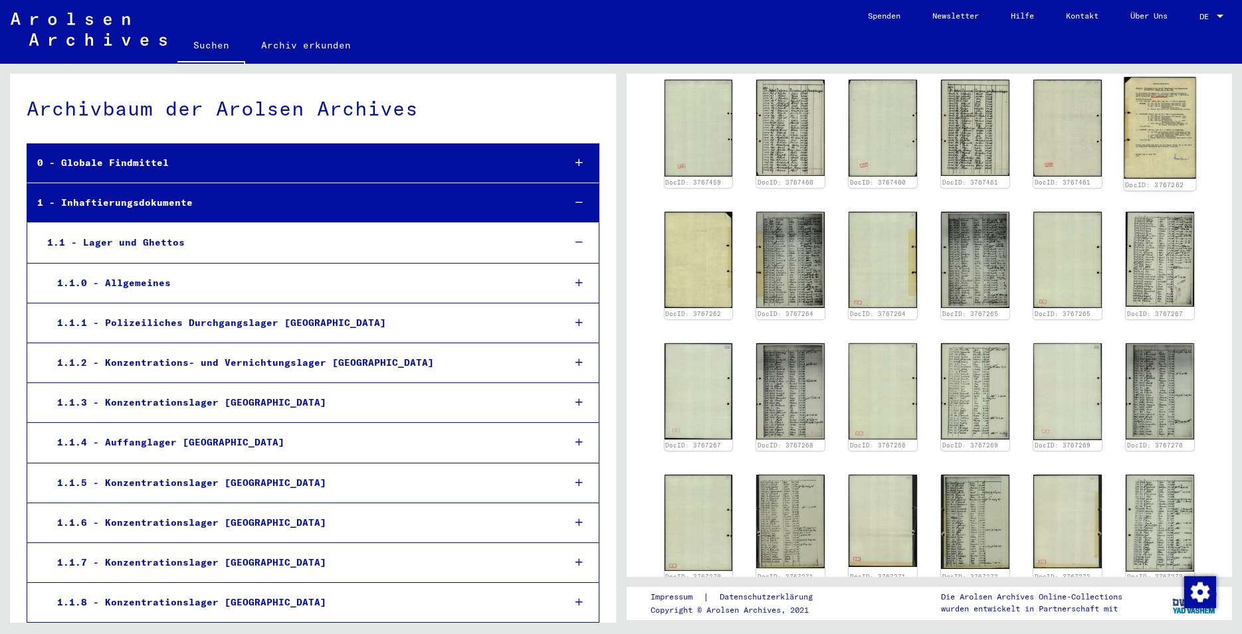
click at [1149, 108] on img at bounding box center [1160, 128] width 72 height 102
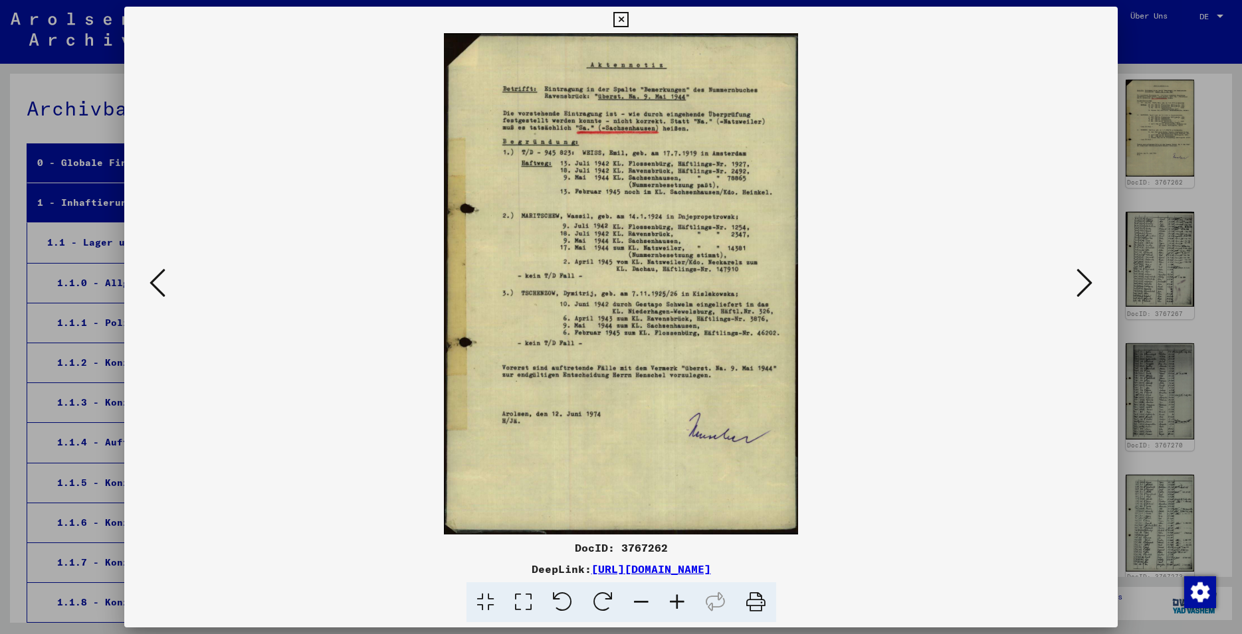
click at [1083, 285] on icon at bounding box center [1084, 283] width 16 height 32
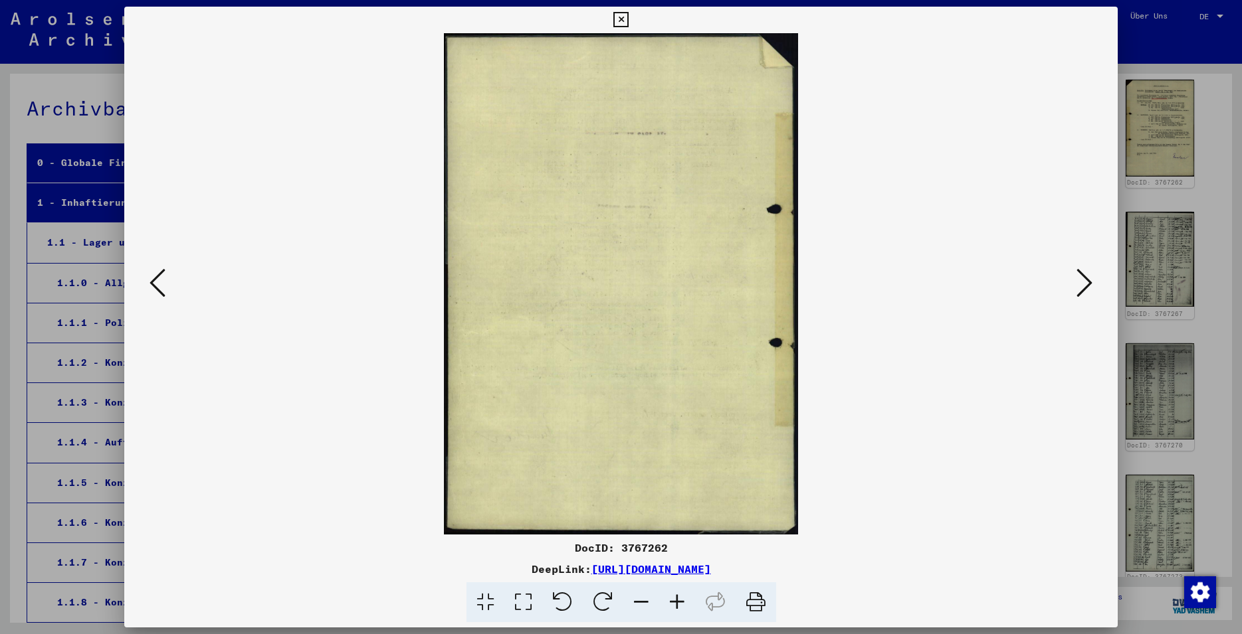
click at [1089, 280] on icon at bounding box center [1084, 283] width 16 height 32
